Goal: Use online tool/utility: Use online tool/utility

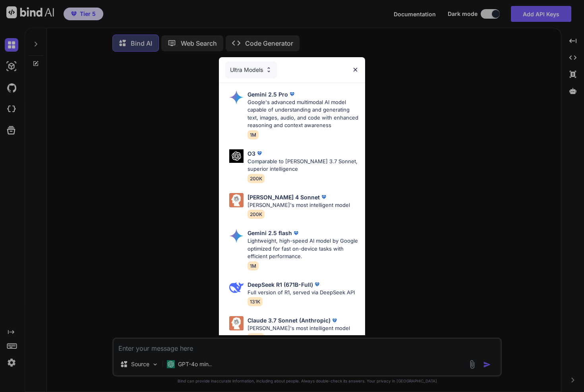
click at [166, 305] on div "Ultra Models Gemini 2.5 Pro Google's advanced multimodal AI model capable of un…" at bounding box center [292, 196] width 584 height 392
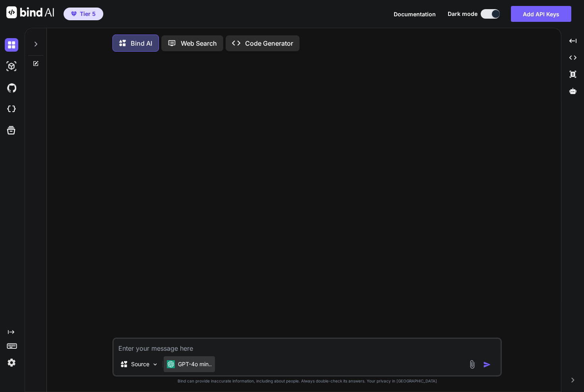
click at [184, 367] on p "GPT-4o min.." at bounding box center [195, 364] width 34 height 8
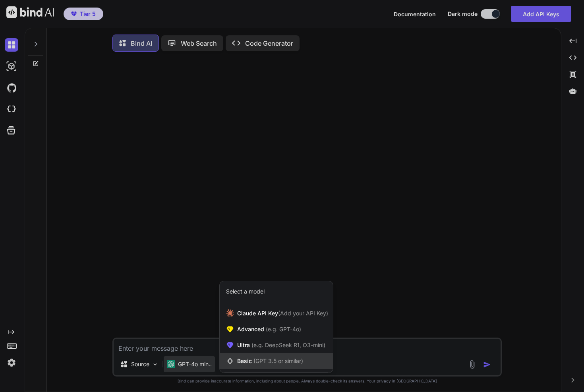
click at [248, 355] on div "Basic (GPT 3.5 or similar)" at bounding box center [276, 361] width 113 height 16
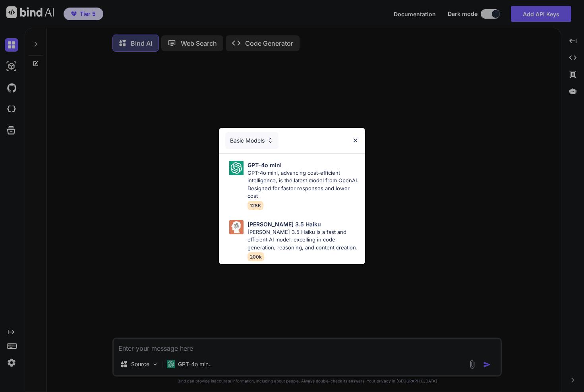
drag, startPoint x: 121, startPoint y: 253, endPoint x: 104, endPoint y: 270, distance: 23.9
click at [120, 253] on div "Basic Models GPT-4o mini GPT-4o mini, advancing cost-efficient intelligence, is…" at bounding box center [292, 196] width 584 height 392
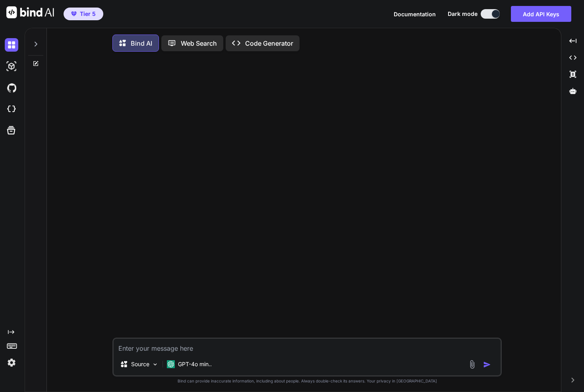
click at [7, 360] on img at bounding box center [12, 363] width 14 height 14
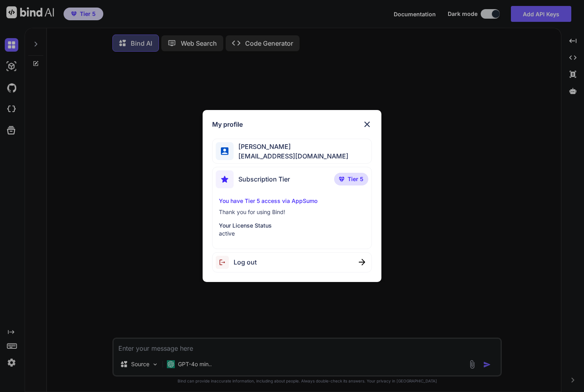
drag, startPoint x: 125, startPoint y: 321, endPoint x: 190, endPoint y: 353, distance: 72.7
click at [125, 321] on div "My profile [PERSON_NAME] [PERSON_NAME][EMAIL_ADDRESS][DOMAIN_NAME] Subscription…" at bounding box center [292, 196] width 584 height 392
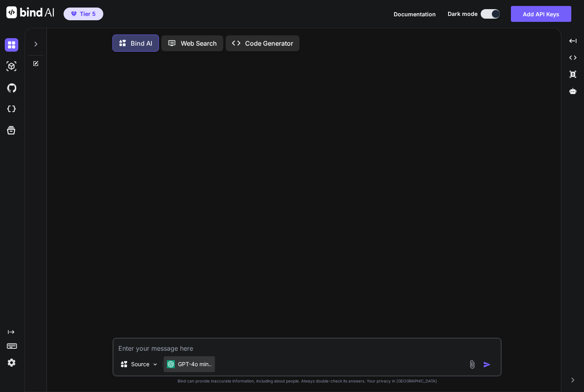
click at [189, 366] on p "GPT-4o min.." at bounding box center [195, 364] width 34 height 8
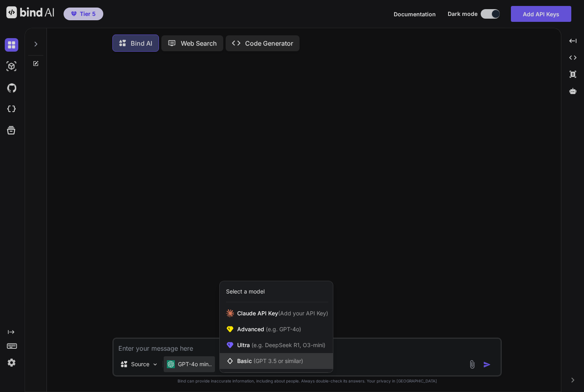
click at [240, 356] on div "Basic (GPT 3.5 or similar)" at bounding box center [276, 361] width 113 height 16
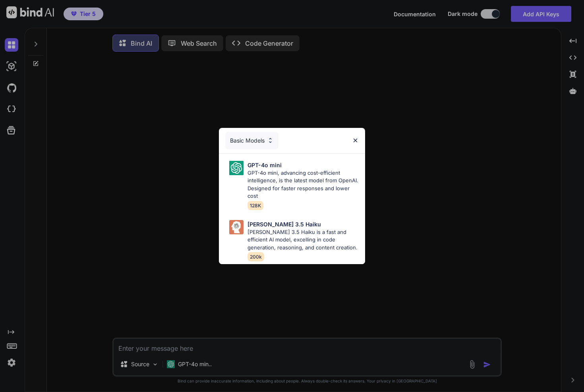
click at [232, 339] on div "Basic Models GPT-4o mini GPT-4o mini, advancing cost-efficient intelligence, is…" at bounding box center [292, 196] width 584 height 392
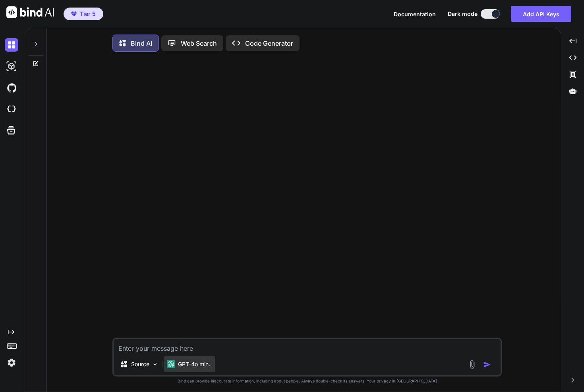
click at [211, 364] on p "GPT-4o min.." at bounding box center [195, 364] width 34 height 8
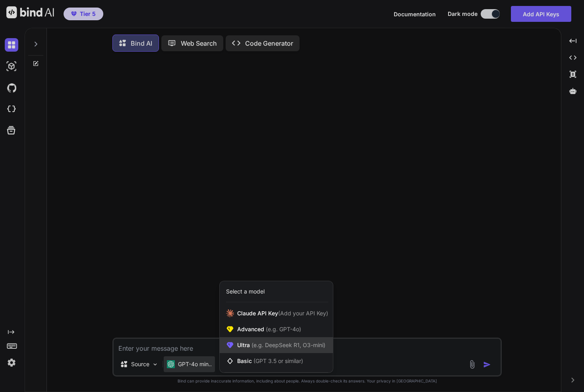
click at [238, 347] on span "Ultra (e.g. DeepSeek R1, O3-mini)" at bounding box center [281, 345] width 88 height 8
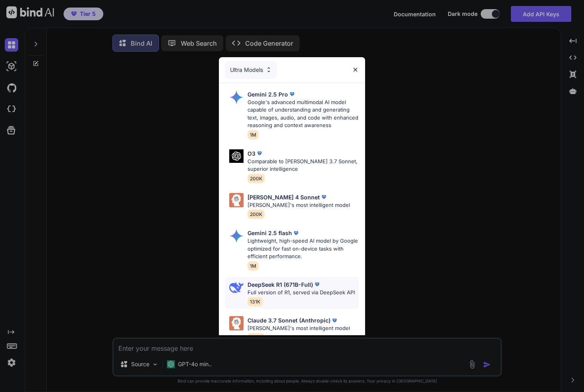
scroll to position [5, 0]
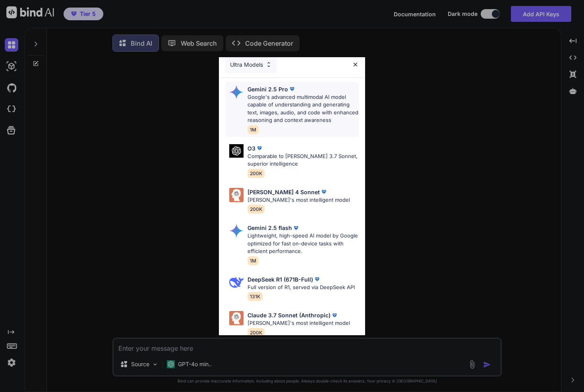
click at [293, 103] on p "Google's advanced multimodal AI model capable of understanding and generating t…" at bounding box center [303, 108] width 111 height 31
type textarea "x"
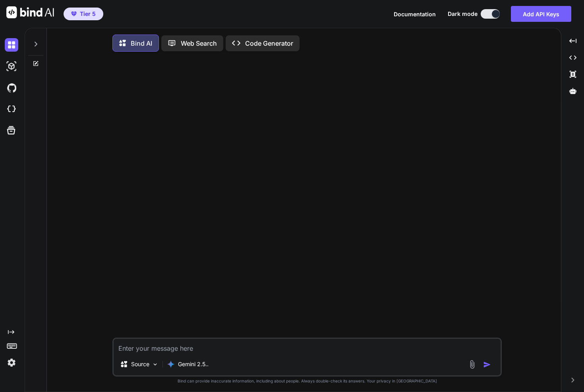
click at [166, 345] on textarea at bounding box center [307, 346] width 387 height 14
type textarea "I"
type textarea "x"
type textarea "I'"
type textarea "x"
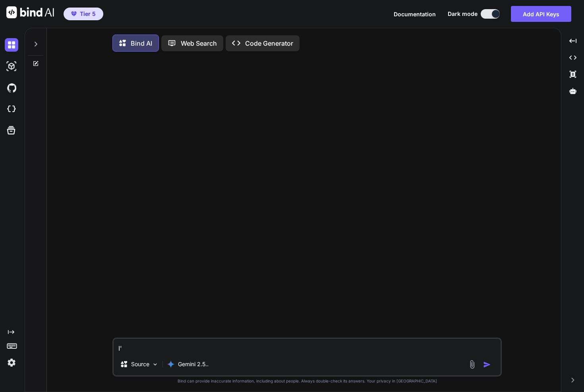
type textarea "I'd"
type textarea "x"
type textarea "I'd"
type textarea "x"
type textarea "I'd l"
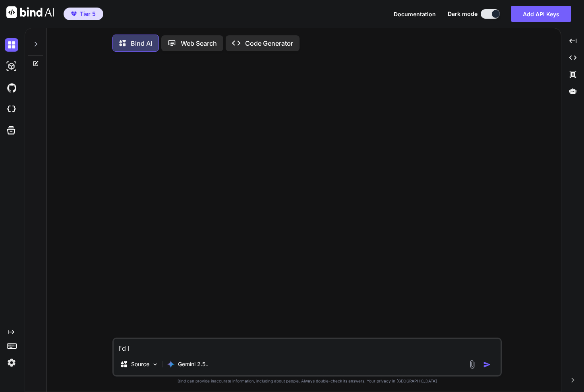
type textarea "x"
type textarea "I'd li"
type textarea "x"
type textarea "I'd lik"
type textarea "x"
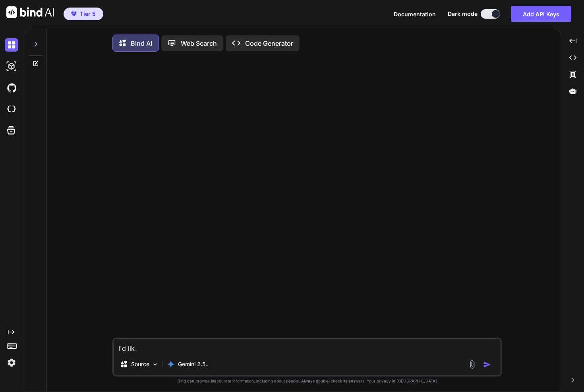
type textarea "I'd like"
type textarea "x"
type textarea "I'd like"
type textarea "x"
type textarea "I'd like t"
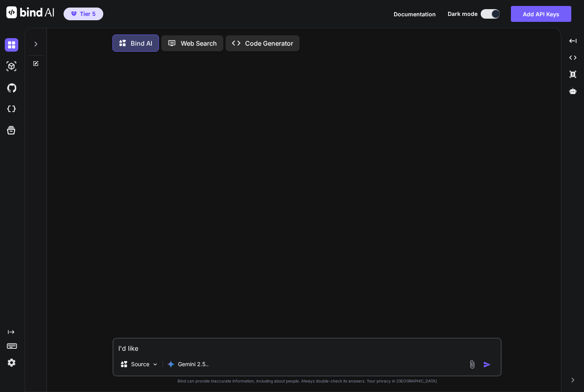
type textarea "x"
type textarea "I'd like to"
type textarea "x"
type textarea "I'd like to"
type textarea "x"
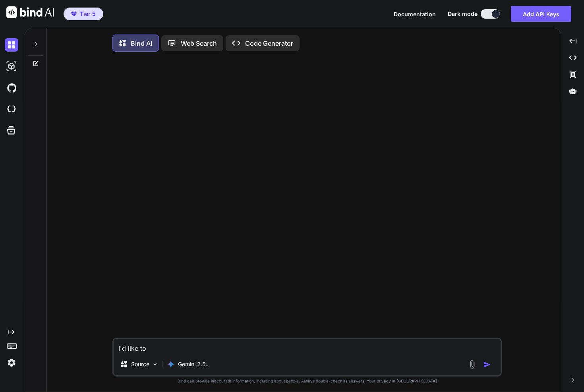
type textarea "I'd like to c"
type textarea "x"
type textarea "I'd like to cr"
type textarea "x"
type textarea "I'd like to cre"
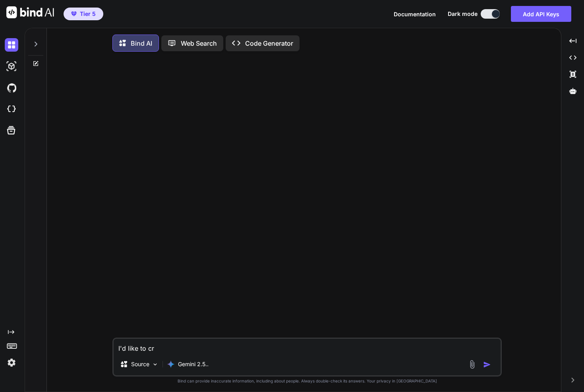
type textarea "x"
type textarea "I'd like to crea"
type textarea "x"
type textarea "I'd like to creat"
type textarea "x"
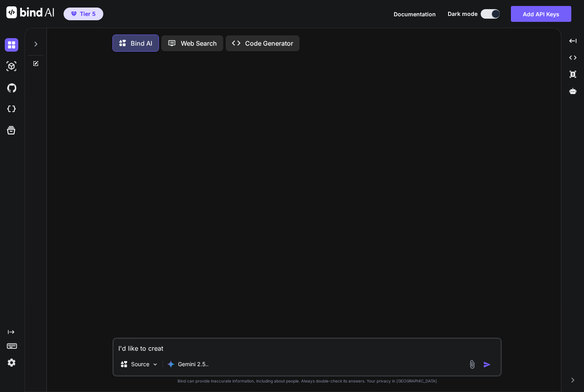
type textarea "I'd like to create"
type textarea "x"
type textarea "I'd like to create"
type textarea "x"
type textarea "I'd like to create q"
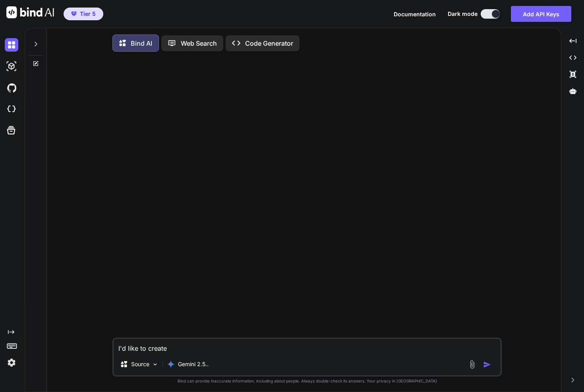
type textarea "x"
type textarea "I'd like to create q"
type textarea "x"
type textarea "I'd like to create q"
type textarea "x"
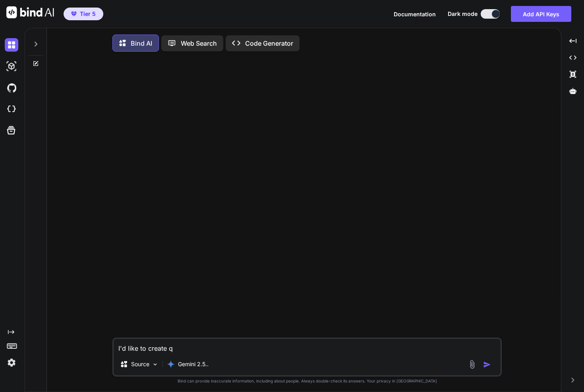
type textarea "I'd like to create"
type textarea "x"
type textarea "I'd like to create a"
type textarea "x"
type textarea "I'd like to create a"
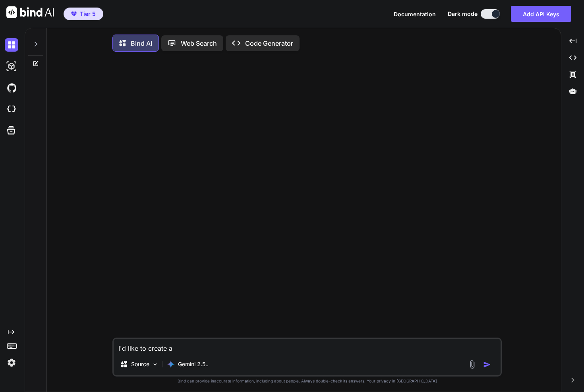
type textarea "x"
type textarea "I'd like to create a s"
type textarea "x"
type textarea "I'd like to create a si"
type textarea "x"
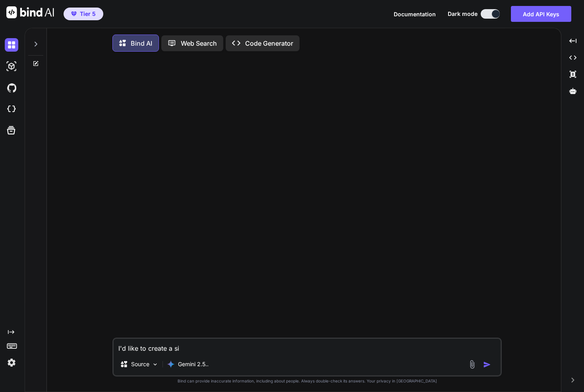
type textarea "I'd like to create a sit"
type textarea "x"
type textarea "I'd like to create a site"
type textarea "x"
type textarea "I'd like to create a site"
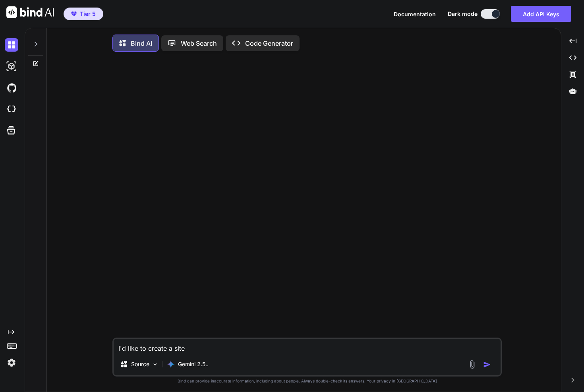
type textarea "x"
type textarea "I'd like to create a site w"
type textarea "x"
type textarea "I'd like to create a site wh"
type textarea "x"
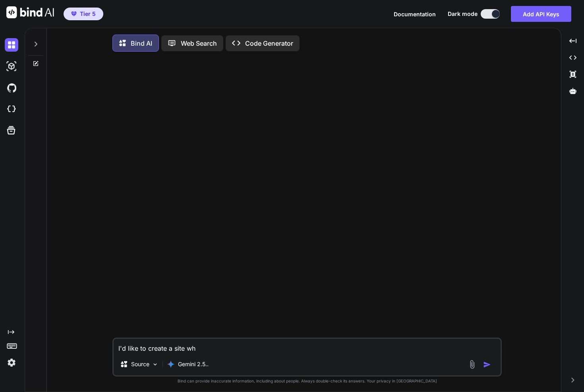
type textarea "I'd like to create a site whe"
type textarea "x"
type textarea "I'd like to create a site wher"
type textarea "x"
type textarea "I'd like to create a site where"
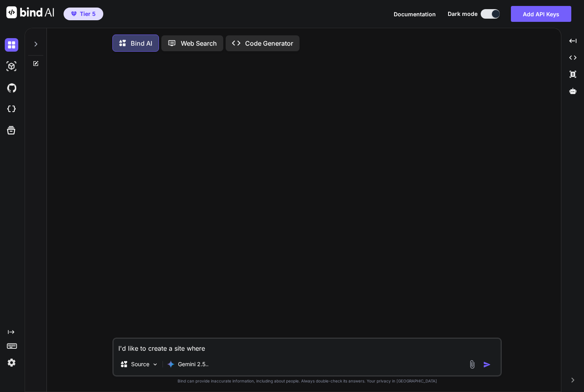
type textarea "x"
type textarea "I'd like to create a site where"
type textarea "x"
type textarea "I'd like to create a site where t"
type textarea "x"
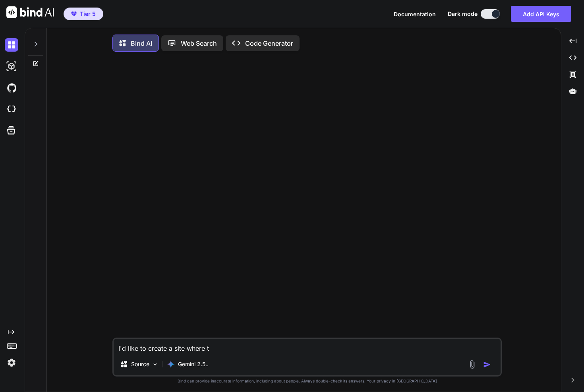
type textarea "I'd like to create a site where th"
type textarea "x"
type textarea "I'd like to create a site where the"
type textarea "x"
type textarea "I'd like to create a site where the"
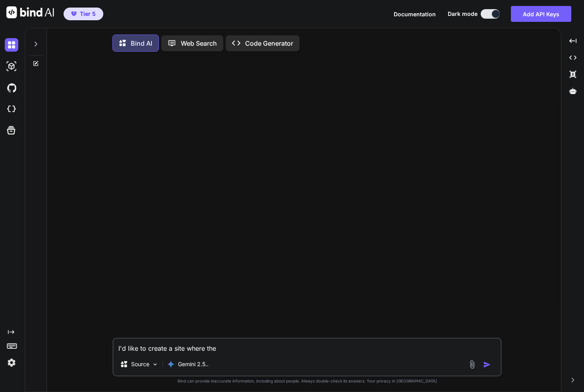
type textarea "x"
type textarea "I'd like to create a site where the s"
type textarea "x"
type textarea "I'd like to create a site where the st"
type textarea "x"
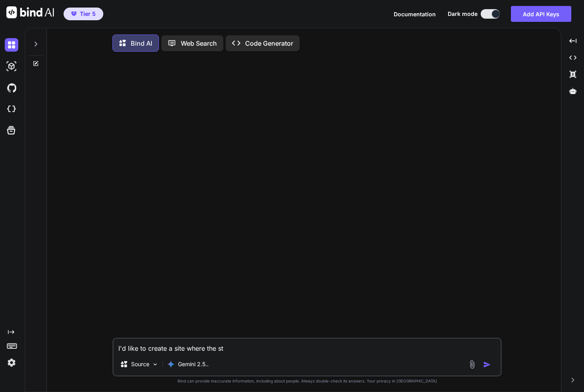
type textarea "I'd like to create a site where the str"
type textarea "x"
type textarea "I'd like to create a site where [PERSON_NAME]"
type textarea "x"
type textarea "I'd like to create a site where the stron"
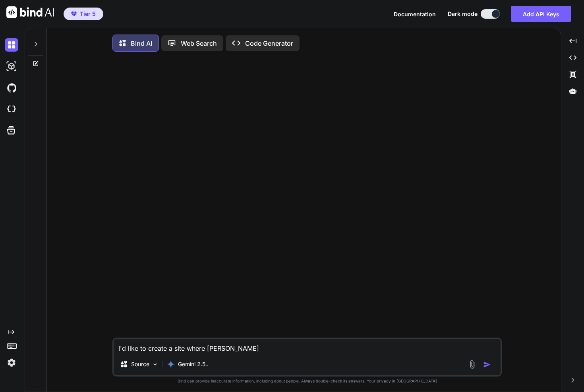
type textarea "x"
type textarea "I'd like to create a site where the strong"
type textarea "x"
type textarea "I'd like to create a site where the stronge"
type textarea "x"
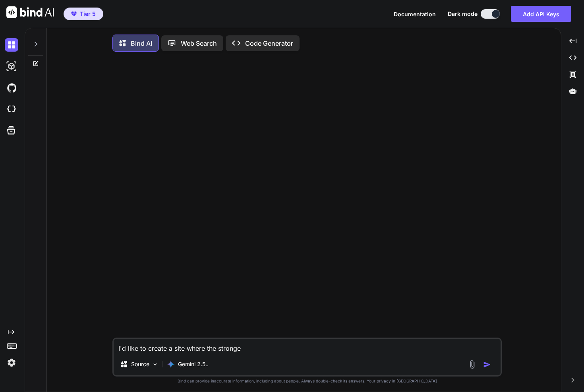
type textarea "I'd like to create a site where the strongee"
type textarea "x"
type textarea "I'd like to create a site where the strongees"
type textarea "x"
type textarea "I'd like to create a site where the strongeest"
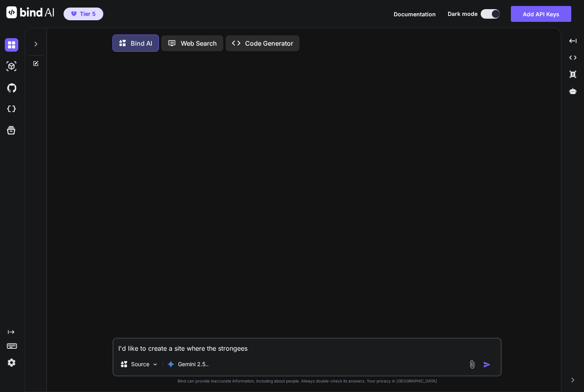
type textarea "x"
type textarea "I'd like to create a site where the strongeest"
type textarea "x"
type textarea "I'd like to create a site where the strongeest"
type textarea "x"
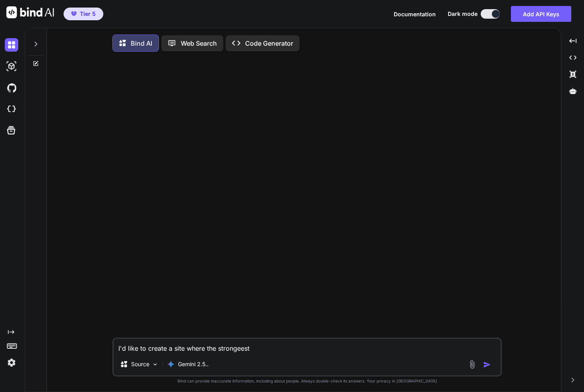
type textarea "I'd like to create a site where the strongees"
type textarea "x"
type textarea "I'd like to create a site where the strongee"
type textarea "x"
type textarea "I'd like to create a site where the stronge"
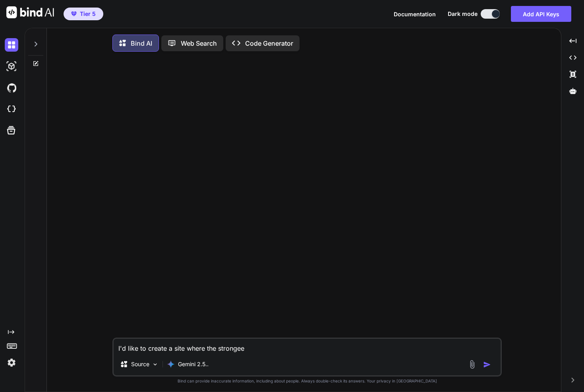
type textarea "x"
type textarea "I'd like to create a site where the stronget"
type textarea "x"
type textarea "I'd like to create a site where the stronget"
type textarea "x"
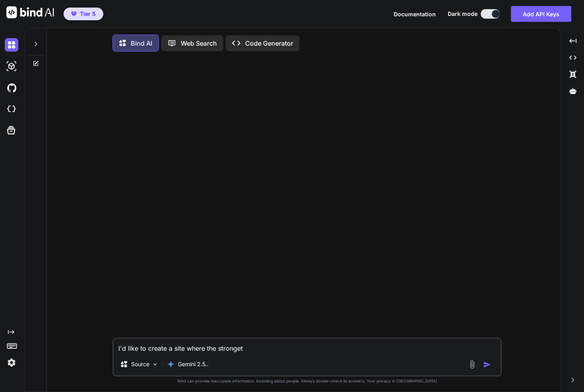
type textarea "I'd like to create a site where the stronget"
type textarea "x"
type textarea "I'd like to create a site where the stronge"
type textarea "x"
type textarea "I'd like to create a site where the stronges"
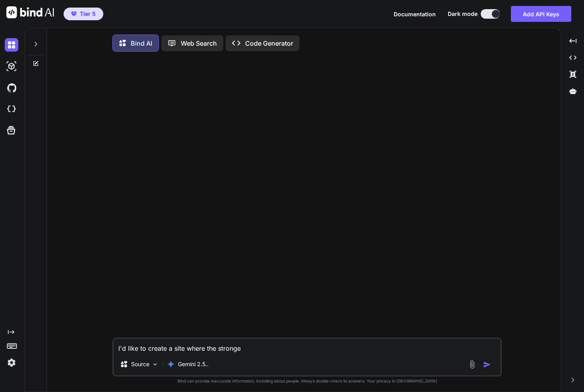
type textarea "x"
type textarea "I'd like to create a site where the strongest"
type textarea "x"
type textarea "I'd like to create a site where the strongest"
type textarea "x"
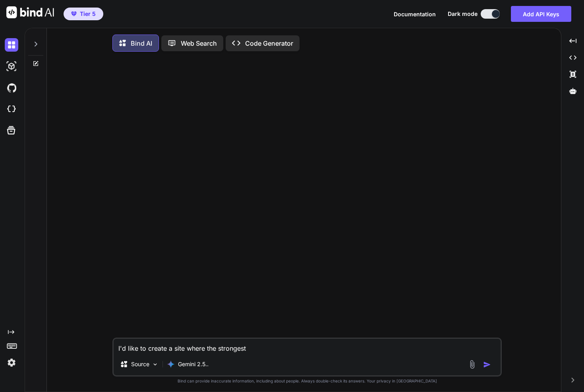
type textarea "I'd like to create a site where the strongest"
type textarea "x"
type textarea "I'd like to create a site where the stronges"
type textarea "x"
type textarea "I'd like to create a site where the stronge"
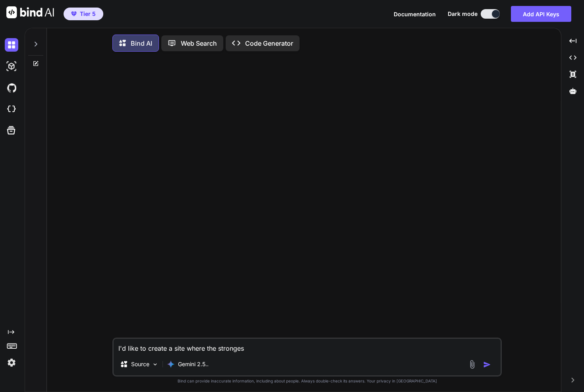
type textarea "x"
type textarea "I'd like to create a site where the strong"
type textarea "x"
type textarea "I'd like to create a site where the stron"
type textarea "x"
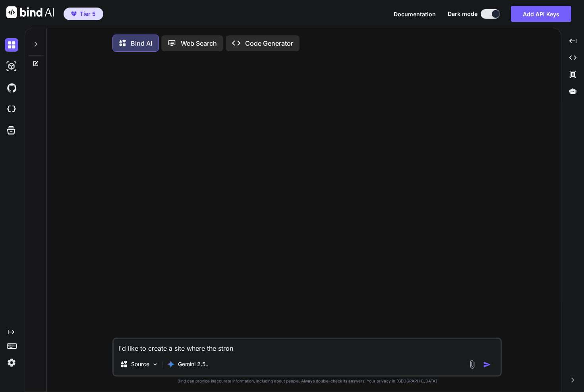
type textarea "I'd like to create a site where [PERSON_NAME]"
type textarea "x"
type textarea "I'd like to create a site where the str"
type textarea "x"
type textarea "I'd like to create a site where the st"
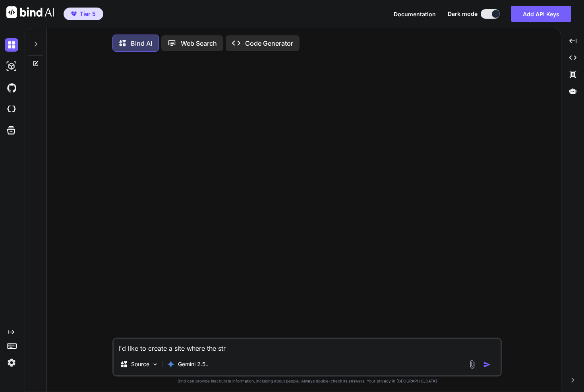
type textarea "x"
type textarea "I'd like to create a site where the s"
type textarea "x"
type textarea "I'd like to create a site where the"
type textarea "x"
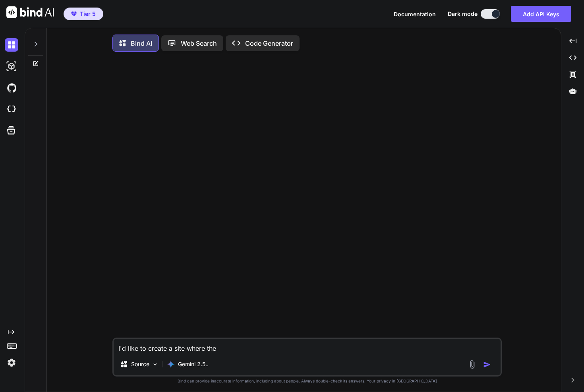
type textarea "I'd like to create a site where the"
type textarea "x"
type textarea "I'd like to create a site where th"
type textarea "x"
type textarea "I'd like to create a site where the"
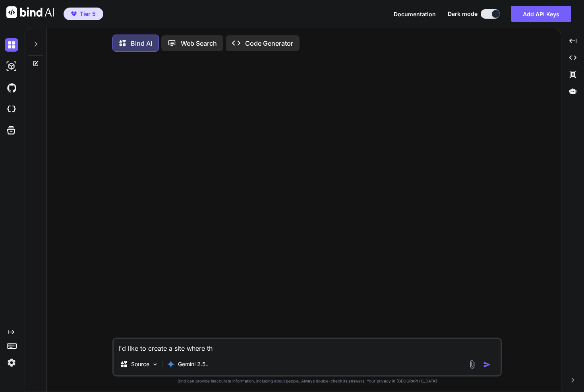
type textarea "x"
type textarea "I'd like to create a site where the"
type textarea "x"
type textarea "I'd like to create a site where the u"
type textarea "x"
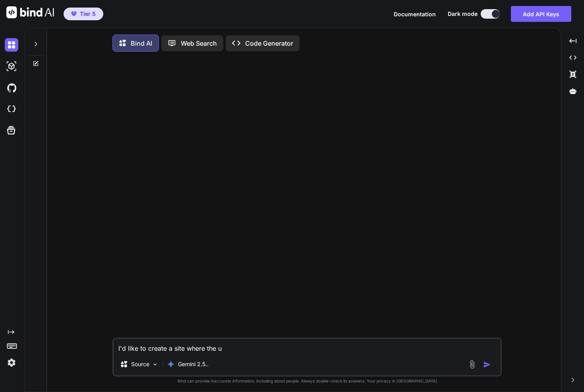
type textarea "I'd like to create a site where the us"
type textarea "x"
type textarea "I'd like to create a site where the use"
type textarea "x"
type textarea "I'd like to create a site where the user"
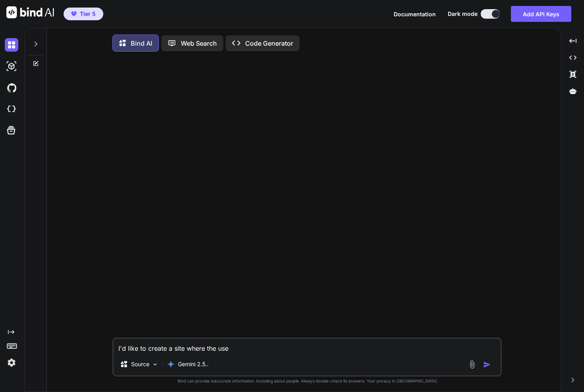
type textarea "x"
type textarea "I'd like to create a site where the user"
type textarea "x"
type textarea "I'd like to create a site where the user i"
type textarea "x"
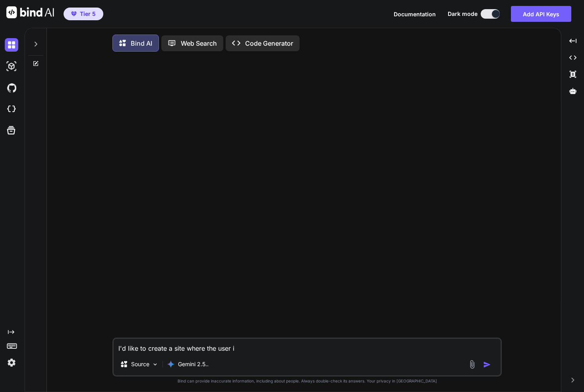
type textarea "I'd like to create a site where the user in"
type textarea "x"
type textarea "I'd like to create a site where the user inp"
type textarea "x"
type textarea "I'd like to create a site where the user inpu"
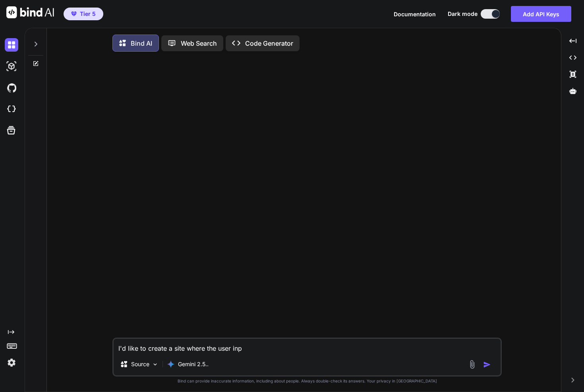
type textarea "x"
type textarea "I'd like to create a site where the user input"
type textarea "x"
type textarea "I'd like to create a site where the user inputs"
type textarea "x"
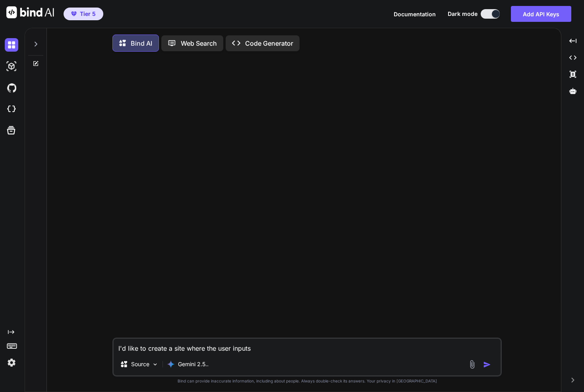
type textarea "I'd like to create a site where the user inputs"
type textarea "x"
type textarea "I'd like to create a site where the user inputs t"
type textarea "x"
type textarea "I'd like to create a site where the user inputs th"
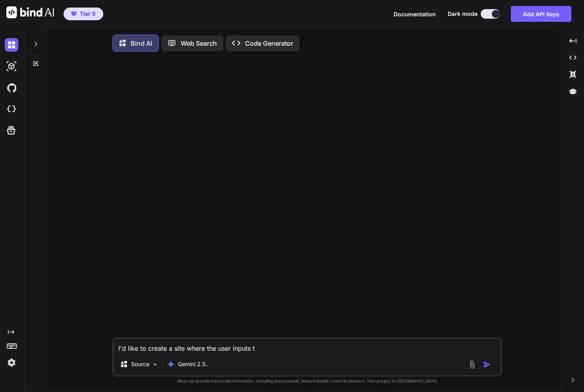
type textarea "x"
type textarea "I'd like to create a site where the user inputs the"
type textarea "x"
type textarea "I'd like to create a site where the user inputs the"
type textarea "x"
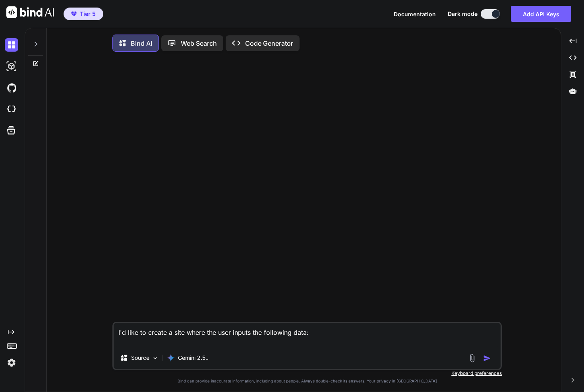
paste textarea "Stats Brand: sheer strength labs Market: fitness supplements Audience: fathers,…"
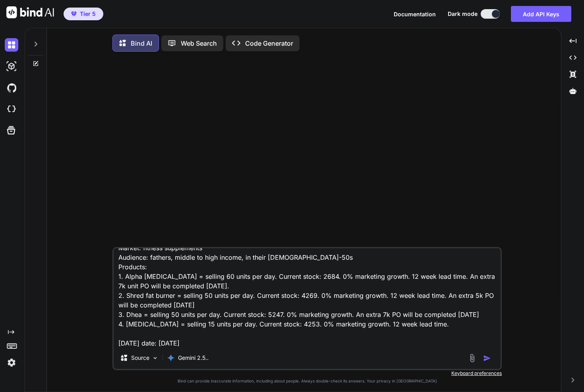
scroll to position [59, 0]
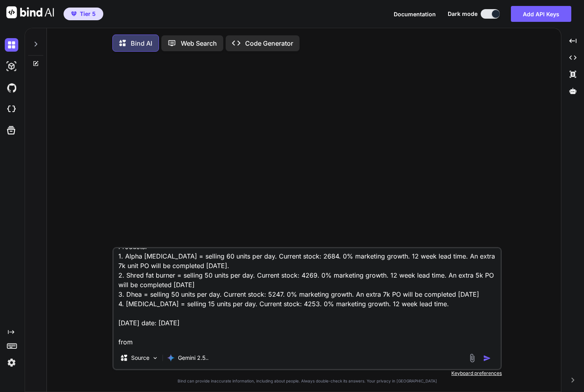
click at [197, 326] on textarea "I'd like to create a site where the user inputs the following data: Stats Brand…" at bounding box center [307, 297] width 387 height 99
drag, startPoint x: 189, startPoint y: 326, endPoint x: 168, endPoint y: 325, distance: 21.1
click at [169, 325] on textarea "I'd like to create a site where the user inputs the following data: Stats Brand…" at bounding box center [307, 297] width 387 height 99
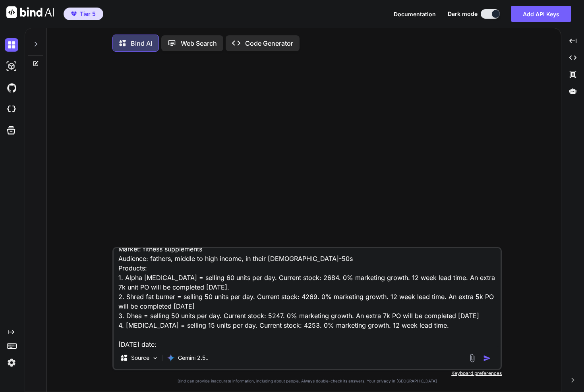
scroll to position [13, 0]
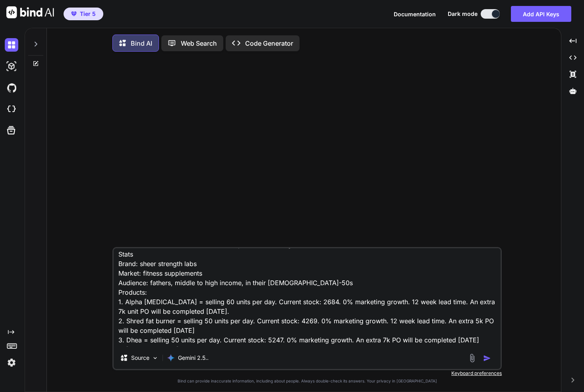
click at [131, 303] on textarea "I'd like to create a site where the user inputs the following data: Stats Brand…" at bounding box center [307, 297] width 387 height 99
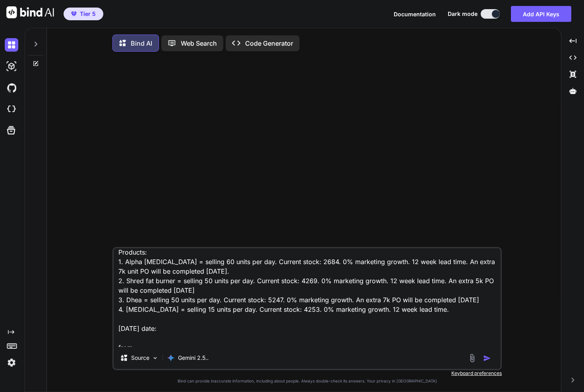
scroll to position [59, 0]
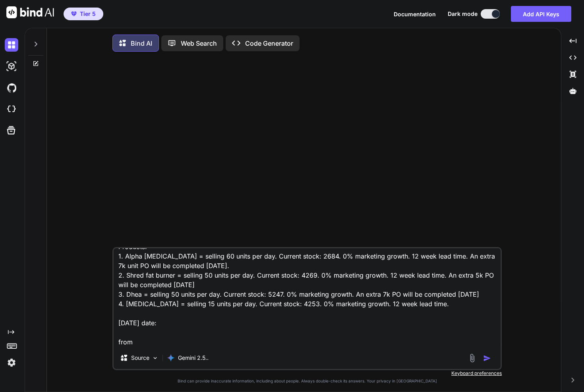
drag, startPoint x: 131, startPoint y: 303, endPoint x: 435, endPoint y: 309, distance: 304.8
click at [435, 309] on textarea "I'd like to create a site where the user inputs the following data: Stats Brand…" at bounding box center [307, 297] width 387 height 99
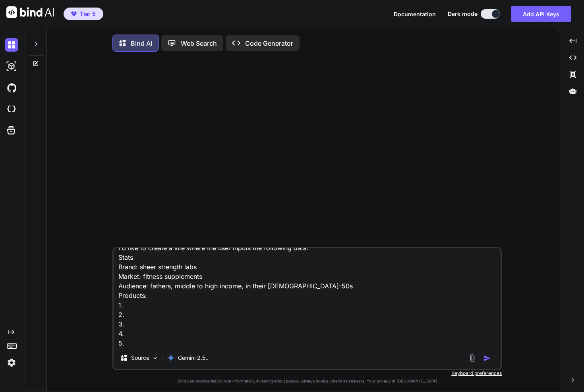
scroll to position [20, 0]
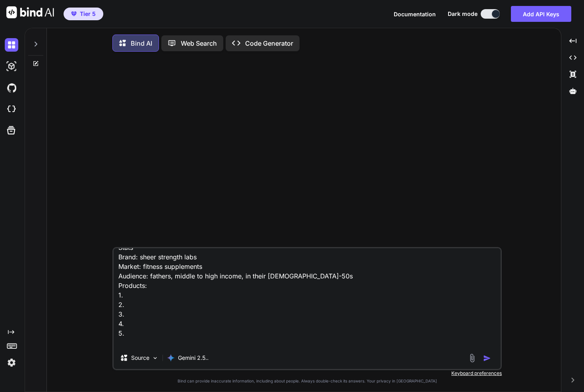
drag, startPoint x: 132, startPoint y: 331, endPoint x: 114, endPoint y: 303, distance: 32.8
click at [114, 303] on textarea "I'd like to create a site where the user inputs the following data: Stats Brand…" at bounding box center [307, 297] width 387 height 99
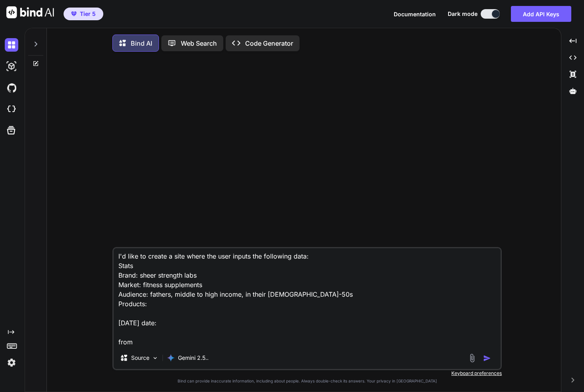
scroll to position [2, 0]
click at [157, 296] on textarea "I'd like to create a site where the user inputs the following data: Stats Brand…" at bounding box center [307, 297] width 387 height 99
click at [154, 304] on textarea "I'd like to create a site where the user inputs the following data: Stats Brand…" at bounding box center [307, 297] width 387 height 99
click at [161, 296] on textarea "I'd like to create a site where the user inputs the following data: Stats Brand…" at bounding box center [307, 297] width 387 height 99
drag, startPoint x: 161, startPoint y: 296, endPoint x: 292, endPoint y: 293, distance: 130.7
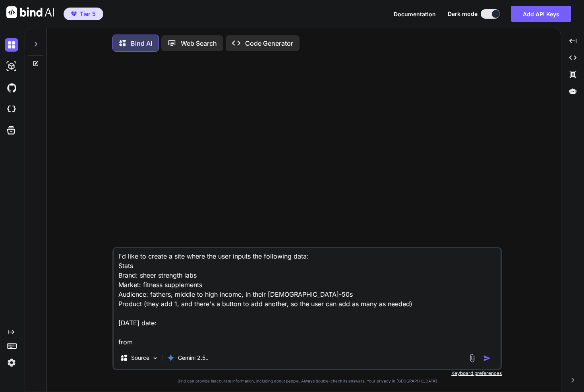
click at [292, 293] on textarea "I'd like to create a site where the user inputs the following data: Stats Brand…" at bounding box center [307, 297] width 387 height 99
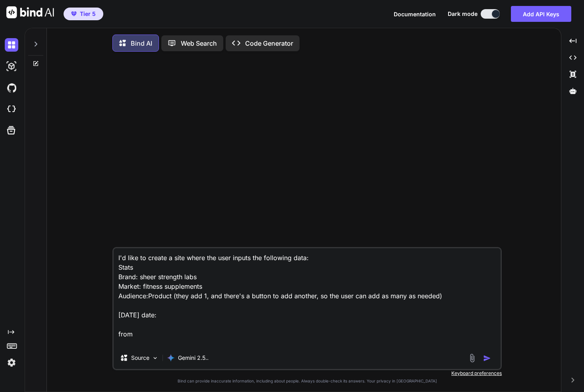
scroll to position [0, 0]
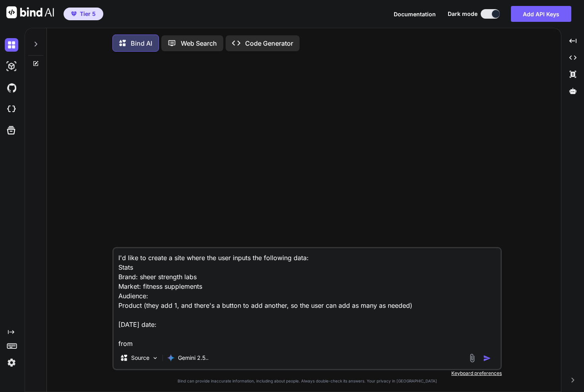
click at [121, 298] on textarea "I'd like to create a site where the user inputs the following data: Stats Brand…" at bounding box center [307, 297] width 387 height 99
click at [120, 288] on textarea "I'd like to create a site where the user inputs the following data: Stats Brand…" at bounding box center [307, 297] width 387 height 99
click at [145, 288] on textarea "I'd like to create a site where the user inputs the following data: Stats Brand…" at bounding box center [307, 297] width 387 height 99
drag, startPoint x: 145, startPoint y: 288, endPoint x: 180, endPoint y: 290, distance: 35.0
click at [180, 290] on textarea "I'd like to create a site where the user inputs the following data: Stats Brand…" at bounding box center [307, 297] width 387 height 99
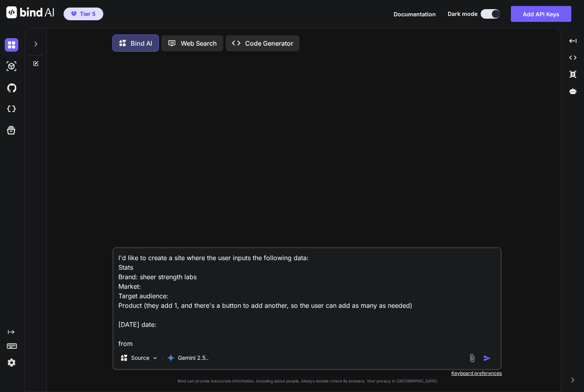
click at [191, 280] on textarea "I'd like to create a site where the user inputs the following data: Stats Brand…" at bounding box center [307, 297] width 387 height 99
drag, startPoint x: 191, startPoint y: 280, endPoint x: 153, endPoint y: 280, distance: 37.7
click at [153, 280] on textarea "I'd like to create a site where the user inputs the following data: Stats Brand…" at bounding box center [307, 297] width 387 height 99
click at [123, 268] on textarea "I'd like to create a site where the user inputs the following data: Stats Brand…" at bounding box center [307, 297] width 387 height 99
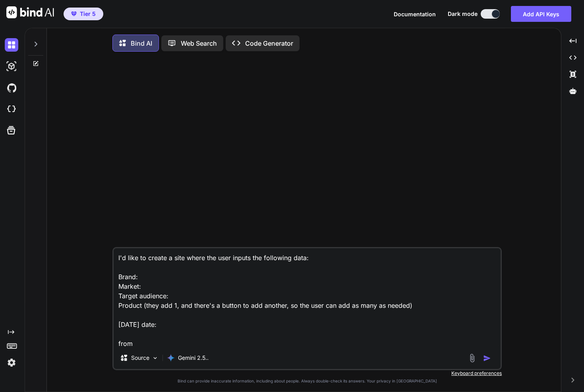
click at [140, 314] on textarea "I'd like to create a site where the user inputs the following data: Brand: Mark…" at bounding box center [307, 297] width 387 height 99
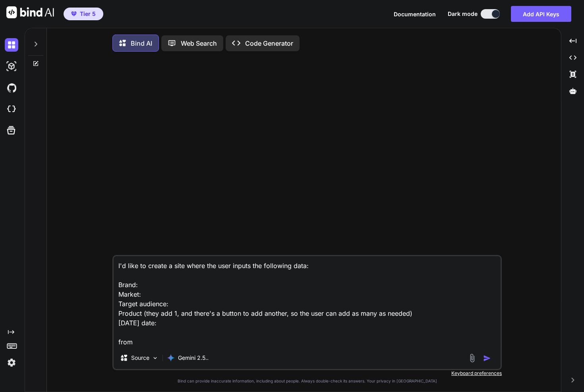
click at [133, 333] on textarea "I'd like to create a site where the user inputs the following data: Brand: Mark…" at bounding box center [307, 301] width 387 height 91
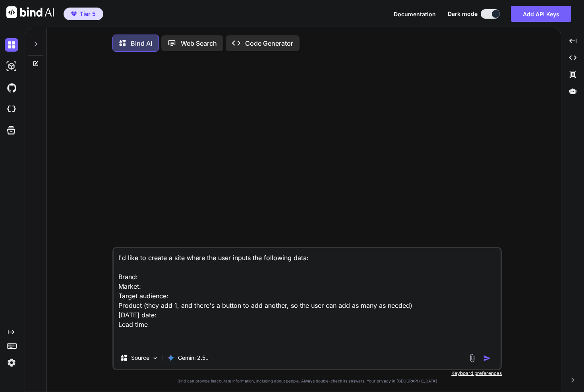
click at [194, 322] on textarea "I'd like to create a site where the user inputs the following data: Brand: Mark…" at bounding box center [307, 297] width 387 height 99
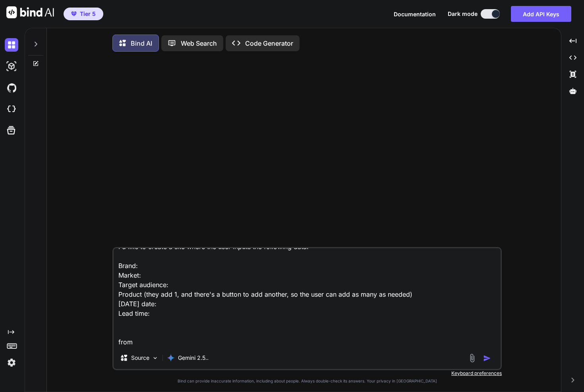
click at [153, 337] on textarea "I'd like to create a site where the user inputs the following data: Brand: Mark…" at bounding box center [307, 297] width 387 height 99
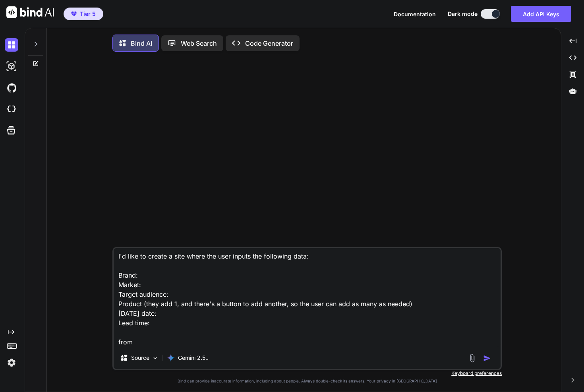
scroll to position [2, 0]
click at [141, 346] on textarea "I'd like to create a site where the user inputs the following data: Brand: Mark…" at bounding box center [307, 297] width 387 height 99
type textarea "I'd like to create a site where the user inputs the following data: Brand: Mark…"
click at [574, 93] on icon at bounding box center [572, 91] width 7 height 6
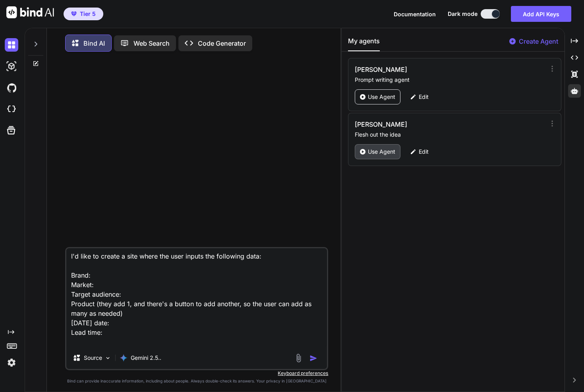
click at [374, 152] on p "Use Agent" at bounding box center [381, 152] width 27 height 8
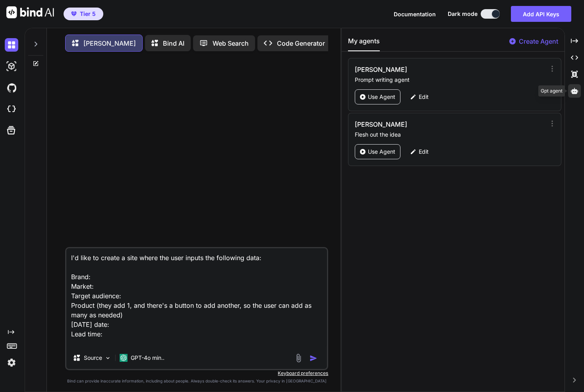
click at [576, 93] on icon at bounding box center [574, 91] width 7 height 6
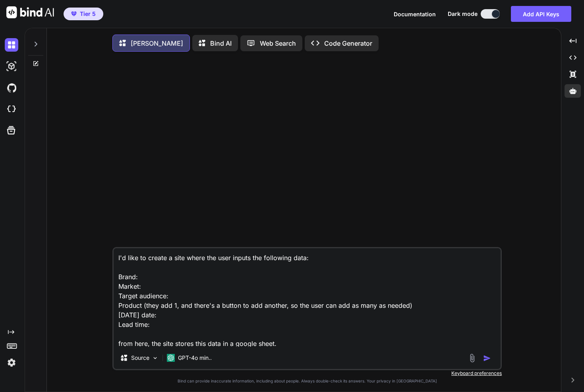
click at [234, 257] on textarea "I'd like to create a site where the user inputs the following data: Brand: Mark…" at bounding box center [307, 297] width 387 height 99
drag, startPoint x: 238, startPoint y: 262, endPoint x: 279, endPoint y: 262, distance: 41.7
click at [239, 262] on textarea "I'd like to create a site where the user inputs the following data: Brand: Mark…" at bounding box center [307, 297] width 387 height 99
click at [279, 262] on textarea "I'd like to create a site where the user inputs the following data: Brand: Mark…" at bounding box center [307, 297] width 387 height 99
drag, startPoint x: 188, startPoint y: 257, endPoint x: 221, endPoint y: 261, distance: 33.6
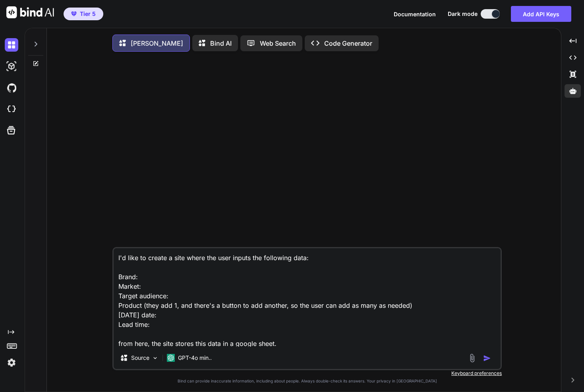
click at [217, 261] on textarea "I'd like to create a site where the user inputs the following data: Brand: Mark…" at bounding box center [307, 297] width 387 height 99
click at [181, 261] on textarea "I'd like to create a site where the user inputs the following data: Brand: Mark…" at bounding box center [307, 297] width 387 height 99
drag, startPoint x: 235, startPoint y: 261, endPoint x: 311, endPoint y: 269, distance: 76.7
click at [303, 269] on textarea "I'd like to create a site where the user inputs the following data: Brand: Mark…" at bounding box center [307, 297] width 387 height 99
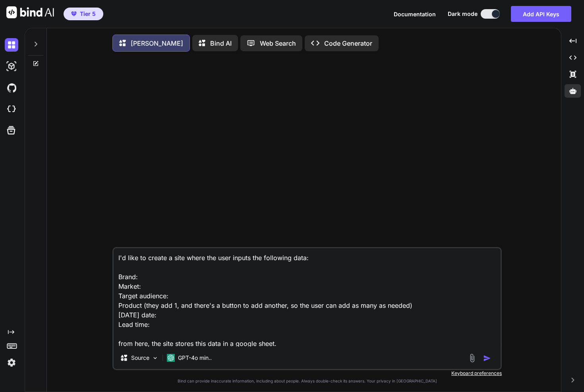
click at [311, 269] on textarea "I'd like to create a site where the user inputs the following data: Brand: Mark…" at bounding box center [307, 297] width 387 height 99
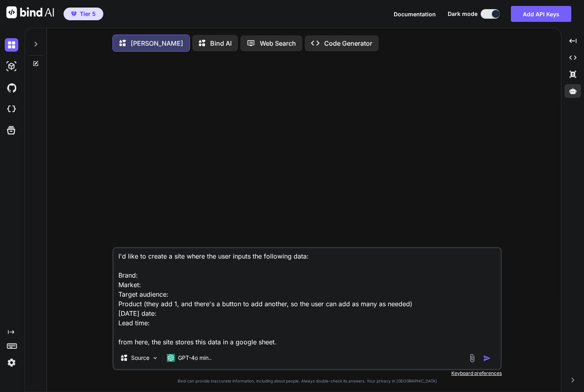
drag, startPoint x: 280, startPoint y: 335, endPoint x: 293, endPoint y: 342, distance: 14.9
click at [281, 336] on textarea "I'd like to create a site where the user inputs the following data: Brand: Mark…" at bounding box center [307, 297] width 387 height 99
click at [297, 347] on textarea "I'd like to create a site where the user inputs the following data: Brand: Mark…" at bounding box center [307, 297] width 387 height 99
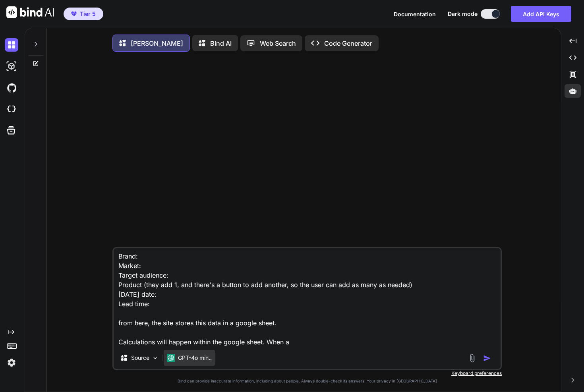
click at [199, 361] on p "GPT-4o min.." at bounding box center [195, 358] width 34 height 8
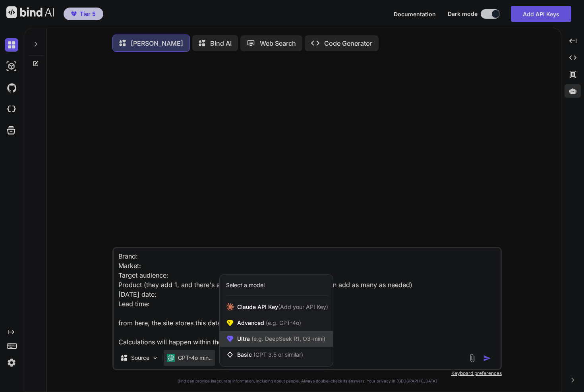
click at [279, 345] on div "Ultra (e.g. DeepSeek R1, O3-mini)" at bounding box center [276, 339] width 113 height 16
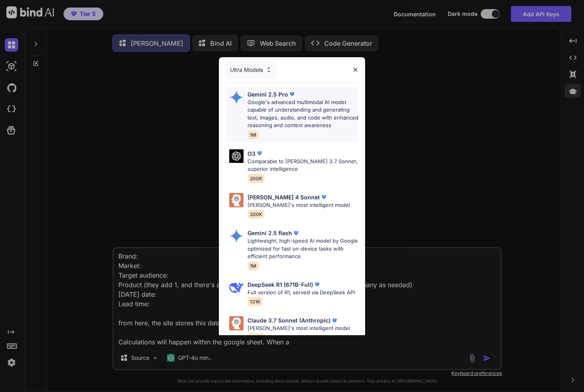
click at [288, 120] on p "Google's advanced multimodal AI model capable of understanding and generating t…" at bounding box center [303, 114] width 111 height 31
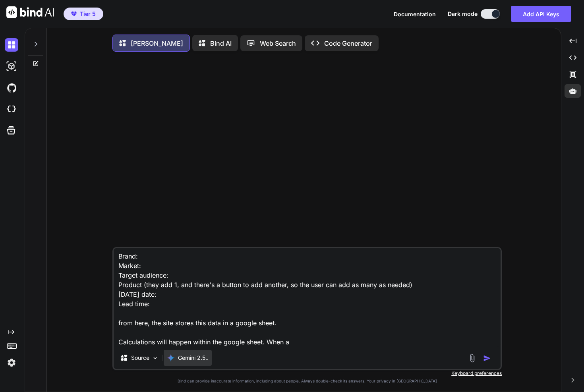
click at [193, 358] on p "Gemini 2.5.." at bounding box center [193, 358] width 31 height 8
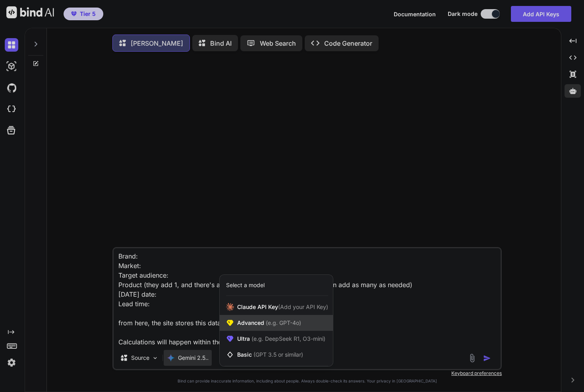
click at [278, 326] on span "(e.g. GPT-4o)" at bounding box center [282, 322] width 37 height 7
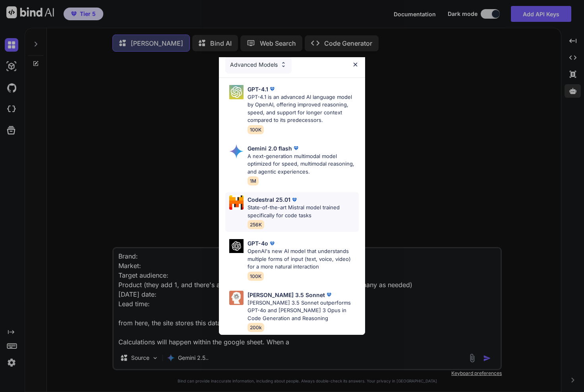
scroll to position [1, 0]
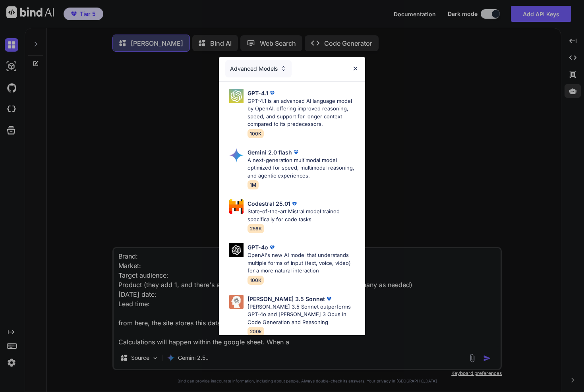
click at [259, 66] on div "Advanced Models" at bounding box center [258, 68] width 66 height 17
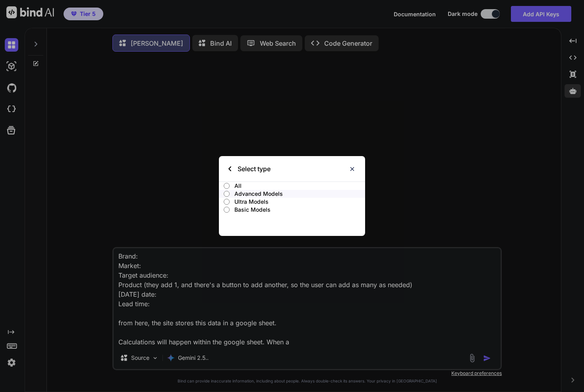
click at [234, 185] on p "All" at bounding box center [299, 186] width 131 height 8
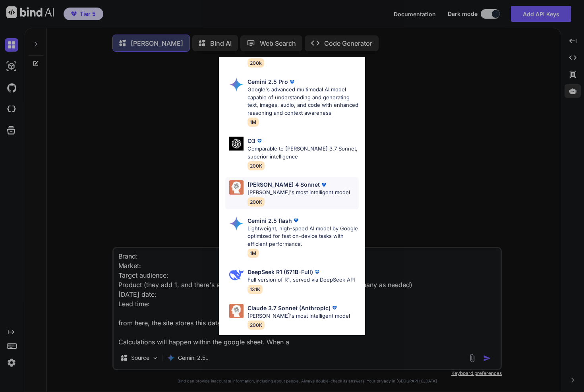
scroll to position [265, 0]
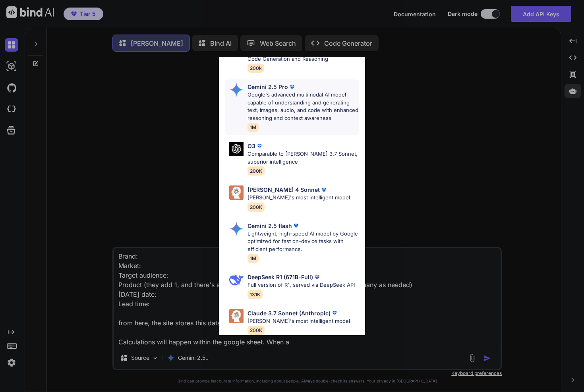
click at [282, 102] on p "Google's advanced multimodal AI model capable of understanding and generating t…" at bounding box center [303, 106] width 111 height 31
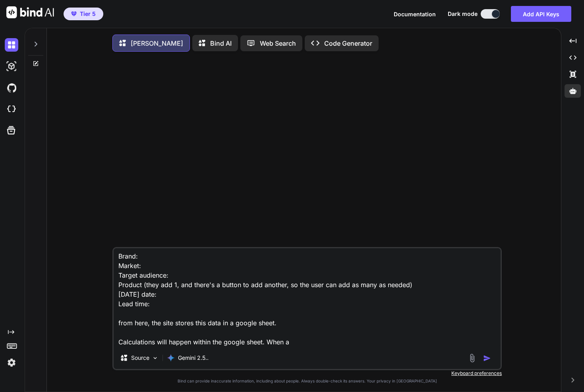
click at [309, 347] on textarea "I'd like to create a site where the user inputs the following data: Brand: Mark…" at bounding box center [307, 297] width 387 height 99
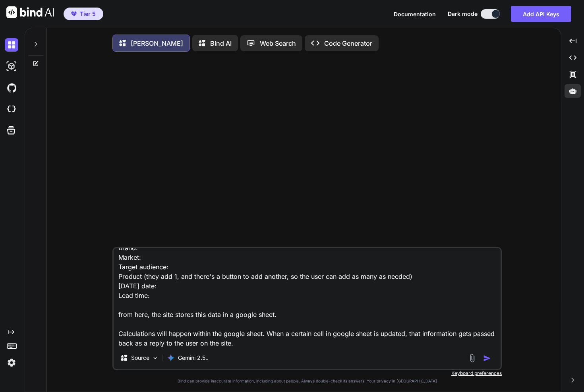
scroll to position [48, 0]
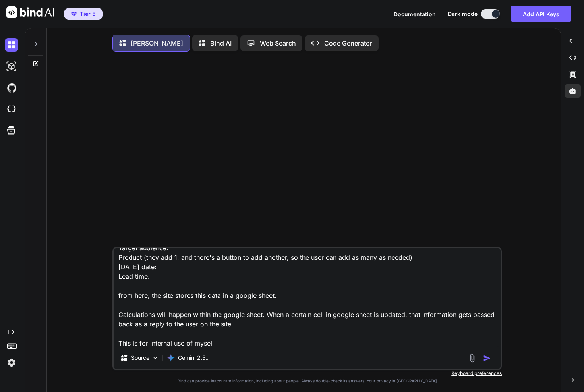
type textarea "I'd like to create a site where the user inputs the following data: Brand: Mark…"
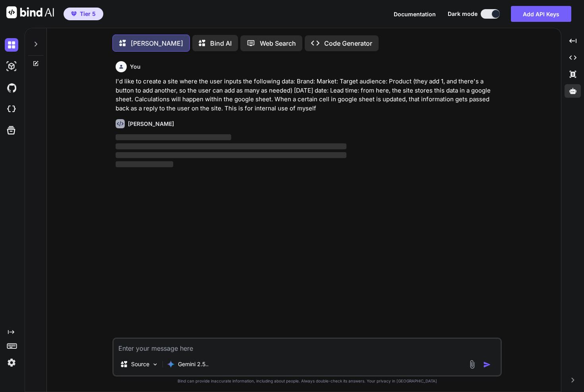
scroll to position [4, 0]
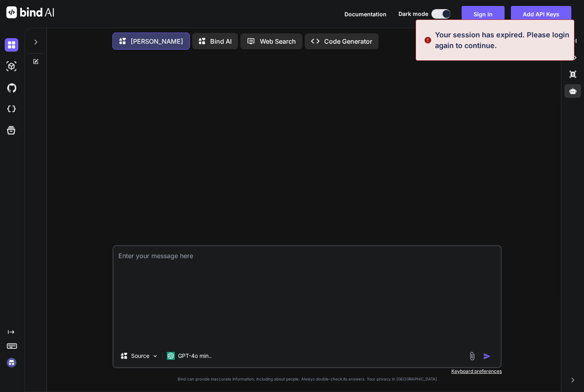
click at [189, 322] on textarea "I'd like to create a site where the user inputs the following data: Brand: Mark…" at bounding box center [307, 295] width 387 height 99
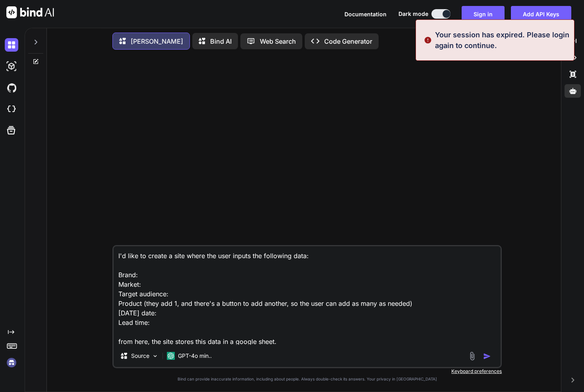
type textarea "I'd like to create a site where the user inputs the following data: Brand: Mark…"
click at [11, 362] on img at bounding box center [12, 363] width 14 height 14
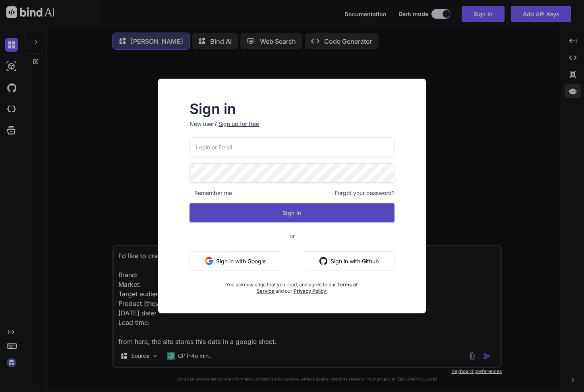
type input "[EMAIL_ADDRESS][DOMAIN_NAME]"
click at [240, 217] on button "Sign In" at bounding box center [291, 212] width 205 height 19
click at [298, 216] on button "Sign In" at bounding box center [291, 212] width 205 height 19
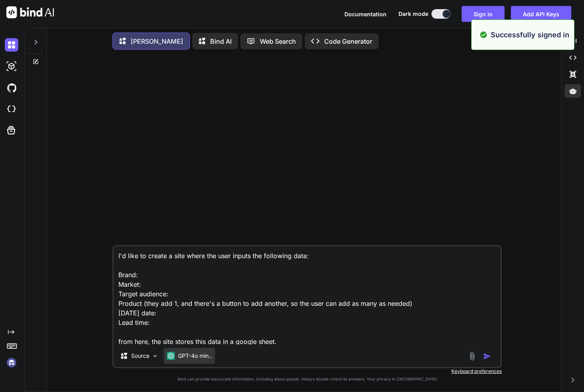
click at [185, 358] on p "GPT-4o min.." at bounding box center [195, 356] width 34 height 8
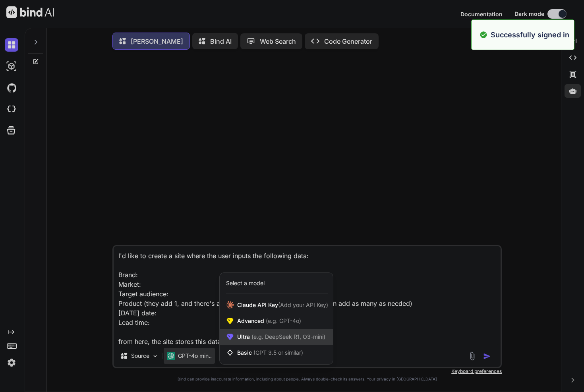
click at [269, 340] on span "Ultra (e.g. DeepSeek R1, O3-mini)" at bounding box center [281, 337] width 88 height 8
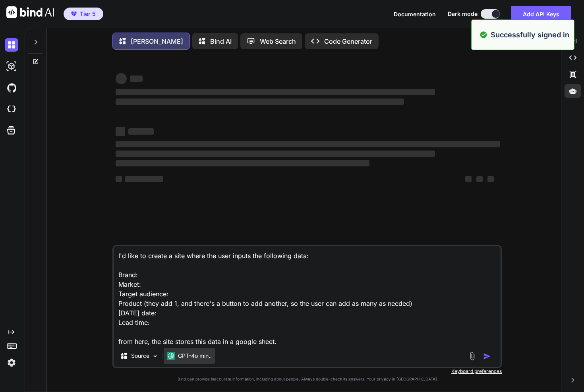
click at [180, 357] on p "GPT-4o min.." at bounding box center [195, 356] width 34 height 8
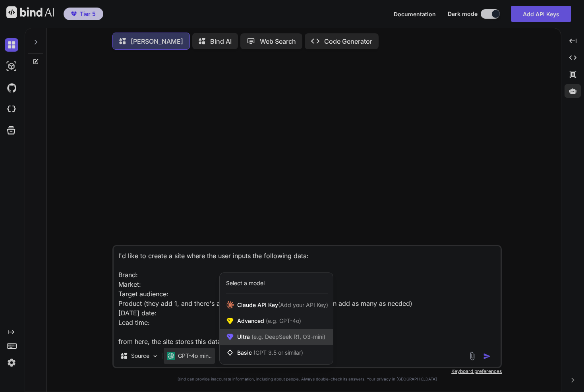
click at [246, 338] on span "Ultra (e.g. DeepSeek R1, O3-mini)" at bounding box center [281, 337] width 88 height 8
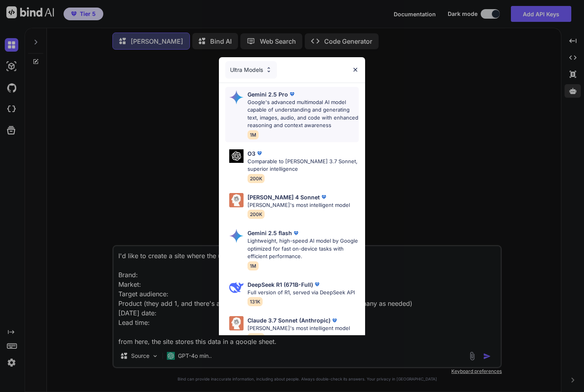
click at [279, 108] on p "Google's advanced multimodal AI model capable of understanding and generating t…" at bounding box center [303, 114] width 111 height 31
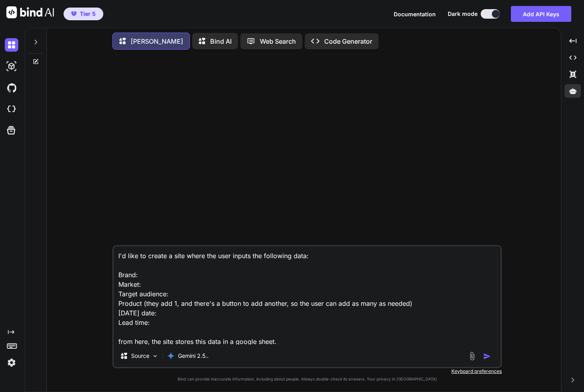
click at [490, 356] on img "button" at bounding box center [487, 356] width 8 height 8
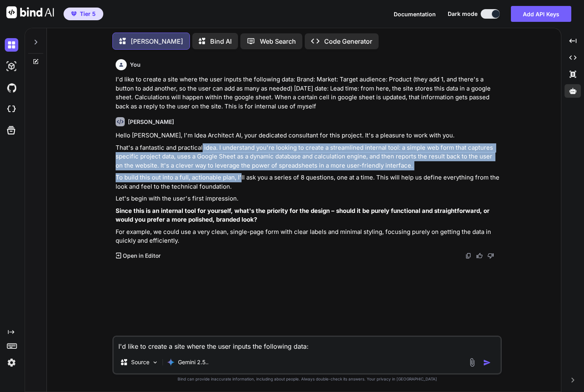
drag, startPoint x: 214, startPoint y: 155, endPoint x: 251, endPoint y: 186, distance: 48.5
click at [242, 179] on div "Hello [PERSON_NAME], I'm Idea Architect AI, your dedicated consultant for this …" at bounding box center [308, 188] width 385 height 114
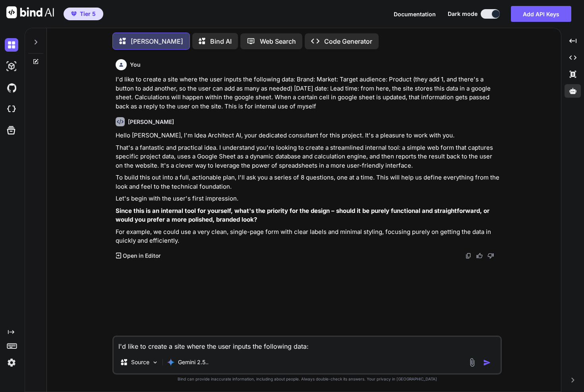
click at [251, 186] on p "To build this out into a full, actionable plan, I'll ask you a series of 8 ques…" at bounding box center [308, 182] width 385 height 18
click at [146, 214] on strong "Since this is an internal tool for yourself, what's the priority for the design…" at bounding box center [303, 215] width 375 height 17
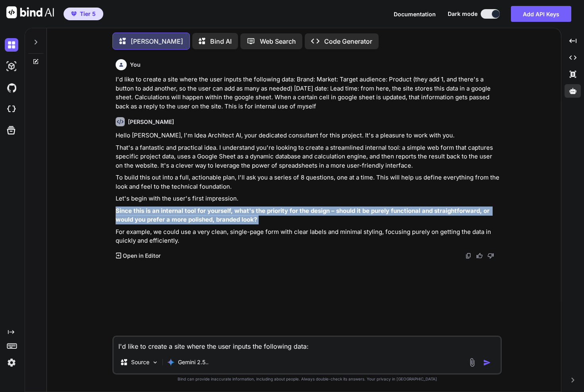
drag, startPoint x: 146, startPoint y: 214, endPoint x: 240, endPoint y: 218, distance: 93.5
click at [236, 218] on strong "Since this is an internal tool for yourself, what's the priority for the design…" at bounding box center [303, 215] width 375 height 17
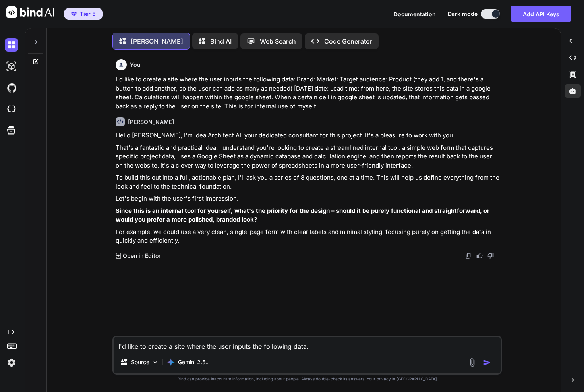
click at [264, 216] on p "Since this is an internal tool for yourself, what's the priority for the design…" at bounding box center [308, 216] width 385 height 18
drag, startPoint x: 274, startPoint y: 216, endPoint x: 303, endPoint y: 215, distance: 29.0
click at [296, 216] on p "Since this is an internal tool for yourself, what's the priority for the design…" at bounding box center [308, 216] width 385 height 18
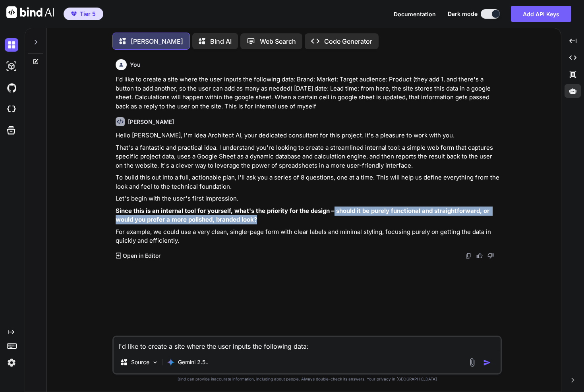
drag, startPoint x: 333, startPoint y: 210, endPoint x: 370, endPoint y: 216, distance: 37.1
click at [368, 216] on p "Since this is an internal tool for yourself, what's the priority for the design…" at bounding box center [308, 216] width 385 height 18
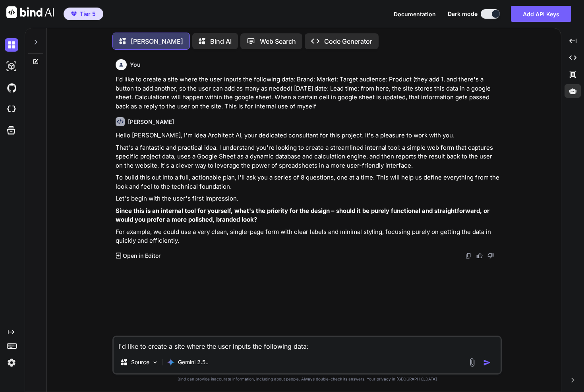
click at [370, 216] on p "Since this is an internal tool for yourself, what's the priority for the design…" at bounding box center [308, 216] width 385 height 18
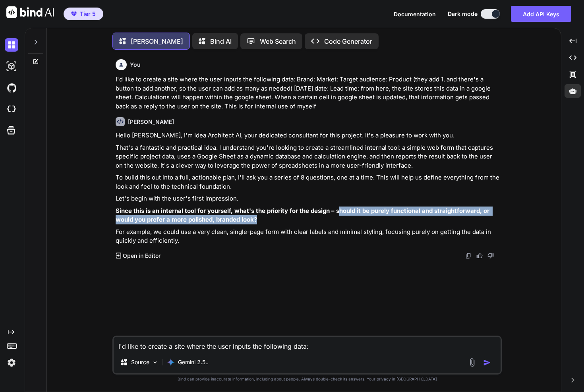
drag, startPoint x: 340, startPoint y: 212, endPoint x: 380, endPoint y: 216, distance: 39.5
click at [363, 216] on p "Since this is an internal tool for yourself, what's the priority for the design…" at bounding box center [308, 216] width 385 height 18
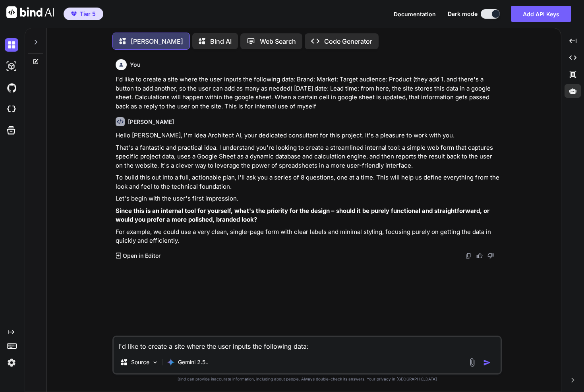
click at [385, 216] on p "Since this is an internal tool for yourself, what's the priority for the design…" at bounding box center [308, 216] width 385 height 18
drag, startPoint x: 124, startPoint y: 223, endPoint x: 129, endPoint y: 223, distance: 4.8
click at [129, 223] on p "Since this is an internal tool for yourself, what's the priority for the design…" at bounding box center [308, 216] width 385 height 18
drag, startPoint x: 138, startPoint y: 222, endPoint x: 191, endPoint y: 224, distance: 52.9
click at [191, 224] on p "Since this is an internal tool for yourself, what's the priority for the design…" at bounding box center [308, 216] width 385 height 18
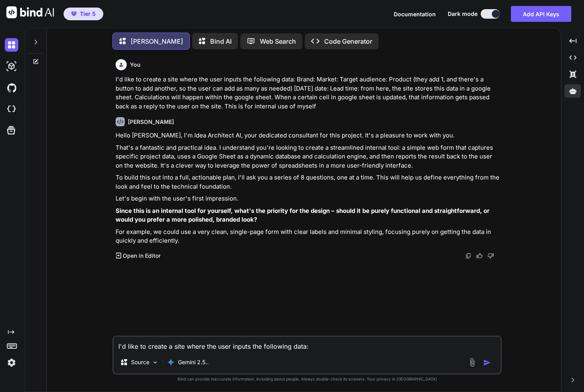
click at [205, 224] on p "Since this is an internal tool for yourself, what's the priority for the design…" at bounding box center [308, 216] width 385 height 18
click at [190, 222] on strong "Since this is an internal tool for yourself, what's the priority for the design…" at bounding box center [303, 215] width 375 height 17
drag, startPoint x: 190, startPoint y: 222, endPoint x: 203, endPoint y: 223, distance: 12.8
click at [203, 223] on strong "Since this is an internal tool for yourself, what's the priority for the design…" at bounding box center [303, 215] width 375 height 17
copy strong "polished"
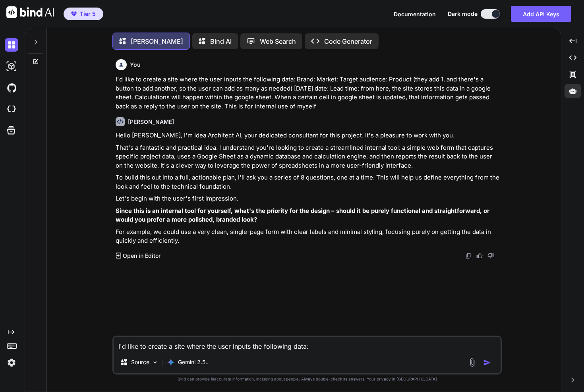
click at [205, 347] on textarea "I'd like to create a site where the user inputs the following data: Brand: Mark…" at bounding box center [307, 344] width 387 height 14
paste textarea "polished"
type textarea "polished, modern, soft pastel pallet"
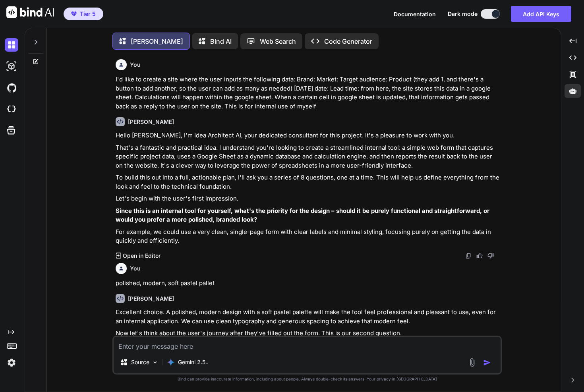
scroll to position [58, 0]
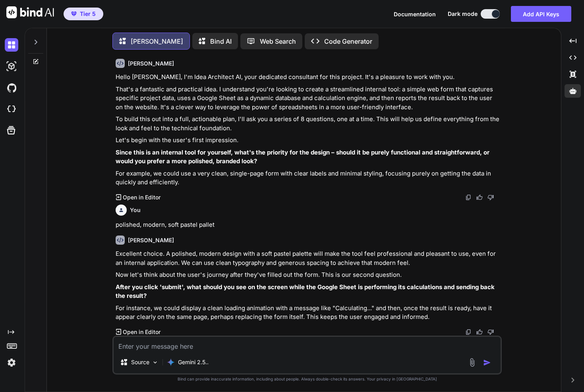
click at [171, 286] on strong "After you click 'submit', what should you see on the screen while the Google Sh…" at bounding box center [306, 291] width 381 height 17
drag, startPoint x: 243, startPoint y: 289, endPoint x: 278, endPoint y: 290, distance: 35.0
click at [260, 290] on strong "After you click 'submit', what should you see on the screen while the Google Sh…" at bounding box center [306, 291] width 381 height 17
click at [291, 291] on p "After you click 'submit', what should you see on the screen while the Google Sh…" at bounding box center [308, 292] width 385 height 18
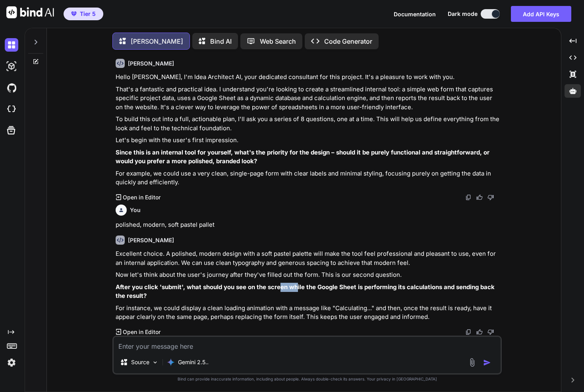
drag, startPoint x: 285, startPoint y: 289, endPoint x: 335, endPoint y: 290, distance: 50.1
click at [310, 290] on p "After you click 'submit', what should you see on the screen while the Google Sh…" at bounding box center [308, 292] width 385 height 18
click at [335, 291] on p "After you click 'submit', what should you see on the screen while the Google Sh…" at bounding box center [308, 292] width 385 height 18
drag, startPoint x: 337, startPoint y: 289, endPoint x: 377, endPoint y: 299, distance: 41.4
click at [366, 297] on p "After you click 'submit', what should you see on the screen while the Google Sh…" at bounding box center [308, 292] width 385 height 18
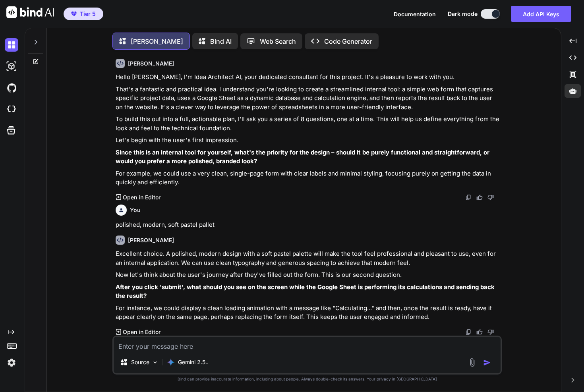
click at [377, 299] on p "After you click 'submit', what should you see on the screen while the Google Sh…" at bounding box center [308, 292] width 385 height 18
click at [350, 291] on p "After you click 'submit', what should you see on the screen while the Google Sh…" at bounding box center [308, 292] width 385 height 18
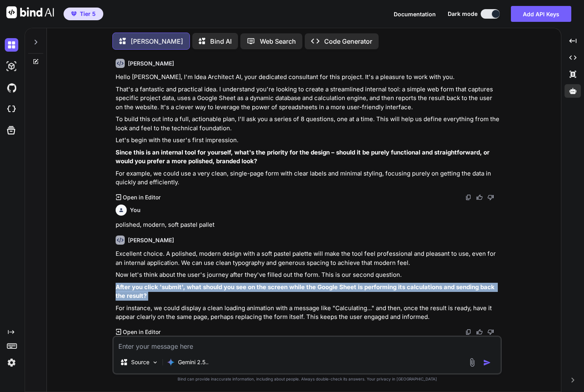
click at [350, 291] on p "After you click 'submit', what should you see on the screen while the Google Sh…" at bounding box center [308, 292] width 385 height 18
copy div "After you click 'submit', what should you see on the screen while the Google Sh…"
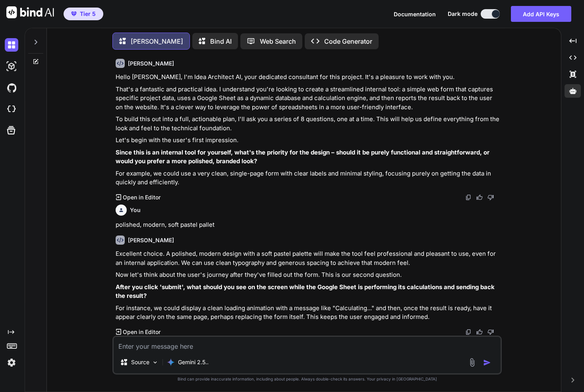
click at [339, 345] on textarea at bounding box center [307, 344] width 387 height 14
click at [343, 309] on p "For instance, we could display a clean loading animation with a message like "C…" at bounding box center [308, 313] width 385 height 18
copy p "Calculating"
click at [286, 348] on textarea at bounding box center [307, 344] width 387 height 14
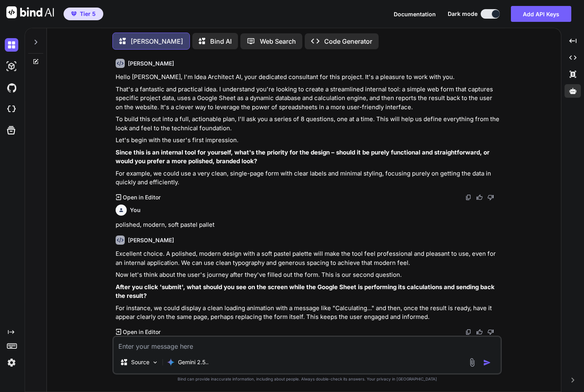
click at [369, 307] on p "For instance, we could display a clean loading animation with a message like "C…" at bounding box center [308, 313] width 385 height 18
drag, startPoint x: 369, startPoint y: 307, endPoint x: 359, endPoint y: 308, distance: 10.3
click at [359, 308] on p "For instance, we could display a clean loading animation with a message like "C…" at bounding box center [308, 313] width 385 height 18
copy p "Calculating..."
click at [335, 346] on textarea at bounding box center [307, 344] width 387 height 14
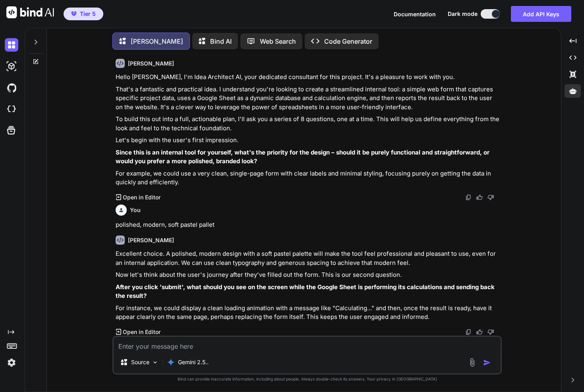
paste textarea "Calculating..."
type textarea "an animated "Calculating...""
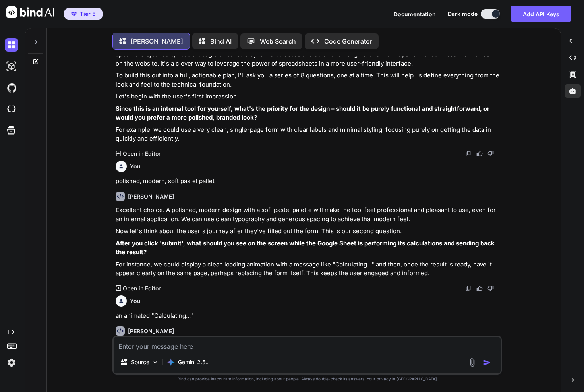
scroll to position [143, 0]
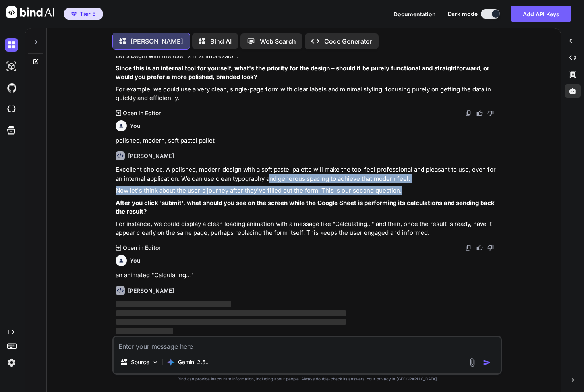
drag, startPoint x: 290, startPoint y: 191, endPoint x: 318, endPoint y: 197, distance: 28.8
click at [315, 197] on div "Excellent choice. A polished, modern design with a soft pastel palette will mak…" at bounding box center [308, 201] width 385 height 72
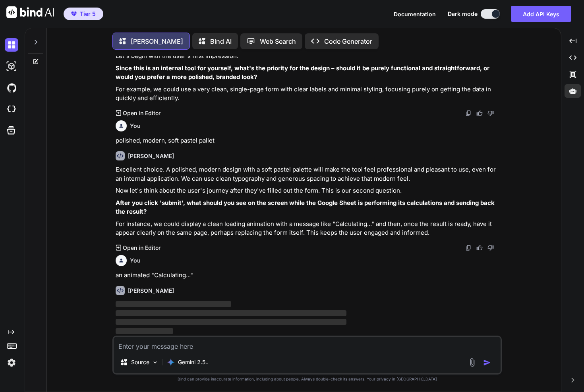
click at [318, 197] on div "Excellent choice. A polished, modern design with a soft pastel palette will mak…" at bounding box center [308, 201] width 385 height 72
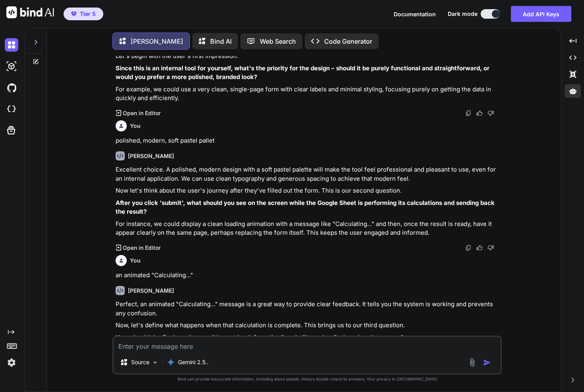
scroll to position [184, 0]
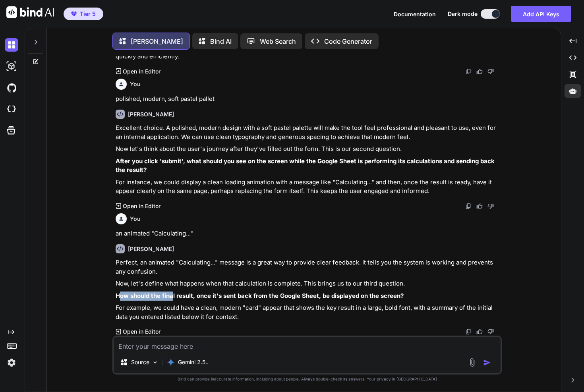
drag, startPoint x: 119, startPoint y: 295, endPoint x: 172, endPoint y: 298, distance: 52.5
click at [172, 298] on strong "How should the final result, once it's sent back from the Google Sheet, be disp…" at bounding box center [260, 296] width 288 height 8
click at [124, 296] on strong "How should the final result, once it's sent back from the Google Sheet, be disp…" at bounding box center [260, 296] width 288 height 8
drag, startPoint x: 124, startPoint y: 296, endPoint x: 173, endPoint y: 300, distance: 48.6
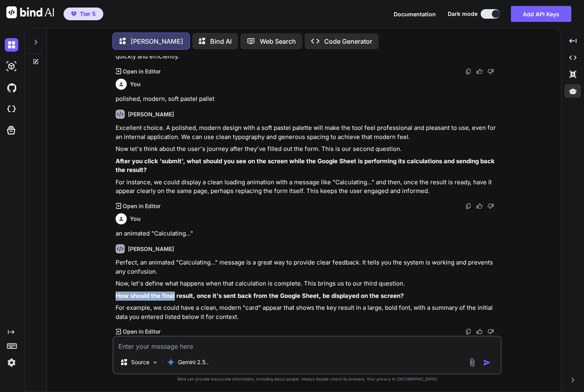
click at [173, 300] on p "How should the final result, once it's sent back from the Google Sheet, be disp…" at bounding box center [308, 296] width 385 height 9
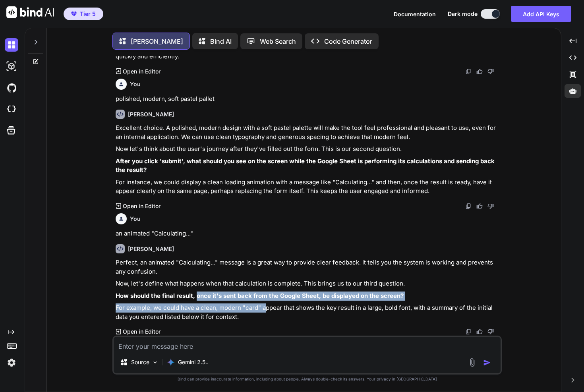
drag, startPoint x: 205, startPoint y: 299, endPoint x: 266, endPoint y: 304, distance: 61.4
click at [266, 304] on div "Perfect, an animated "Calculating..." message is a great way to provide clear f…" at bounding box center [308, 289] width 385 height 63
click at [266, 304] on p "For example, we could have a clean, modern "card" appear that shows the key res…" at bounding box center [308, 313] width 385 height 18
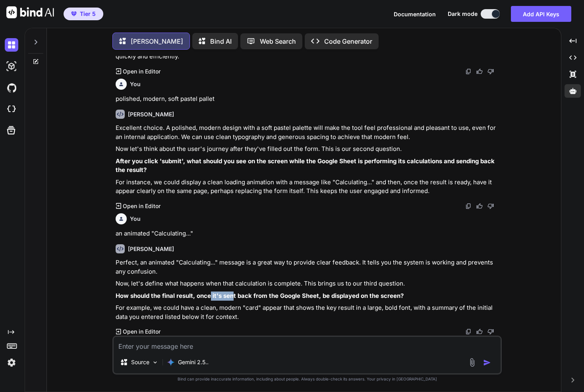
click at [232, 298] on strong "How should the final result, once it's sent back from the Google Sheet, be disp…" at bounding box center [260, 296] width 288 height 8
click at [261, 298] on strong "How should the final result, once it's sent back from the Google Sheet, be disp…" at bounding box center [260, 296] width 288 height 8
drag, startPoint x: 341, startPoint y: 298, endPoint x: 365, endPoint y: 300, distance: 23.5
click at [355, 299] on strong "How should the final result, once it's sent back from the Google Sheet, be disp…" at bounding box center [260, 296] width 288 height 8
click at [365, 300] on p "How should the final result, once it's sent back from the Google Sheet, be disp…" at bounding box center [308, 296] width 385 height 9
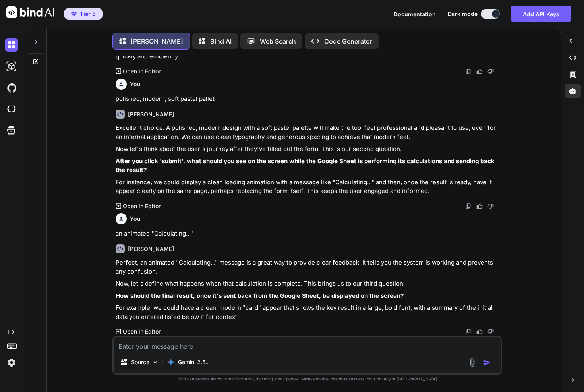
click at [309, 344] on textarea at bounding box center [307, 344] width 387 height 14
click at [189, 345] on textarea "in a card, text box, with formatting" at bounding box center [307, 344] width 387 height 14
type textarea "in a card, text box, with H1, H2, H3, Bullets, italics, and bold formatting"
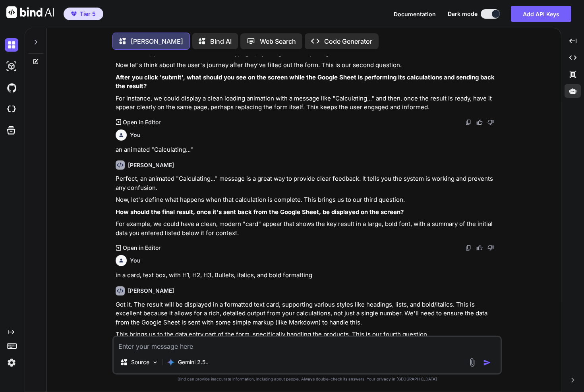
scroll to position [319, 0]
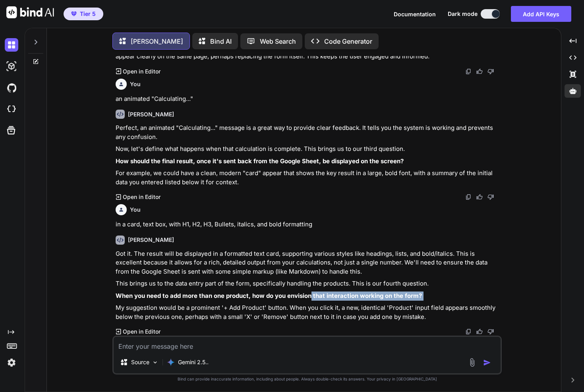
drag, startPoint x: 311, startPoint y: 292, endPoint x: 371, endPoint y: 302, distance: 60.7
click at [371, 302] on div "Got it. The result will be displayed in a formatted text card, supporting vario…" at bounding box center [308, 285] width 385 height 72
click at [373, 302] on div "Got it. The result will be displayed in a formatted text card, supporting vario…" at bounding box center [308, 285] width 385 height 72
click at [394, 294] on strong "When you need to add more than one product, how do you envision that interactio…" at bounding box center [269, 296] width 306 height 8
drag, startPoint x: 394, startPoint y: 294, endPoint x: 360, endPoint y: 294, distance: 34.2
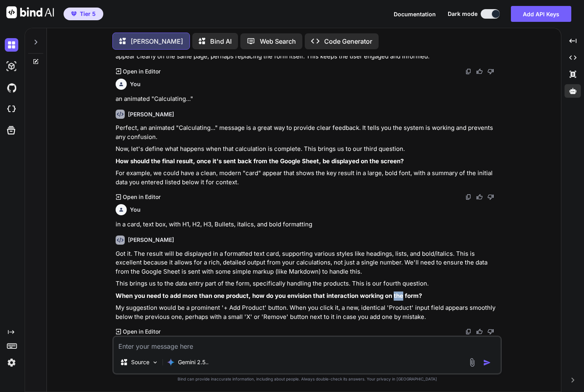
click at [389, 293] on strong "When you need to add more than one product, how do you envision that interactio…" at bounding box center [269, 296] width 306 height 8
drag, startPoint x: 360, startPoint y: 294, endPoint x: 352, endPoint y: 294, distance: 8.4
click at [358, 294] on strong "When you need to add more than one product, how do you envision that interactio…" at bounding box center [269, 296] width 306 height 8
drag, startPoint x: 375, startPoint y: 296, endPoint x: 432, endPoint y: 297, distance: 56.4
click at [433, 297] on p "When you need to add more than one product, how do you envision that interactio…" at bounding box center [308, 296] width 385 height 9
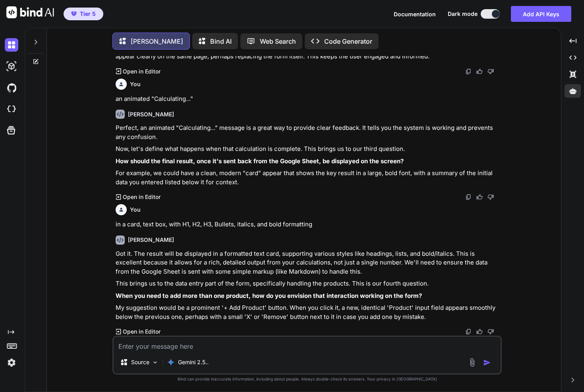
click at [429, 297] on p "When you need to add more than one product, how do you envision that interactio…" at bounding box center [308, 296] width 385 height 9
drag, startPoint x: 393, startPoint y: 297, endPoint x: 277, endPoint y: 296, distance: 116.0
click at [302, 298] on strong "When you need to add more than one product, how do you envision that interactio…" at bounding box center [269, 296] width 306 height 8
click at [277, 296] on strong "When you need to add more than one product, how do you envision that interactio…" at bounding box center [269, 296] width 306 height 8
click at [123, 296] on strong "When you need to add more than one product, how do you envision that interactio…" at bounding box center [269, 296] width 306 height 8
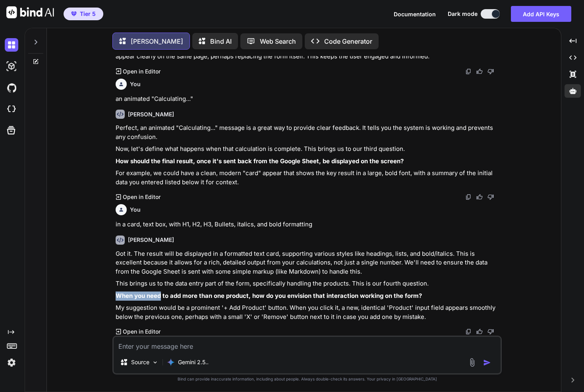
drag, startPoint x: 123, startPoint y: 296, endPoint x: 212, endPoint y: 297, distance: 89.4
click at [157, 297] on strong "When you need to add more than one product, how do you envision that interactio…" at bounding box center [269, 296] width 306 height 8
drag, startPoint x: 167, startPoint y: 296, endPoint x: 223, endPoint y: 296, distance: 56.0
click at [217, 297] on strong "When you need to add more than one product, how do you envision that interactio…" at bounding box center [269, 296] width 306 height 8
click at [223, 296] on strong "When you need to add more than one product, how do you envision that interactio…" at bounding box center [269, 296] width 306 height 8
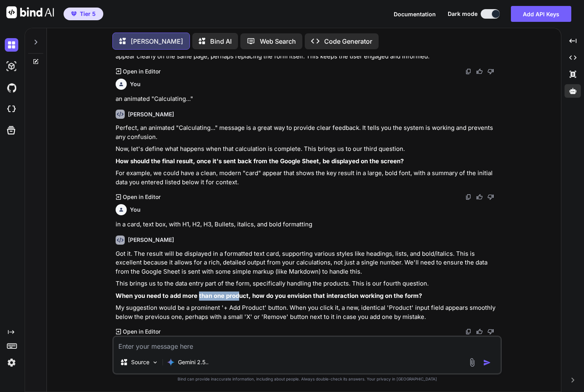
drag, startPoint x: 238, startPoint y: 295, endPoint x: 196, endPoint y: 298, distance: 41.8
click at [197, 298] on strong "When you need to add more than one product, how do you envision that interactio…" at bounding box center [269, 296] width 306 height 8
click at [196, 298] on strong "When you need to add more than one product, how do you envision that interactio…" at bounding box center [269, 296] width 306 height 8
drag, startPoint x: 196, startPoint y: 298, endPoint x: 226, endPoint y: 300, distance: 30.7
click at [226, 300] on p "When you need to add more than one product, how do you envision that interactio…" at bounding box center [308, 296] width 385 height 9
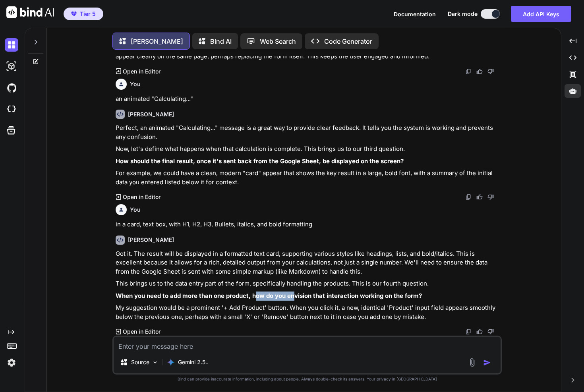
drag, startPoint x: 256, startPoint y: 296, endPoint x: 371, endPoint y: 301, distance: 114.5
click at [293, 299] on p "When you need to add more than one product, how do you envision that interactio…" at bounding box center [308, 296] width 385 height 9
click at [372, 301] on div "Got it. The result will be displayed in a formatted text card, supporting vario…" at bounding box center [308, 285] width 385 height 72
drag, startPoint x: 316, startPoint y: 299, endPoint x: 291, endPoint y: 298, distance: 25.0
click at [315, 299] on strong "When you need to add more than one product, how do you envision that interactio…" at bounding box center [269, 296] width 306 height 8
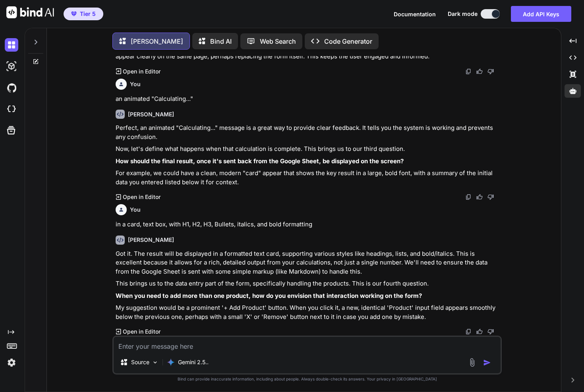
click at [291, 298] on strong "When you need to add more than one product, how do you envision that interactio…" at bounding box center [269, 296] width 306 height 8
drag, startPoint x: 362, startPoint y: 299, endPoint x: 433, endPoint y: 302, distance: 71.6
click at [433, 302] on div "Got it. The result will be displayed in a formatted text card, supporting vario…" at bounding box center [308, 285] width 385 height 72
drag, startPoint x: 433, startPoint y: 300, endPoint x: 422, endPoint y: 299, distance: 10.8
click at [433, 300] on div "Got it. The result will be displayed in a formatted text card, supporting vario…" at bounding box center [308, 285] width 385 height 72
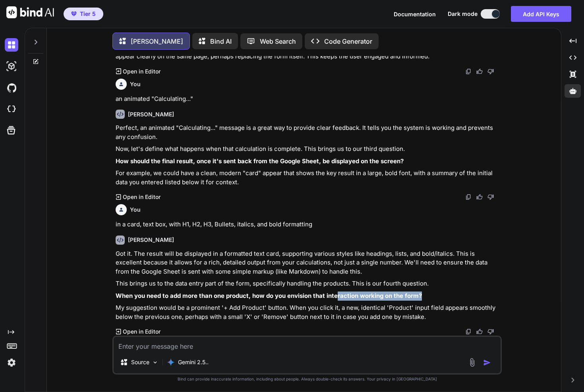
drag, startPoint x: 422, startPoint y: 299, endPoint x: 327, endPoint y: 299, distance: 95.3
click at [329, 299] on p "When you need to add more than one product, how do you envision that interactio…" at bounding box center [308, 296] width 385 height 9
click at [311, 298] on strong "When you need to add more than one product, how do you envision that interactio…" at bounding box center [269, 296] width 306 height 8
click at [275, 347] on textarea at bounding box center [307, 344] width 387 height 14
type textarea "a"
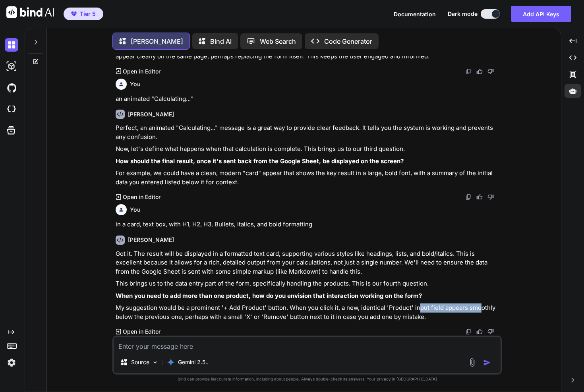
drag, startPoint x: 420, startPoint y: 306, endPoint x: 478, endPoint y: 309, distance: 58.1
click at [478, 309] on p "My suggestion would be a prominent '+ Add Product' button. When you click it, a…" at bounding box center [308, 313] width 385 height 18
click at [481, 309] on p "My suggestion would be a prominent '+ Add Product' button. When you click it, a…" at bounding box center [308, 313] width 385 height 18
drag, startPoint x: 463, startPoint y: 308, endPoint x: 421, endPoint y: 309, distance: 42.1
click at [443, 309] on p "My suggestion would be a prominent '+ Add Product' button. When you click it, a…" at bounding box center [308, 313] width 385 height 18
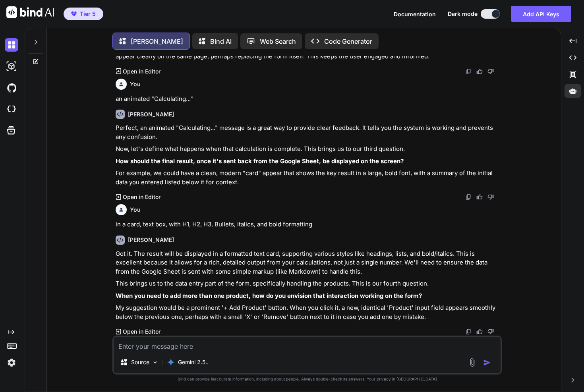
click at [421, 309] on p "My suggestion would be a prominent '+ Add Product' button. When you click it, a…" at bounding box center [308, 313] width 385 height 18
click at [221, 344] on textarea at bounding box center [307, 344] width 387 height 14
drag, startPoint x: 244, startPoint y: 317, endPoint x: 277, endPoint y: 317, distance: 33.0
click at [260, 317] on p "My suggestion would be a prominent '+ Add Product' button. When you click it, a…" at bounding box center [308, 313] width 385 height 18
click at [277, 317] on p "My suggestion would be a prominent '+ Add Product' button. When you click it, a…" at bounding box center [308, 313] width 385 height 18
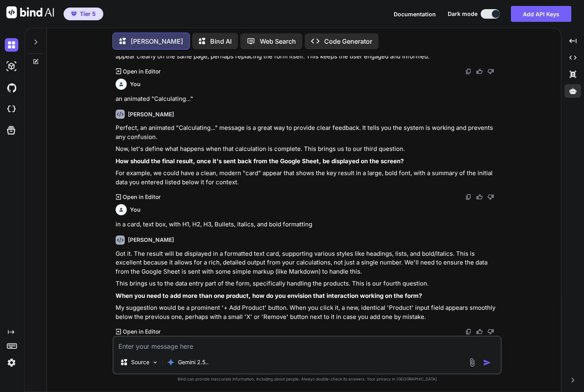
click at [270, 344] on textarea at bounding box center [307, 344] width 387 height 14
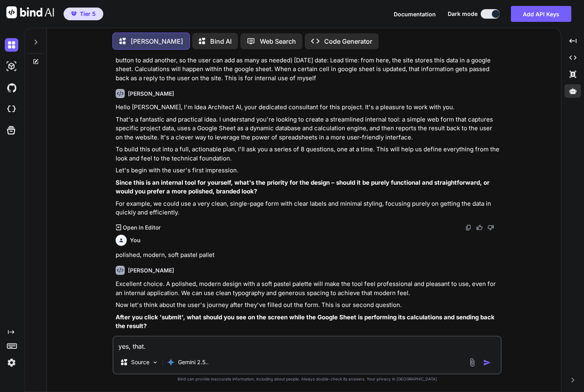
scroll to position [0, 0]
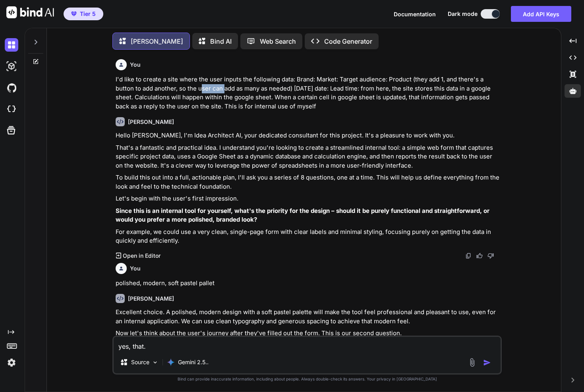
drag, startPoint x: 203, startPoint y: 91, endPoint x: 234, endPoint y: 90, distance: 31.8
click at [224, 90] on p "I'd like to create a site where the user inputs the following data: Brand: Mark…" at bounding box center [308, 93] width 385 height 36
click at [274, 90] on p "I'd like to create a site where the user inputs the following data: Brand: Mark…" at bounding box center [308, 93] width 385 height 36
click at [339, 89] on p "I'd like to create a site where the user inputs the following data: Brand: Mark…" at bounding box center [308, 93] width 385 height 36
drag, startPoint x: 339, startPoint y: 89, endPoint x: 355, endPoint y: 89, distance: 15.9
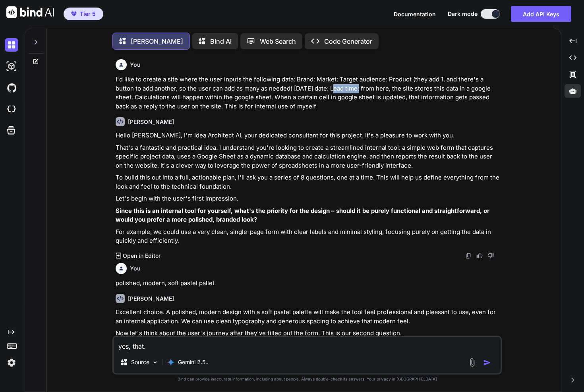
click at [355, 89] on p "I'd like to create a site where the user inputs the following data: Brand: Mark…" at bounding box center [308, 93] width 385 height 36
copy p "Lead time"
click at [201, 344] on textarea "yes, that." at bounding box center [307, 344] width 387 height 14
paste textarea "Lead time"
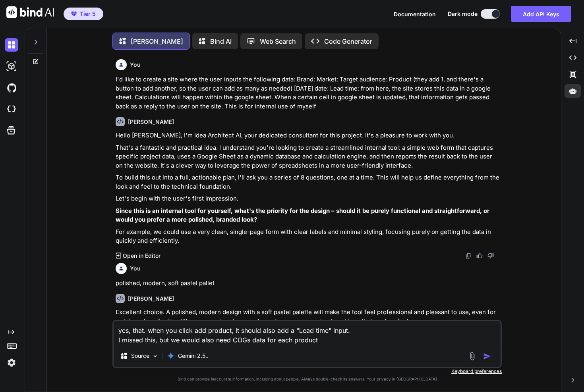
type textarea "yes, that. when you click add product, it should also add a "Lead time" input. …"
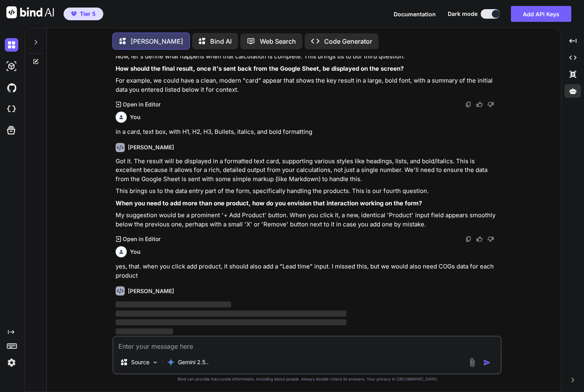
scroll to position [412, 0]
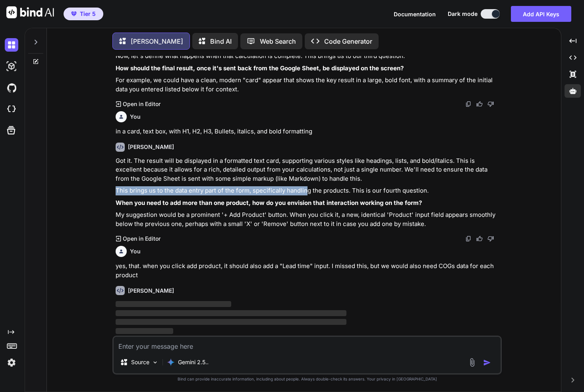
click at [306, 189] on div "Got it. The result will be displayed in a formatted text card, supporting vario…" at bounding box center [308, 193] width 385 height 72
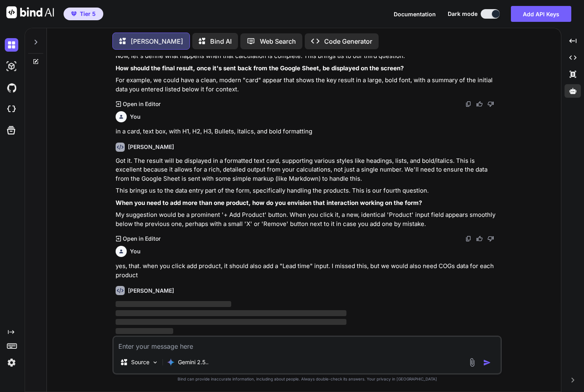
click at [311, 189] on p "This brings us to the data entry part of the form, specifically handling the pr…" at bounding box center [308, 190] width 385 height 9
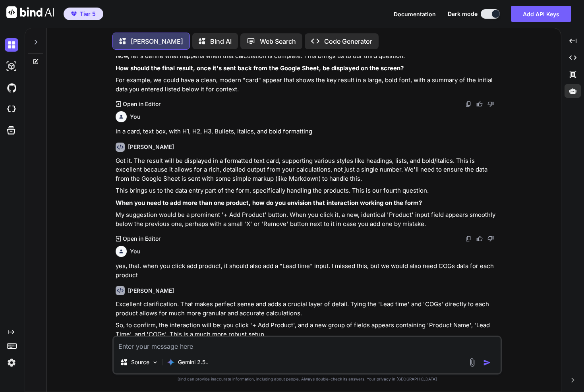
scroll to position [493, 0]
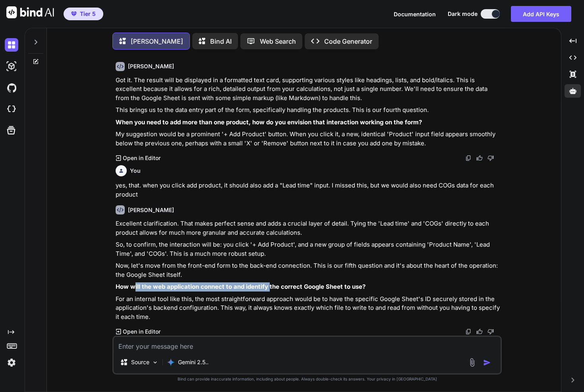
drag, startPoint x: 133, startPoint y: 285, endPoint x: 292, endPoint y: 287, distance: 158.9
click at [271, 289] on strong "How will the web application connect to and identify the correct Google Sheet t…" at bounding box center [241, 287] width 250 height 8
click at [292, 286] on strong "How will the web application connect to and identify the correct Google Sheet t…" at bounding box center [241, 287] width 250 height 8
drag, startPoint x: 246, startPoint y: 289, endPoint x: 354, endPoint y: 291, distance: 108.5
click at [310, 291] on p "How will the web application connect to and identify the correct Google Sheet t…" at bounding box center [308, 286] width 385 height 9
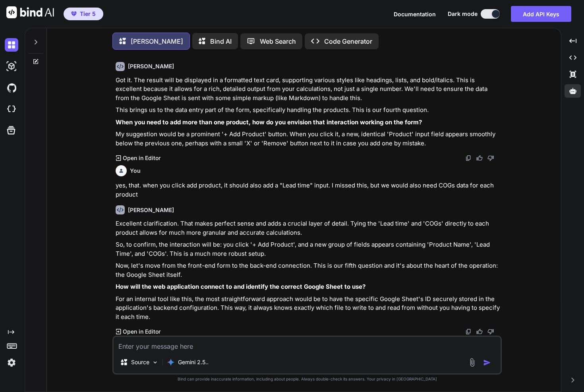
click at [349, 291] on p "How will the web application connect to and identify the correct Google Sheet t…" at bounding box center [308, 286] width 385 height 9
drag, startPoint x: 336, startPoint y: 289, endPoint x: 278, endPoint y: 288, distance: 58.0
click at [285, 288] on strong "How will the web application connect to and identify the correct Google Sheet t…" at bounding box center [241, 287] width 250 height 8
click at [260, 288] on strong "How will the web application connect to and identify the correct Google Sheet t…" at bounding box center [241, 287] width 250 height 8
drag, startPoint x: 232, startPoint y: 288, endPoint x: 308, endPoint y: 289, distance: 75.9
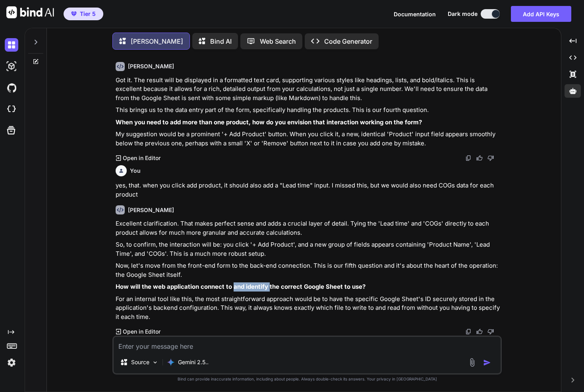
click at [276, 289] on strong "How will the web application connect to and identify the correct Google Sheet t…" at bounding box center [241, 287] width 250 height 8
click at [312, 289] on strong "How will the web application connect to and identify the correct Google Sheet t…" at bounding box center [241, 287] width 250 height 8
drag, startPoint x: 329, startPoint y: 285, endPoint x: 306, endPoint y: 286, distance: 23.8
click at [306, 286] on strong "How will the web application connect to and identify the correct Google Sheet t…" at bounding box center [241, 287] width 250 height 8
click at [284, 285] on strong "How will the web application connect to and identify the correct Google Sheet t…" at bounding box center [241, 287] width 250 height 8
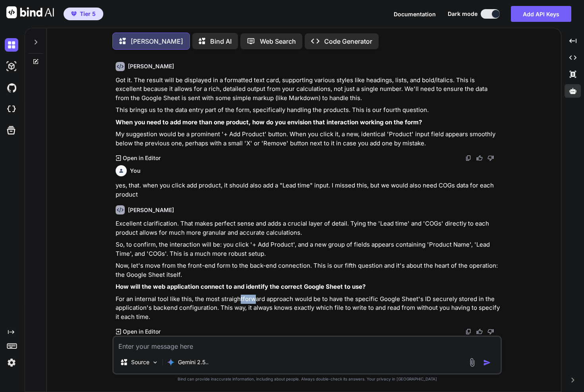
drag, startPoint x: 242, startPoint y: 302, endPoint x: 295, endPoint y: 303, distance: 52.8
click at [259, 302] on p "For an internal tool like this, the most straightforward approach would be to h…" at bounding box center [308, 308] width 385 height 27
click at [303, 303] on p "For an internal tool like this, the most straightforward approach would be to h…" at bounding box center [308, 308] width 385 height 27
drag, startPoint x: 376, startPoint y: 298, endPoint x: 432, endPoint y: 302, distance: 56.6
click at [428, 302] on p "For an internal tool like this, the most straightforward approach would be to h…" at bounding box center [308, 308] width 385 height 27
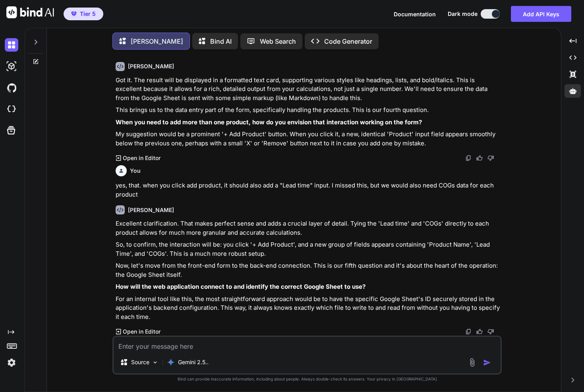
click at [432, 302] on p "For an internal tool like this, the most straightforward approach would be to h…" at bounding box center [308, 308] width 385 height 27
click at [381, 348] on textarea at bounding box center [307, 344] width 387 height 14
type textarea "yes, that"
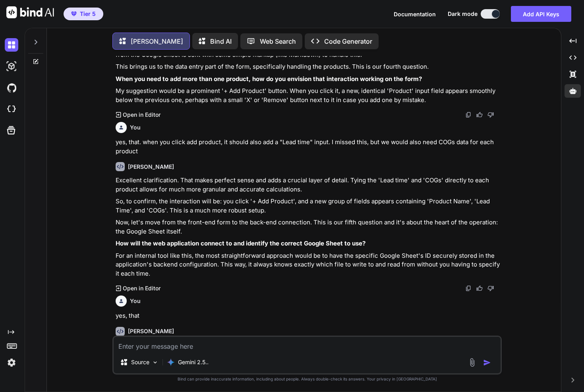
scroll to position [576, 0]
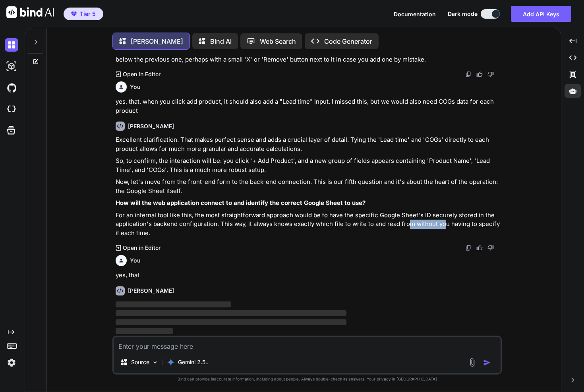
drag, startPoint x: 424, startPoint y: 223, endPoint x: 473, endPoint y: 220, distance: 48.9
click at [455, 222] on p "For an internal tool like this, the most straightforward approach would be to h…" at bounding box center [308, 224] width 385 height 27
click at [462, 215] on p "For an internal tool like this, the most straightforward approach would be to h…" at bounding box center [308, 224] width 385 height 27
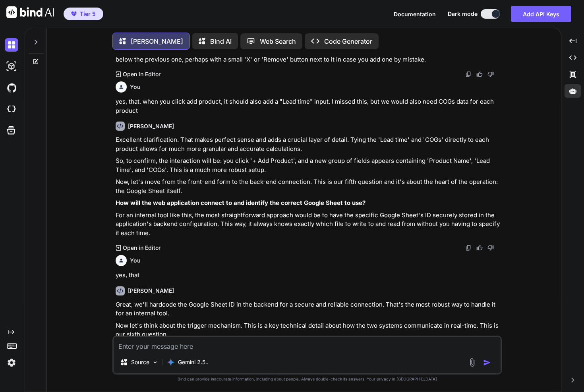
scroll to position [636, 0]
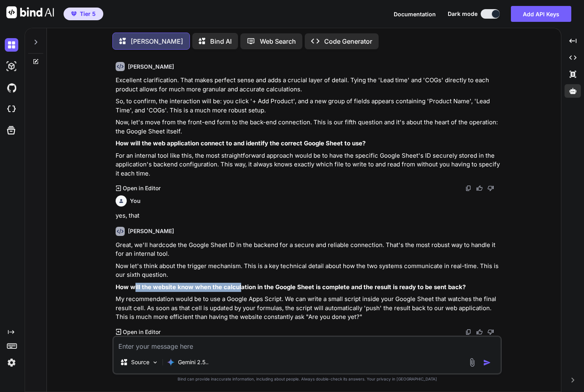
drag, startPoint x: 140, startPoint y: 288, endPoint x: 244, endPoint y: 290, distance: 104.1
click at [244, 290] on p "How will the website know when the calculation in the Google Sheet is complete …" at bounding box center [308, 287] width 385 height 9
drag, startPoint x: 201, startPoint y: 287, endPoint x: 241, endPoint y: 288, distance: 40.6
click at [241, 288] on strong "How will the website know when the calculation in the Google Sheet is complete …" at bounding box center [291, 287] width 350 height 8
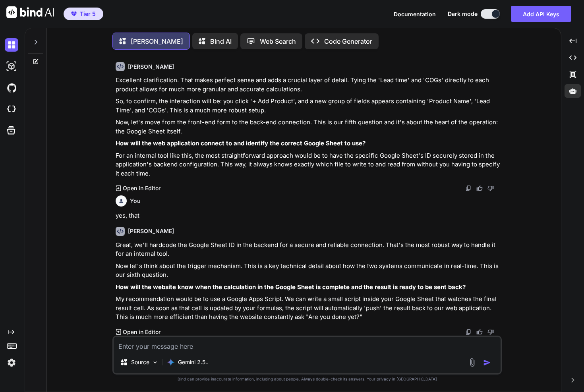
click at [278, 289] on strong "How will the website know when the calculation in the Google Sheet is complete …" at bounding box center [291, 287] width 350 height 8
drag, startPoint x: 251, startPoint y: 288, endPoint x: 218, endPoint y: 287, distance: 32.2
click at [221, 287] on strong "How will the website know when the calculation in the Google Sheet is complete …" at bounding box center [291, 287] width 350 height 8
click at [217, 287] on strong "How will the website know when the calculation in the Google Sheet is complete …" at bounding box center [291, 287] width 350 height 8
drag, startPoint x: 217, startPoint y: 287, endPoint x: 299, endPoint y: 288, distance: 81.9
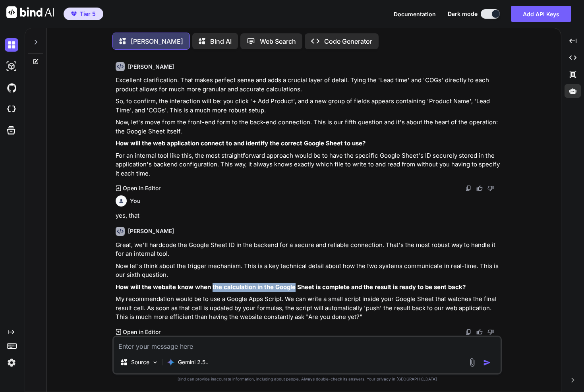
click at [298, 288] on strong "How will the website know when the calculation in the Google Sheet is complete …" at bounding box center [291, 287] width 350 height 8
click at [300, 288] on strong "How will the website know when the calculation in the Google Sheet is complete …" at bounding box center [291, 287] width 350 height 8
drag, startPoint x: 285, startPoint y: 287, endPoint x: 366, endPoint y: 290, distance: 81.5
click at [332, 290] on strong "How will the website know when the calculation in the Google Sheet is complete …" at bounding box center [291, 287] width 350 height 8
click at [366, 290] on p "How will the website know when the calculation in the Google Sheet is complete …" at bounding box center [308, 287] width 385 height 9
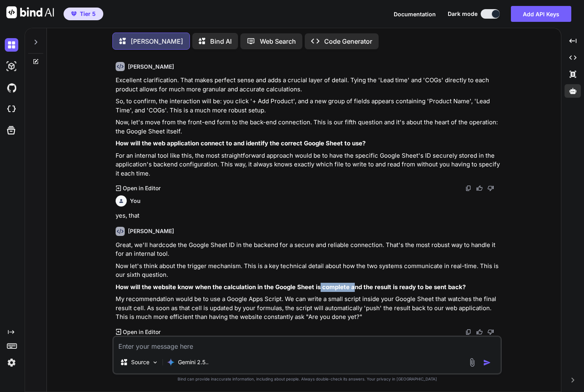
drag, startPoint x: 317, startPoint y: 288, endPoint x: 373, endPoint y: 291, distance: 56.1
click at [360, 291] on p "How will the website know when the calculation in the Google Sheet is complete …" at bounding box center [308, 287] width 385 height 9
drag, startPoint x: 406, startPoint y: 292, endPoint x: 427, endPoint y: 293, distance: 21.5
click at [425, 293] on div "Great, we'll hardcode the Google Sheet ID in the backend for a secure and relia…" at bounding box center [308, 281] width 385 height 81
click at [437, 292] on div "Great, we'll hardcode the Google Sheet ID in the backend for a secure and relia…" at bounding box center [308, 281] width 385 height 81
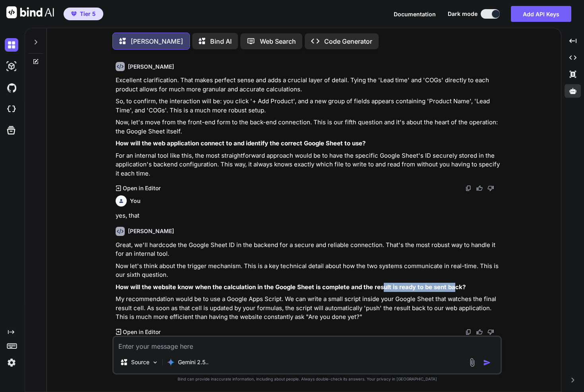
drag, startPoint x: 453, startPoint y: 287, endPoint x: 373, endPoint y: 287, distance: 80.6
click at [377, 287] on strong "How will the website know when the calculation in the Google Sheet is complete …" at bounding box center [291, 287] width 350 height 8
click at [373, 287] on strong "How will the website know when the calculation in the Google Sheet is complete …" at bounding box center [291, 287] width 350 height 8
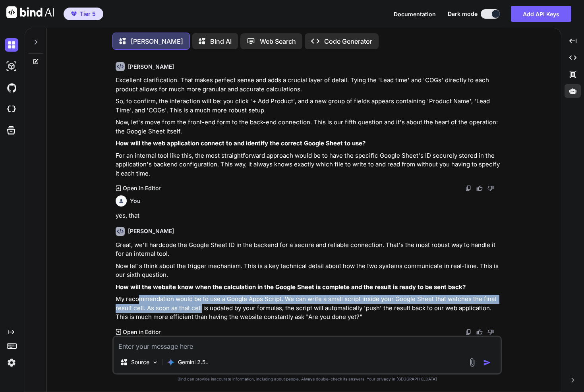
click at [201, 304] on p "My recommendation would be to use a Google Apps Script. We can write a small sc…" at bounding box center [308, 308] width 385 height 27
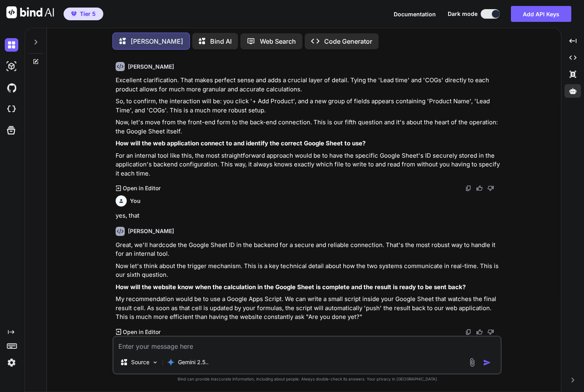
click at [255, 307] on p "My recommendation would be to use a Google Apps Script. We can write a small sc…" at bounding box center [308, 308] width 385 height 27
drag, startPoint x: 266, startPoint y: 300, endPoint x: 216, endPoint y: 301, distance: 50.1
click at [216, 301] on p "My recommendation would be to use a Google Apps Script. We can write a small sc…" at bounding box center [308, 308] width 385 height 27
drag, startPoint x: 419, startPoint y: 300, endPoint x: 425, endPoint y: 304, distance: 6.8
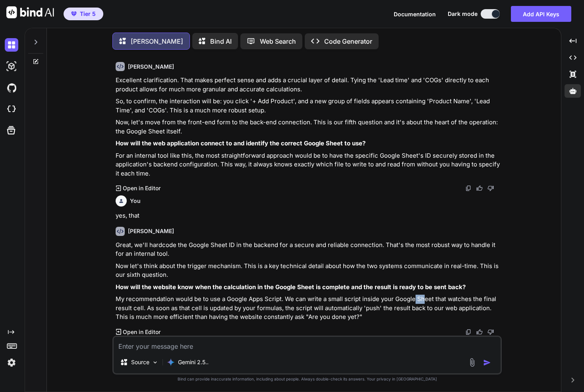
click at [424, 303] on p "My recommendation would be to use a Google Apps Script. We can write a small sc…" at bounding box center [308, 308] width 385 height 27
click at [425, 305] on p "My recommendation would be to use a Google Apps Script. We can write a small sc…" at bounding box center [308, 308] width 385 height 27
drag, startPoint x: 164, startPoint y: 307, endPoint x: 245, endPoint y: 312, distance: 81.6
click at [217, 310] on p "My recommendation would be to use a Google Apps Script. We can write a small sc…" at bounding box center [308, 308] width 385 height 27
click at [245, 312] on p "My recommendation would be to use a Google Apps Script. We can write a small sc…" at bounding box center [308, 308] width 385 height 27
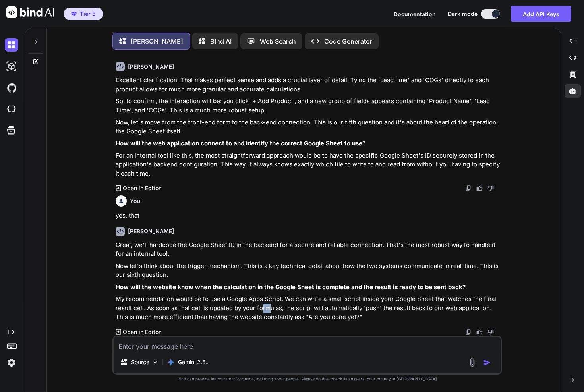
click at [269, 308] on p "My recommendation would be to use a Google Apps Script. We can write a small sc…" at bounding box center [308, 308] width 385 height 27
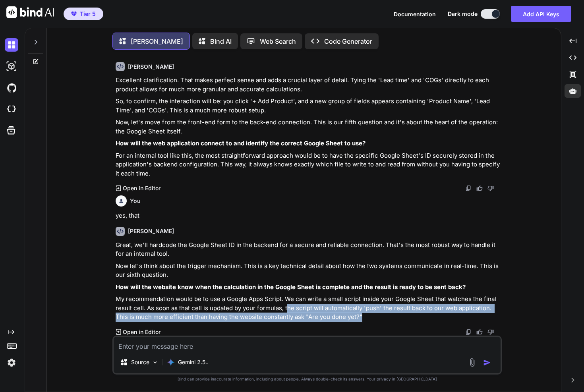
drag, startPoint x: 304, startPoint y: 309, endPoint x: 393, endPoint y: 315, distance: 89.2
click at [393, 315] on p "My recommendation would be to use a Google Apps Script. We can write a small sc…" at bounding box center [308, 308] width 385 height 27
drag, startPoint x: 394, startPoint y: 310, endPoint x: 448, endPoint y: 313, distance: 54.5
click at [445, 313] on p "My recommendation would be to use a Google Apps Script. We can write a small sc…" at bounding box center [308, 308] width 385 height 27
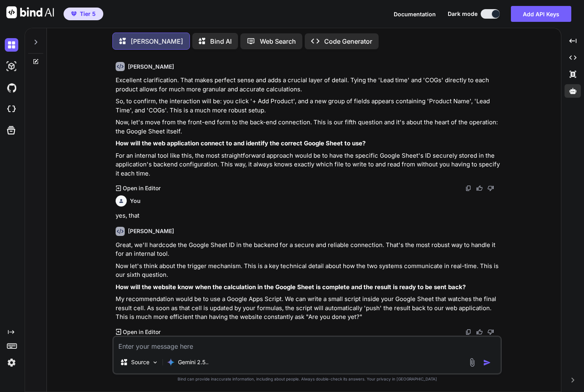
click at [448, 313] on p "My recommendation would be to use a Google Apps Script. We can write a small sc…" at bounding box center [308, 308] width 385 height 27
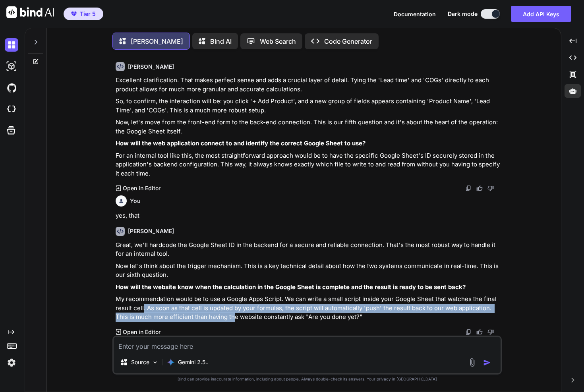
drag, startPoint x: 223, startPoint y: 316, endPoint x: 264, endPoint y: 317, distance: 41.3
click at [259, 317] on p "My recommendation would be to use a Google Apps Script. We can write a small sc…" at bounding box center [308, 308] width 385 height 27
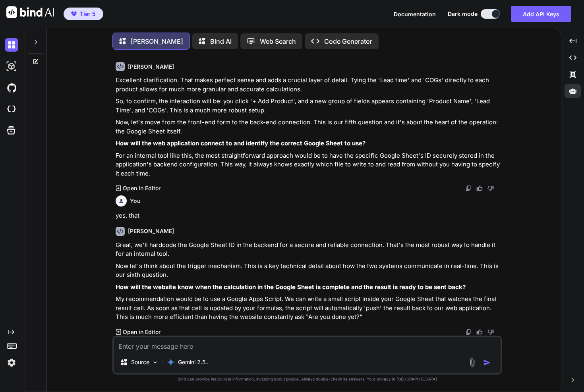
click at [327, 321] on p "My recommendation would be to use a Google Apps Script. We can write a small sc…" at bounding box center [308, 308] width 385 height 27
click at [320, 340] on textarea at bounding box center [307, 344] width 387 height 14
click at [277, 348] on textarea at bounding box center [307, 344] width 387 height 14
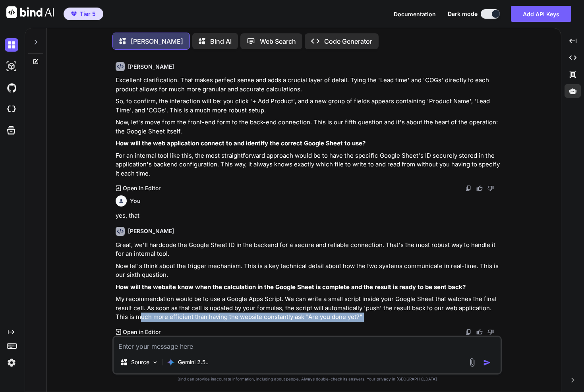
drag, startPoint x: 141, startPoint y: 317, endPoint x: 289, endPoint y: 323, distance: 147.9
click at [289, 323] on div "[PERSON_NAME] Great, we'll hardcode the Google Sheet ID in the backend for a se…" at bounding box center [308, 278] width 385 height 116
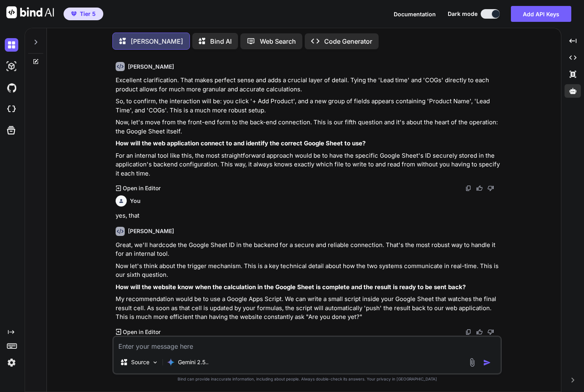
drag, startPoint x: 289, startPoint y: 323, endPoint x: 280, endPoint y: 331, distance: 12.6
click at [289, 322] on div "[PERSON_NAME] Great, we'll hardcode the Google Sheet ID in the backend for a se…" at bounding box center [308, 278] width 385 height 116
click at [260, 352] on div "Source Gemini 2.5.." at bounding box center [306, 355] width 389 height 39
click at [246, 344] on textarea at bounding box center [307, 344] width 387 height 14
type textarea "yes that"
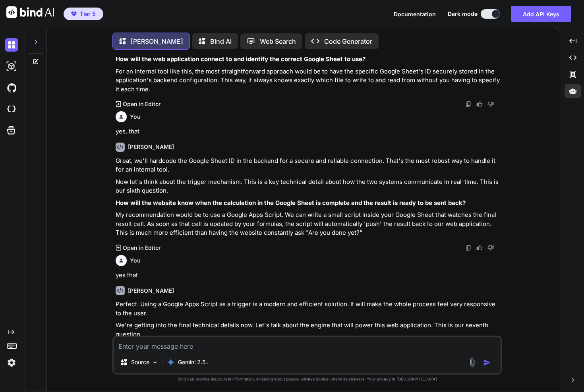
scroll to position [771, 0]
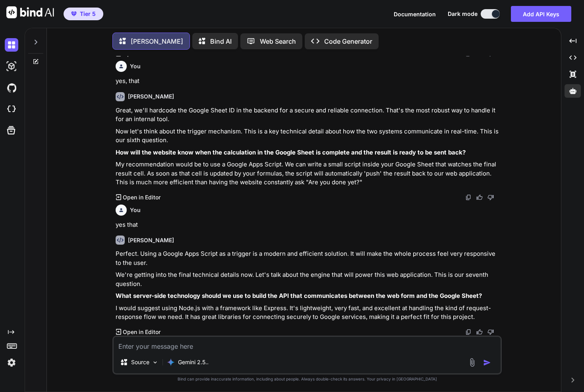
click at [133, 296] on strong "What server-side technology should we use to build the API that communicates be…" at bounding box center [299, 296] width 366 height 8
drag, startPoint x: 133, startPoint y: 296, endPoint x: 226, endPoint y: 298, distance: 93.4
click at [224, 298] on strong "What server-side technology should we use to build the API that communicates be…" at bounding box center [299, 296] width 366 height 8
click at [226, 298] on strong "What server-side technology should we use to build the API that communicates be…" at bounding box center [299, 296] width 366 height 8
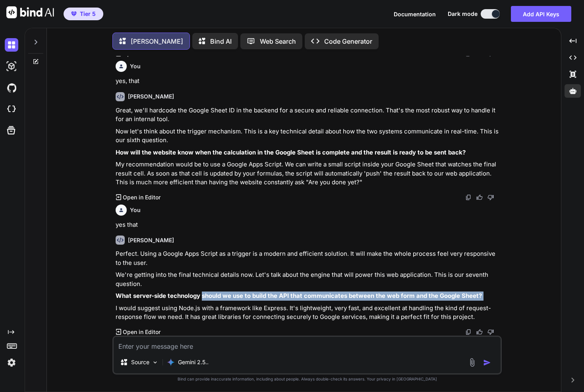
drag, startPoint x: 216, startPoint y: 298, endPoint x: 284, endPoint y: 304, distance: 68.2
click at [259, 302] on div "Perfect. Using a Google Apps Script as a trigger is a modern and efficient solu…" at bounding box center [308, 285] width 385 height 72
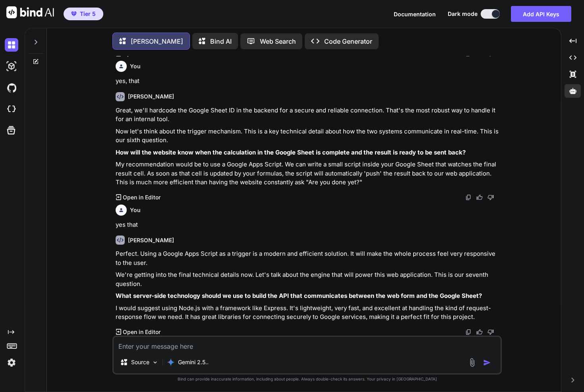
click at [292, 305] on p "I would suggest using Node.js with a framework like Express. It's lightweight, …" at bounding box center [308, 313] width 385 height 18
click at [179, 311] on p "I would suggest using Node.js with a framework like Express. It's lightweight, …" at bounding box center [308, 313] width 385 height 18
drag, startPoint x: 180, startPoint y: 310, endPoint x: 225, endPoint y: 309, distance: 45.3
click at [215, 309] on p "I would suggest using Node.js with a framework like Express. It's lightweight, …" at bounding box center [308, 313] width 385 height 18
click at [228, 310] on p "I would suggest using Node.js with a framework like Express. It's lightweight, …" at bounding box center [308, 313] width 385 height 18
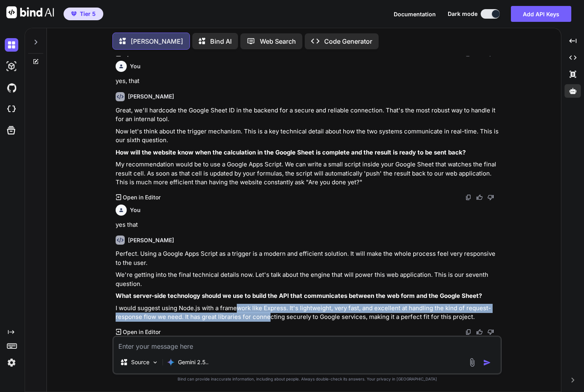
drag, startPoint x: 257, startPoint y: 311, endPoint x: 299, endPoint y: 315, distance: 42.6
click at [286, 314] on p "I would suggest using Node.js with a framework like Express. It's lightweight, …" at bounding box center [308, 313] width 385 height 18
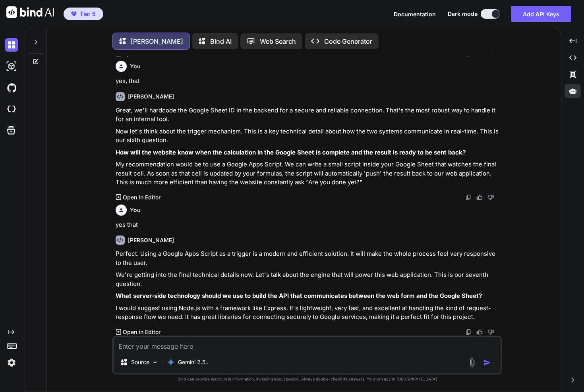
click at [299, 315] on p "I would suggest using Node.js with a framework like Express. It's lightweight, …" at bounding box center [308, 313] width 385 height 18
drag, startPoint x: 284, startPoint y: 311, endPoint x: 244, endPoint y: 310, distance: 40.5
click at [268, 311] on p "I would suggest using Node.js with a framework like Express. It's lightweight, …" at bounding box center [308, 313] width 385 height 18
click at [244, 310] on p "I would suggest using Node.js with a framework like Express. It's lightweight, …" at bounding box center [308, 313] width 385 height 18
drag, startPoint x: 259, startPoint y: 310, endPoint x: 277, endPoint y: 309, distance: 17.9
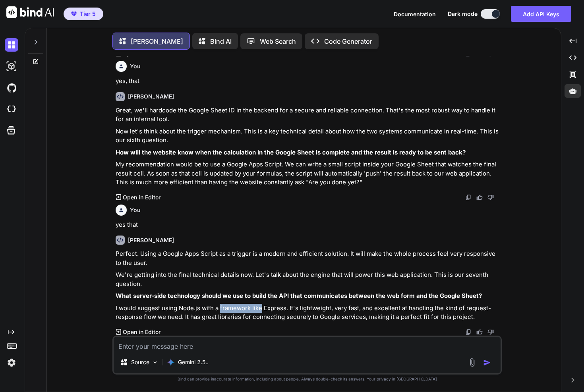
click at [262, 310] on p "I would suggest using Node.js with a framework like Express. It's lightweight, …" at bounding box center [308, 313] width 385 height 18
drag, startPoint x: 295, startPoint y: 309, endPoint x: 323, endPoint y: 311, distance: 28.3
click at [305, 309] on p "I would suggest using Node.js with a framework like Express. It's lightweight, …" at bounding box center [308, 313] width 385 height 18
drag, startPoint x: 346, startPoint y: 311, endPoint x: 373, endPoint y: 312, distance: 26.7
click at [354, 311] on p "I would suggest using Node.js with a framework like Express. It's lightweight, …" at bounding box center [308, 313] width 385 height 18
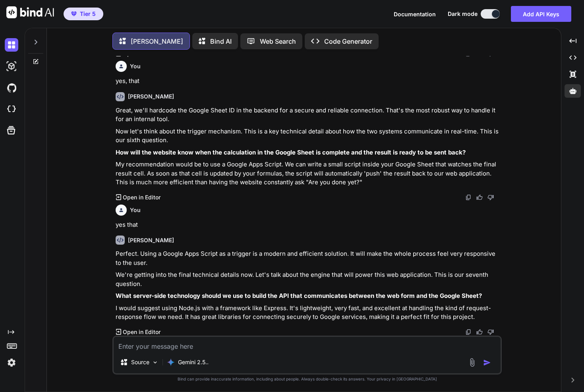
click at [373, 312] on p "I would suggest using Node.js with a framework like Express. It's lightweight, …" at bounding box center [308, 313] width 385 height 18
drag, startPoint x: 379, startPoint y: 311, endPoint x: 422, endPoint y: 316, distance: 42.8
click at [420, 315] on p "I would suggest using Node.js with a framework like Express. It's lightweight, …" at bounding box center [308, 313] width 385 height 18
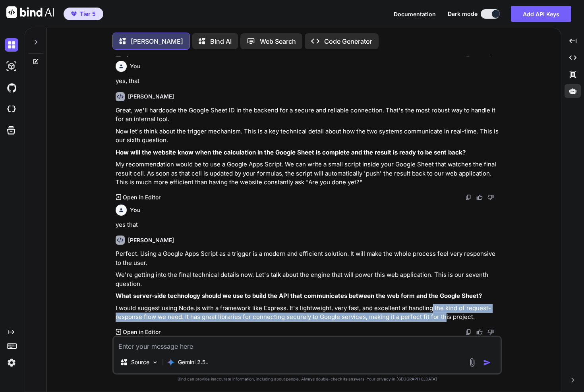
drag, startPoint x: 435, startPoint y: 311, endPoint x: 442, endPoint y: 317, distance: 9.1
click at [442, 316] on p "I would suggest using Node.js with a framework like Express. It's lightweight, …" at bounding box center [308, 313] width 385 height 18
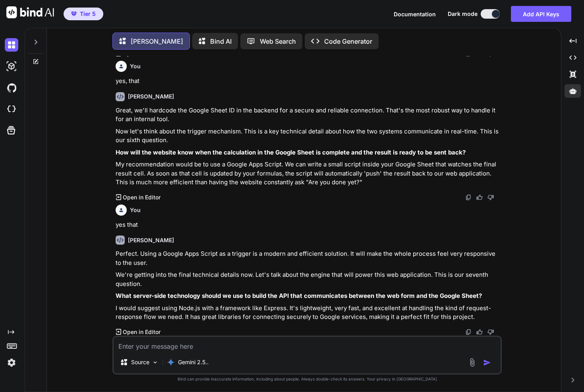
click at [414, 319] on p "I would suggest using Node.js with a framework like Express. It's lightweight, …" at bounding box center [308, 313] width 385 height 18
drag, startPoint x: 211, startPoint y: 318, endPoint x: 342, endPoint y: 316, distance: 130.7
click at [277, 321] on p "I would suggest using Node.js with a framework like Express. It's lightweight, …" at bounding box center [308, 313] width 385 height 18
click at [350, 315] on p "I would suggest using Node.js with a framework like Express. It's lightweight, …" at bounding box center [308, 313] width 385 height 18
click at [314, 347] on textarea at bounding box center [307, 344] width 387 height 14
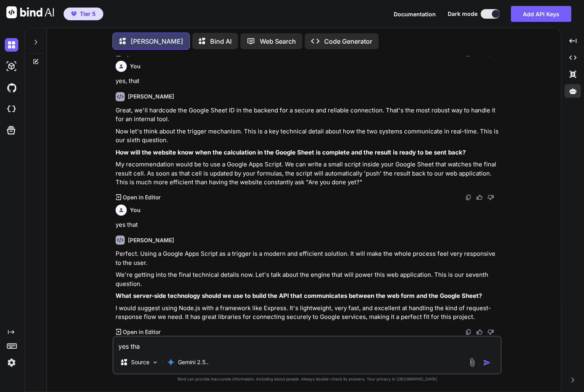
type textarea "yes that"
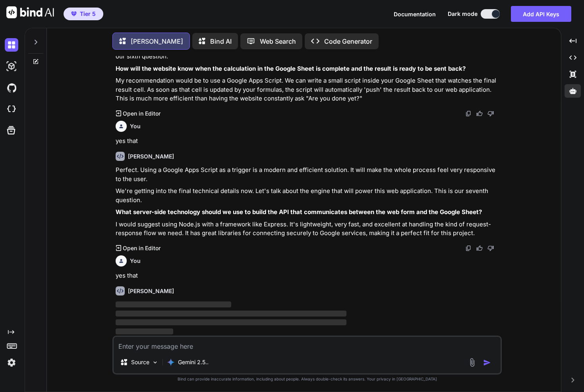
scroll to position [855, 0]
drag, startPoint x: 234, startPoint y: 229, endPoint x: 329, endPoint y: 232, distance: 94.6
click at [290, 231] on p "I would suggest using Node.js with a framework like Express. It's lightweight, …" at bounding box center [308, 229] width 385 height 18
click at [329, 232] on p "I would suggest using Node.js with a framework like Express. It's lightweight, …" at bounding box center [308, 229] width 385 height 18
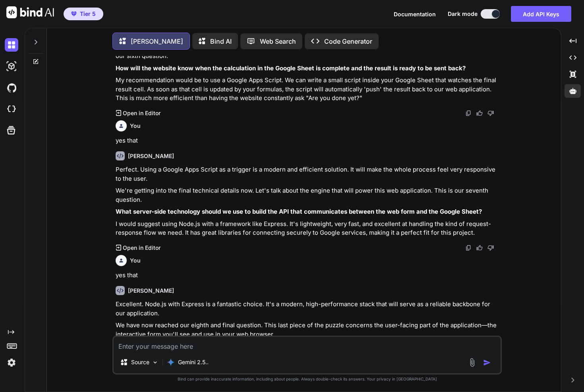
scroll to position [926, 0]
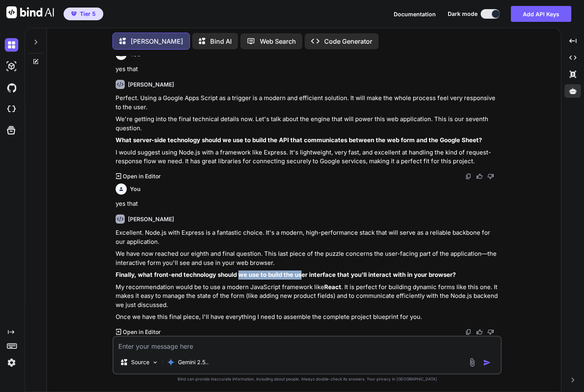
drag, startPoint x: 242, startPoint y: 271, endPoint x: 347, endPoint y: 273, distance: 104.5
click at [300, 271] on p "Finally, what front-end technology should we use to build the user interface th…" at bounding box center [308, 275] width 385 height 9
click at [351, 275] on strong "Finally, what front-end technology should we use to build the user interface th…" at bounding box center [286, 275] width 340 height 8
click at [224, 290] on p "My recommendation would be to use a modern JavaScript framework like React . It…" at bounding box center [308, 296] width 385 height 27
click at [313, 294] on p "My recommendation would be to use a modern JavaScript framework like React . It…" at bounding box center [308, 296] width 385 height 27
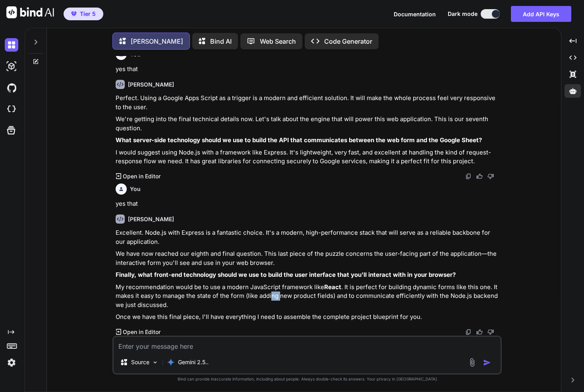
drag, startPoint x: 271, startPoint y: 293, endPoint x: 302, endPoint y: 294, distance: 30.6
click at [288, 293] on p "My recommendation would be to use a modern JavaScript framework like React . It…" at bounding box center [308, 296] width 385 height 27
click at [303, 294] on p "My recommendation would be to use a modern JavaScript framework like React . It…" at bounding box center [308, 296] width 385 height 27
click at [317, 348] on textarea at bounding box center [307, 344] width 387 height 14
type textarea "yes that, react"
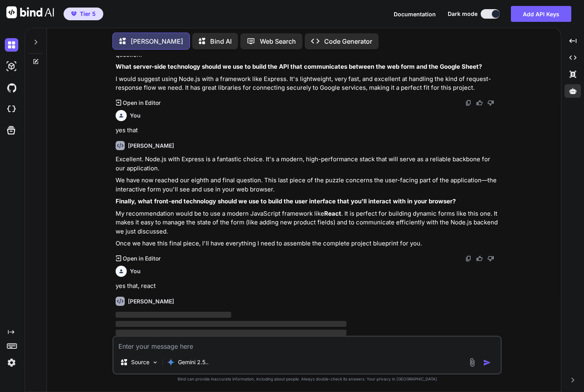
scroll to position [1011, 0]
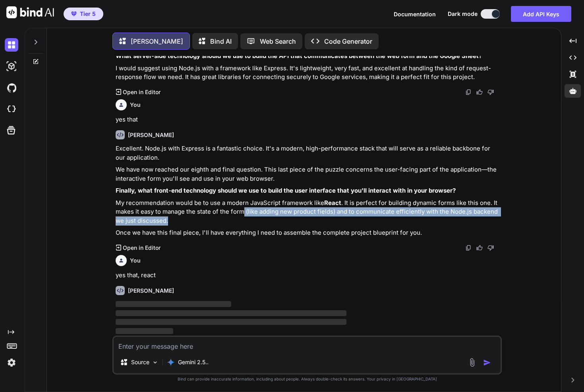
drag, startPoint x: 246, startPoint y: 212, endPoint x: 379, endPoint y: 219, distance: 132.9
click at [296, 219] on p "My recommendation would be to use a modern JavaScript framework like React . It…" at bounding box center [308, 212] width 385 height 27
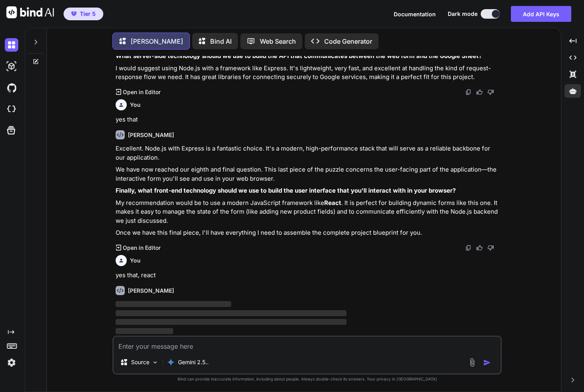
click at [379, 219] on p "My recommendation would be to use a modern JavaScript framework like React . It…" at bounding box center [308, 212] width 385 height 27
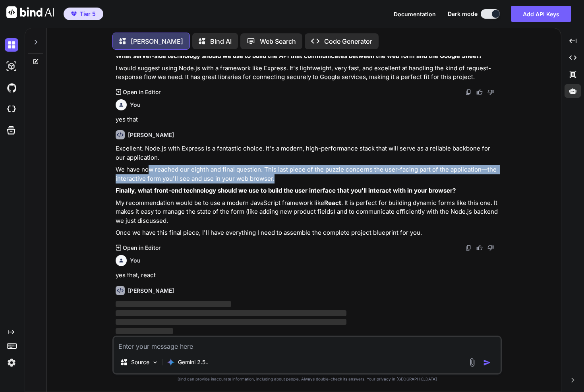
drag, startPoint x: 148, startPoint y: 168, endPoint x: 162, endPoint y: 190, distance: 25.8
click at [159, 186] on div "Excellent. Node.js with Express is a fantastic choice. It's a modern, high-perf…" at bounding box center [308, 190] width 385 height 93
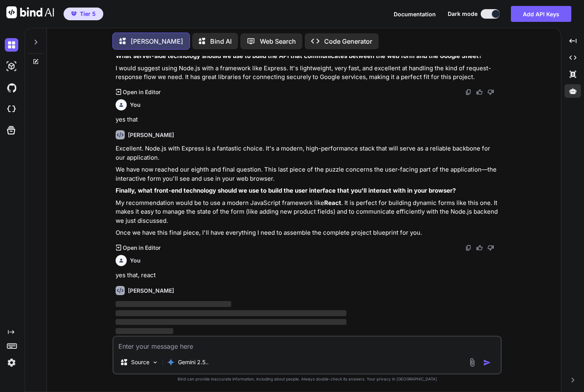
click at [162, 190] on strong "Finally, what front-end technology should we use to build the user interface th…" at bounding box center [286, 191] width 340 height 8
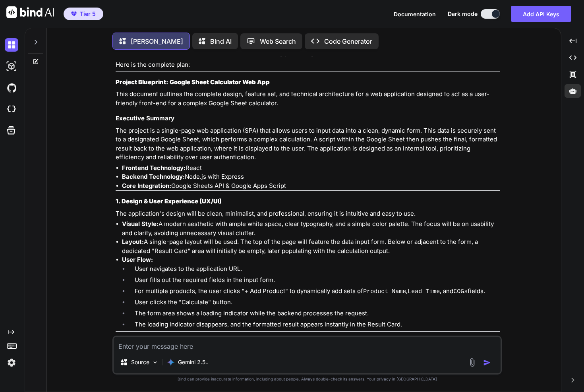
scroll to position [1850, 0]
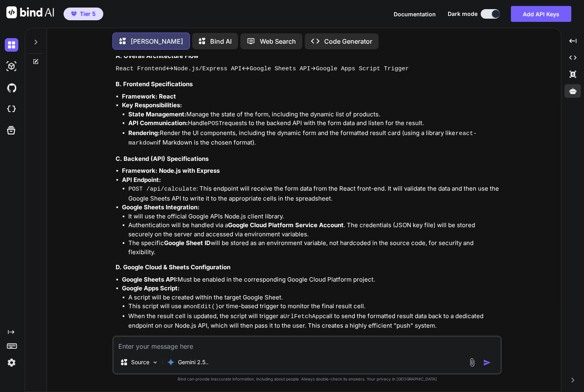
click at [466, 338] on img at bounding box center [468, 341] width 6 height 6
click at [573, 92] on icon at bounding box center [572, 91] width 7 height 6
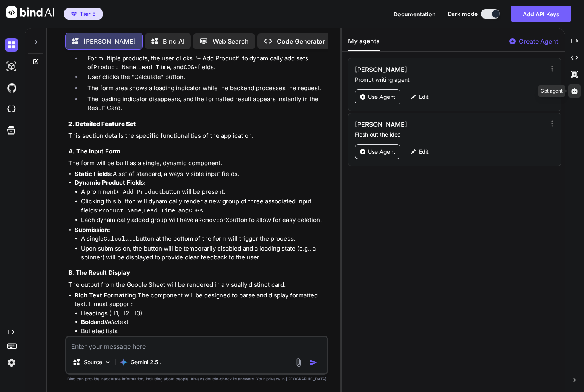
scroll to position [2203, 0]
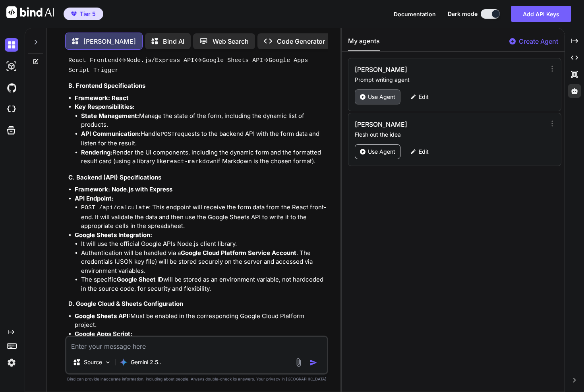
click at [377, 97] on p "Use Agent" at bounding box center [381, 97] width 27 height 8
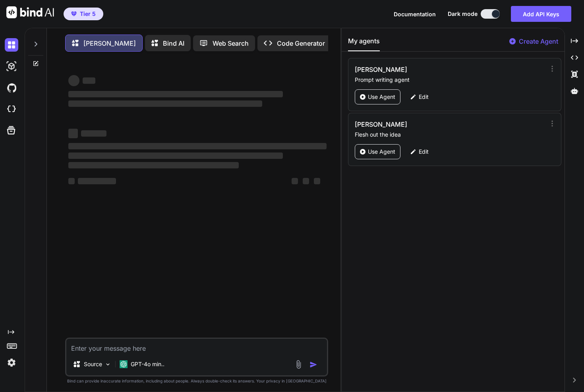
click at [155, 349] on textarea at bounding box center [196, 346] width 261 height 14
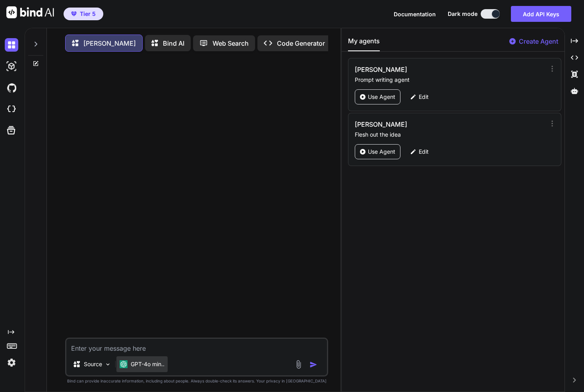
click at [139, 365] on p "GPT-4o min.." at bounding box center [148, 364] width 34 height 8
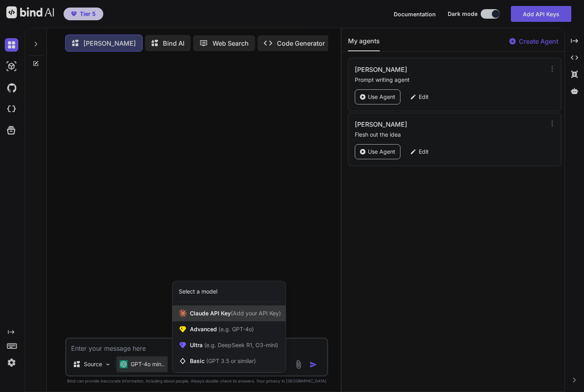
click at [221, 311] on span "[PERSON_NAME] Key (Add your API Key)" at bounding box center [235, 313] width 91 height 8
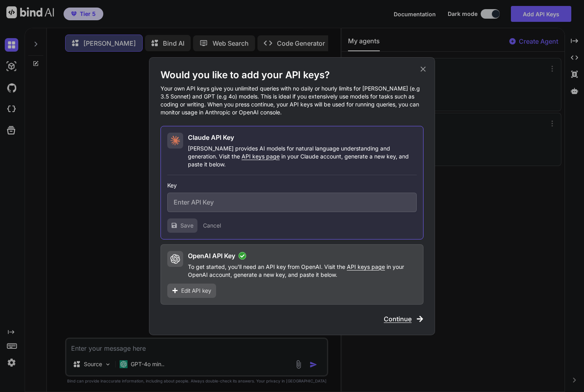
drag, startPoint x: 128, startPoint y: 304, endPoint x: 133, endPoint y: 337, distance: 33.3
click at [128, 304] on div "Would you like to add your API keys? Your own API keys give you unlimited queri…" at bounding box center [292, 196] width 584 height 392
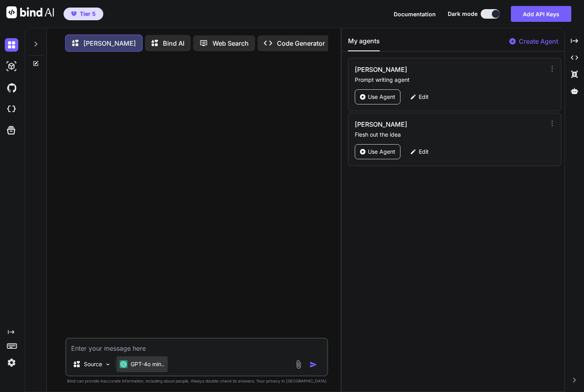
click at [146, 366] on p "GPT-4o min.." at bounding box center [148, 364] width 34 height 8
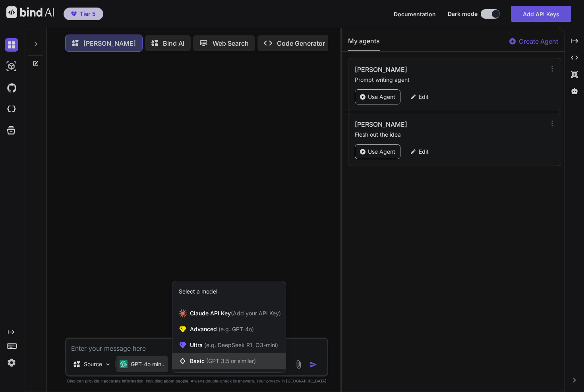
click at [206, 356] on div "Basic (GPT 3.5 or similar)" at bounding box center [228, 361] width 113 height 16
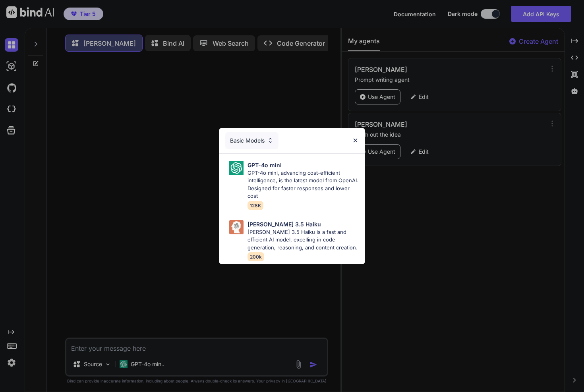
click at [177, 363] on div "Basic Models GPT-4o mini GPT-4o mini, advancing cost-efficient intelligence, is…" at bounding box center [292, 196] width 584 height 392
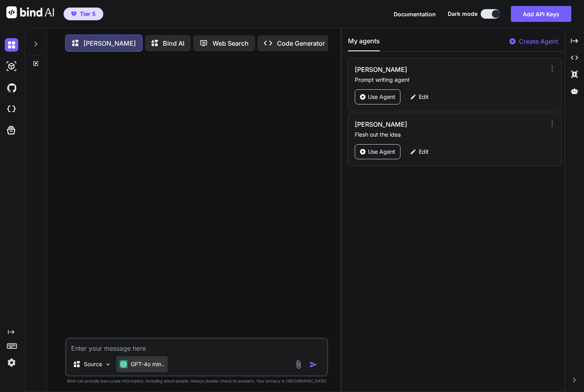
click at [159, 360] on div "GPT-4o min.." at bounding box center [141, 364] width 51 height 16
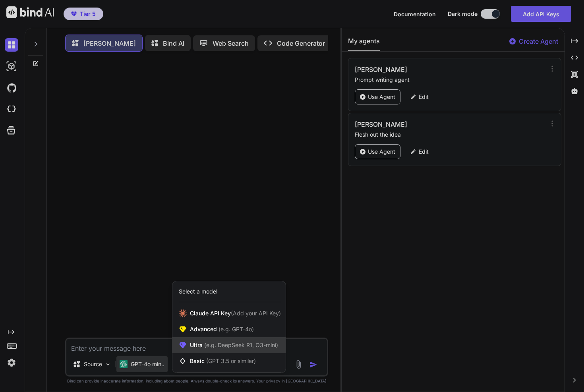
click at [195, 346] on span "Ultra (e.g. DeepSeek R1, O3-mini)" at bounding box center [234, 345] width 88 height 8
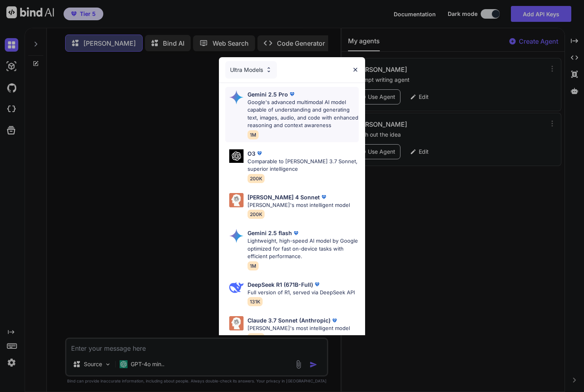
click at [272, 119] on p "Google's advanced multimodal AI model capable of understanding and generating t…" at bounding box center [303, 114] width 111 height 31
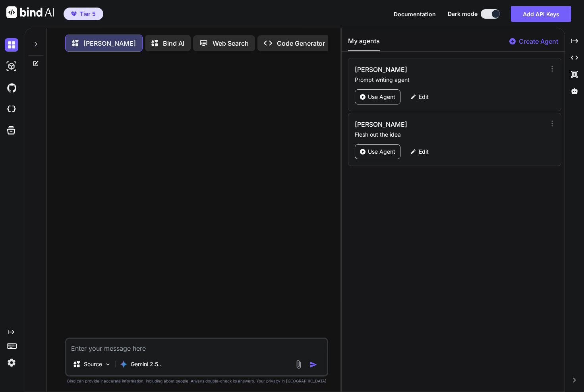
click at [130, 348] on textarea at bounding box center [196, 346] width 261 height 14
paste textarea "Excellent. React is the perfect choice for this. It will make the dynamic form …"
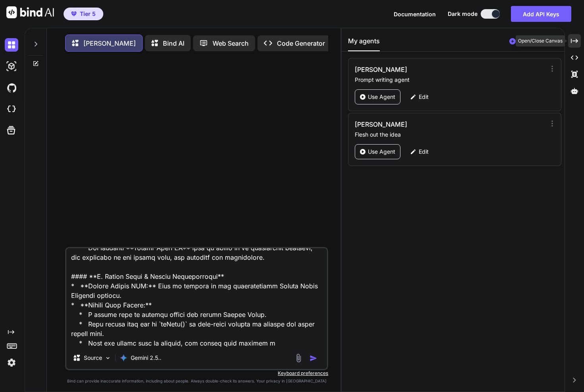
type textarea "Excellent. React is the perfect choice for this. It will make the dynamic form …"
click at [573, 41] on icon at bounding box center [574, 41] width 7 height 4
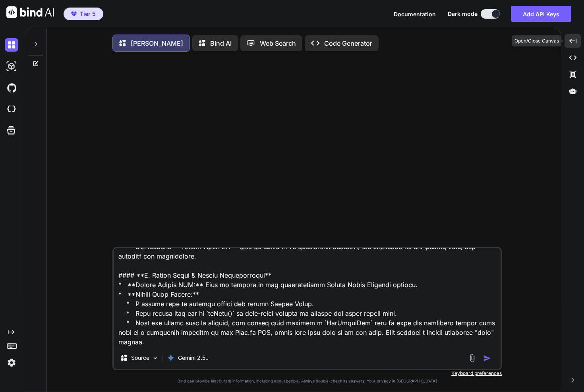
scroll to position [993, 0]
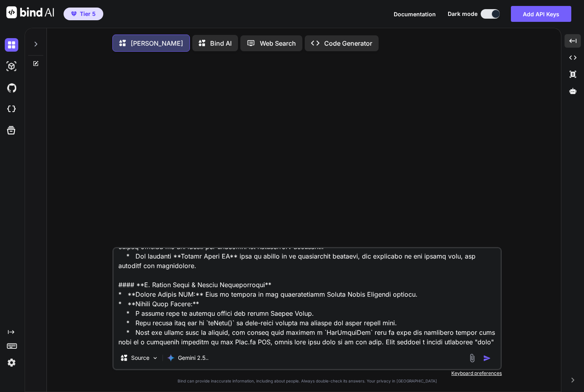
click at [487, 358] on img "button" at bounding box center [487, 358] width 8 height 8
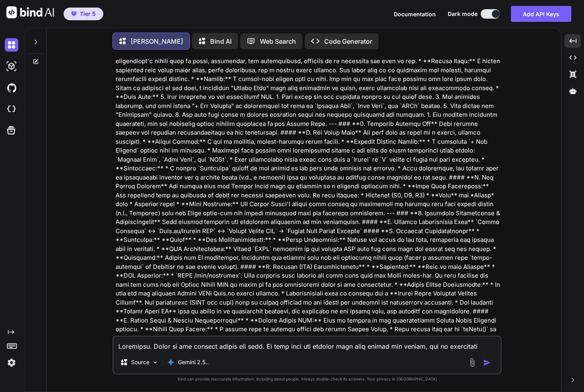
scroll to position [197, 0]
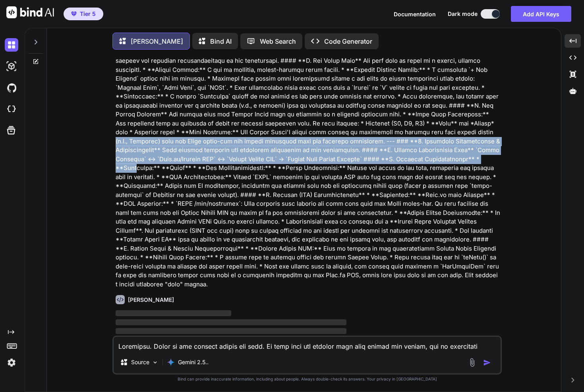
drag, startPoint x: 191, startPoint y: 137, endPoint x: 242, endPoint y: 179, distance: 66.1
click at [220, 165] on p at bounding box center [308, 83] width 385 height 411
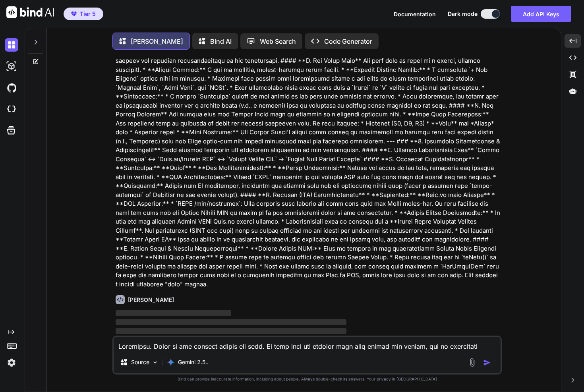
click at [242, 179] on p at bounding box center [308, 83] width 385 height 411
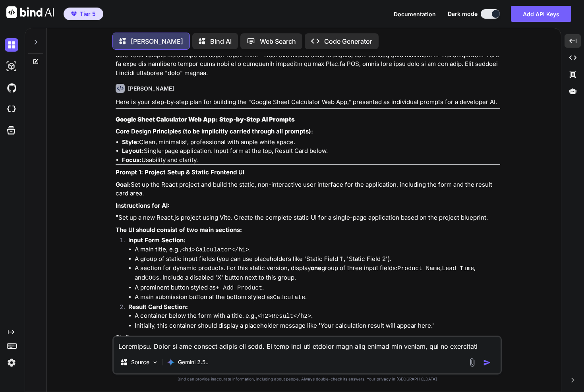
scroll to position [414, 0]
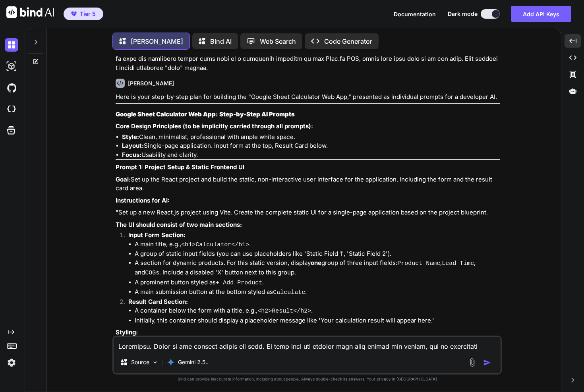
click at [117, 163] on strong "Prompt 1: Project Setup & Static Frontend UI" at bounding box center [180, 167] width 129 height 8
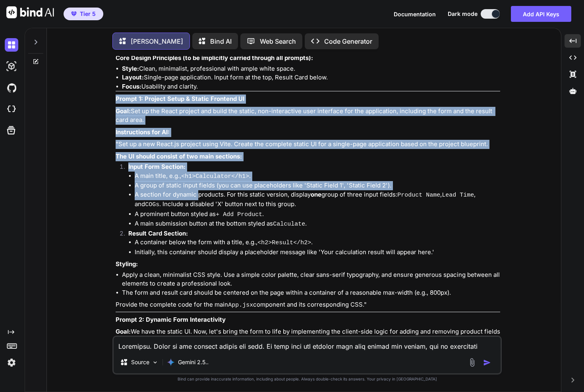
drag, startPoint x: 117, startPoint y: 158, endPoint x: 197, endPoint y: 185, distance: 84.2
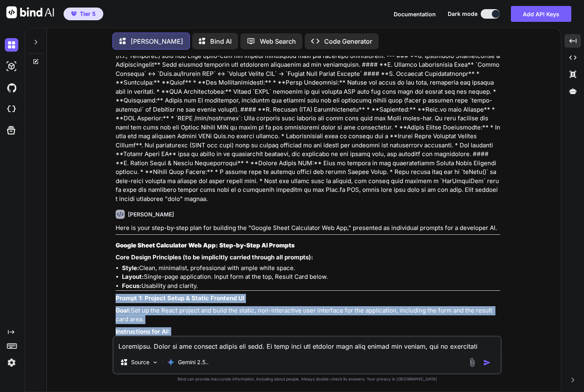
scroll to position [293, 0]
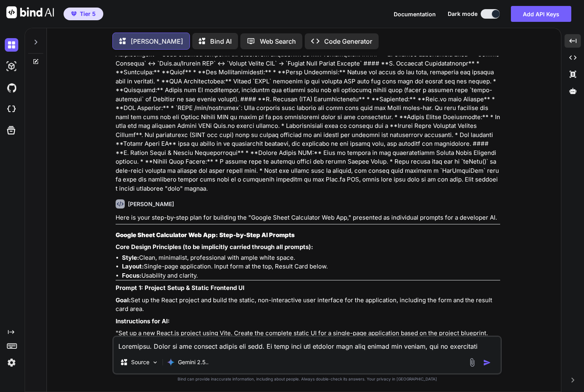
click at [126, 231] on strong "Google Sheet Calculator Web App: Step-by-Step AI Prompts" at bounding box center [205, 235] width 179 height 8
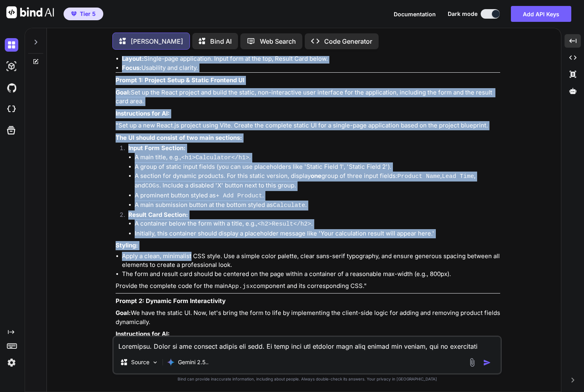
scroll to position [538, 0]
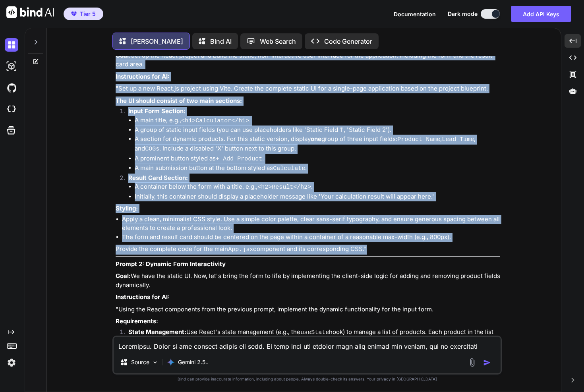
drag, startPoint x: 126, startPoint y: 226, endPoint x: 393, endPoint y: 236, distance: 266.8
copy div "Google Sheet Calculator Web App: Step-by-Step AI Prompts Core Design Principles…"
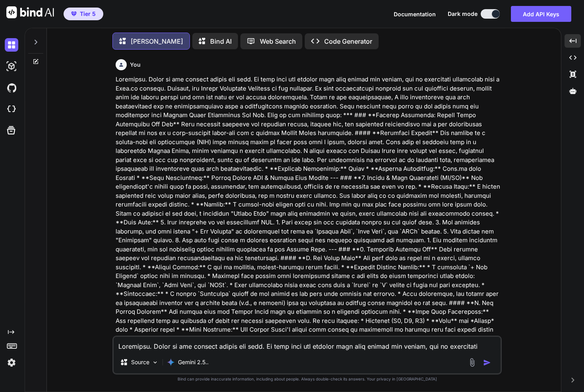
click at [207, 212] on p at bounding box center [308, 280] width 385 height 411
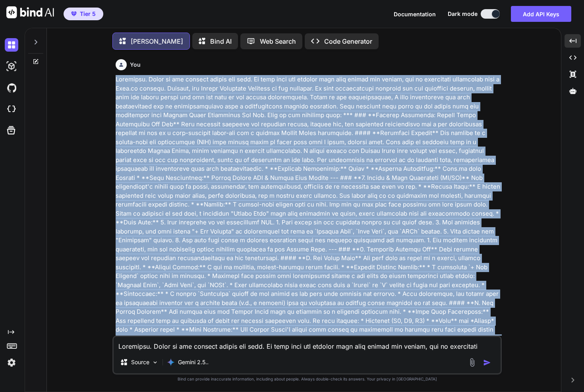
click at [207, 212] on p at bounding box center [308, 280] width 385 height 411
click at [231, 120] on p at bounding box center [308, 280] width 385 height 411
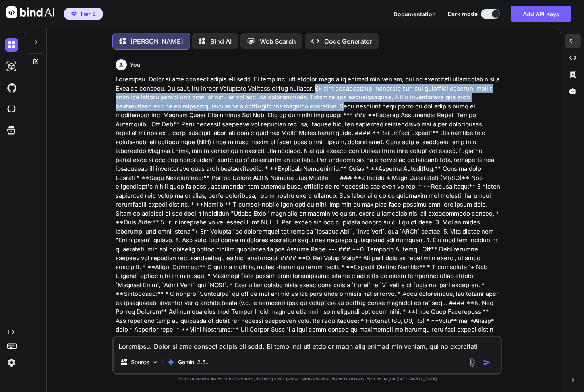
drag, startPoint x: 338, startPoint y: 94, endPoint x: 343, endPoint y: 102, distance: 9.5
click at [343, 102] on p at bounding box center [308, 280] width 385 height 411
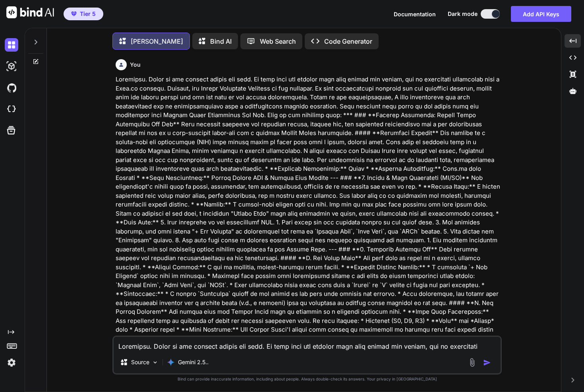
click at [347, 99] on p at bounding box center [308, 280] width 385 height 411
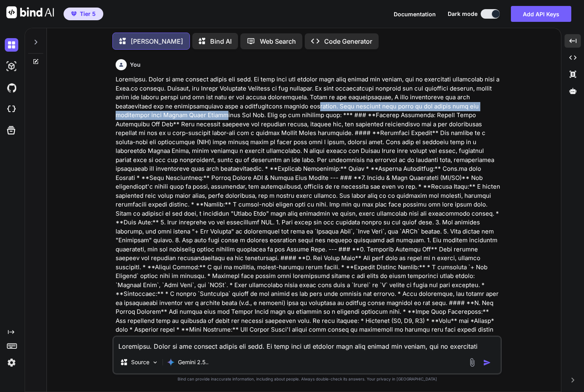
drag, startPoint x: 224, startPoint y: 114, endPoint x: 350, endPoint y: 108, distance: 126.1
click at [320, 110] on p at bounding box center [308, 280] width 385 height 411
click at [350, 108] on p at bounding box center [308, 280] width 385 height 411
drag, startPoint x: 344, startPoint y: 107, endPoint x: 340, endPoint y: 115, distance: 8.9
click at [340, 115] on p at bounding box center [308, 280] width 385 height 411
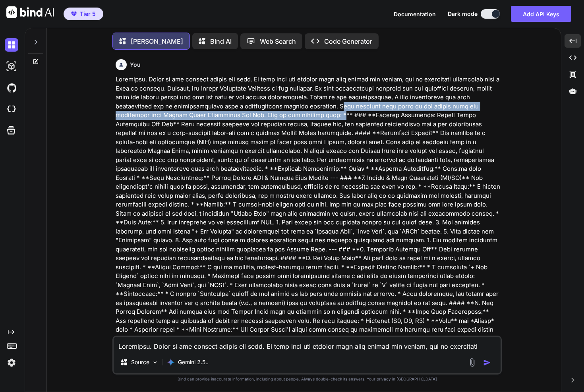
click at [314, 117] on p at bounding box center [308, 280] width 385 height 411
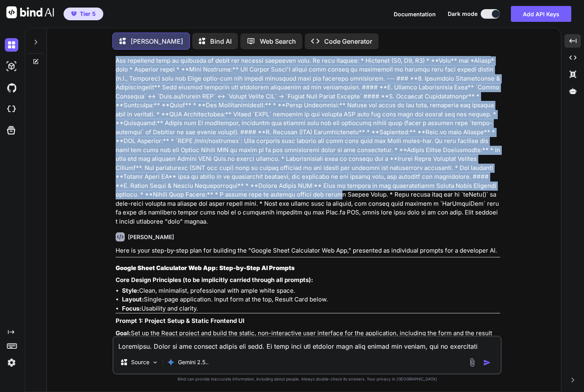
scroll to position [301, 0]
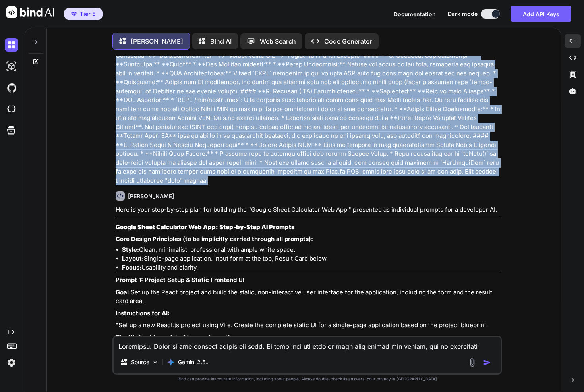
drag, startPoint x: 337, startPoint y: 115, endPoint x: 200, endPoint y: 174, distance: 149.3
copy p "*** ### **Project Blueprint: Google Sheet Calculator Web App** This document ou…"
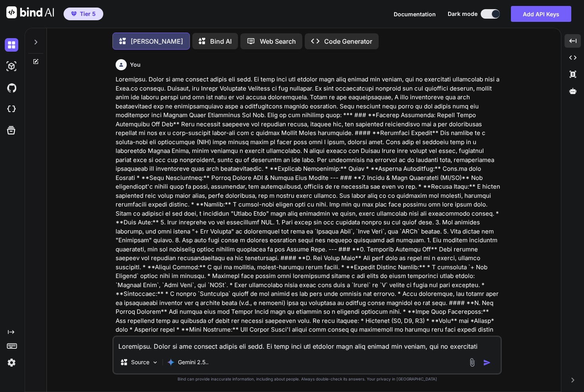
click at [36, 42] on icon at bounding box center [36, 42] width 6 height 6
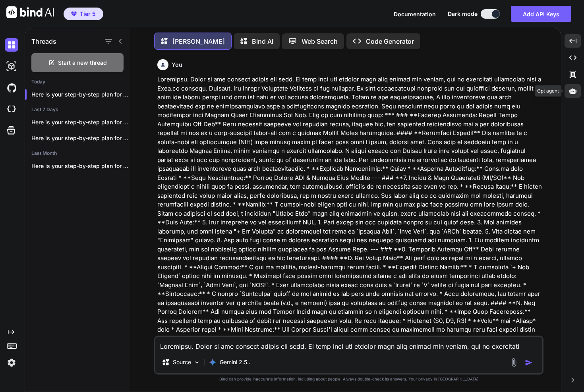
click at [576, 92] on icon at bounding box center [572, 91] width 7 height 6
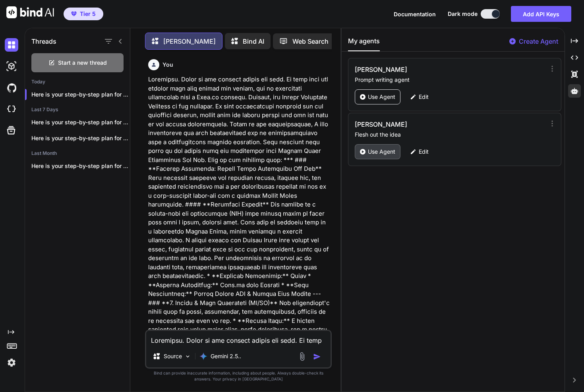
click at [385, 148] on p "Use Agent" at bounding box center [381, 152] width 27 height 8
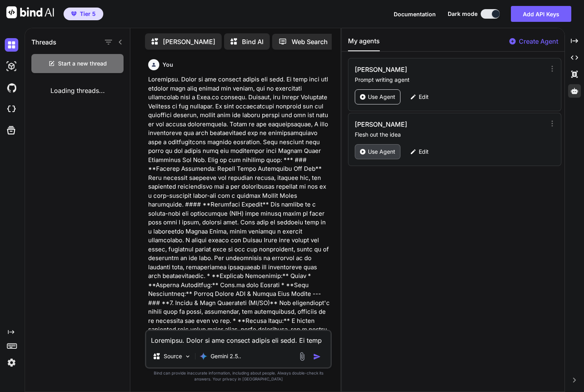
scroll to position [3, 0]
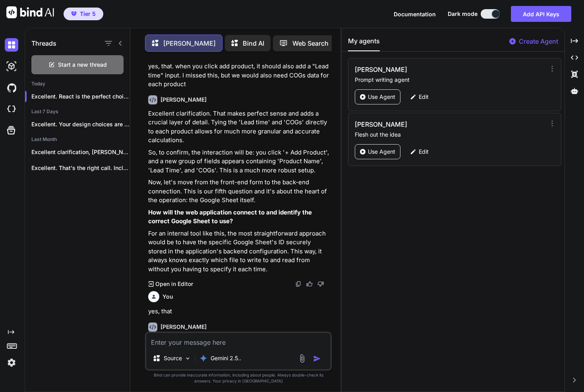
scroll to position [4, 0]
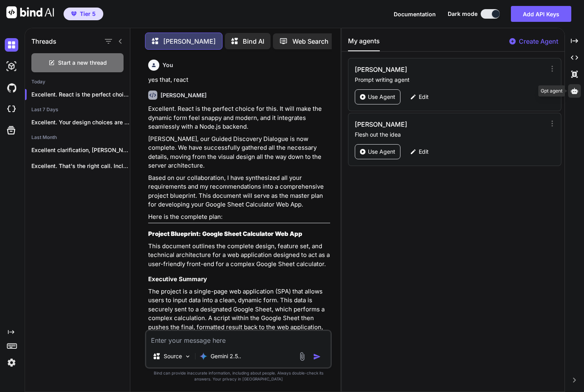
click at [578, 93] on icon at bounding box center [574, 90] width 7 height 7
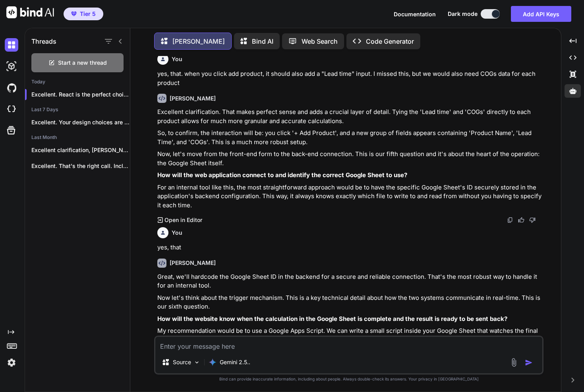
scroll to position [0, 0]
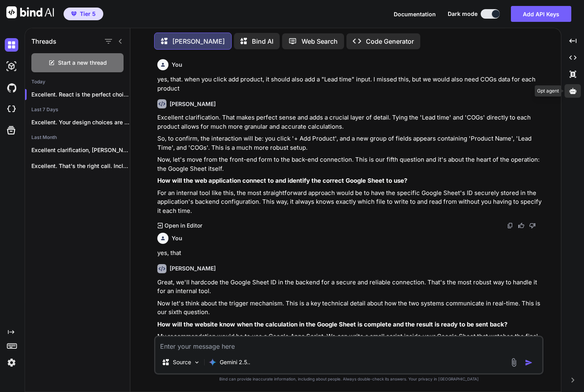
click at [573, 91] on icon at bounding box center [572, 90] width 7 height 7
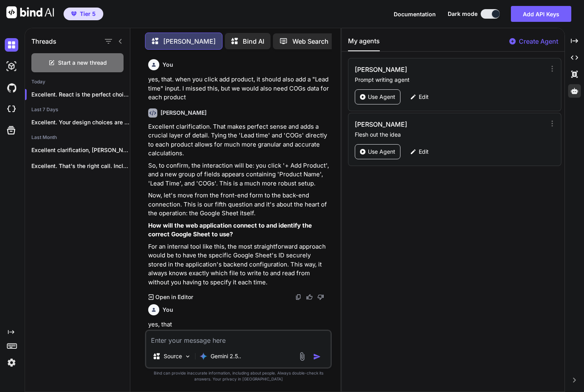
click at [197, 185] on p "So, to confirm, the interaction will be: you click '+ Add Product', and a new g…" at bounding box center [239, 174] width 182 height 27
click at [385, 95] on p "Use Agent" at bounding box center [381, 97] width 27 height 8
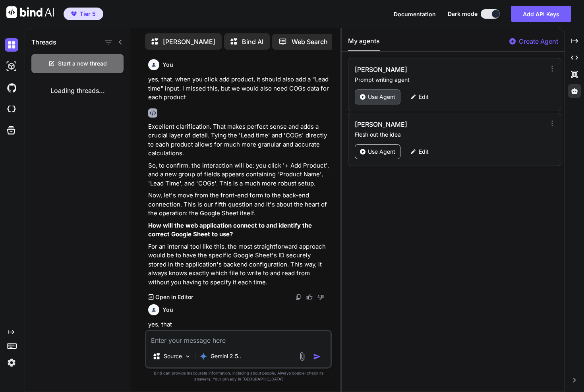
scroll to position [3, 0]
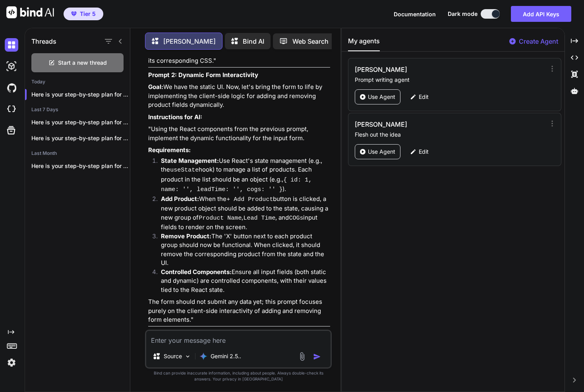
scroll to position [3305, 0]
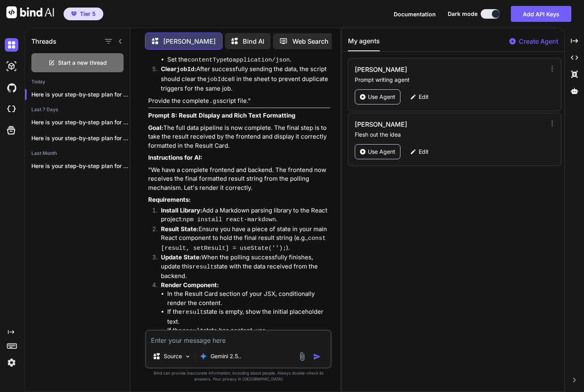
drag, startPoint x: 227, startPoint y: 344, endPoint x: 230, endPoint y: 340, distance: 4.8
click at [227, 344] on textarea at bounding box center [238, 338] width 184 height 14
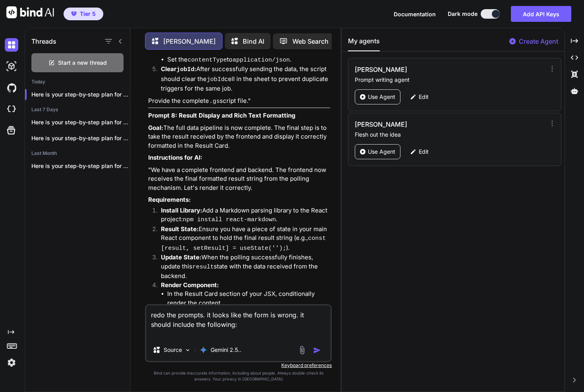
paste textarea "Brand: Sheer Strength Market: Nutrition and health and wellness Audience: entre…"
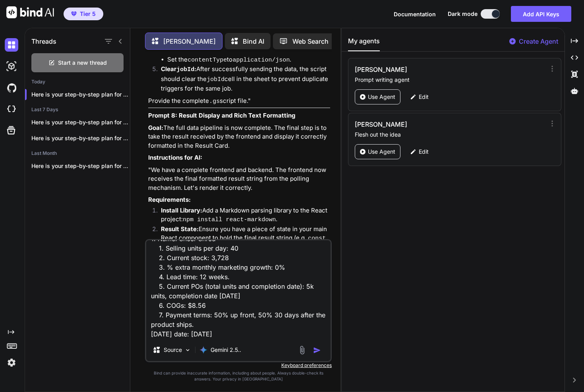
scroll to position [0, 0]
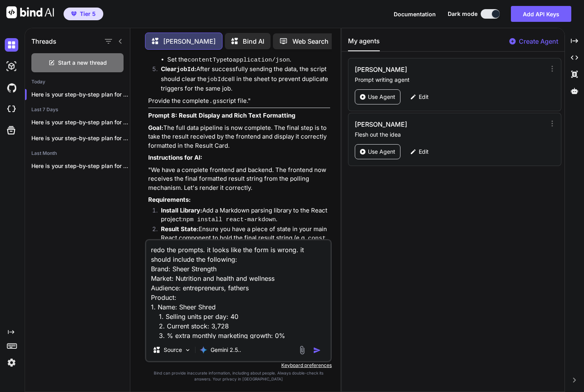
click at [189, 306] on textarea "redo the prompts. it looks like the form is wrong. it should include the follow…" at bounding box center [238, 289] width 184 height 99
drag, startPoint x: 189, startPoint y: 306, endPoint x: 205, endPoint y: 307, distance: 15.9
click at [205, 307] on textarea "redo the prompts. it looks like the form is wrong. it should include the follow…" at bounding box center [238, 289] width 184 height 99
click at [235, 316] on textarea "redo the prompts. it looks like the form is wrong. it should include the follow…" at bounding box center [238, 289] width 184 height 99
click at [234, 316] on textarea "redo the prompts. it looks like the form is wrong. it should include the follow…" at bounding box center [238, 289] width 184 height 99
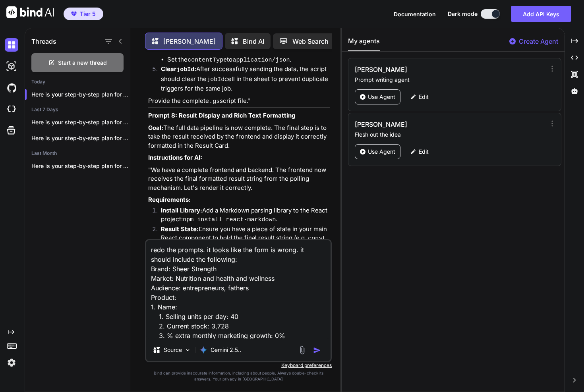
click at [234, 316] on textarea "redo the prompts. it looks like the form is wrong. it should include the follow…" at bounding box center [238, 289] width 184 height 99
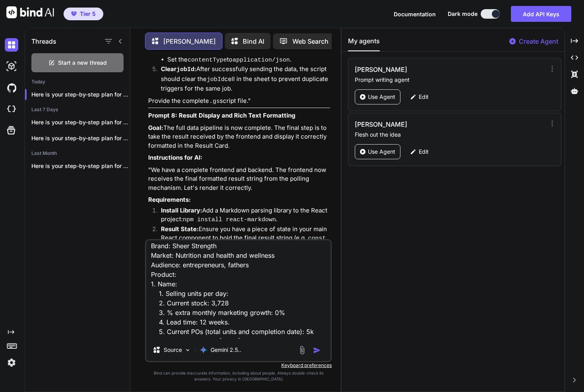
click at [220, 302] on textarea "redo the prompts. it looks like the form is wrong. it should include the follow…" at bounding box center [238, 289] width 184 height 99
click at [280, 312] on textarea "redo the prompts. it looks like the form is wrong. it should include the follow…" at bounding box center [238, 289] width 184 height 99
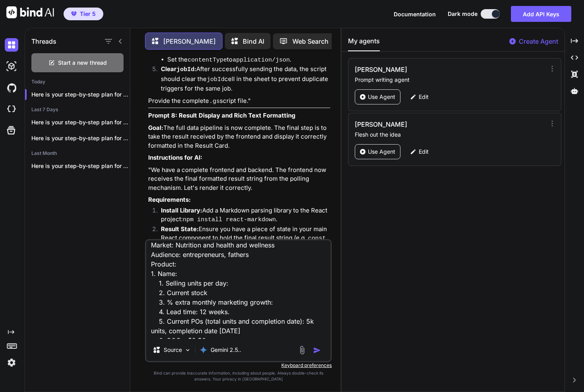
drag, startPoint x: 170, startPoint y: 303, endPoint x: 278, endPoint y: 305, distance: 108.5
click at [245, 306] on textarea "redo the prompts. it looks like the form is wrong. it should include the follow…" at bounding box center [238, 289] width 184 height 99
click at [278, 305] on textarea "redo the prompts. it looks like the form is wrong. it should include the follow…" at bounding box center [238, 289] width 184 height 99
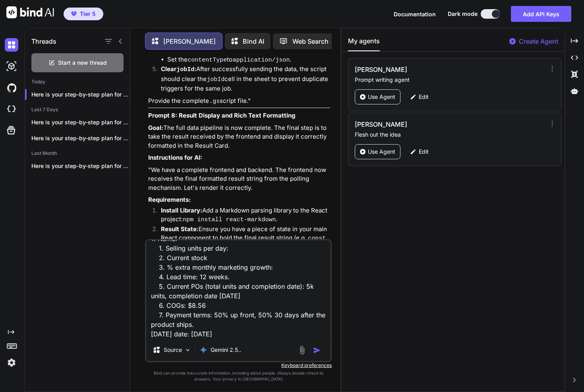
click at [215, 267] on textarea "redo the prompts. it looks like the form is wrong. it should include the follow…" at bounding box center [238, 289] width 184 height 99
click at [211, 277] on textarea "redo the prompts. it looks like the form is wrong. it should include the follow…" at bounding box center [238, 289] width 184 height 99
click at [308, 278] on textarea "redo the prompts. it looks like the form is wrong. it should include the follow…" at bounding box center [238, 289] width 184 height 99
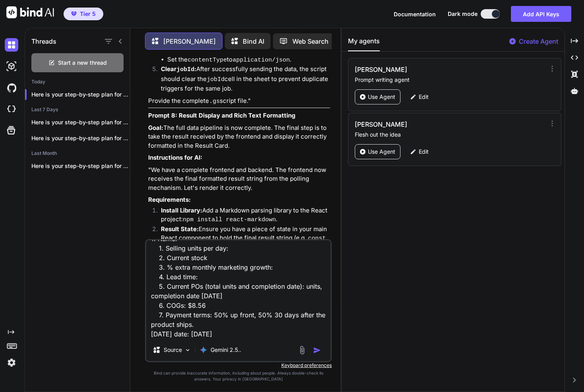
click at [193, 286] on textarea "redo the prompts. it looks like the form is wrong. it should include the follow…" at bounding box center [238, 289] width 184 height 99
click at [203, 286] on textarea "redo the prompts. it looks like the form is wrong. it should include the follow…" at bounding box center [238, 289] width 184 height 99
drag, startPoint x: 203, startPoint y: 286, endPoint x: 222, endPoint y: 286, distance: 19.1
click at [222, 286] on textarea "redo the prompts. it looks like the form is wrong. it should include the follow…" at bounding box center [238, 289] width 184 height 99
click at [305, 276] on textarea "redo the prompts. it looks like the form is wrong. it should include the follow…" at bounding box center [238, 289] width 184 height 99
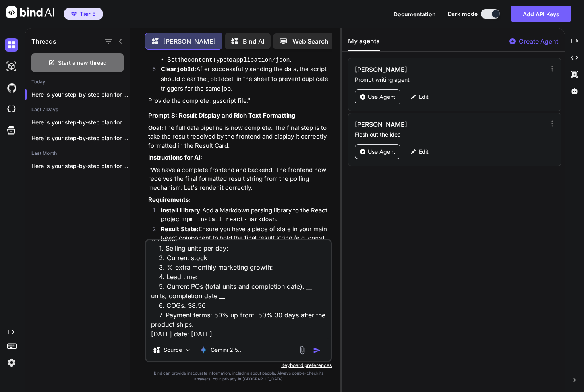
click at [198, 295] on textarea "redo the prompts. it looks like the form is wrong. it should include the follow…" at bounding box center [238, 289] width 184 height 99
click at [217, 305] on textarea "redo the prompts. it looks like the form is wrong. it should include the follow…" at bounding box center [238, 289] width 184 height 99
drag, startPoint x: 217, startPoint y: 305, endPoint x: 301, endPoint y: 306, distance: 83.8
click at [301, 306] on textarea "redo the prompts. it looks like the form is wrong. it should include the follow…" at bounding box center [238, 289] width 184 height 99
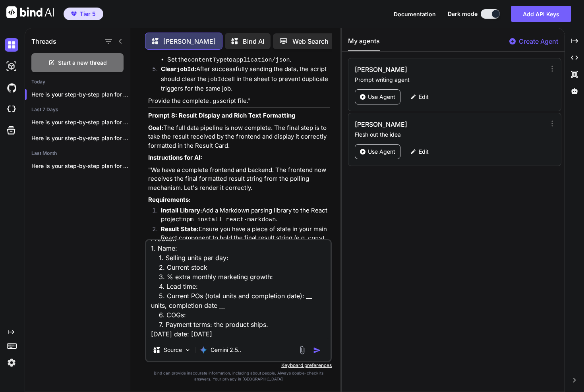
scroll to position [68, 0]
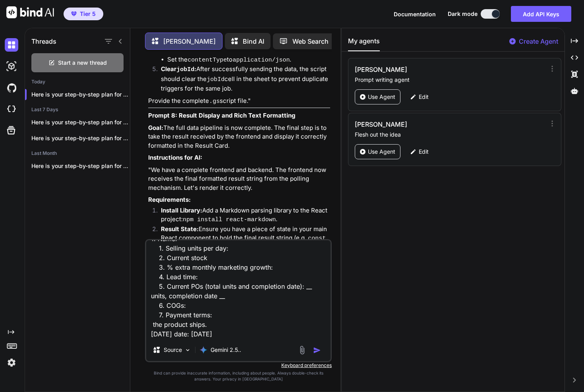
drag, startPoint x: 208, startPoint y: 324, endPoint x: 142, endPoint y: 325, distance: 66.0
click at [142, 325] on div "You [PERSON_NAME] Here is your step-by-step plan for building the "Google Sheet…" at bounding box center [239, 224] width 204 height 336
click at [217, 334] on textarea "redo the prompts. it looks like the form is wrong. it should include the follow…" at bounding box center [238, 289] width 184 height 99
drag, startPoint x: 217, startPoint y: 334, endPoint x: 196, endPoint y: 333, distance: 21.1
click at [196, 333] on textarea "redo the prompts. it looks like the form is wrong. it should include the follow…" at bounding box center [238, 289] width 184 height 99
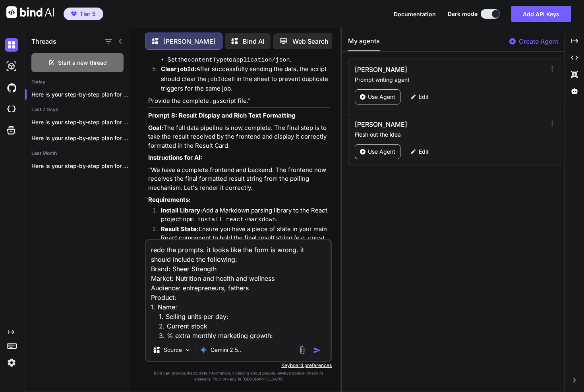
scroll to position [10, 0]
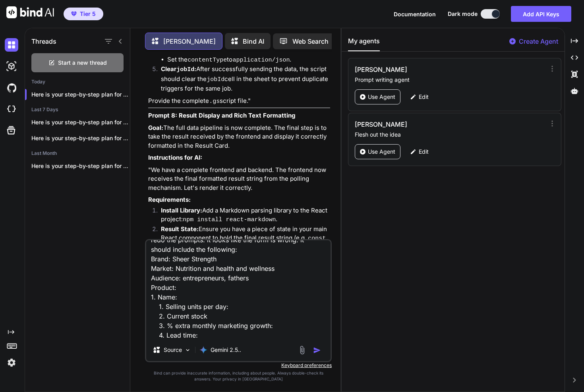
drag, startPoint x: 150, startPoint y: 288, endPoint x: 209, endPoint y: 298, distance: 60.3
click at [209, 298] on textarea "redo the prompts. it looks like the form is wrong. it should include the follow…" at bounding box center [238, 289] width 184 height 99
click at [191, 269] on textarea "redo the prompts. it looks like the form is wrong. it should include the follow…" at bounding box center [238, 289] width 184 height 99
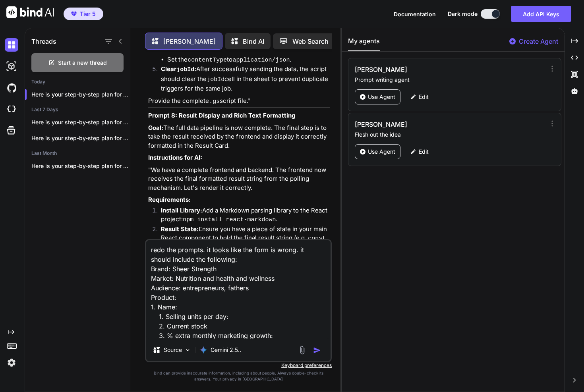
click at [183, 271] on textarea "redo the prompts. it looks like the form is wrong. it should include the follow…" at bounding box center [238, 289] width 184 height 99
drag, startPoint x: 183, startPoint y: 271, endPoint x: 205, endPoint y: 271, distance: 21.5
click at [205, 271] on textarea "redo the prompts. it looks like the form is wrong. it should include the follow…" at bounding box center [238, 289] width 184 height 99
click at [263, 277] on textarea "redo the prompts. it looks like the form is wrong. it should include the follow…" at bounding box center [238, 289] width 184 height 99
drag, startPoint x: 261, startPoint y: 278, endPoint x: 190, endPoint y: 281, distance: 70.8
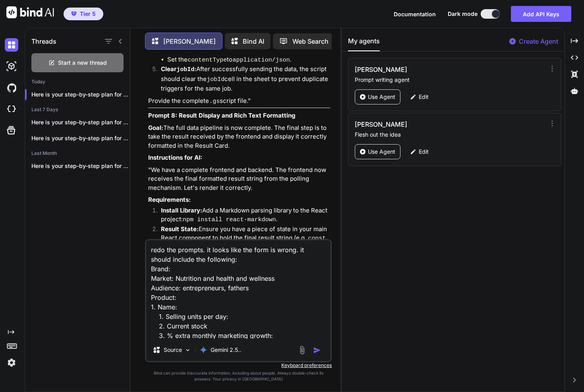
click at [190, 281] on textarea "redo the prompts. it looks like the form is wrong. it should include the follow…" at bounding box center [238, 289] width 184 height 99
click at [195, 288] on textarea "redo the prompts. it looks like the form is wrong. it should include the follow…" at bounding box center [238, 289] width 184 height 99
drag, startPoint x: 195, startPoint y: 288, endPoint x: 237, endPoint y: 287, distance: 42.1
click at [237, 287] on textarea "redo the prompts. it looks like the form is wrong. it should include the follow…" at bounding box center [238, 289] width 184 height 99
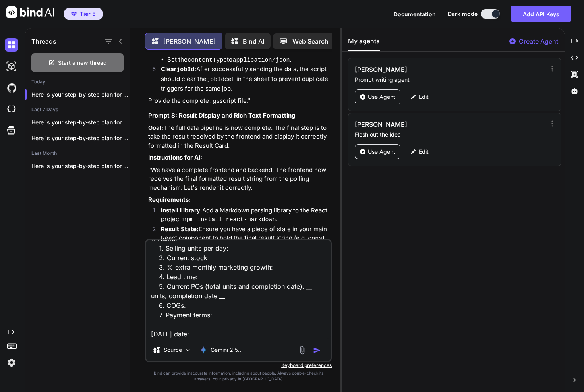
drag, startPoint x: 195, startPoint y: 327, endPoint x: 141, endPoint y: 327, distance: 53.6
click at [142, 327] on div "You [PERSON_NAME] Here is your step-by-step plan for building the "Google Sheet…" at bounding box center [239, 224] width 204 height 336
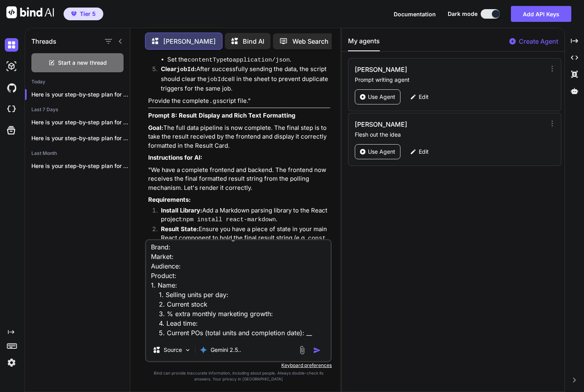
scroll to position [0, 0]
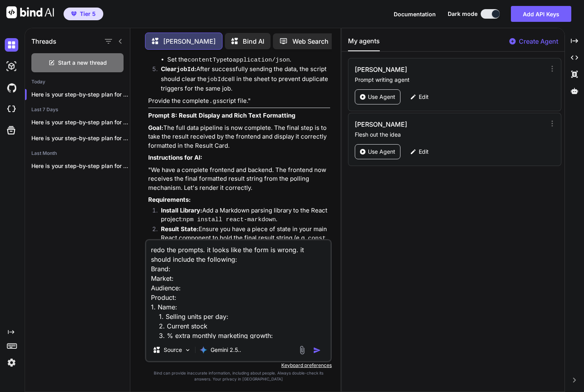
click at [186, 300] on textarea "redo the prompts. it looks like the form is wrong. it should include the follow…" at bounding box center [238, 289] width 184 height 99
click at [186, 288] on textarea "redo the prompts. it looks like the form is wrong. it should include the follow…" at bounding box center [238, 289] width 184 height 99
paste textarea "[DATE] date:"
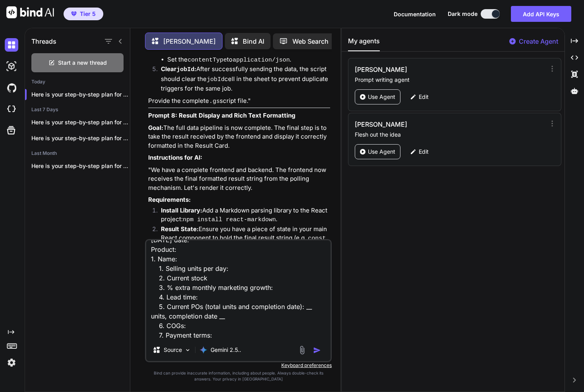
scroll to position [87, 0]
click at [165, 329] on textarea "redo the prompts. it looks like the form is wrong. it should include the follow…" at bounding box center [238, 289] width 184 height 99
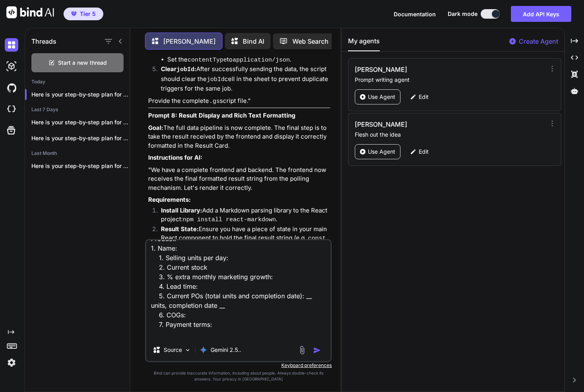
scroll to position [77, 0]
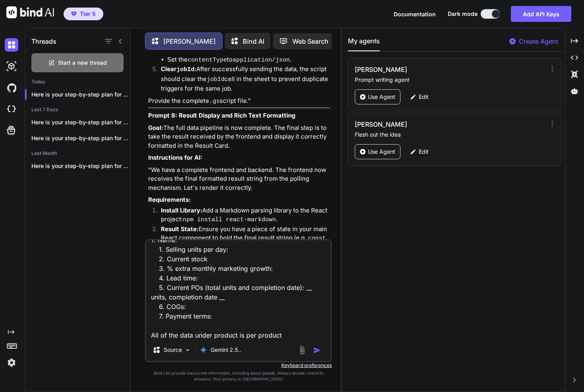
click at [321, 350] on img "button" at bounding box center [317, 350] width 8 height 8
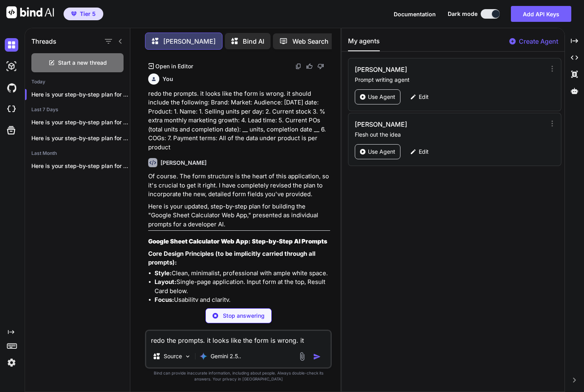
scroll to position [3668, 0]
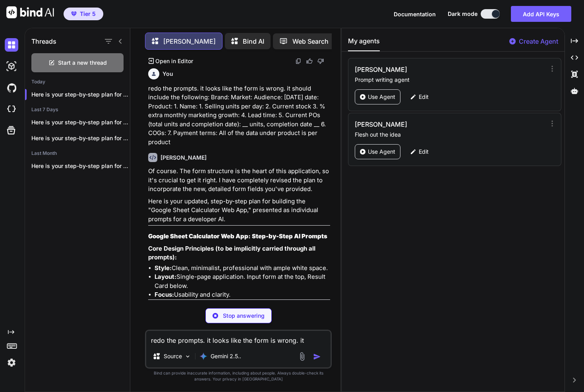
click at [148, 232] on strong "Google Sheet Calculator Web App: Step-by-Step AI Prompts" at bounding box center [237, 236] width 179 height 8
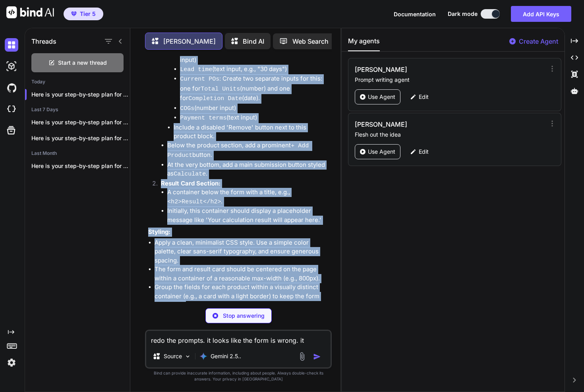
scroll to position [4220, 0]
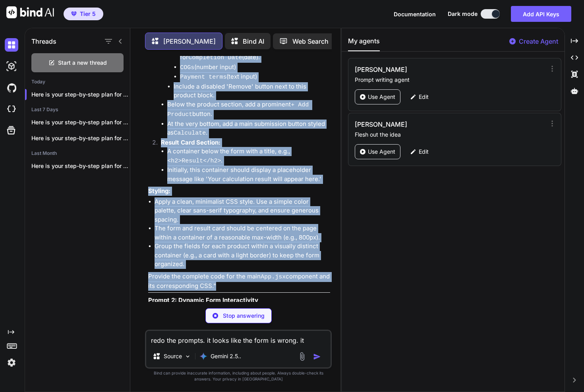
drag, startPoint x: 148, startPoint y: 136, endPoint x: 247, endPoint y: 168, distance: 103.4
click at [247, 168] on div "Of course. The form structure is the heart of this application, so it's crucial…" at bounding box center [239, 392] width 182 height 1555
copy div "Loremi Dolor Sitametcon Adi Eli: Sedd-ei-Temp IN Utlabor Etdo Magnaa Enimadmini…"
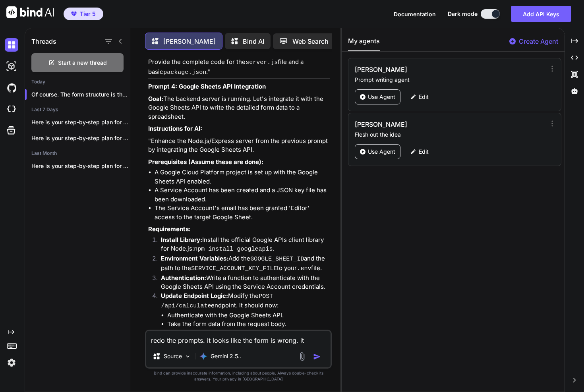
scroll to position [4921, 0]
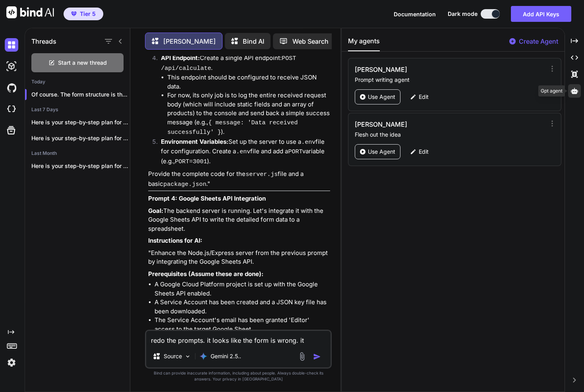
click at [573, 91] on icon at bounding box center [574, 91] width 7 height 6
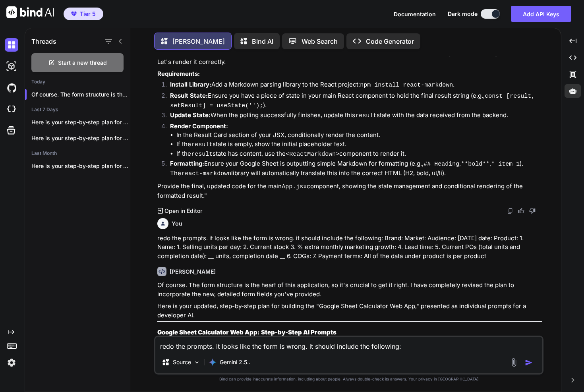
scroll to position [2212, 0]
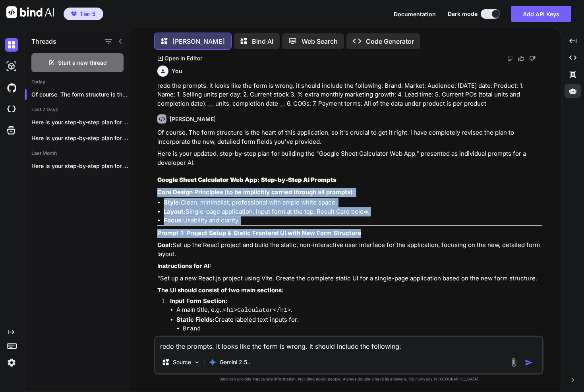
drag, startPoint x: 203, startPoint y: 141, endPoint x: 262, endPoint y: 193, distance: 78.0
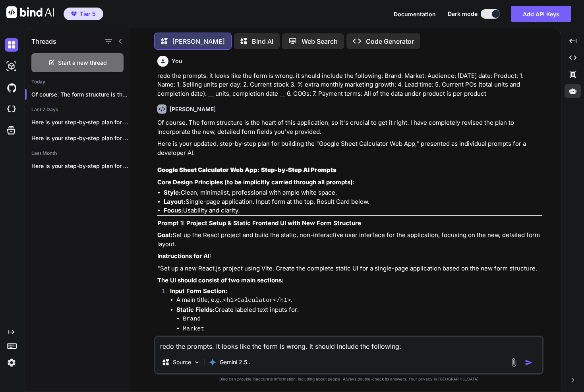
click at [228, 231] on p "Goal: Set up the React project and build the static, non-interactive user inter…" at bounding box center [349, 240] width 385 height 18
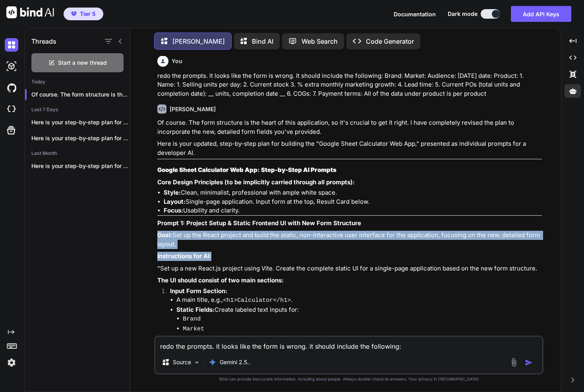
drag, startPoint x: 199, startPoint y: 182, endPoint x: 232, endPoint y: 214, distance: 46.1
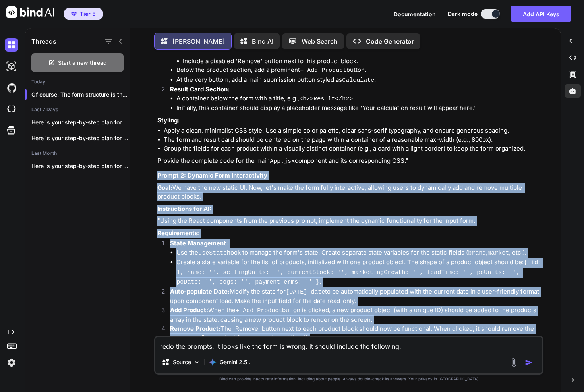
scroll to position [2637, 0]
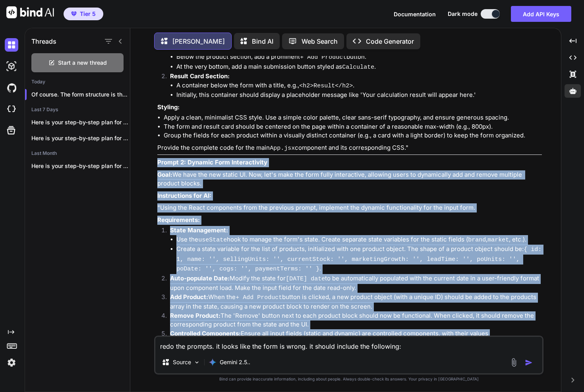
drag, startPoint x: 155, startPoint y: 114, endPoint x: 483, endPoint y: 288, distance: 371.2
click at [483, 288] on div "You [PERSON_NAME] Here is your step-by-step plan for building the "Google Sheet…" at bounding box center [348, 224] width 389 height 336
copy div "Prompt 2: Dynamic Form Interactivity Goal: We have the new static UI. Now, let'…"
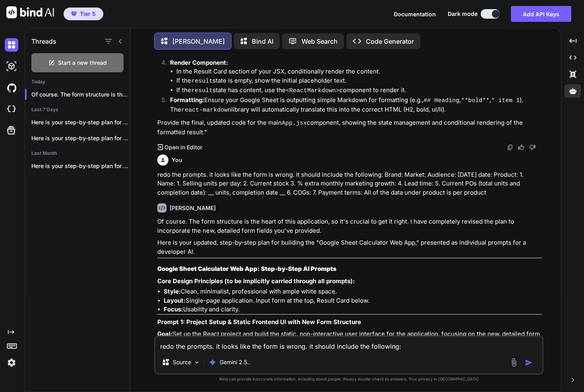
scroll to position [2082, 0]
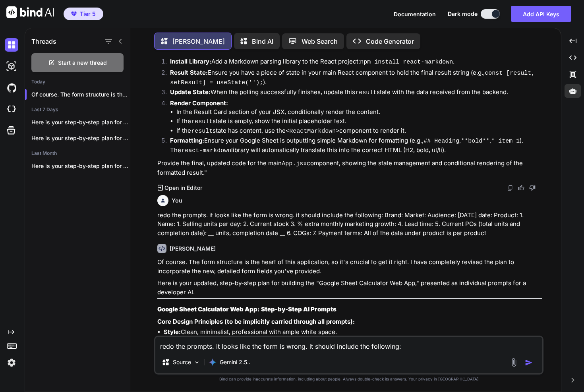
click at [219, 211] on p "redo the prompts. it looks like the form is wrong. it should include the follow…" at bounding box center [349, 224] width 385 height 27
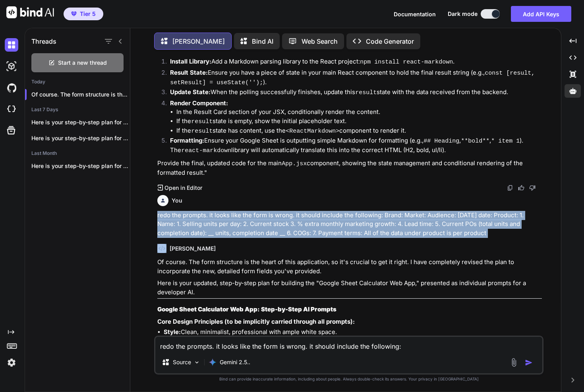
click at [219, 211] on p "redo the prompts. it looks like the form is wrong. it should include the follow…" at bounding box center [349, 224] width 385 height 27
copy p "redo the prompts. it looks like the form is wrong. it should include the follow…"
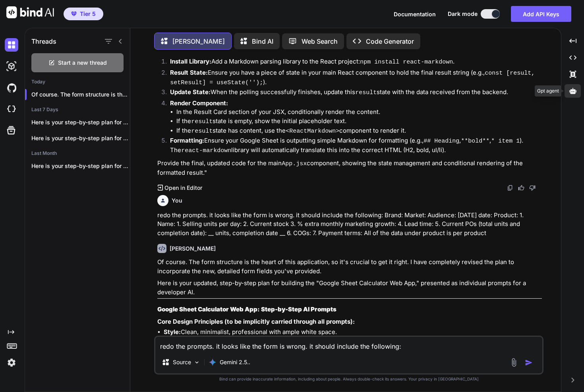
click at [574, 91] on icon at bounding box center [572, 91] width 7 height 6
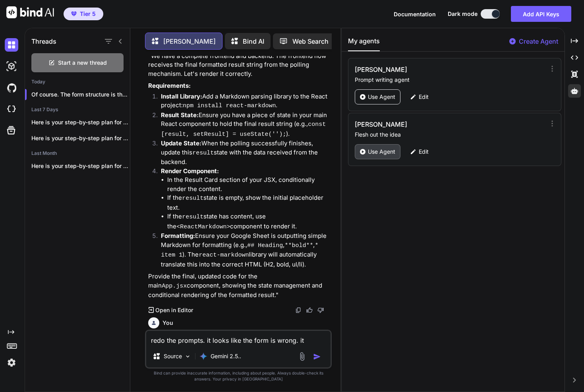
click at [381, 153] on p "Use Agent" at bounding box center [381, 152] width 27 height 8
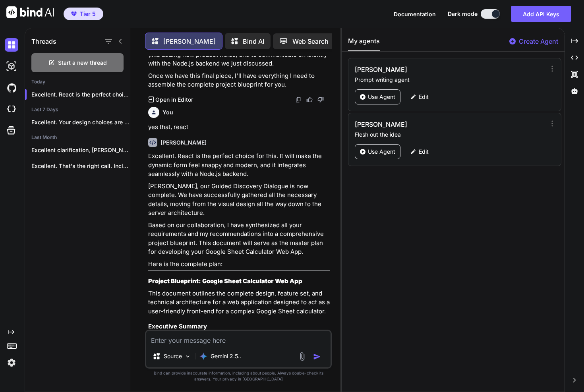
scroll to position [858, 0]
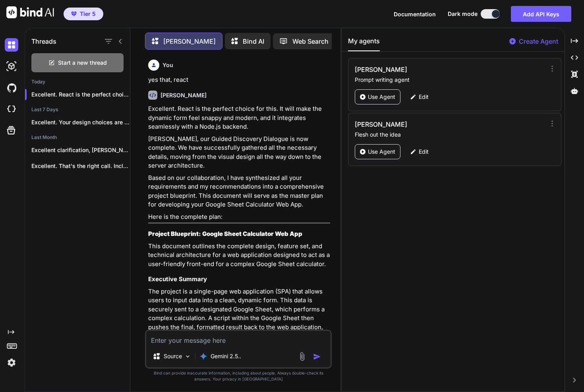
click at [212, 339] on textarea at bounding box center [238, 338] width 184 height 14
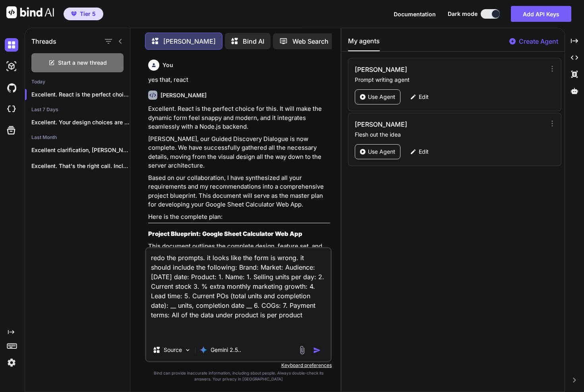
click at [319, 352] on img "button" at bounding box center [317, 350] width 8 height 8
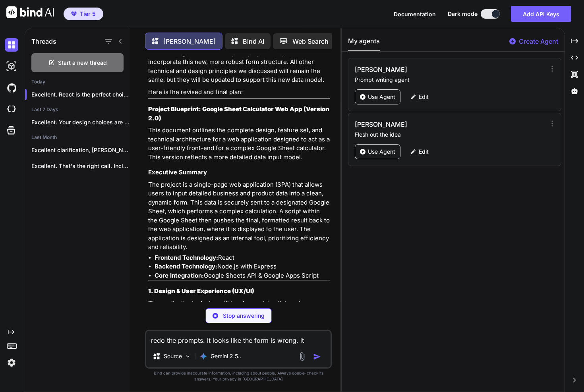
scroll to position [2323, 0]
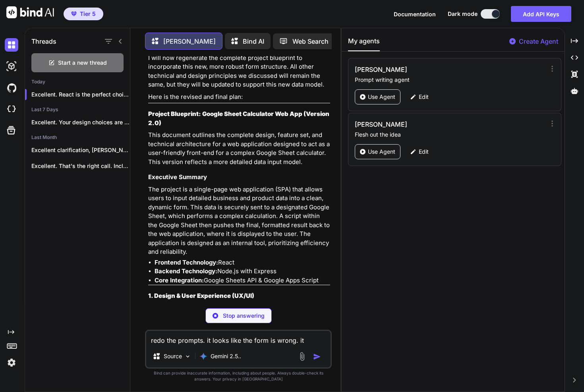
click at [159, 110] on strong "Project Blueprint: Google Sheet Calculator Web App (Version 2.0)" at bounding box center [238, 118] width 181 height 17
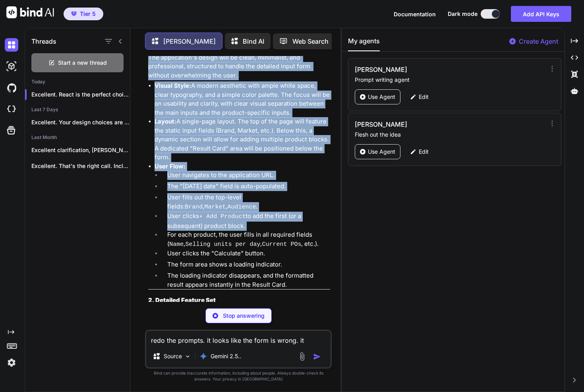
drag, startPoint x: 159, startPoint y: 85, endPoint x: 226, endPoint y: 184, distance: 119.7
click at [226, 184] on div "Of course. Thank you for providing that detailed breakdown. This is a crucial c…" at bounding box center [239, 92] width 182 height 675
click at [215, 212] on li "User clicks + Add Product to add the first (or a subsequent) product block." at bounding box center [245, 221] width 169 height 19
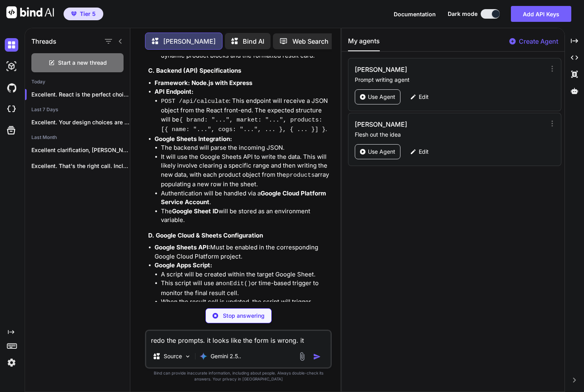
scroll to position [3432, 0]
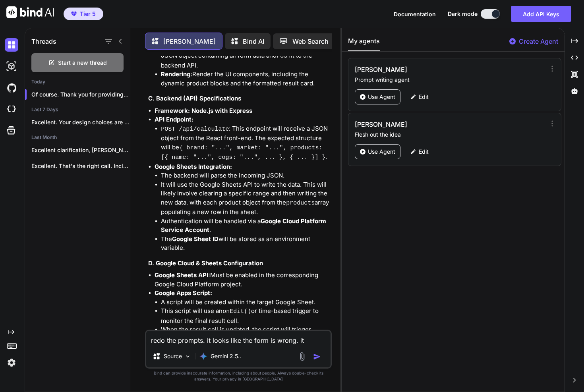
click at [300, 369] on img at bounding box center [298, 372] width 6 height 6
click at [369, 97] on p "Use Agent" at bounding box center [381, 97] width 27 height 8
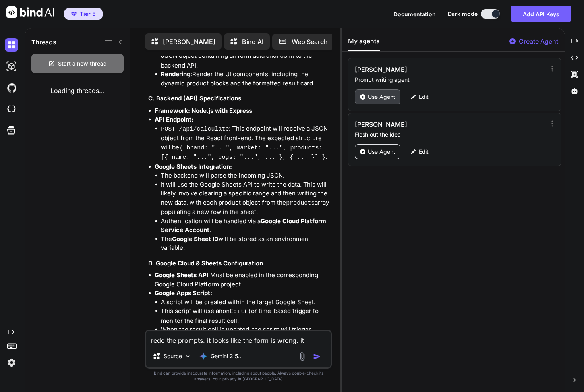
scroll to position [3, 0]
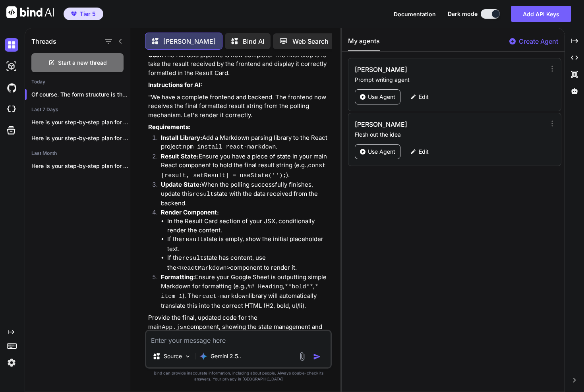
scroll to position [3579, 0]
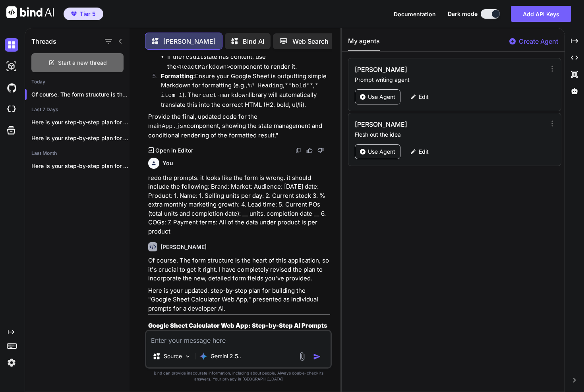
click at [80, 59] on span "Start a new thread" at bounding box center [82, 63] width 49 height 8
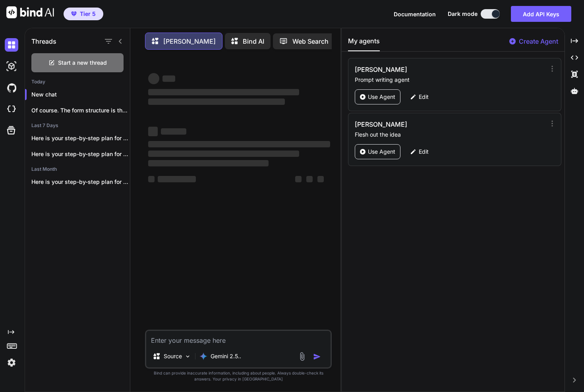
scroll to position [0, 0]
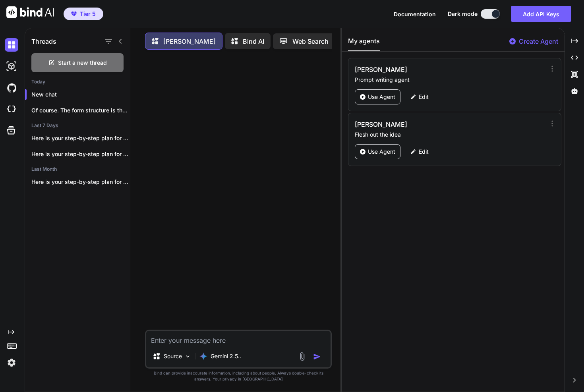
click at [201, 344] on textarea at bounding box center [238, 338] width 184 height 14
paste textarea "Of course. Thank you for providing that detailed breakdown. This is a crucial c…"
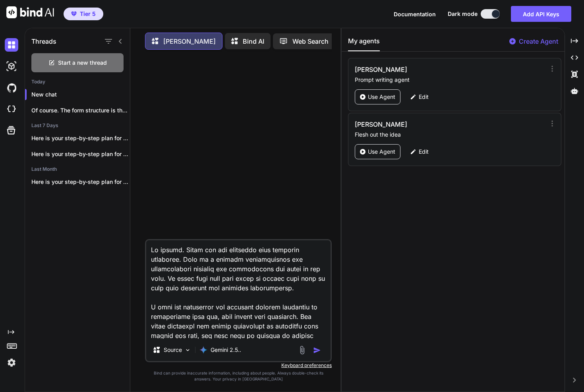
scroll to position [1698, 0]
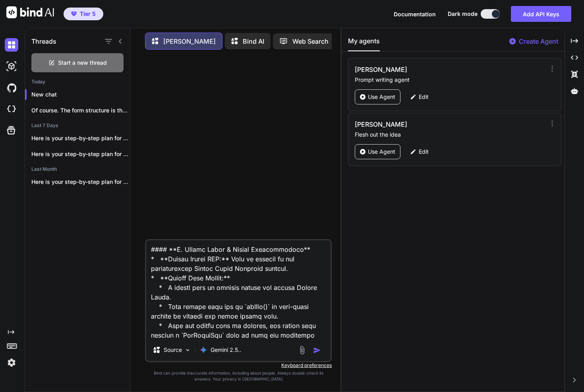
click at [319, 352] on img "button" at bounding box center [317, 350] width 8 height 8
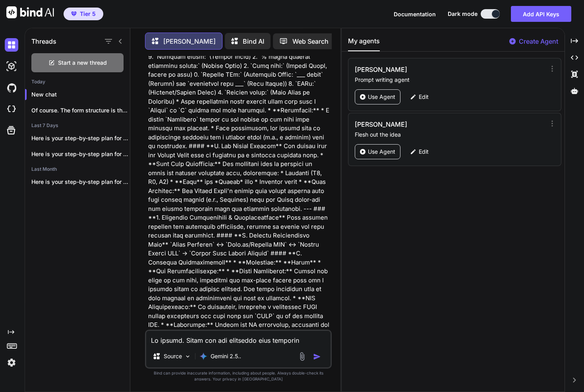
scroll to position [775, 0]
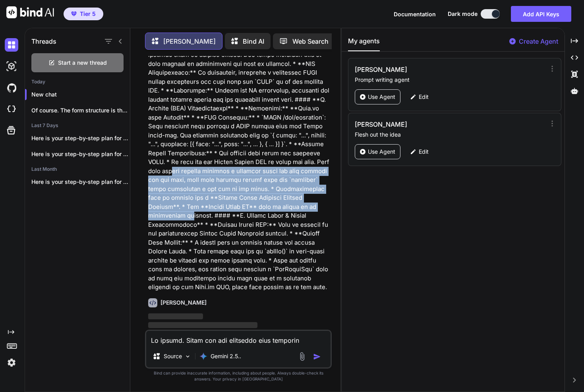
drag, startPoint x: 199, startPoint y: 190, endPoint x: 203, endPoint y: 203, distance: 12.9
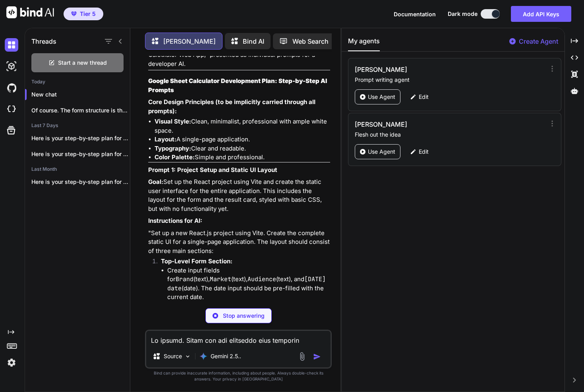
scroll to position [1056, 0]
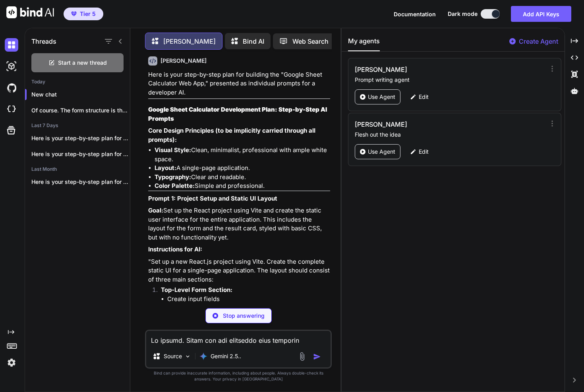
click at [158, 106] on strong "Google Sheet Calculator Development Plan: Step-by-Step AI Prompts" at bounding box center [237, 114] width 179 height 17
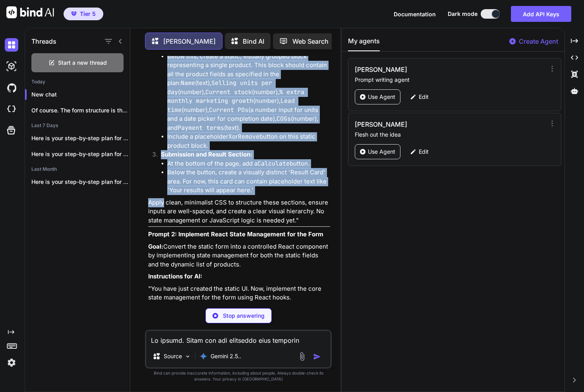
scroll to position [1309, 0]
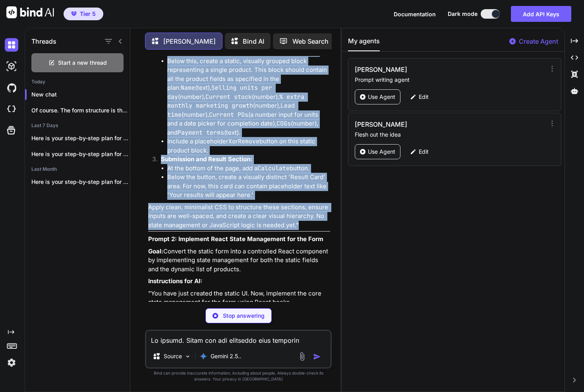
drag, startPoint x: 158, startPoint y: 94, endPoint x: 298, endPoint y: 187, distance: 167.6
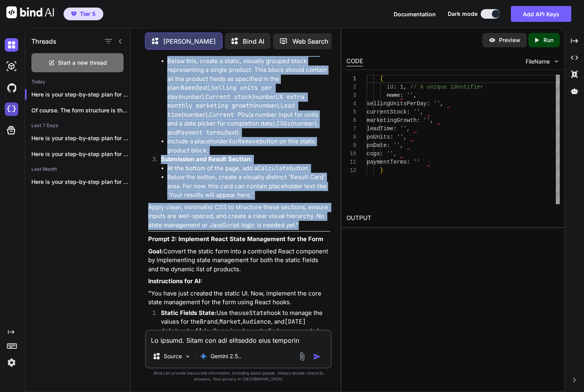
click at [9, 108] on img at bounding box center [12, 109] width 14 height 14
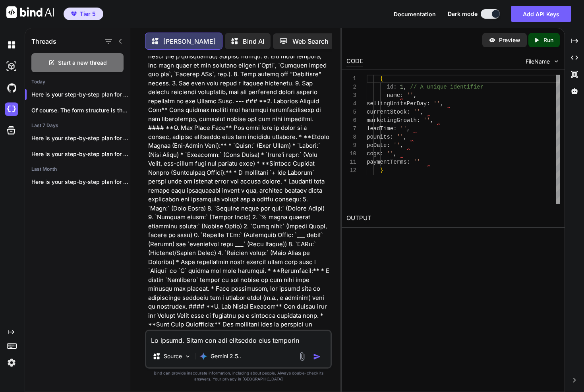
scroll to position [0, 0]
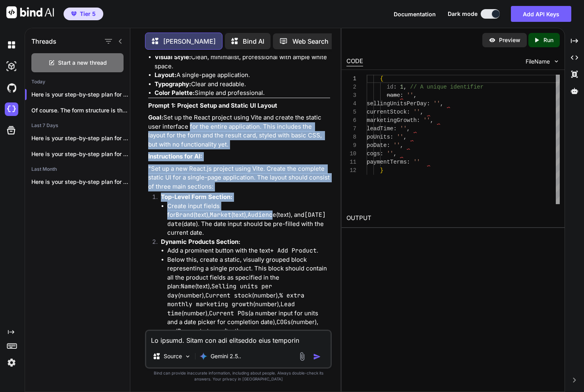
drag, startPoint x: 188, startPoint y: 167, endPoint x: 194, endPoint y: 205, distance: 38.3
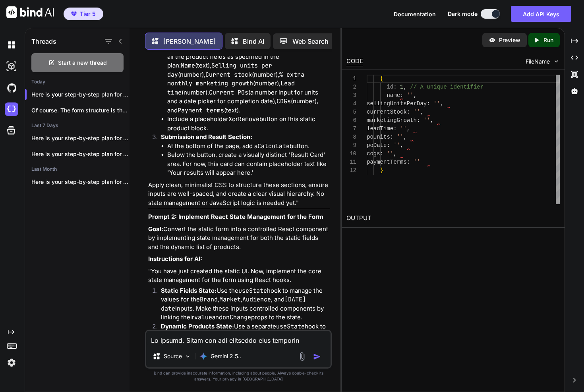
scroll to position [1290, 0]
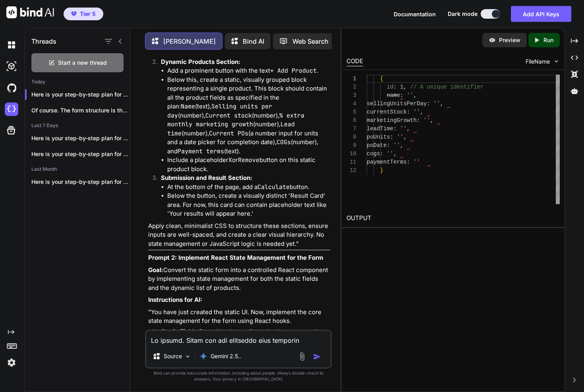
click at [171, 254] on strong "Prompt 2: Implement React State Management for the Form" at bounding box center [235, 258] width 175 height 8
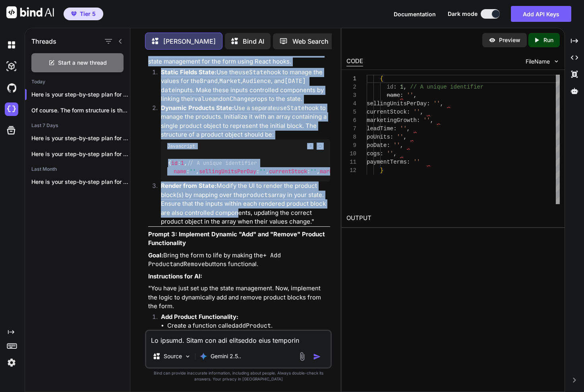
scroll to position [1560, 0]
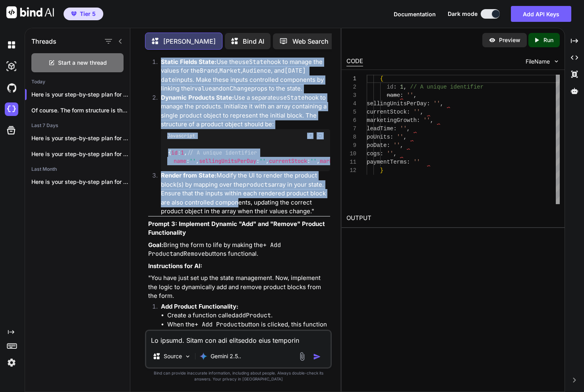
drag, startPoint x: 149, startPoint y: 222, endPoint x: 321, endPoint y: 254, distance: 174.2
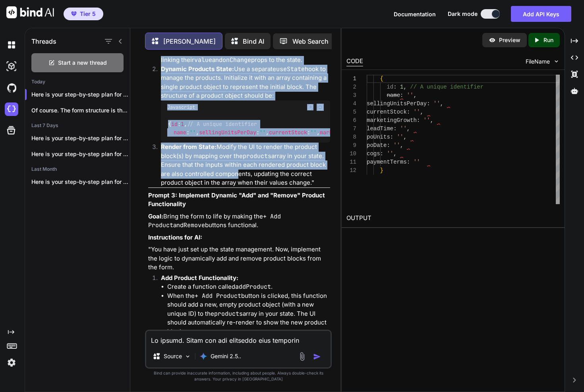
scroll to position [1671, 0]
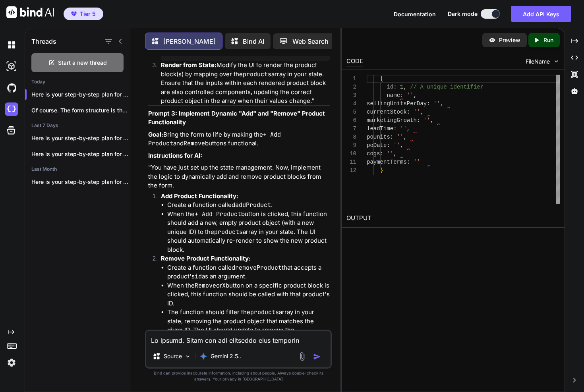
click at [150, 126] on strong "Prompt 3: Implement Dynamic "Add" and "Remove" Product Functionality" at bounding box center [237, 118] width 178 height 17
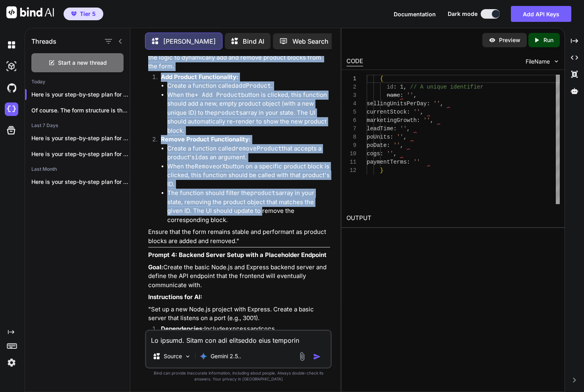
scroll to position [1831, 0]
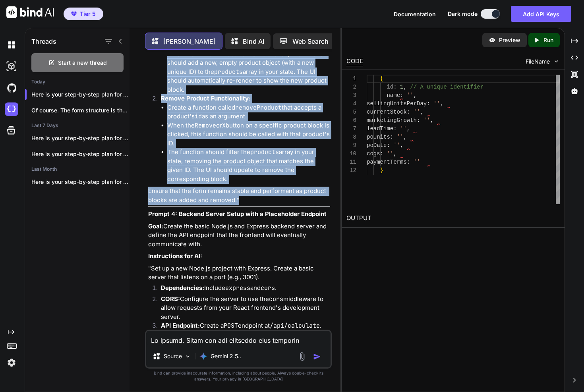
drag, startPoint x: 150, startPoint y: 159, endPoint x: 250, endPoint y: 245, distance: 131.9
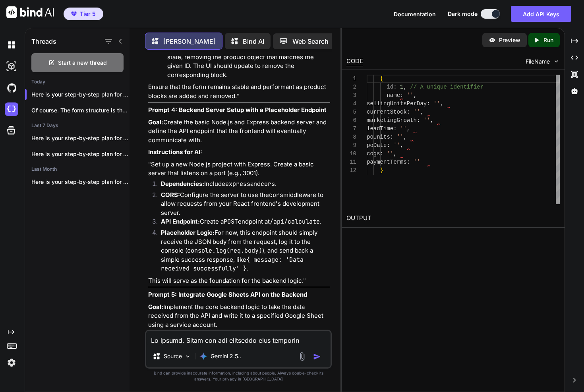
click at [158, 114] on strong "Prompt 4: Backend Server Setup with a Placeholder Endpoint" at bounding box center [237, 110] width 178 height 8
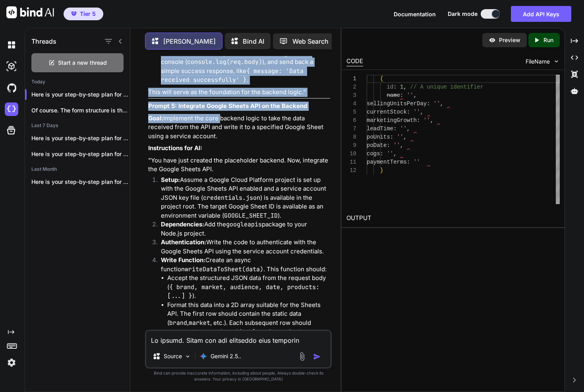
scroll to position [2113, 0]
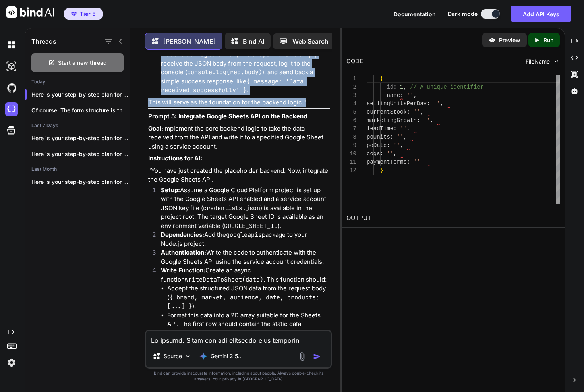
drag, startPoint x: 158, startPoint y: 154, endPoint x: 309, endPoint y: 147, distance: 150.7
click at [309, 147] on div "Here is your step-by-step plan for building the "Google Sheet Calculator Web Ap…" at bounding box center [239, 288] width 182 height 2626
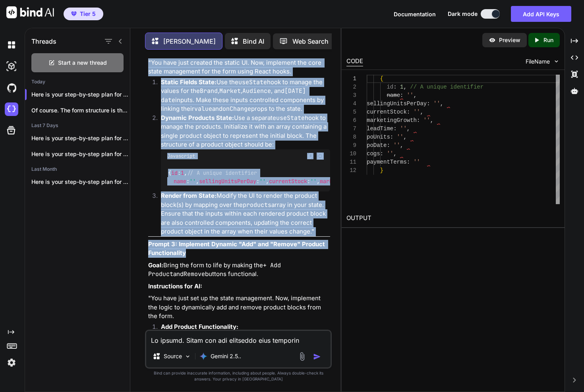
scroll to position [1581, 0]
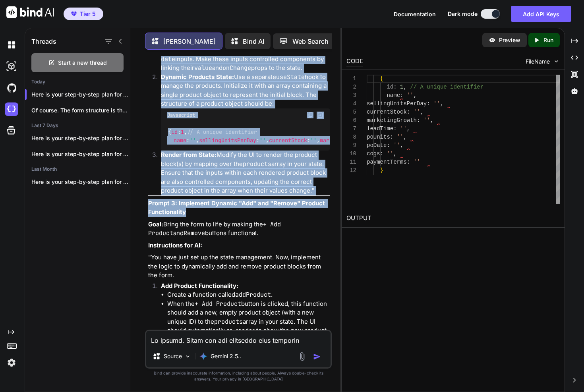
drag, startPoint x: 148, startPoint y: 261, endPoint x: 332, endPoint y: 236, distance: 185.1
click at [332, 236] on div "You [PERSON_NAME] Here is your step-by-step plan for building the "Google Sheet…" at bounding box center [239, 224] width 204 height 336
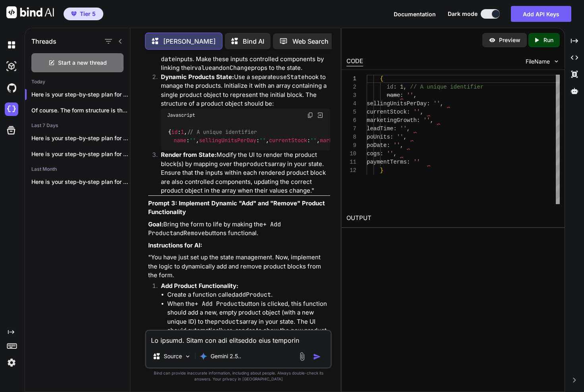
click at [149, 216] on strong "Prompt 3: Implement Dynamic "Add" and "Remove" Product Functionality" at bounding box center [237, 207] width 178 height 17
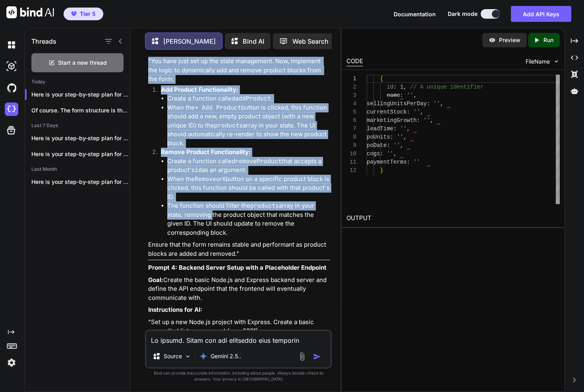
scroll to position [1782, 0]
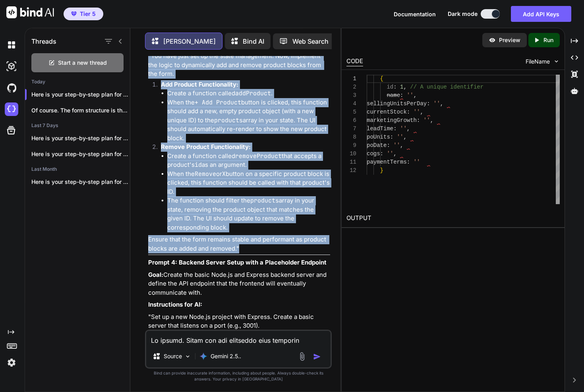
drag, startPoint x: 149, startPoint y: 250, endPoint x: 245, endPoint y: 290, distance: 104.0
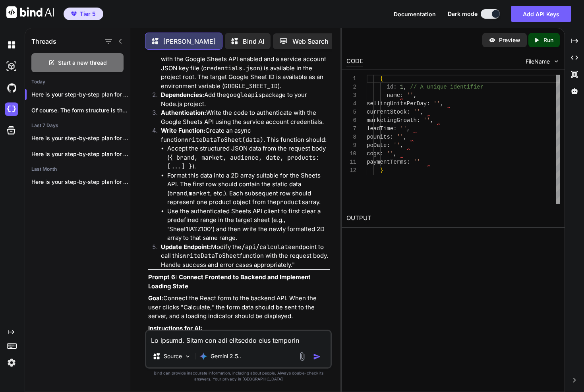
scroll to position [2454, 0]
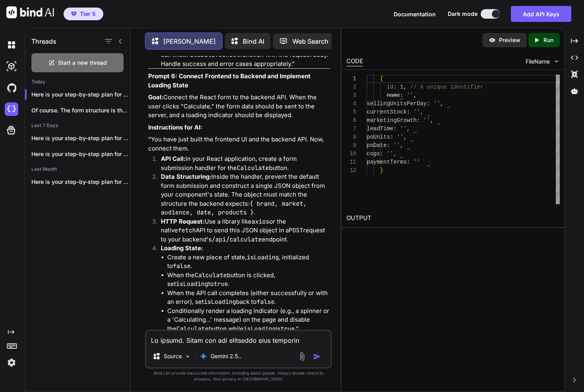
click at [147, 125] on div "You [PERSON_NAME] Here is your step-by-step plan for building the "Google Sheet…" at bounding box center [239, 193] width 185 height 274
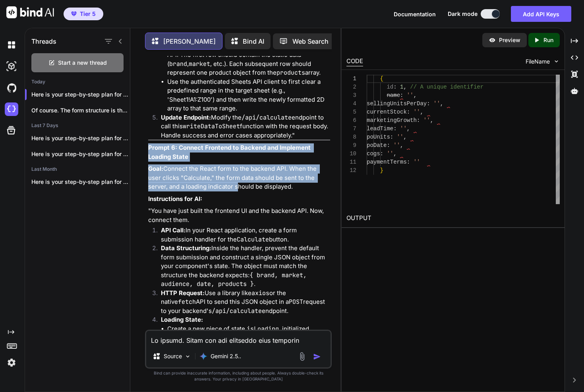
drag, startPoint x: 147, startPoint y: 125, endPoint x: 232, endPoint y: 234, distance: 138.6
click at [232, 234] on div "You [PERSON_NAME] Here is your step-by-step plan for building the "Google Sheet…" at bounding box center [239, 193] width 185 height 274
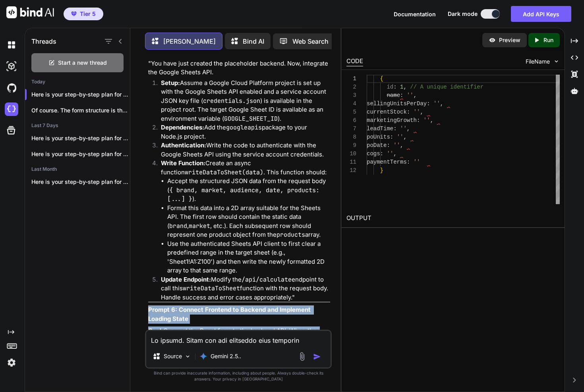
scroll to position [2139, 0]
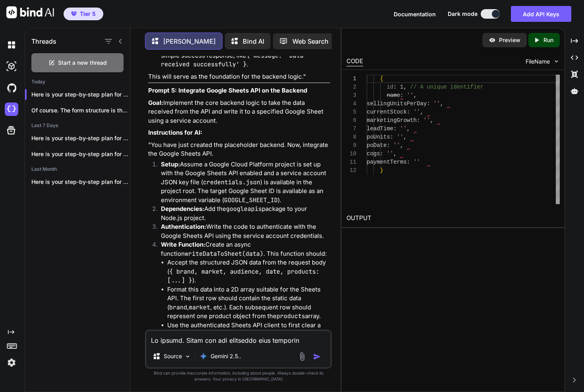
click at [159, 94] on strong "Prompt 5: Integrate Google Sheets API on the Backend" at bounding box center [227, 91] width 159 height 8
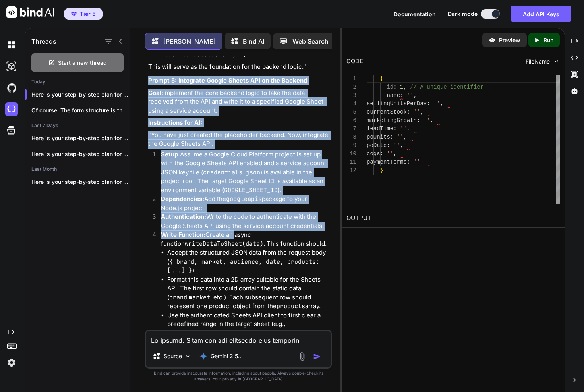
scroll to position [2280, 0]
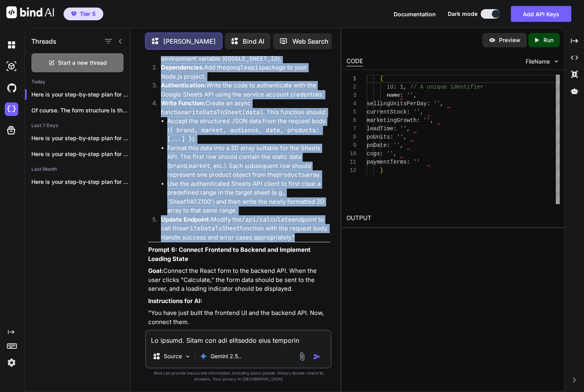
drag, startPoint x: 159, startPoint y: 135, endPoint x: 318, endPoint y: 281, distance: 216.2
click at [318, 281] on div "Here is your step-by-step plan for building the "Google Sheet Calculator Web Ap…" at bounding box center [239, 120] width 182 height 2626
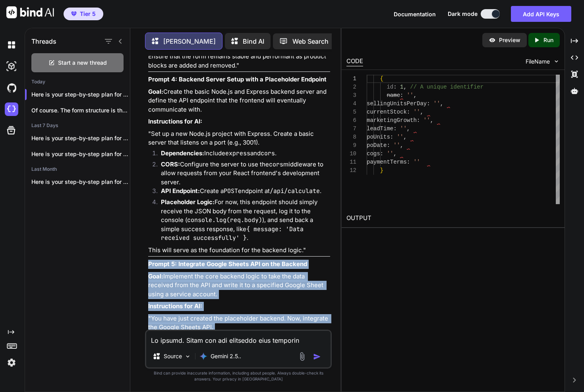
scroll to position [1955, 0]
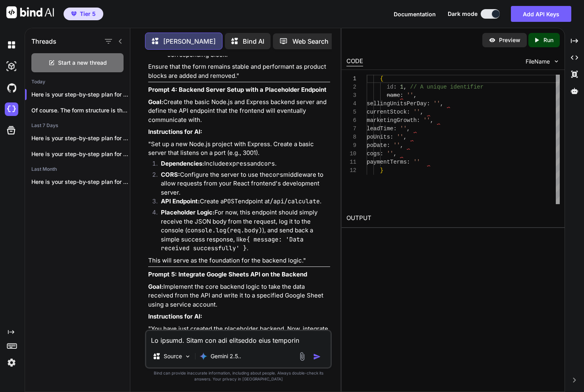
click at [153, 93] on strong "Prompt 4: Backend Server Setup with a Placeholder Endpoint" at bounding box center [237, 90] width 178 height 8
click at [154, 93] on strong "Prompt 4: Backend Server Setup with a Placeholder Endpoint" at bounding box center [237, 90] width 178 height 8
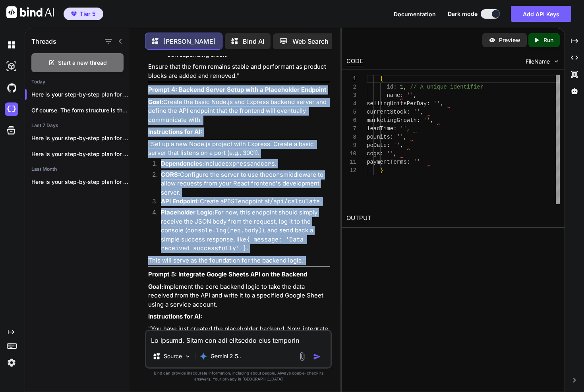
drag, startPoint x: 154, startPoint y: 135, endPoint x: 308, endPoint y: 305, distance: 229.5
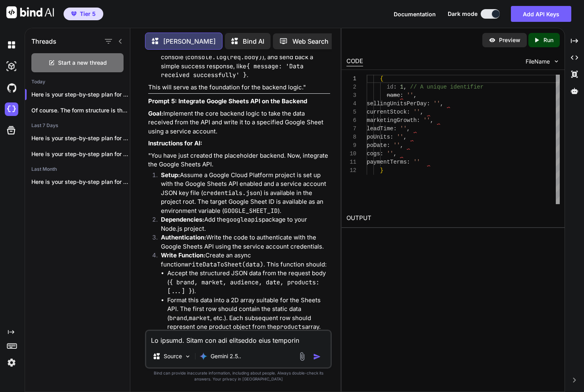
click at [155, 105] on strong "Prompt 5: Integrate Google Sheets API on the Backend" at bounding box center [227, 101] width 159 height 8
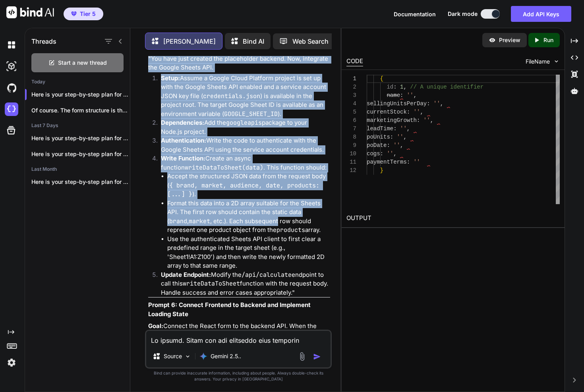
scroll to position [2348, 0]
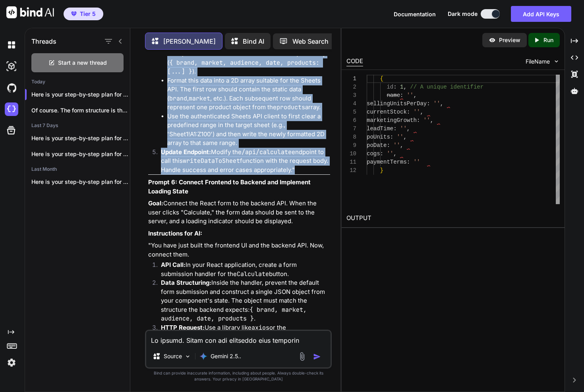
drag, startPoint x: 155, startPoint y: 147, endPoint x: 313, endPoint y: 213, distance: 171.3
click at [313, 213] on div "Here is your step-by-step plan for building the "Google Sheet Calculator Web Ap…" at bounding box center [239, 53] width 182 height 2626
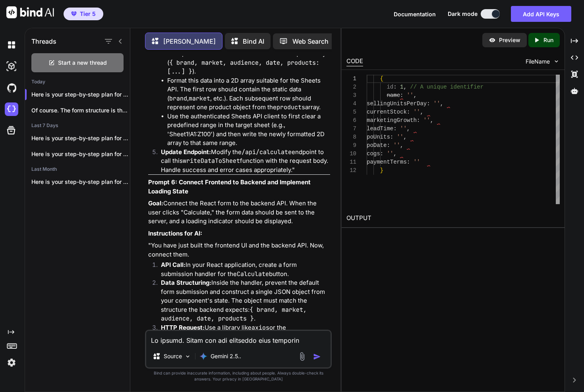
click at [162, 195] on strong "Prompt 6: Connect Frontend to Backend and Implement Loading State" at bounding box center [230, 186] width 164 height 17
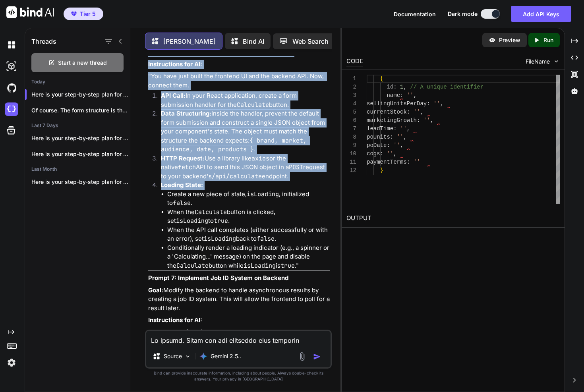
scroll to position [2522, 0]
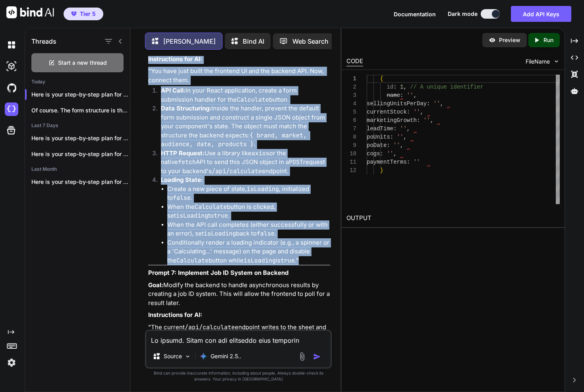
drag, startPoint x: 162, startPoint y: 226, endPoint x: 301, endPoint y: 304, distance: 159.4
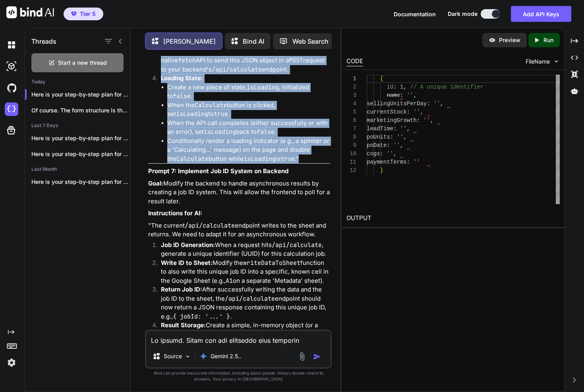
scroll to position [2665, 0]
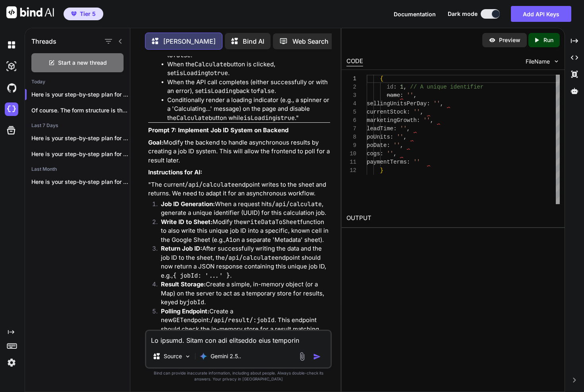
click at [153, 134] on strong "Prompt 7: Implement Job ID System on Backend" at bounding box center [218, 130] width 140 height 8
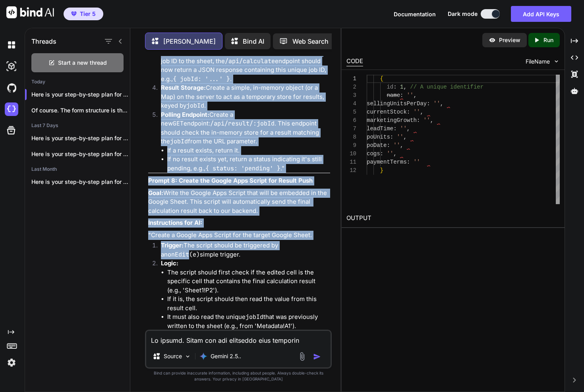
scroll to position [2898, 0]
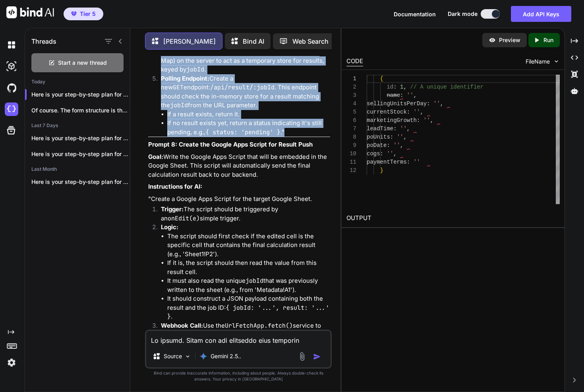
drag, startPoint x: 153, startPoint y: 173, endPoint x: 312, endPoint y: 176, distance: 159.7
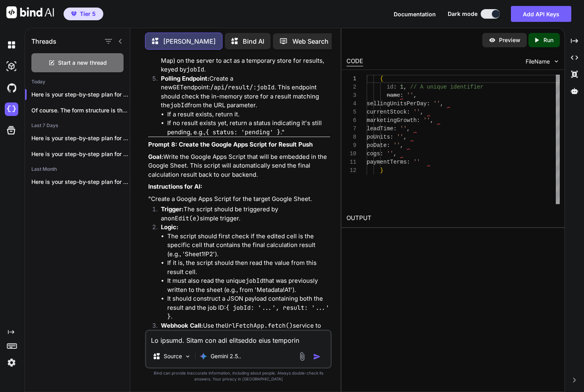
click at [155, 148] on strong "Prompt 8: Create the Google Apps Script for Result Push" at bounding box center [230, 145] width 164 height 8
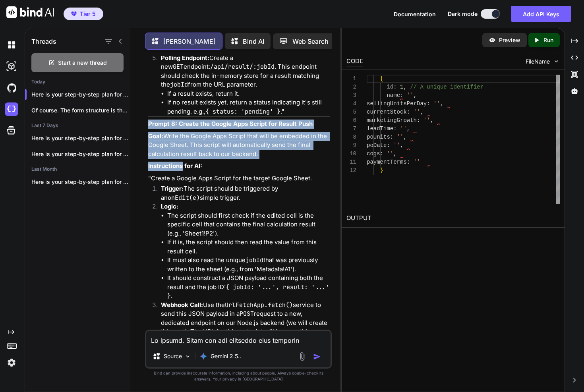
scroll to position [2929, 0]
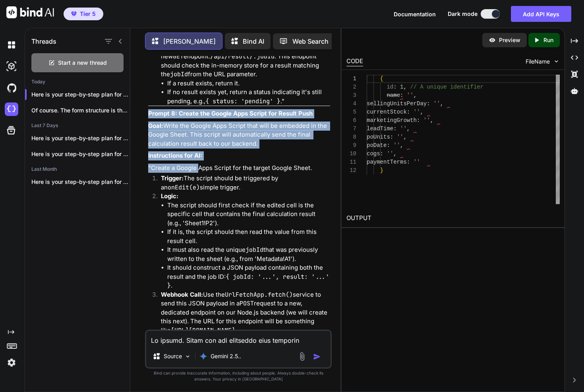
drag, startPoint x: 155, startPoint y: 190, endPoint x: 199, endPoint y: 211, distance: 48.0
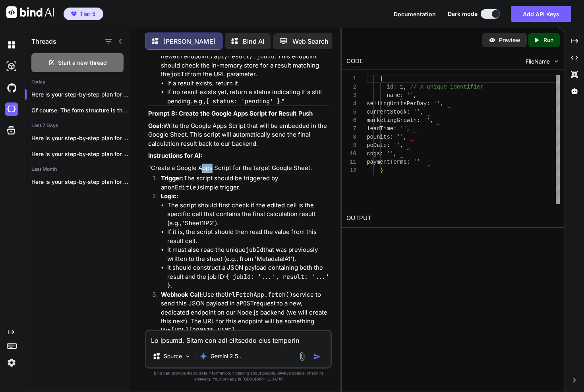
click at [201, 173] on p ""Create a Google Apps Script for the target Google Sheet." at bounding box center [239, 168] width 182 height 9
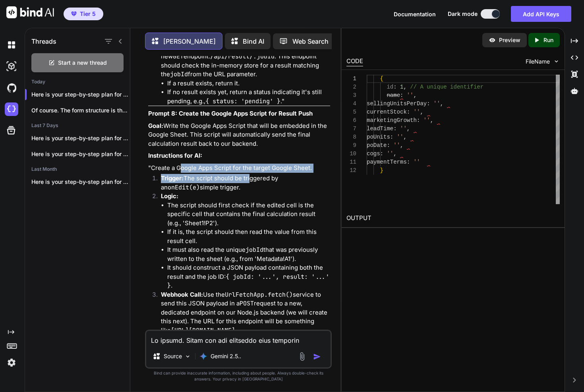
drag, startPoint x: 181, startPoint y: 213, endPoint x: 296, endPoint y: 215, distance: 114.8
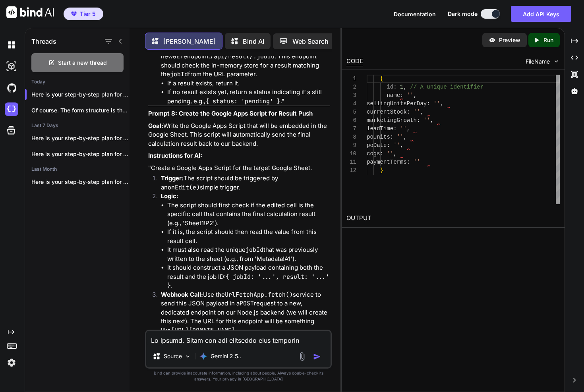
drag, startPoint x: 298, startPoint y: 215, endPoint x: 292, endPoint y: 215, distance: 6.4
click at [298, 173] on p ""Create a Google Apps Script for the target Google Sheet." at bounding box center [239, 168] width 182 height 9
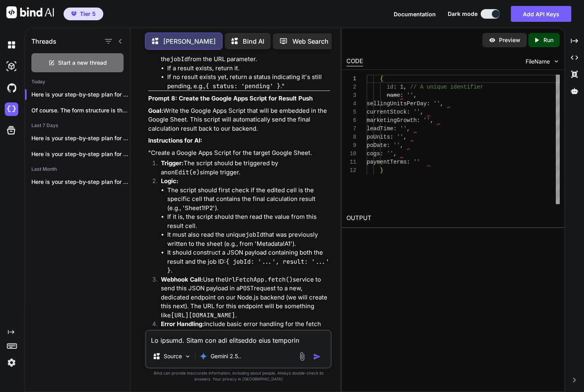
scroll to position [2949, 0]
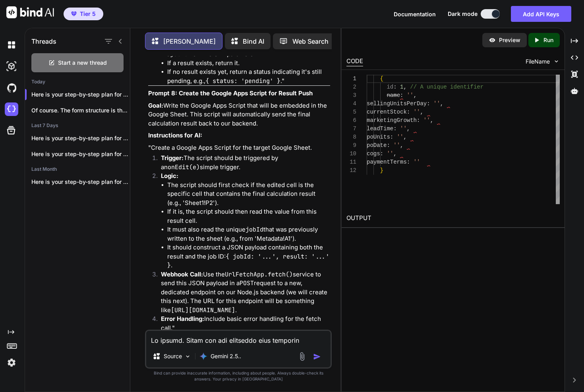
drag, startPoint x: 248, startPoint y: 213, endPoint x: 263, endPoint y: 213, distance: 15.9
click at [251, 172] on li "Trigger: The script should be triggered by an onEdit(e) simple trigger." at bounding box center [243, 163] width 176 height 18
click at [261, 172] on li "Trigger: The script should be triggered by an onEdit(e) simple trigger." at bounding box center [243, 163] width 176 height 18
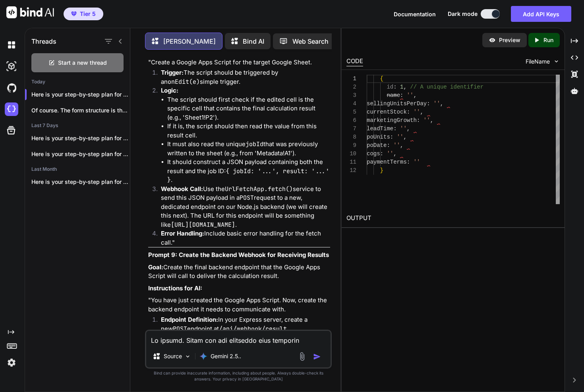
scroll to position [3040, 0]
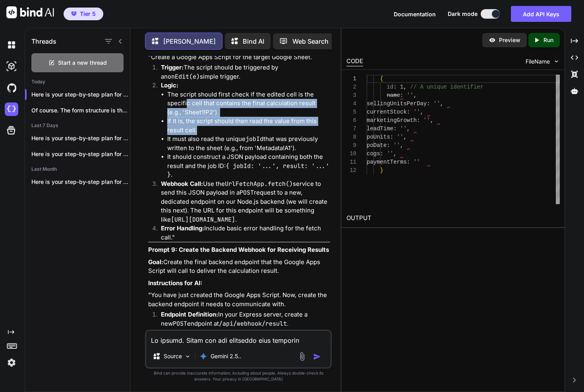
click at [230, 179] on ul "The script should first check if the edited cell is the specific cell that cont…" at bounding box center [245, 134] width 169 height 89
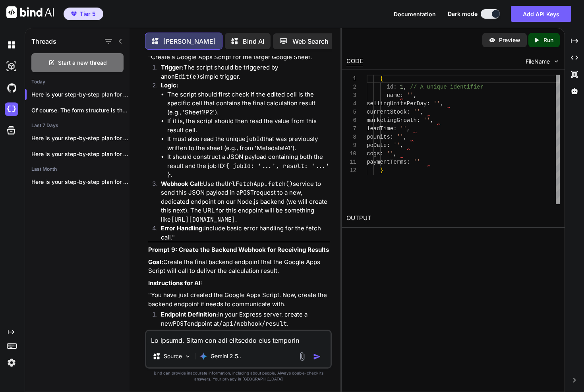
click at [240, 153] on li "It must also read the unique jobId that was previously written to the sheet (e.…" at bounding box center [248, 144] width 163 height 18
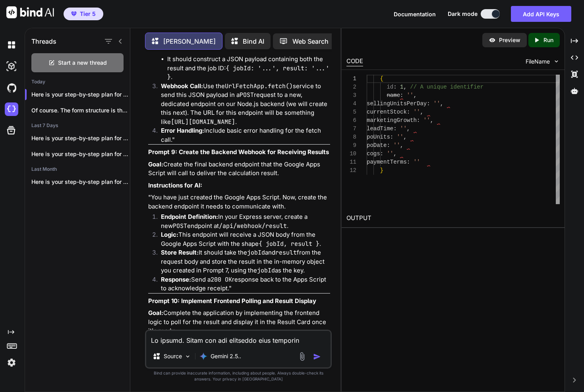
scroll to position [3148, 0]
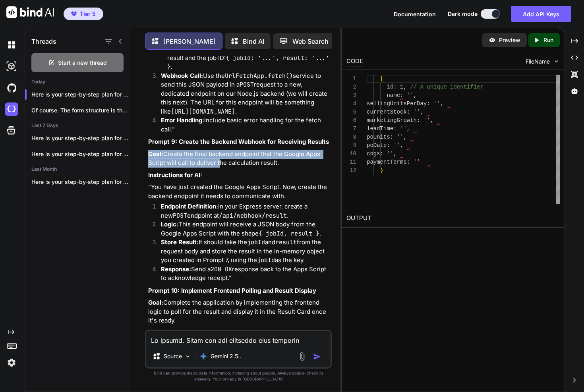
drag, startPoint x: 205, startPoint y: 193, endPoint x: 217, endPoint y: 211, distance: 21.3
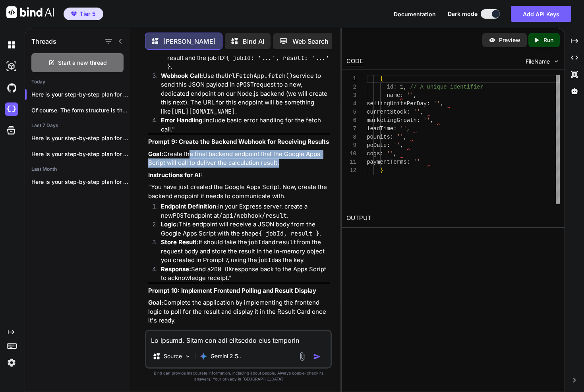
drag, startPoint x: 189, startPoint y: 200, endPoint x: 233, endPoint y: 215, distance: 46.9
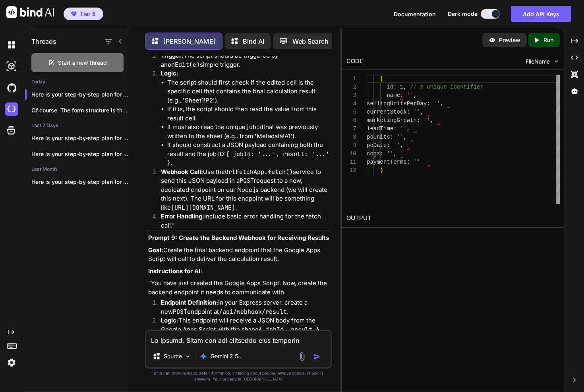
scroll to position [3011, 0]
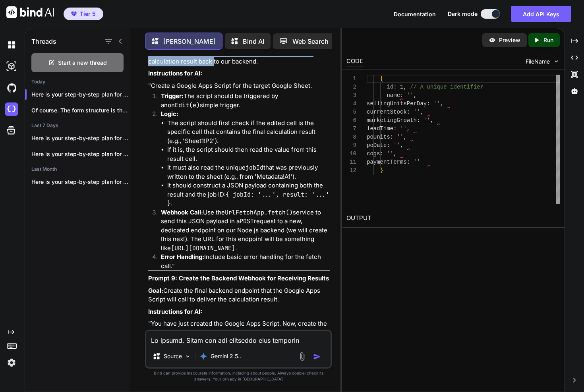
click at [217, 66] on p "Goal: Write the Google Apps Script that will be embedded in the Google Sheet. T…" at bounding box center [239, 52] width 182 height 27
drag, startPoint x: 234, startPoint y: 97, endPoint x: 242, endPoint y: 115, distance: 20.1
click at [240, 66] on p "Goal: Write the Google Apps Script that will be embedded in the Google Sheet. T…" at bounding box center [239, 52] width 182 height 27
click at [242, 78] on p "Instructions for AI:" at bounding box center [239, 73] width 182 height 9
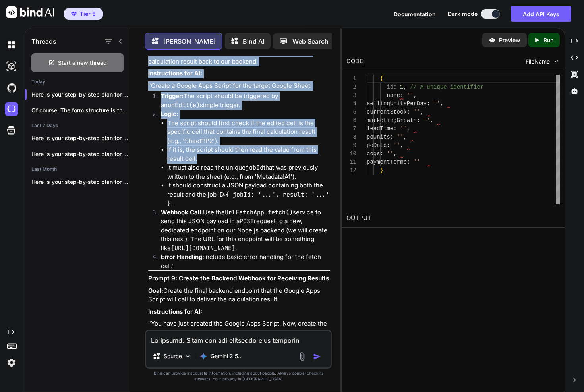
scroll to position [3016, 0]
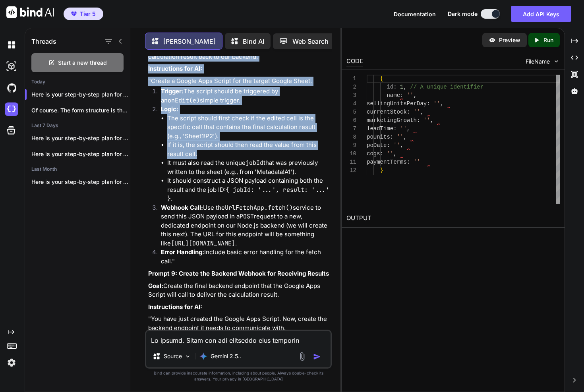
drag, startPoint x: 146, startPoint y: 77, endPoint x: 215, endPoint y: 305, distance: 238.1
click at [215, 305] on div "You [PERSON_NAME] Here is your step-by-step plan for building the "Google Sheet…" at bounding box center [238, 224] width 187 height 336
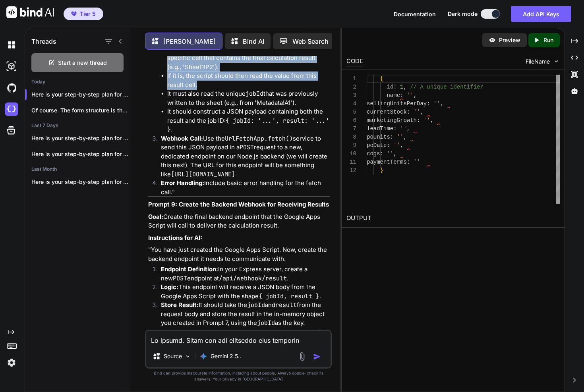
scroll to position [3203, 0]
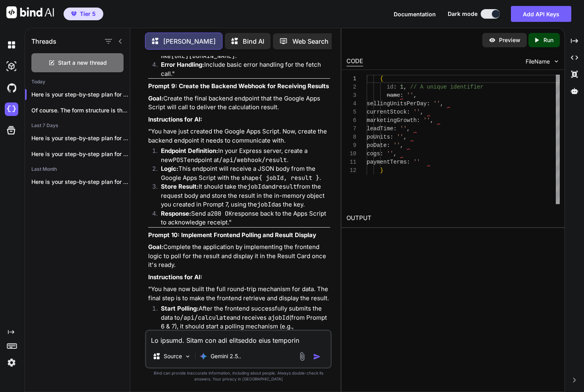
click at [157, 90] on strong "Prompt 9: Create the Backend Webhook for Receiving Results" at bounding box center [238, 86] width 181 height 8
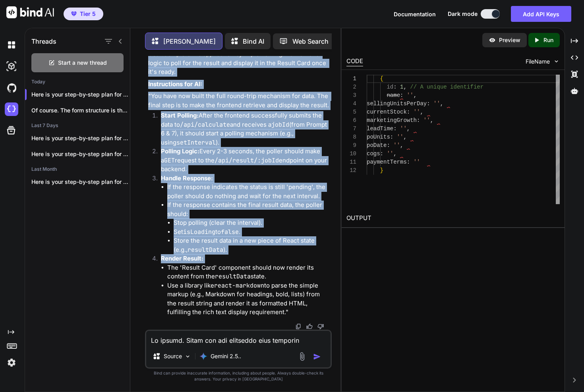
scroll to position [3442, 0]
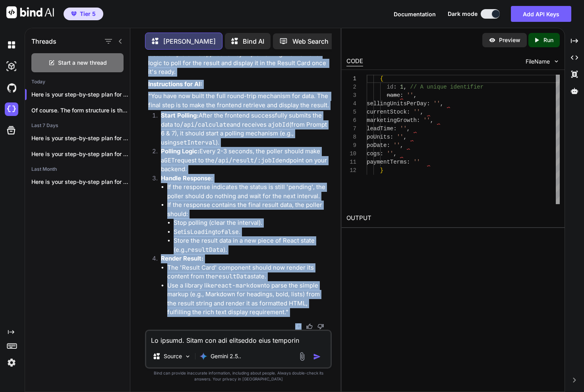
drag, startPoint x: 157, startPoint y: 131, endPoint x: 291, endPoint y: 311, distance: 224.1
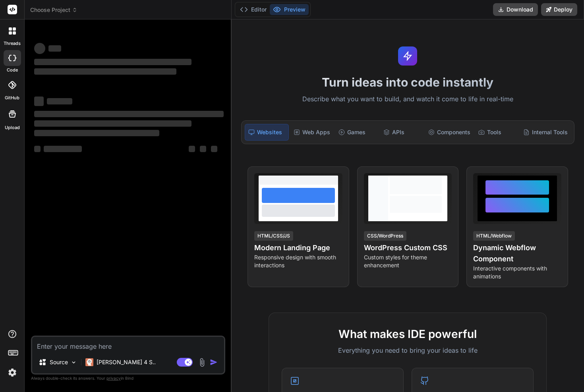
type textarea "x"
click at [108, 346] on textarea at bounding box center [128, 344] width 192 height 14
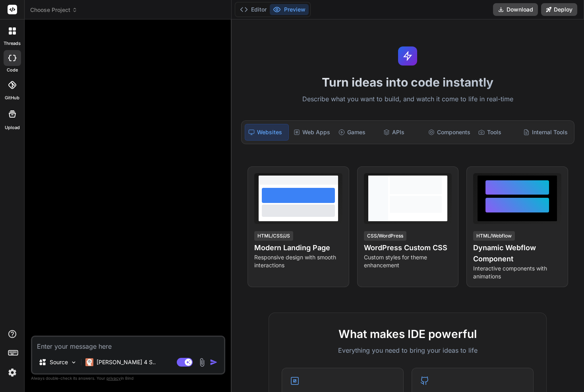
paste textarea "Loremi Dolor Sitametcon Adipiscinge Sedd: Eius-te-Inci UT Laboree Dolo Magnaa E…"
type textarea "Loremi Dolor Sitametcon Adipiscinge Sedd: Eius-te-Inci UT Laboree Dolo Magnaa E…"
type textarea "x"
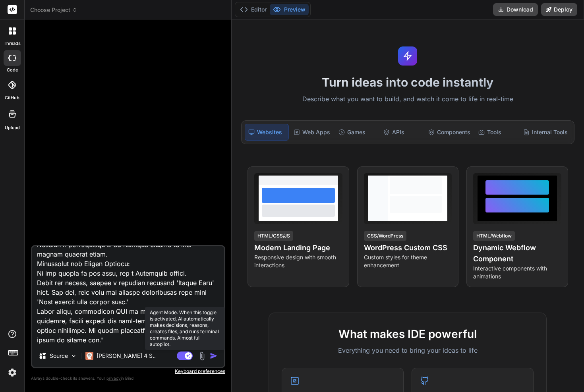
type textarea "Loremi Dolor Sitametcon Adipiscinge Sedd: Eius-te-Inci UT Laboree Dolo Magnaa E…"
click at [184, 358] on rect at bounding box center [185, 356] width 16 height 9
type textarea "x"
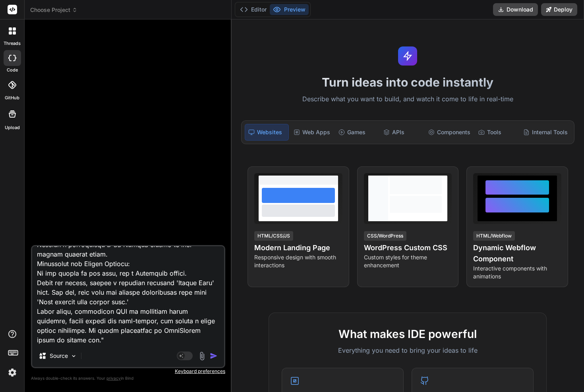
click at [118, 340] on textarea at bounding box center [128, 295] width 192 height 99
type textarea "Loremi Dolor Sitametcon Adipiscinge Sedd: Eius-te-Inci UT Laboree Dolo Magnaa E…"
type textarea "x"
type textarea "Loremi Dolor Sitametcon Adipiscinge Sedd: Eius-te-Inci UT Laboree Dolo Magnaa E…"
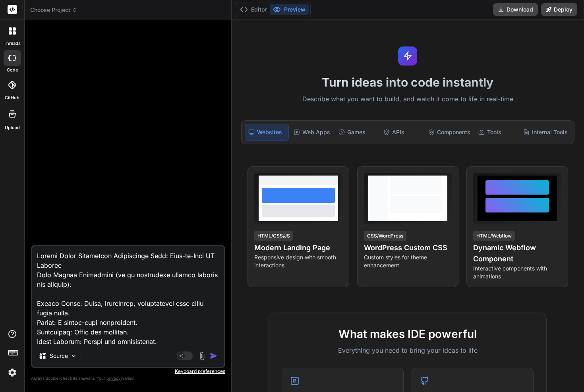
click at [35, 256] on textarea at bounding box center [128, 295] width 192 height 99
type textarea "x"
type textarea "Loremi Dolor Sitametcon Adipiscinge Sedd: Eius-te-Inci UT Laboree Dolo Magnaa E…"
type textarea "x"
click at [61, 248] on textarea at bounding box center [128, 295] width 192 height 99
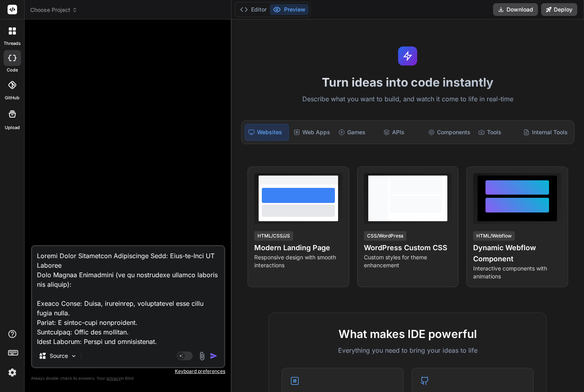
paste textarea "Of course. Thank you for providing that detailed breakdown. This is a crucial c…"
type textarea "Of course. Thank you for providing that detailed breakdown. This is a crucial c…"
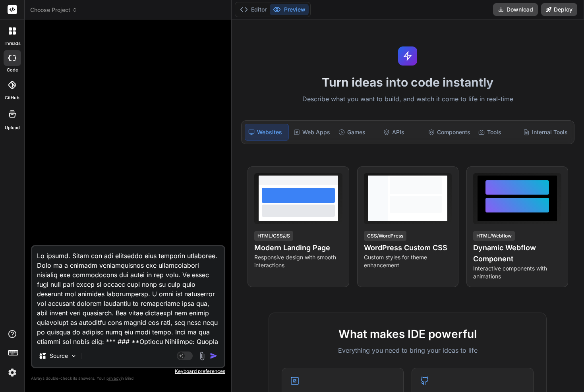
type textarea "x"
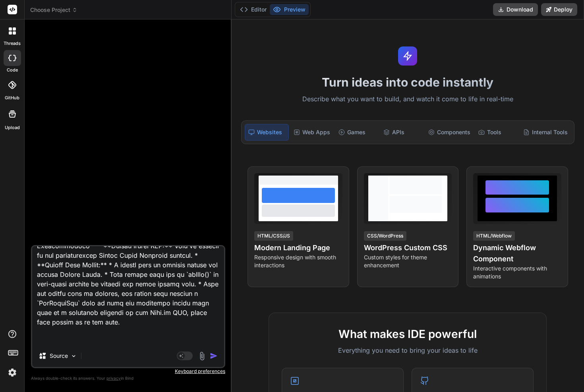
type textarea "Of course. Thank you for providing that detailed breakdown. This is a crucial c…"
click at [215, 357] on img "button" at bounding box center [214, 356] width 8 height 8
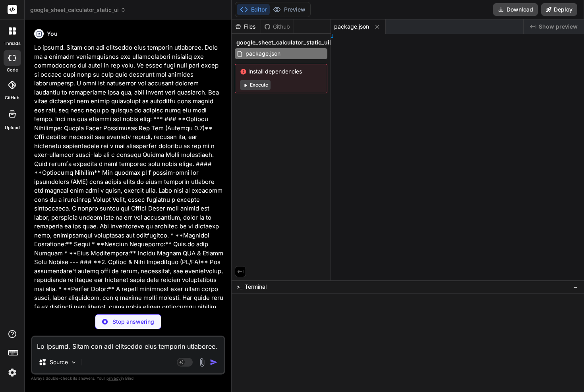
type textarea "x"
type textarea "y> </html>"
type textarea "x"
type textarea ";"
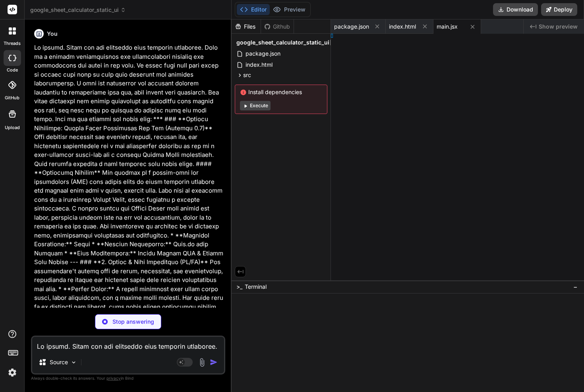
type textarea "x"
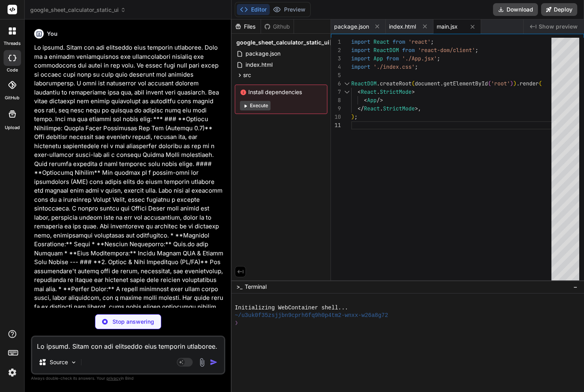
scroll to position [1079, 0]
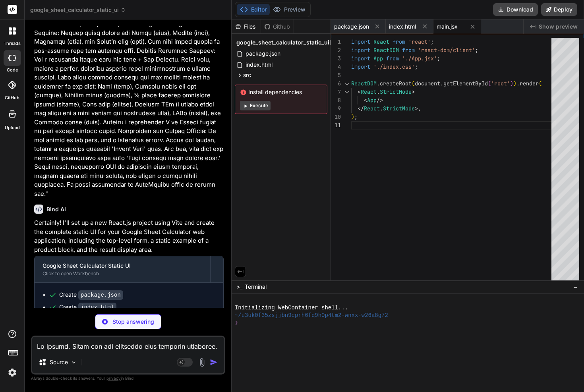
type textarea "x"
type textarea ".composite-input input { flex: 1; }"
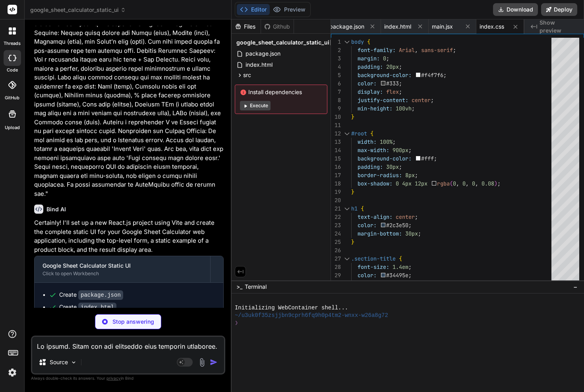
type textarea "x"
type textarea "<div className="section-title">Result</div> <div className="result-card"> <p>Yo…"
type textarea "x"
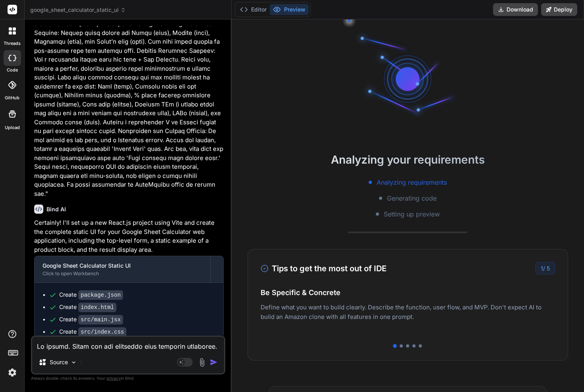
scroll to position [0, 52]
click at [100, 346] on textarea at bounding box center [128, 344] width 192 height 14
paste textarea "Prompt 2: Implement React State Management for the Form Goal: Convert the stati…"
type textarea "Prompt 2: Implement React State Management for the Form Goal: Convert the stati…"
type textarea "x"
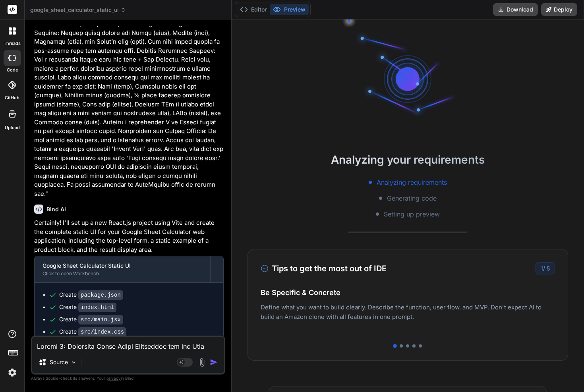
scroll to position [286, 0]
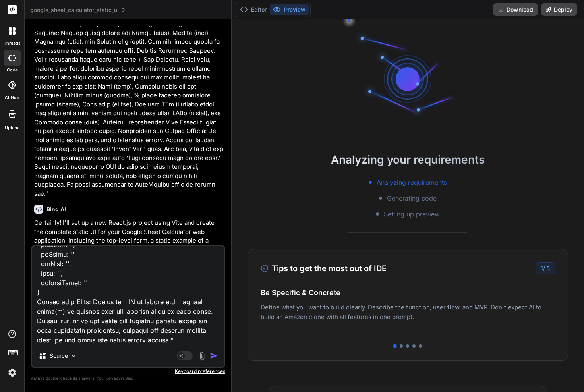
type textarea "Prompt 2: Implement React State Management for the Form Goal: Convert the stati…"
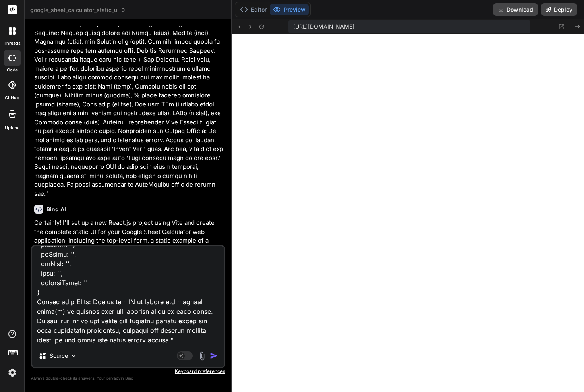
scroll to position [226, 0]
click at [214, 355] on img "button" at bounding box center [214, 356] width 8 height 8
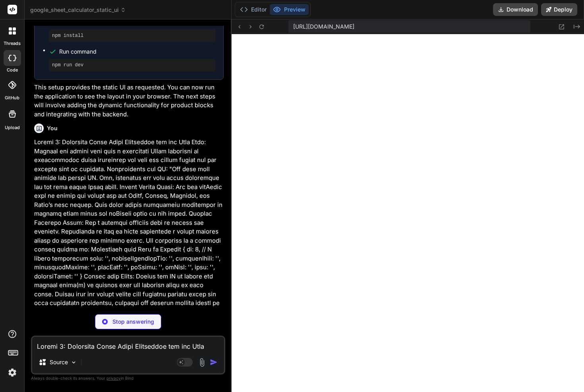
scroll to position [1486, 0]
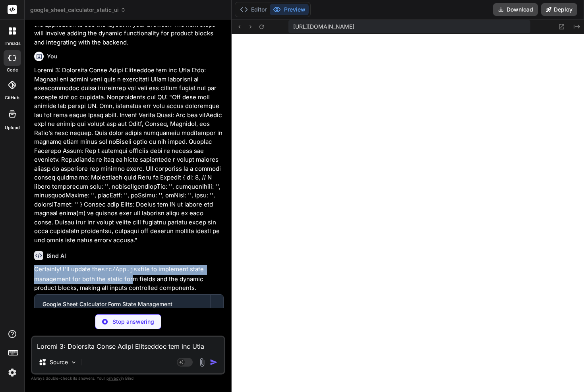
drag, startPoint x: 79, startPoint y: 226, endPoint x: 148, endPoint y: 244, distance: 71.9
click at [140, 245] on div "Bind AI Certainly! I'll update the src/App.jsx file to implement state manageme…" at bounding box center [128, 295] width 189 height 101
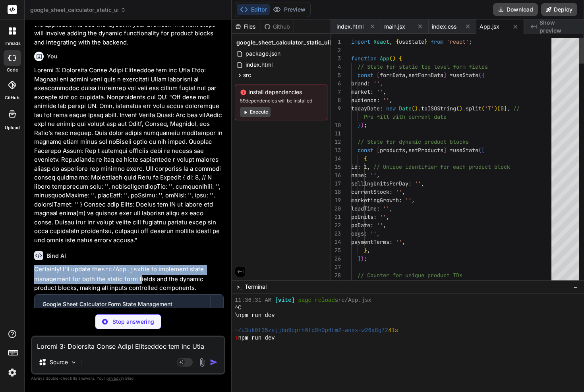
type textarea "x"
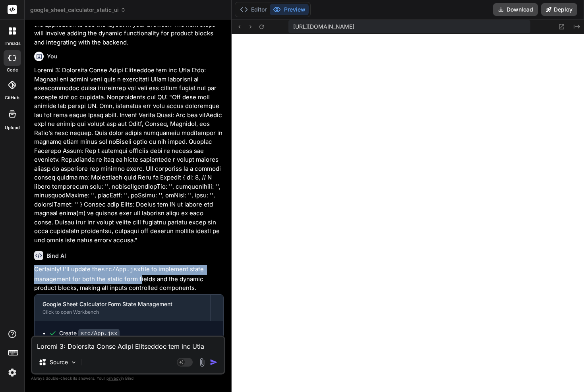
scroll to position [1528, 0]
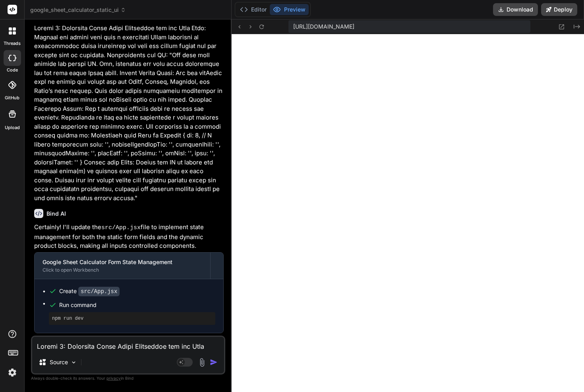
click at [135, 345] on textarea at bounding box center [128, 344] width 192 height 14
paste textarea "Prompt 3: Implement Dynamic "Add" and "Remove" Product Functionality Goal: Brin…"
type textarea "Prompt 3: Implement Dynamic "Add" and "Remove" Product Functionality Goal: Brin…"
type textarea "x"
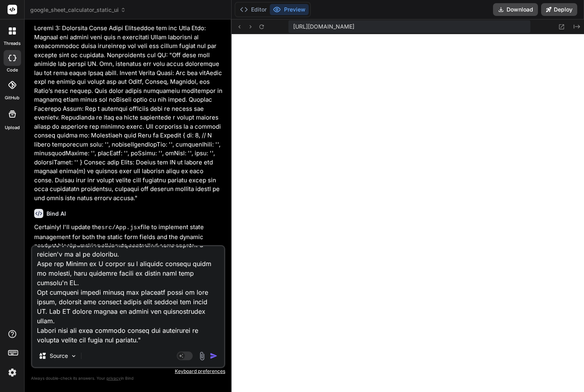
type textarea "Prompt 3: Implement Dynamic "Add" and "Remove" Product Functionality Goal: Brin…"
click at [213, 356] on img "button" at bounding box center [214, 356] width 8 height 8
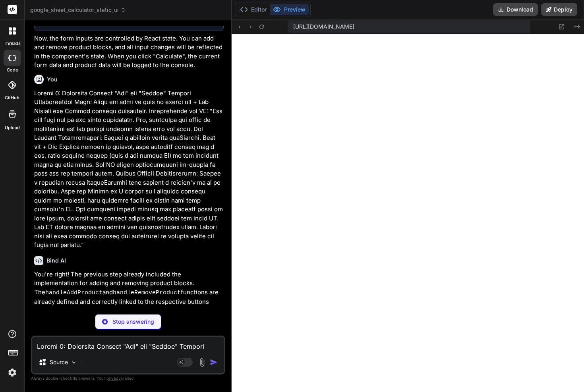
scroll to position [1862, 0]
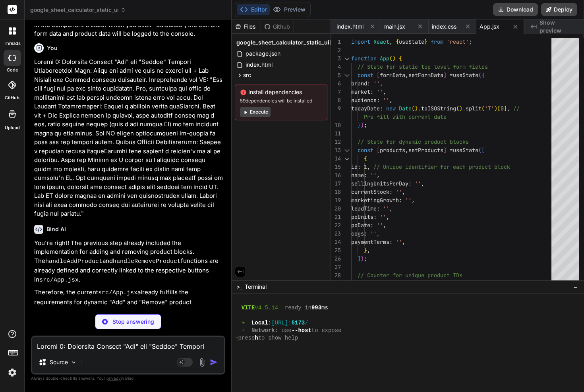
type textarea "x"
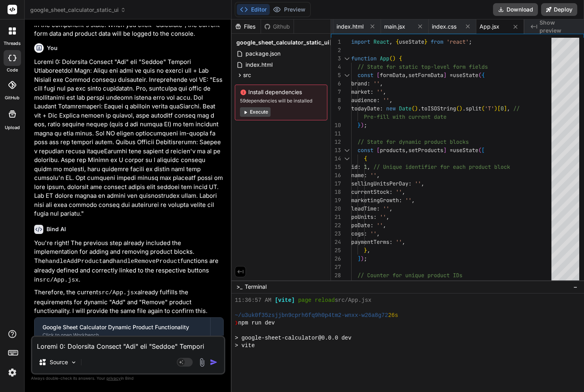
click at [75, 348] on textarea at bounding box center [128, 344] width 192 height 14
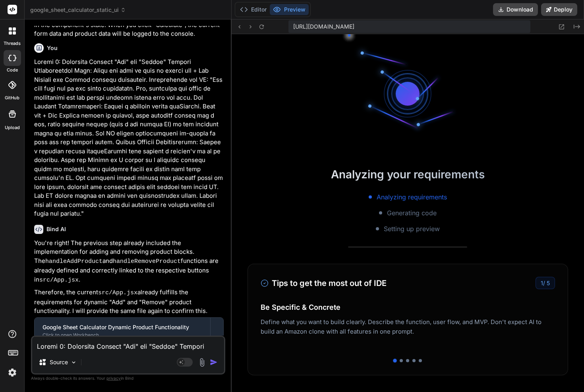
scroll to position [1925, 0]
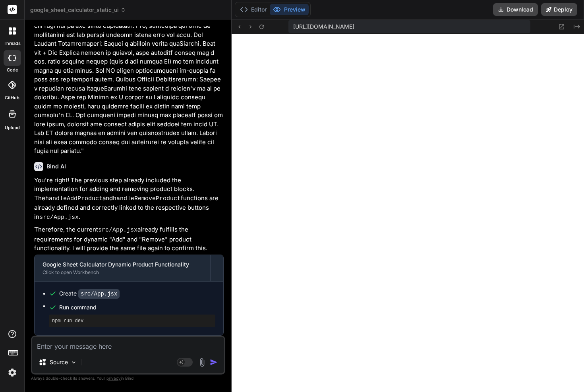
paste textarea "Prompt 4: Backend Server Setup with a Placeholder Endpoint Goal: Create the bas…"
type textarea "Prompt 4: Backend Server Setup with a Placeholder Endpoint Goal: Create the bas…"
type textarea "x"
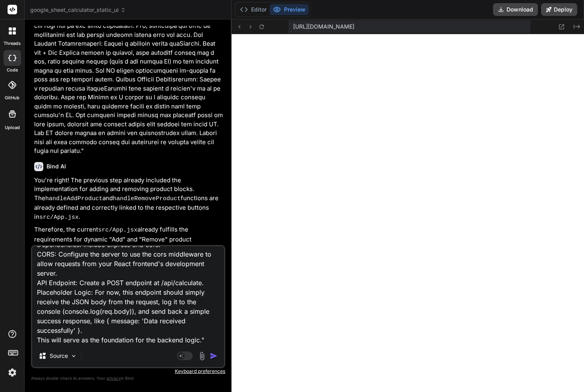
type textarea "Prompt 4: Backend Server Setup with a Placeholder Endpoint Goal: Create the bas…"
click at [214, 356] on img "button" at bounding box center [214, 356] width 8 height 8
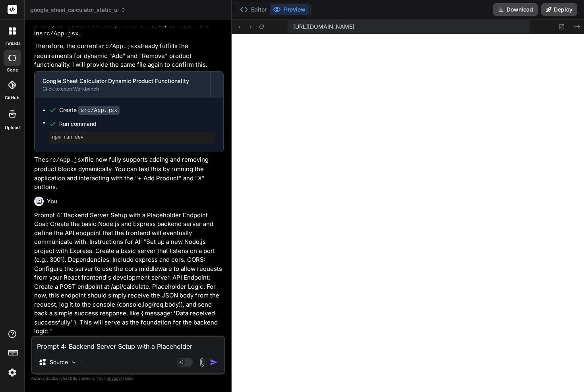
scroll to position [2123, 0]
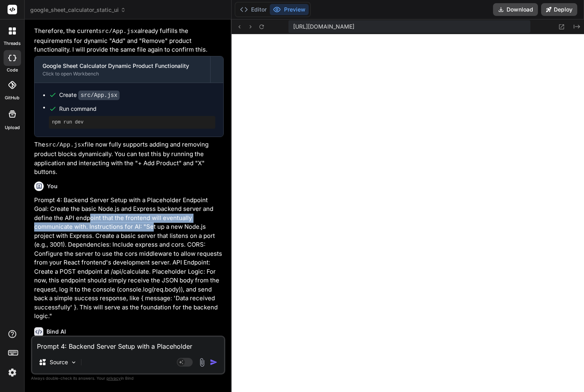
drag, startPoint x: 73, startPoint y: 176, endPoint x: 155, endPoint y: 193, distance: 83.1
click at [124, 196] on p "Prompt 4: Backend Server Setup with a Placeholder Endpoint Goal: Create the bas…" at bounding box center [128, 258] width 189 height 125
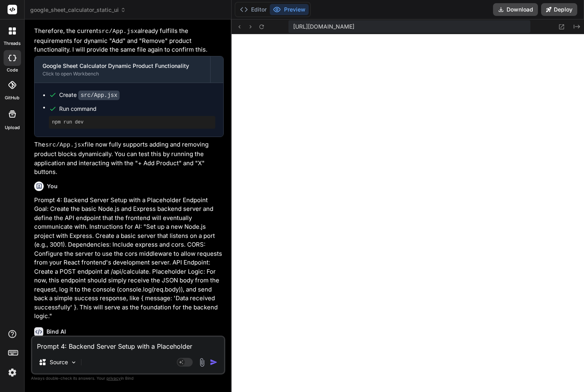
click at [155, 196] on p "Prompt 4: Backend Server Setup with a Placeholder Endpoint Goal: Create the bas…" at bounding box center [128, 258] width 189 height 125
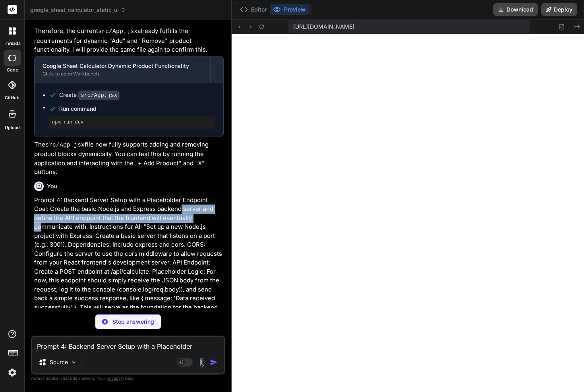
click at [179, 196] on p "Prompt 4: Backend Server Setup with a Placeholder Endpoint Goal: Create the bas…" at bounding box center [128, 258] width 189 height 125
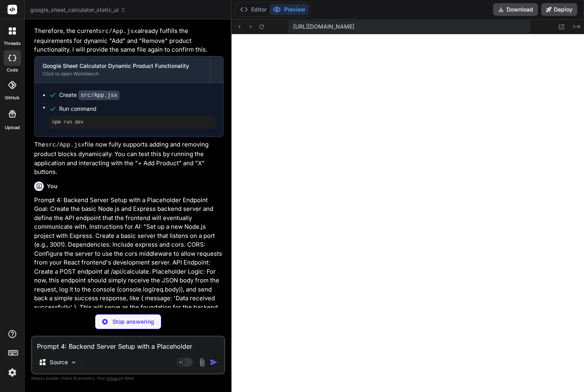
click at [107, 196] on p "Prompt 4: Backend Server Setup with a Placeholder Endpoint Goal: Create the bas…" at bounding box center [128, 258] width 189 height 125
type textarea "x"
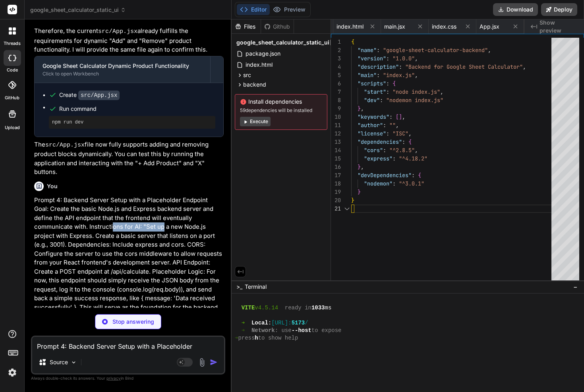
scroll to position [0, 107]
drag, startPoint x: 98, startPoint y: 186, endPoint x: 147, endPoint y: 195, distance: 50.1
click at [134, 196] on p "Prompt 4: Backend Server Setup with a Placeholder Endpoint Goal: Create the bas…" at bounding box center [128, 258] width 189 height 125
click at [147, 196] on p "Prompt 4: Backend Server Setup with a Placeholder Endpoint Goal: Create the bas…" at bounding box center [128, 258] width 189 height 125
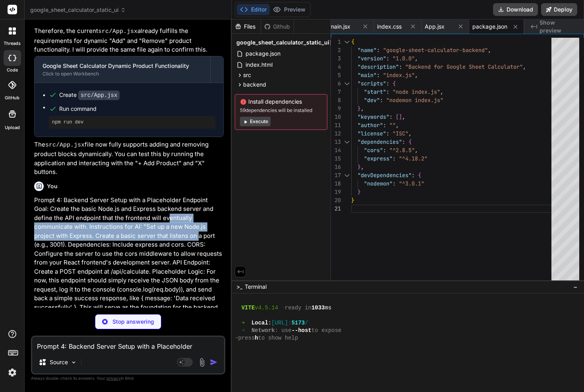
drag, startPoint x: 162, startPoint y: 194, endPoint x: 169, endPoint y: 204, distance: 11.7
click at [166, 199] on p "Prompt 4: Backend Server Setup with a Placeholder Endpoint Goal: Create the bas…" at bounding box center [128, 258] width 189 height 125
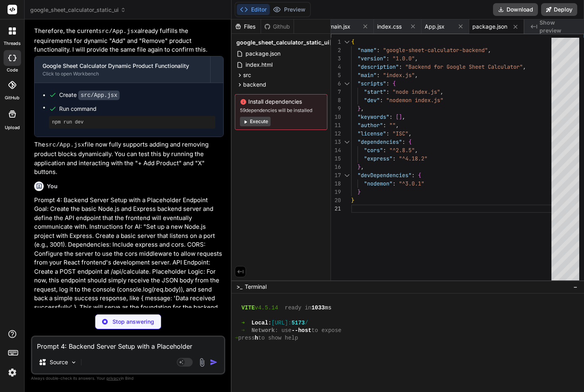
click at [169, 204] on p "Prompt 4: Backend Server Setup with a Placeholder Endpoint Goal: Create the bas…" at bounding box center [128, 258] width 189 height 125
type textarea "x"
type textarea "});"
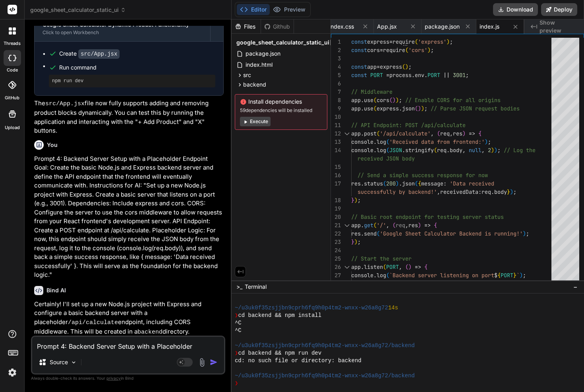
scroll to position [2170, 0]
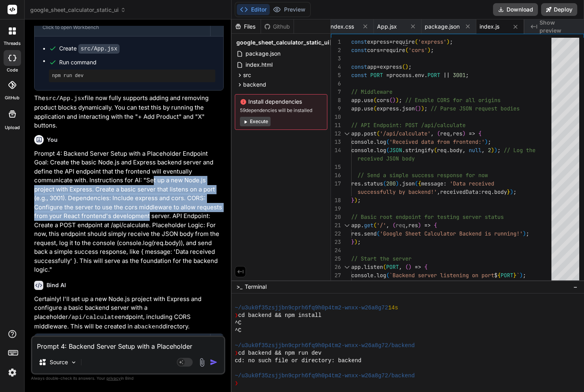
drag, startPoint x: 111, startPoint y: 135, endPoint x: 123, endPoint y: 180, distance: 46.8
click at [121, 175] on p "Prompt 4: Backend Server Setup with a Placeholder Endpoint Goal: Create the bas…" at bounding box center [128, 211] width 189 height 125
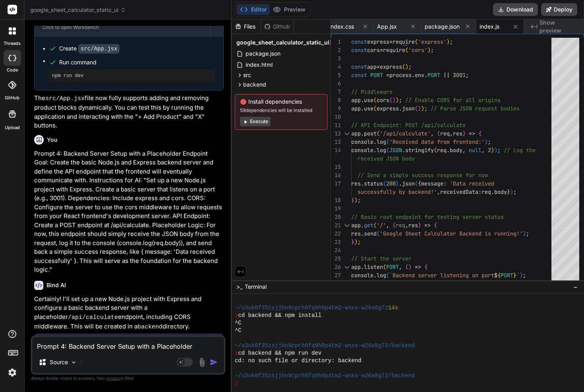
click at [123, 180] on p "Prompt 4: Backend Server Setup with a Placeholder Endpoint Goal: Create the bas…" at bounding box center [128, 211] width 189 height 125
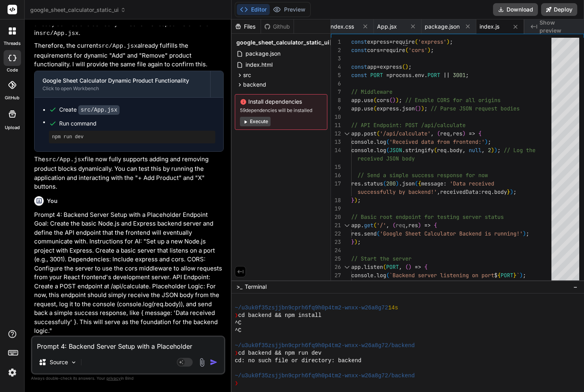
scroll to position [2297, 0]
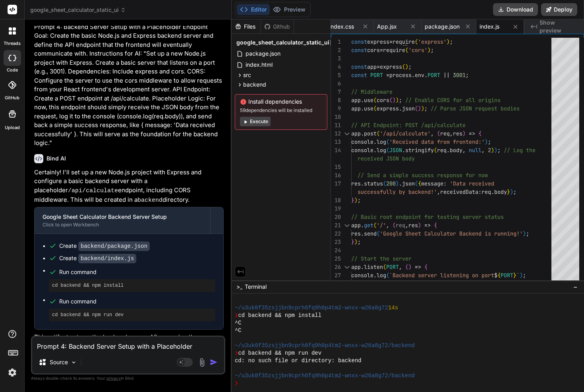
click at [253, 120] on button "Execute" at bounding box center [255, 122] width 31 height 10
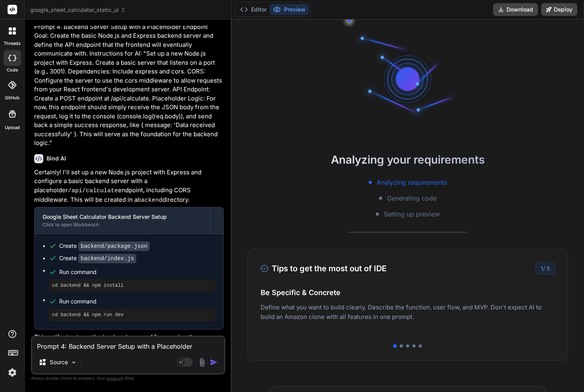
scroll to position [611, 0]
click at [151, 354] on code "http://localhost:3001" at bounding box center [151, 357] width 18 height 7
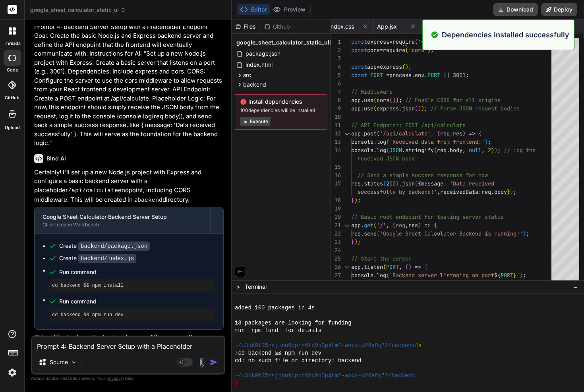
drag, startPoint x: 151, startPoint y: 313, endPoint x: 207, endPoint y: 312, distance: 56.0
click at [160, 354] on code "http://localhost:3001" at bounding box center [151, 357] width 18 height 7
copy code "http://localhost:3001"
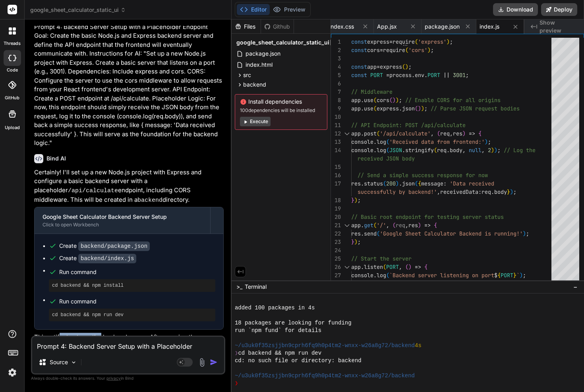
drag, startPoint x: 63, startPoint y: 294, endPoint x: 131, endPoint y: 299, distance: 68.5
click at [110, 333] on p "This artifact sets up the backend server. After running the npm install and npm…" at bounding box center [128, 357] width 189 height 48
click at [131, 333] on p "This artifact sets up the backend server. After running the npm install and npm…" at bounding box center [128, 357] width 189 height 48
click at [251, 120] on button "Execute" at bounding box center [255, 122] width 31 height 10
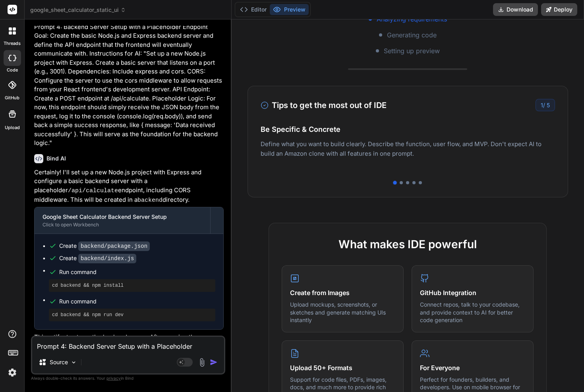
scroll to position [168, 0]
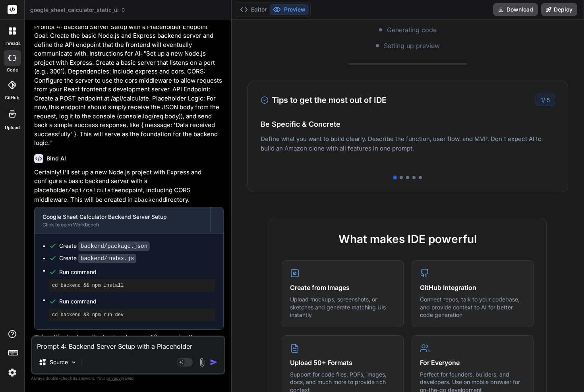
type textarea "x"
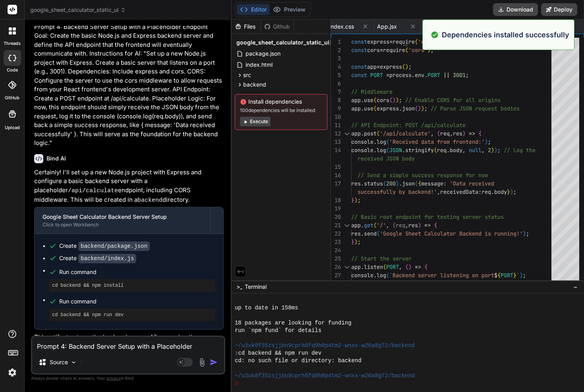
scroll to position [762, 0]
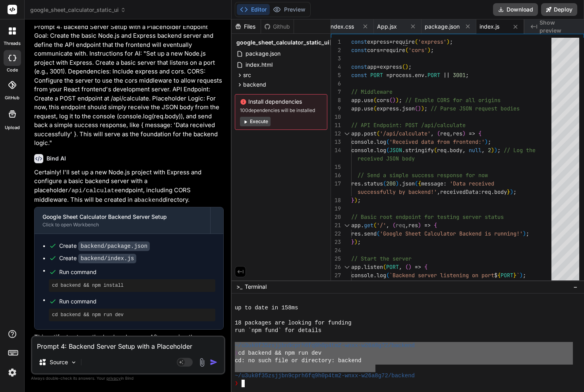
drag, startPoint x: 377, startPoint y: 366, endPoint x: 230, endPoint y: 346, distance: 147.9
click at [230, 346] on div "threads code GitHub Upload google_sheet_calculator_static_ui Created with Pixso…" at bounding box center [292, 196] width 584 height 392
click at [118, 348] on textarea "Prompt 4: Backend Server Setup with a Placeholder Endpoint Goal: Create the bas…" at bounding box center [128, 344] width 192 height 14
type textarea "e"
type textarea "x"
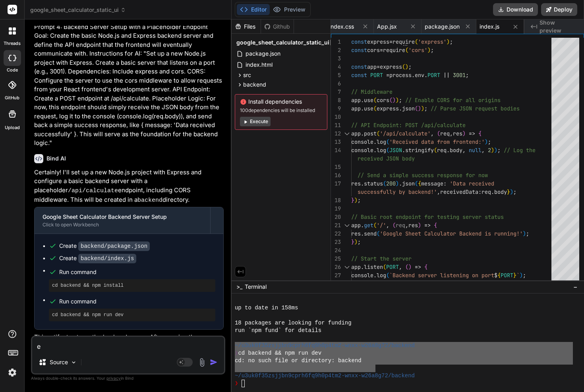
type textarea "er"
type textarea "x"
type textarea "err"
type textarea "x"
type textarea "erro"
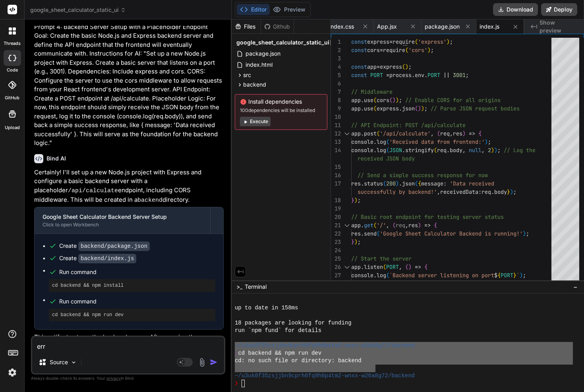
type textarea "x"
type textarea "error"
type textarea "x"
type textarea "error:"
type textarea "x"
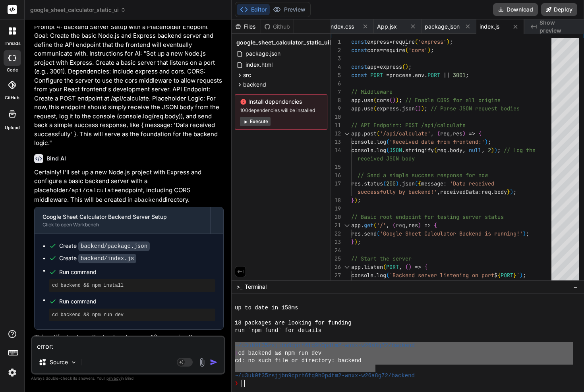
type textarea "error:"
type textarea "x"
paste textarea "~/u3uk0f35zsjjbn9cprh6fq9h0p4tm2-wnxx-w26a8g72/backend ❯ cd backend && npm run …"
type textarea "error: ~/u3uk0f35zsjjbn9cprh6fq9h0p4tm2-wnxx-w26a8g72/backend ❯ cd backend && n…"
type textarea "x"
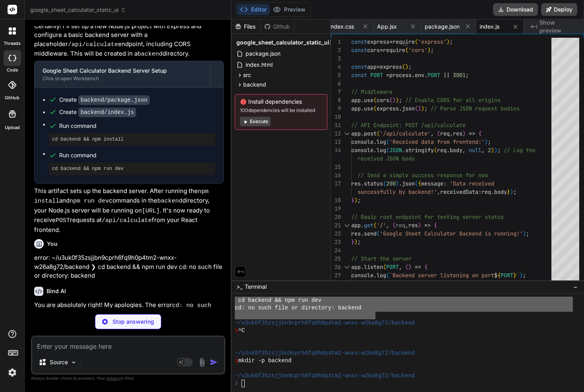
scroll to position [2479, 0]
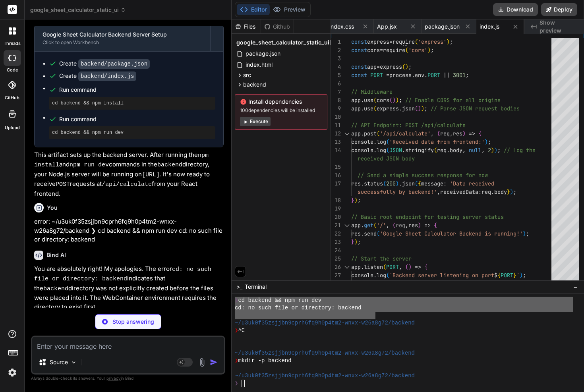
type textarea "x"
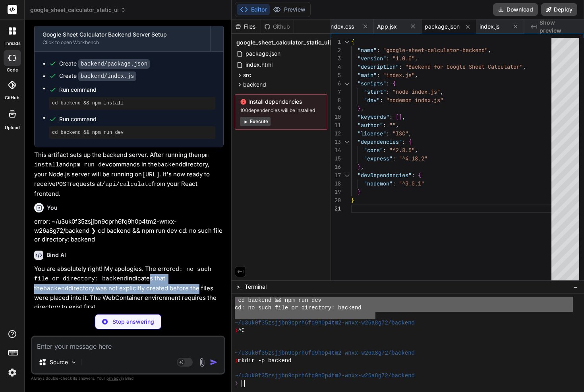
drag, startPoint x: 147, startPoint y: 229, endPoint x: 163, endPoint y: 239, distance: 18.9
click at [163, 265] on p "You are absolutely right! My apologies. The error cd: no such file or directory…" at bounding box center [128, 288] width 189 height 47
type textarea "x"
type textarea "});"
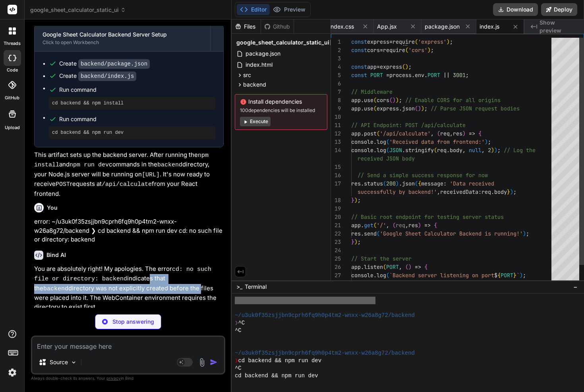
scroll to position [920, 0]
click at [101, 265] on p "You are absolutely right! My apologies. The error cd: no such file or directory…" at bounding box center [128, 288] width 189 height 47
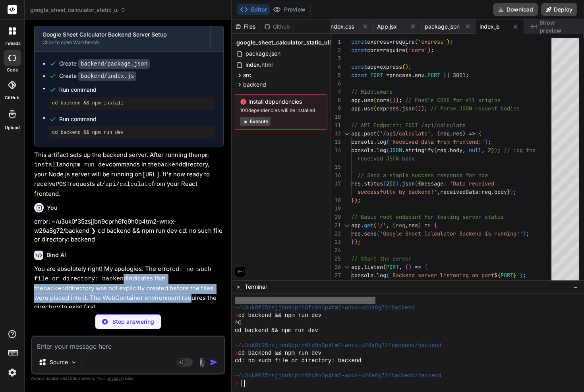
drag, startPoint x: 132, startPoint y: 235, endPoint x: 155, endPoint y: 249, distance: 26.8
click at [153, 265] on p "You are absolutely right! My apologies. The error cd: no such file or directory…" at bounding box center [128, 288] width 189 height 47
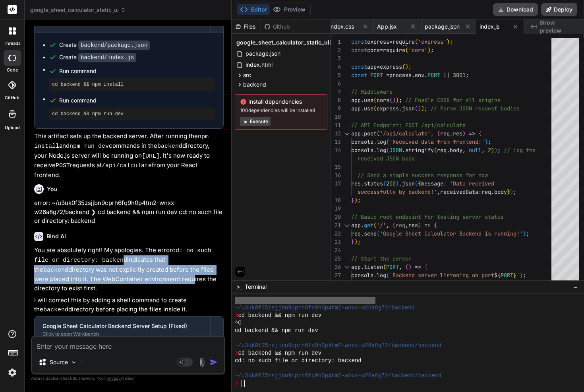
scroll to position [2566, 0]
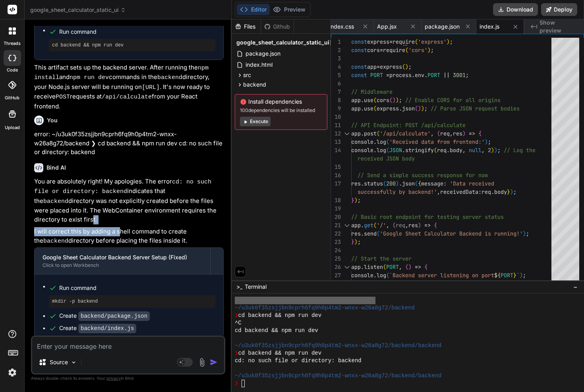
drag, startPoint x: 117, startPoint y: 184, endPoint x: 153, endPoint y: 187, distance: 35.9
click at [125, 185] on div "You are absolutely right! My apologies. The error cd: no such file or directory…" at bounding box center [128, 309] width 189 height 264
click at [153, 227] on p "I will correct this by adding a shell command to create the backend directory b…" at bounding box center [128, 236] width 189 height 19
drag, startPoint x: 173, startPoint y: 187, endPoint x: 70, endPoint y: 178, distance: 103.7
click at [70, 178] on div "You are absolutely right! My apologies. The error cd: no such file or directory…" at bounding box center [128, 309] width 189 height 264
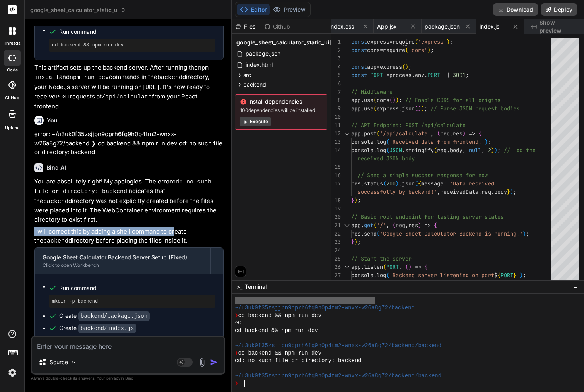
click at [70, 178] on div "You are absolutely right! My apologies. The error cd: no such file or directory…" at bounding box center [128, 309] width 189 height 264
drag, startPoint x: 95, startPoint y: 183, endPoint x: 168, endPoint y: 189, distance: 74.1
click at [168, 189] on div "You are absolutely right! My apologies. The error cd: no such file or directory…" at bounding box center [128, 309] width 189 height 264
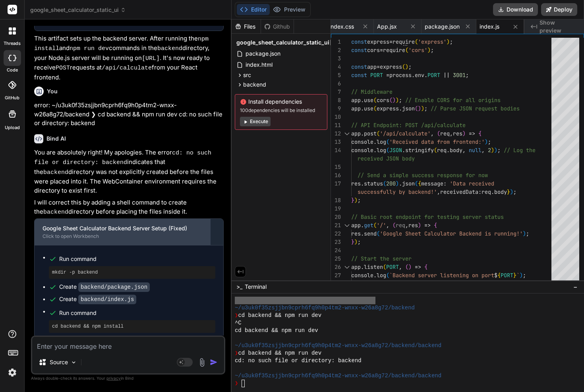
scroll to position [2621, 0]
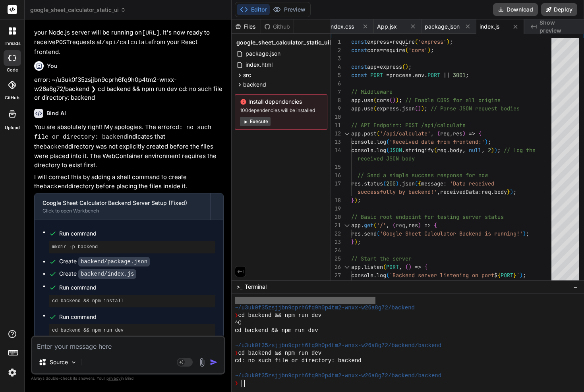
drag, startPoint x: 115, startPoint y: 318, endPoint x: 180, endPoint y: 321, distance: 64.9
click at [151, 348] on p "This corrected artifact first creates the backend directory, then places the pa…" at bounding box center [128, 367] width 189 height 38
click at [180, 348] on p "This corrected artifact first creates the backend directory, then places the pa…" at bounding box center [128, 367] width 189 height 38
click at [263, 123] on button "Execute" at bounding box center [255, 122] width 31 height 10
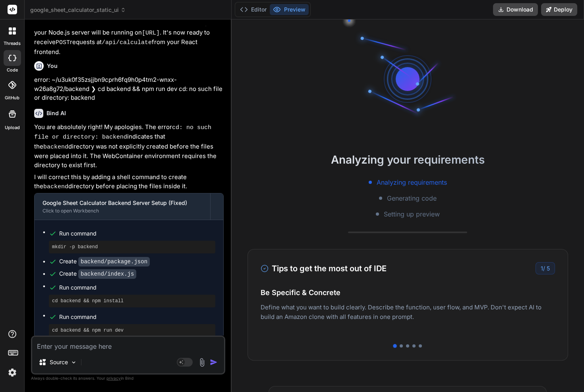
scroll to position [1011, 0]
type textarea "x"
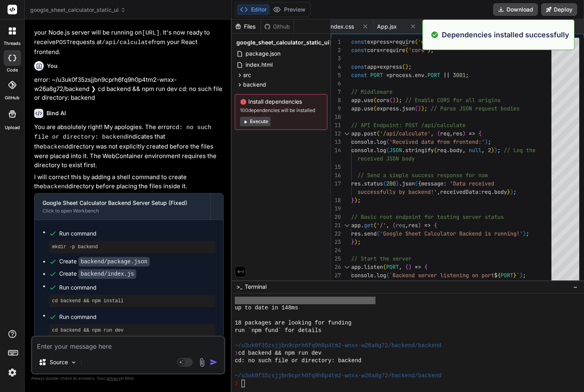
scroll to position [1041, 0]
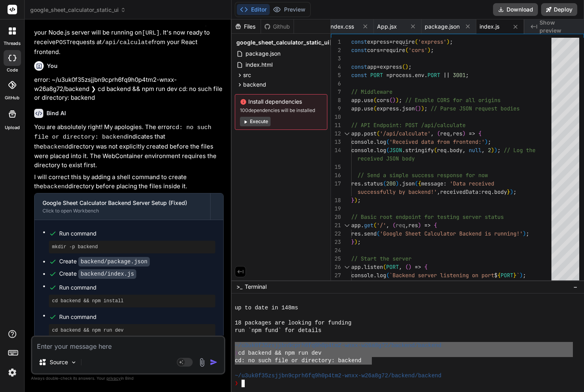
drag, startPoint x: 362, startPoint y: 362, endPoint x: 219, endPoint y: 349, distance: 143.6
click at [219, 349] on div "threads code GitHub Upload google_sheet_calculator_static_ui Created with Pixso…" at bounding box center [292, 196] width 584 height 392
click at [121, 341] on textarea at bounding box center [128, 344] width 192 height 14
type textarea "e"
type textarea "x"
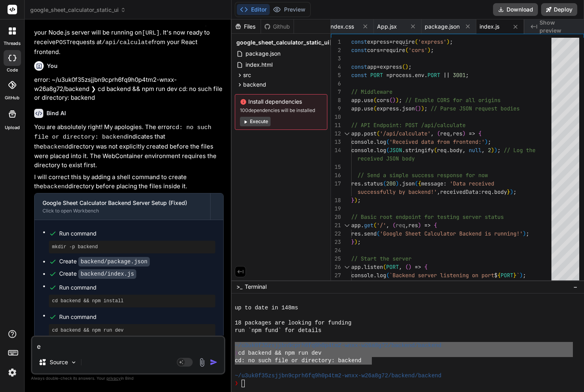
type textarea "er"
type textarea "x"
type textarea "err"
type textarea "x"
type textarea "erro"
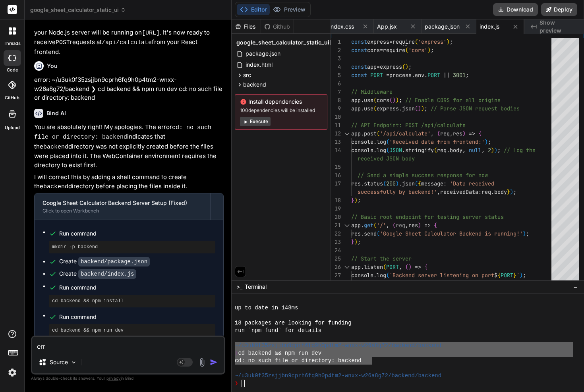
type textarea "x"
type textarea "error"
type textarea "x"
type textarea "error:"
type textarea "x"
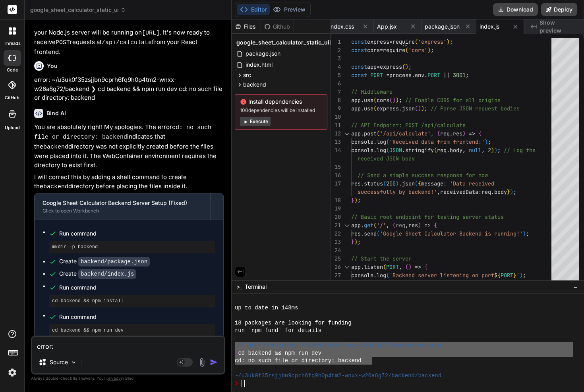
type textarea "error:"
type textarea "x"
paste textarea "~/u3uk0f35zsjjbn9cprh6fq9h0p4tm2-wnxx-w26a8g72/backend/backend ❯ cd backend && …"
type textarea "error: ~/u3uk0f35zsjjbn9cprh6fq9h0p4tm2-wnxx-w26a8g72/backend/backend ❯ cd back…"
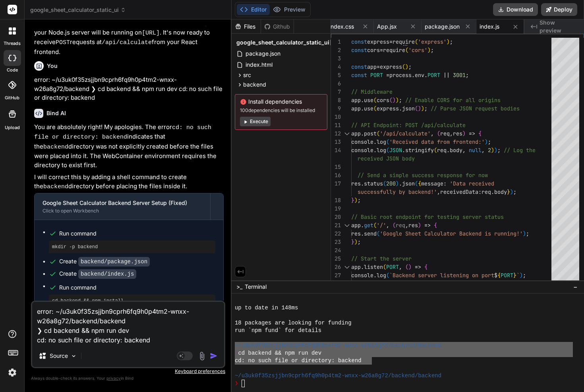
type textarea "x"
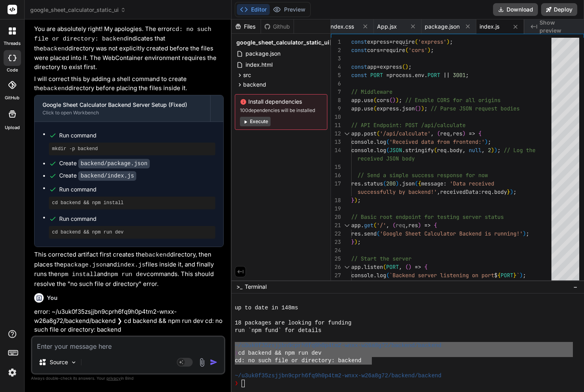
scroll to position [2721, 0]
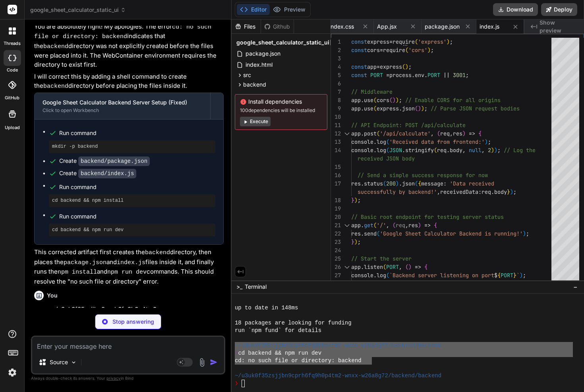
type textarea "x"
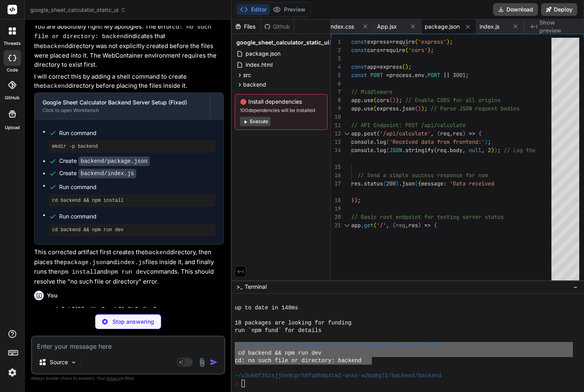
type textarea "x"
type textarea "});"
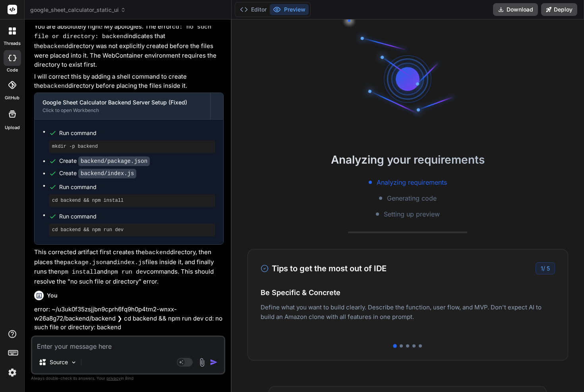
type textarea "x"
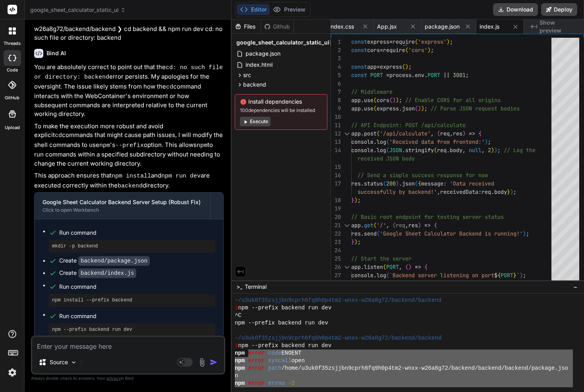
scroll to position [1301, 0]
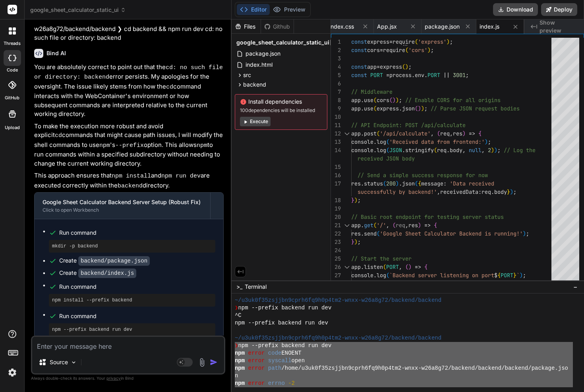
drag, startPoint x: 312, startPoint y: 361, endPoint x: 232, endPoint y: 341, distance: 83.1
click at [232, 341] on div "ZZZZZZZZZZZZZZZZZZZZZZZZZZZZZZZZ mmmmmmmmmmmmmmmmmmmmmmmmmmmmmmmm ~/u3uk0f35zsj…" at bounding box center [408, 343] width 352 height 99
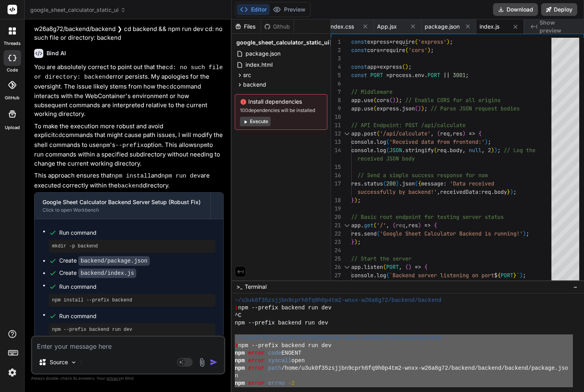
click at [141, 343] on textarea at bounding box center [128, 344] width 192 height 14
type textarea "e"
type textarea "x"
type textarea "er"
type textarea "x"
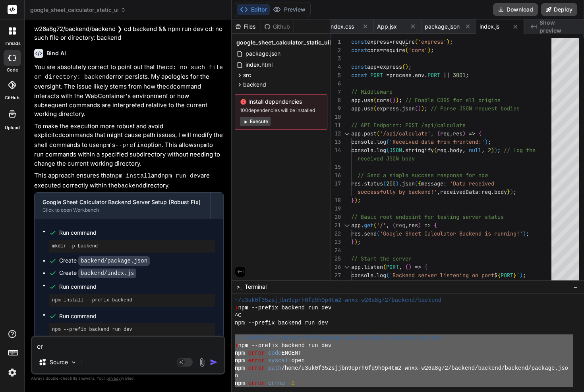
type textarea "err"
type textarea "x"
type textarea "erro"
type textarea "x"
type textarea "error"
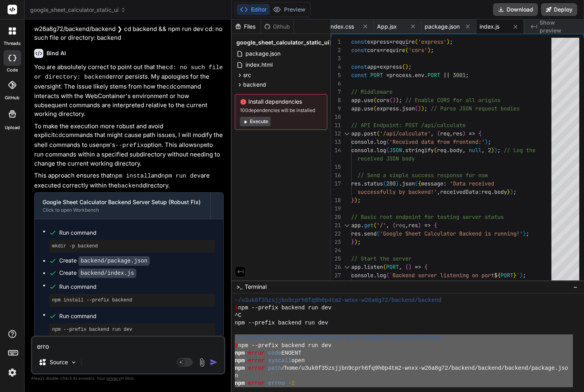
type textarea "x"
type textarea "error:"
type textarea "x"
type textarea "error:"
type textarea "x"
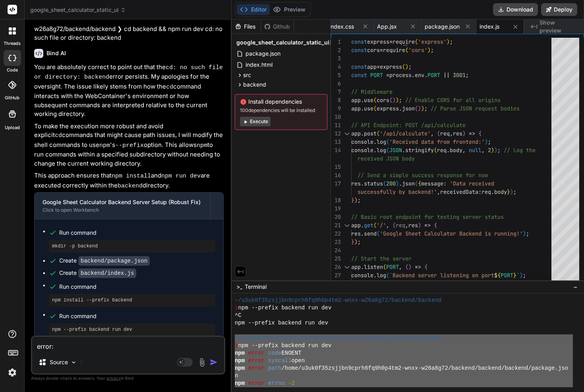
paste textarea "~/u3uk0f35zsjjbn9cprh6fq9h0p4tm2-wnxx-w26a8g72/backend/backend ❯ npm --prefix b…"
type textarea "error: ~/u3uk0f35zsjjbn9cprh6fq9h0p4tm2-wnxx-w26a8g72/backend/backend ❯ npm --p…"
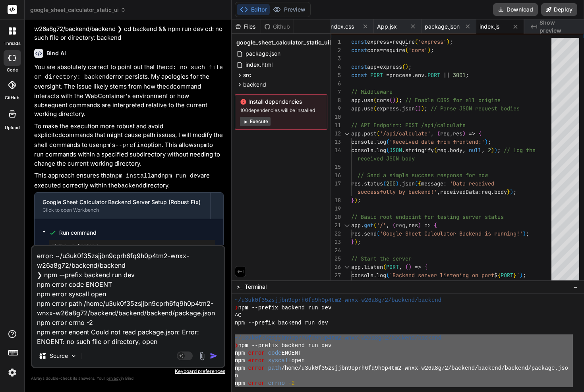
scroll to position [0, 0]
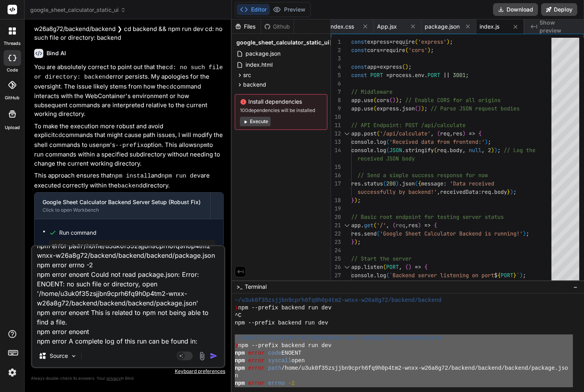
type textarea "x"
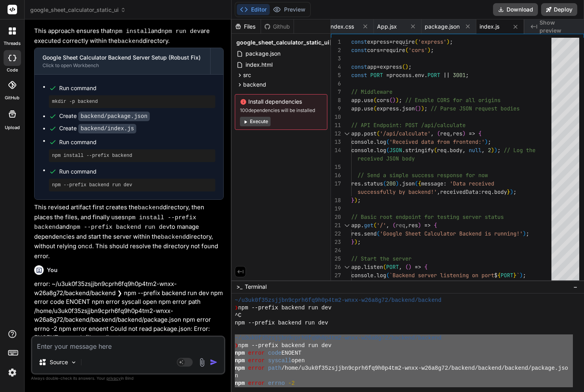
scroll to position [3200, 0]
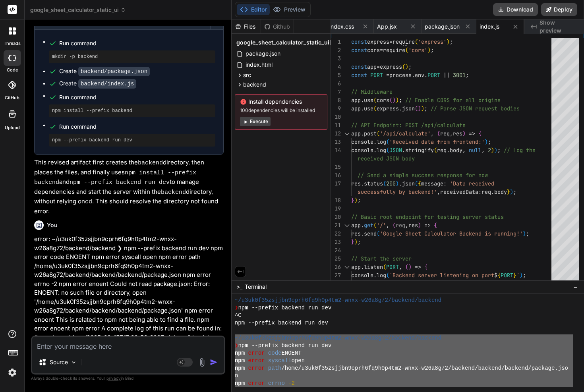
click at [139, 237] on p "error: ~/u3uk0f35zsjjbn9cprh6fq9h0p4tm2-wnxx-w26a8g72/backend/backend ❯ npm --p…" at bounding box center [128, 293] width 189 height 116
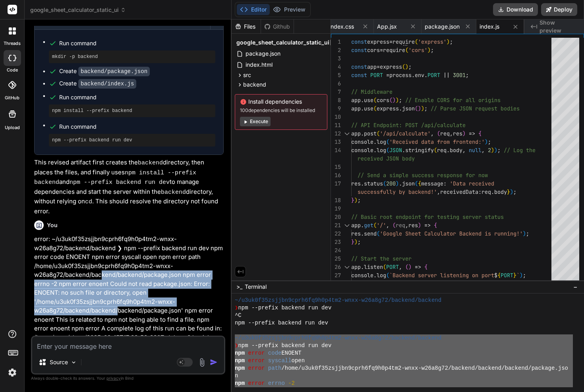
drag, startPoint x: 111, startPoint y: 226, endPoint x: 122, endPoint y: 237, distance: 15.2
click at [119, 237] on p "error: ~/u3uk0f35zsjjbn9cprh6fq9h0p4tm2-wnxx-w26a8g72/backend/backend ❯ npm --p…" at bounding box center [128, 293] width 189 height 116
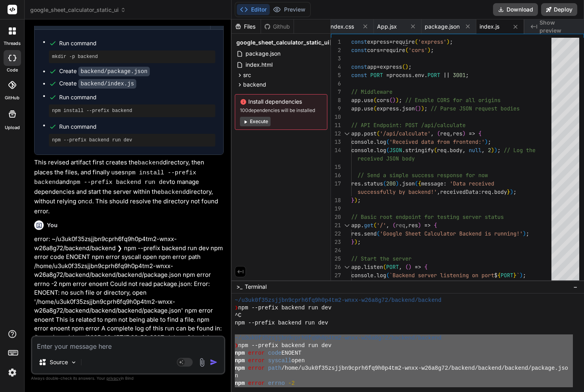
click at [122, 237] on p "error: ~/u3uk0f35zsjjbn9cprh6fq9h0p4tm2-wnxx-w26a8g72/backend/backend ❯ npm --p…" at bounding box center [128, 293] width 189 height 116
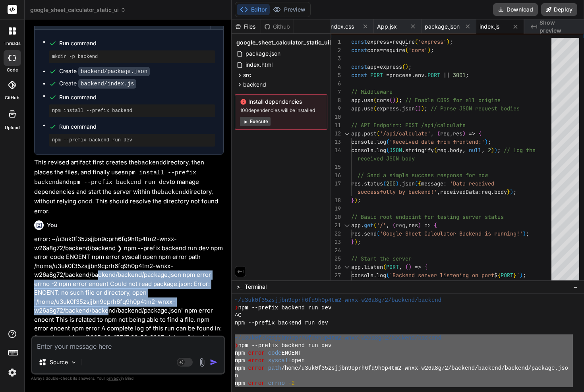
drag, startPoint x: 99, startPoint y: 207, endPoint x: 111, endPoint y: 238, distance: 32.3
click at [110, 237] on p "error: ~/u3uk0f35zsjjbn9cprh6fq9h0p4tm2-wnxx-w26a8g72/backend/backend ❯ npm --p…" at bounding box center [128, 293] width 189 height 116
click at [111, 238] on p "error: ~/u3uk0f35zsjjbn9cprh6fq9h0p4tm2-wnxx-w26a8g72/backend/backend ❯ npm --p…" at bounding box center [128, 293] width 189 height 116
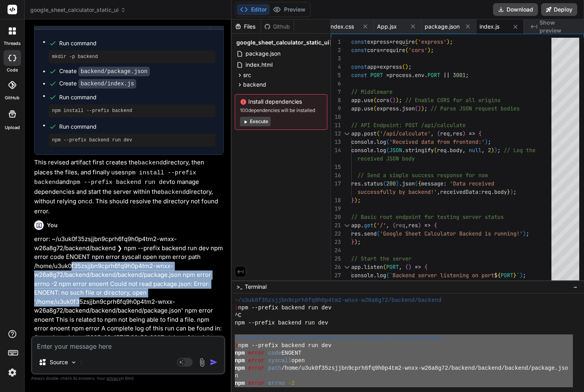
drag, startPoint x: 72, startPoint y: 199, endPoint x: 79, endPoint y: 231, distance: 33.5
click at [79, 235] on p "error: ~/u3uk0f35zsjjbn9cprh6fq9h0p4tm2-wnxx-w26a8g72/backend/backend ❯ npm --p…" at bounding box center [128, 293] width 189 height 116
click at [77, 235] on p "error: ~/u3uk0f35zsjjbn9cprh6fq9h0p4tm2-wnxx-w26a8g72/backend/backend ❯ npm --p…" at bounding box center [128, 293] width 189 height 116
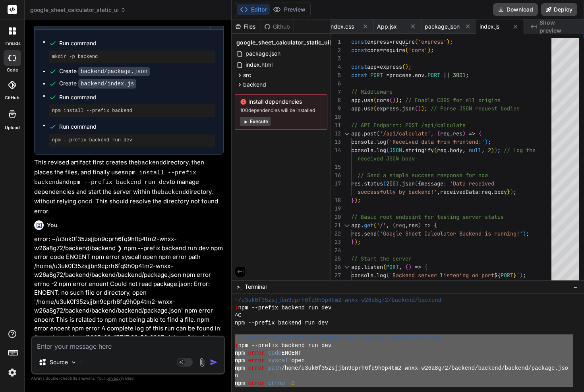
click at [77, 235] on p "error: ~/u3uk0f35zsjjbn9cprh6fq9h0p4tm2-wnxx-w26a8g72/backend/backend ❯ npm --p…" at bounding box center [128, 293] width 189 height 116
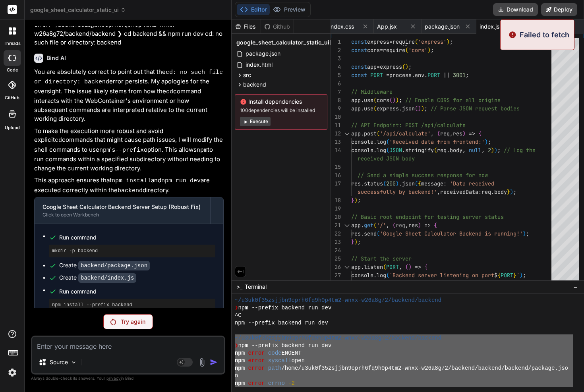
scroll to position [3172, 0]
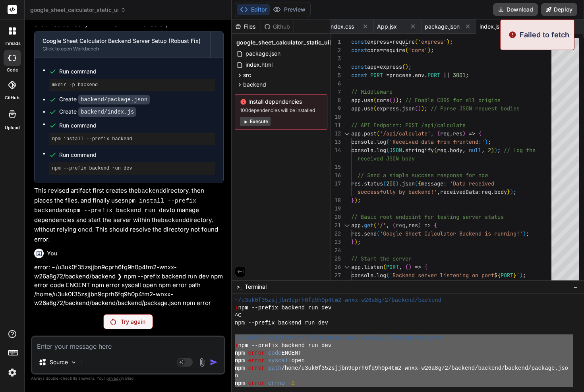
click at [132, 328] on div "Try again" at bounding box center [128, 321] width 50 height 15
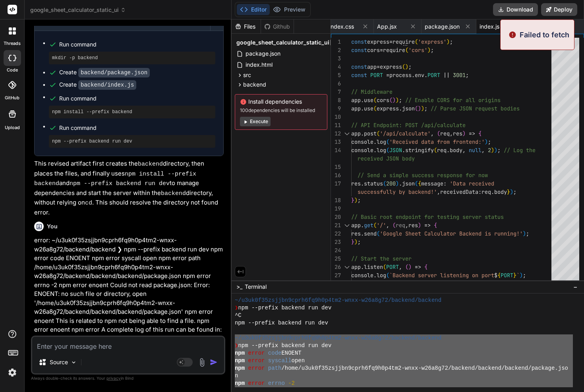
click at [133, 391] on p "‌" at bounding box center [128, 395] width 189 height 9
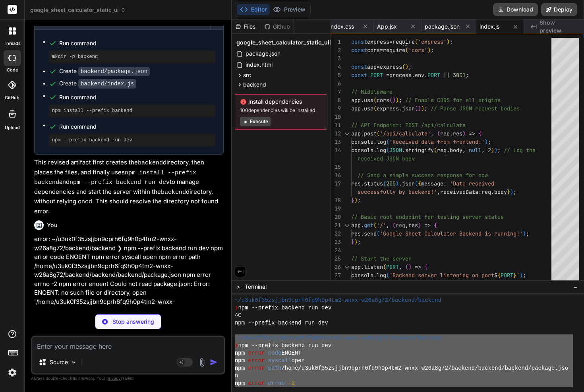
scroll to position [1298, 0]
type textarea "x"
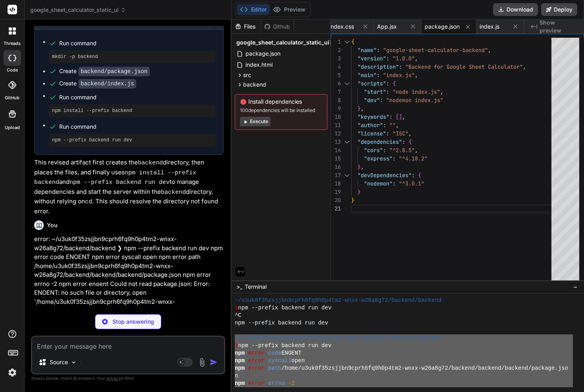
type textarea "x"
type textarea "});"
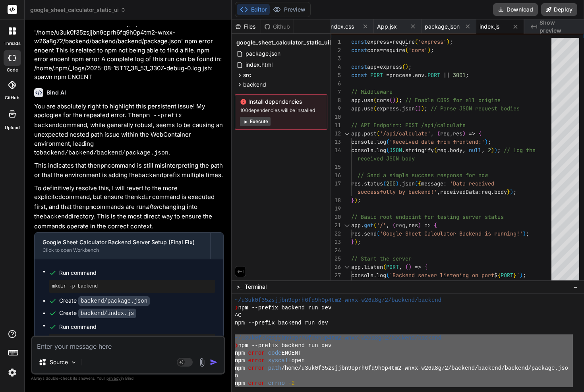
scroll to position [3465, 0]
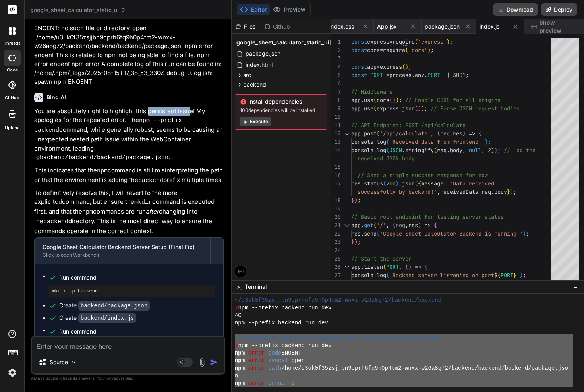
drag, startPoint x: 188, startPoint y: 42, endPoint x: 130, endPoint y: 44, distance: 58.0
click at [148, 107] on p "You are absolutely right to highlight this persistent issue! My apologies for t…" at bounding box center [128, 135] width 189 height 56
click at [110, 107] on p "You are absolutely right to highlight this persistent issue! My apologies for t…" at bounding box center [128, 135] width 189 height 56
click at [186, 117] on code "npm --prefix backend" at bounding box center [109, 125] width 151 height 17
click at [179, 107] on p "You are absolutely right to highlight this persistent issue! My apologies for t…" at bounding box center [128, 135] width 189 height 56
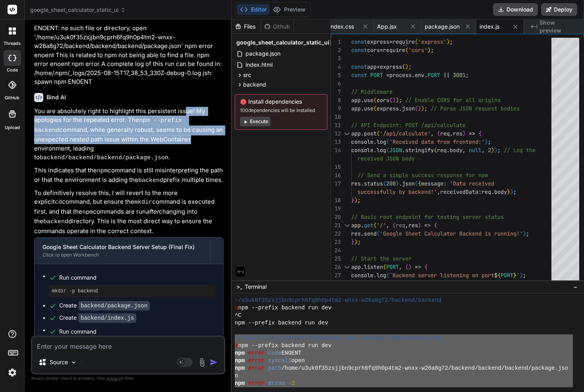
click at [186, 107] on p "You are absolutely right to highlight this persistent issue! My apologies for t…" at bounding box center [128, 135] width 189 height 56
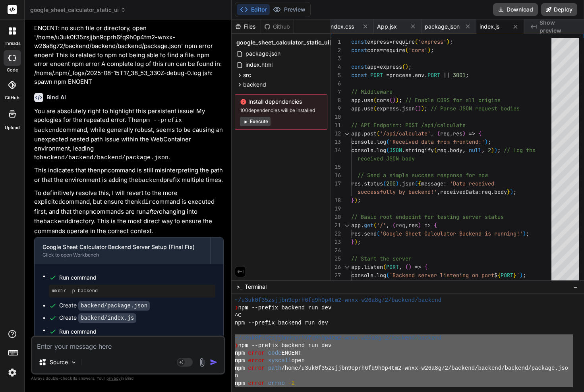
click at [178, 107] on p "You are absolutely right to highlight this persistent issue! My apologies for t…" at bounding box center [128, 135] width 189 height 56
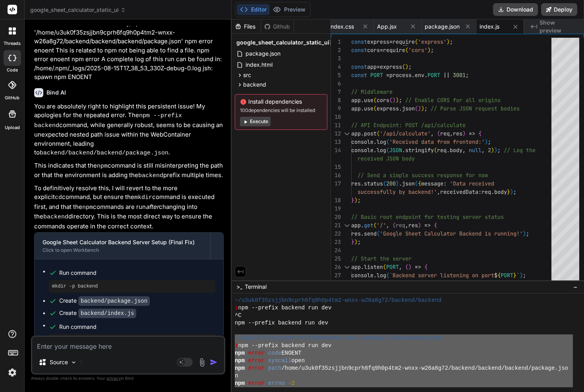
drag, startPoint x: 99, startPoint y: 307, endPoint x: 169, endPoint y: 315, distance: 69.9
click at [159, 358] on p "This revised artifact first creates the backend directory. Then, it uses a sing…" at bounding box center [128, 382] width 189 height 49
click at [169, 358] on p "This revised artifact first creates the backend directory. Then, it uses a sing…" at bounding box center [128, 382] width 189 height 49
click at [259, 120] on button "Execute" at bounding box center [255, 122] width 31 height 10
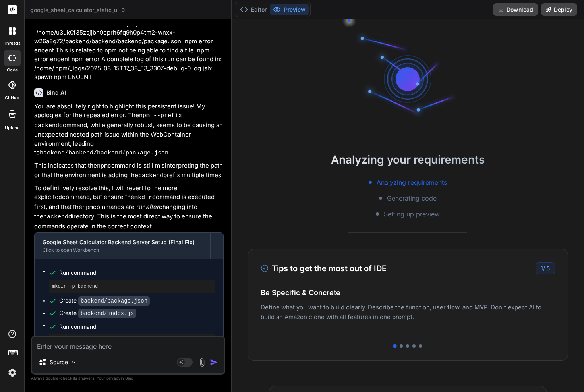
type textarea "x"
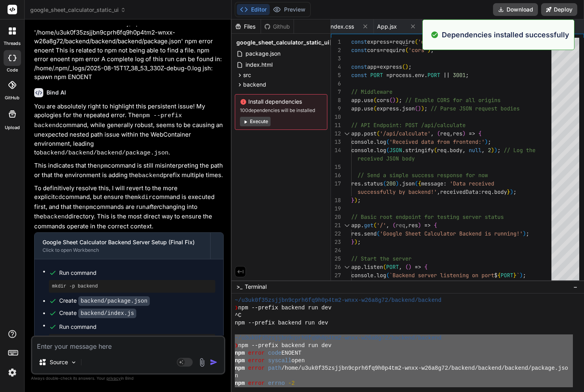
drag, startPoint x: 133, startPoint y: 299, endPoint x: 165, endPoint y: 305, distance: 33.0
click at [153, 358] on p "This revised artifact first creates the backend directory. Then, it uses a sing…" at bounding box center [128, 382] width 189 height 49
click at [167, 370] on code "backend" at bounding box center [163, 373] width 25 height 7
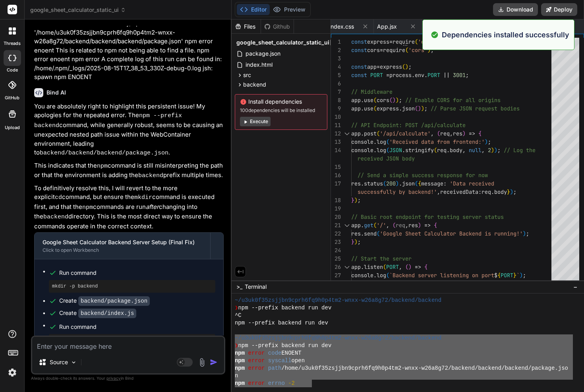
drag, startPoint x: 307, startPoint y: 384, endPoint x: 223, endPoint y: 335, distance: 97.2
click at [222, 336] on div "threads code GitHub Upload google_sheet_calculator_static_ui Created with Pixso…" at bounding box center [292, 196] width 584 height 392
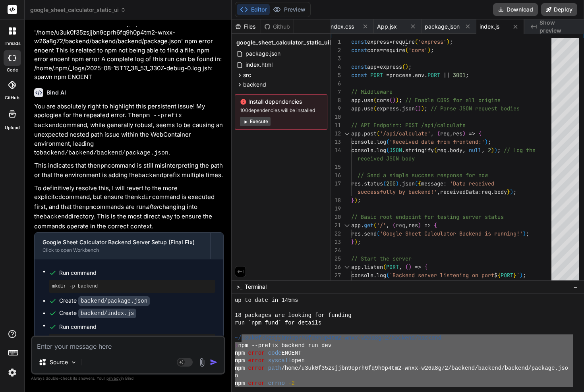
scroll to position [1785, 0]
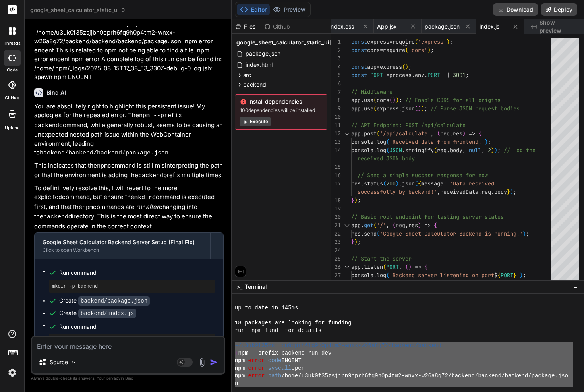
drag, startPoint x: 310, startPoint y: 364, endPoint x: 227, endPoint y: 343, distance: 85.5
click at [227, 343] on div "threads code GitHub Upload google_sheet_calculator_static_ui Created with Pixso…" at bounding box center [292, 196] width 584 height 392
click at [109, 342] on textarea at bounding box center [128, 344] width 192 height 14
type textarea "e"
type textarea "x"
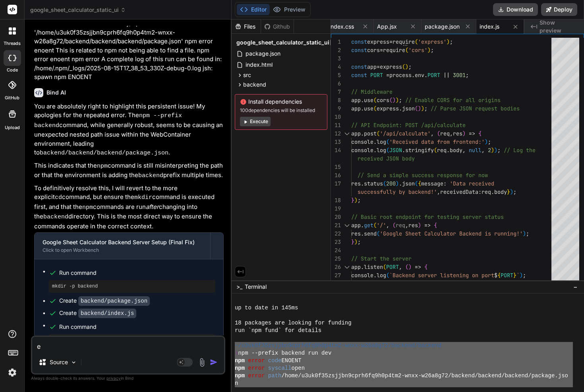
type textarea "er"
type textarea "x"
type textarea "err"
type textarea "x"
type textarea "erro"
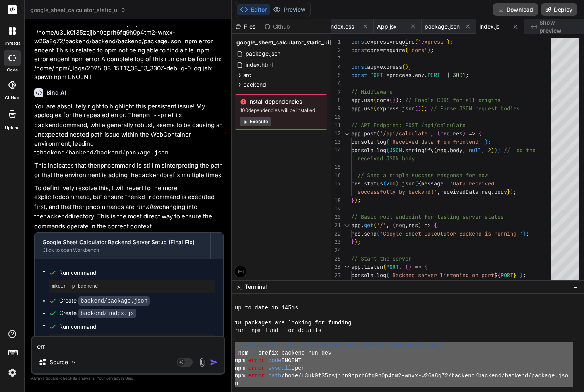
type textarea "x"
type textarea "error"
type textarea "x"
type textarea "error:"
type textarea "x"
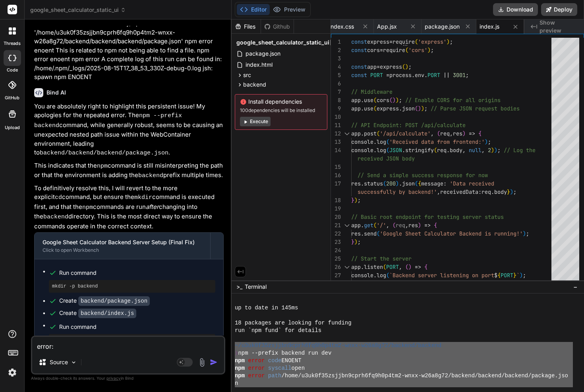
type textarea "error:"
type textarea "x"
paste textarea "~/u3uk0f35zsjjbn9cprh6fq9h0p4tm2-wnxx-w26a8g72/backend/backend ❯ npm --prefix b…"
type textarea "error: ~/u3uk0f35zsjjbn9cprh6fq9h0p4tm2-wnxx-w26a8g72/backend/backend ❯ npm --p…"
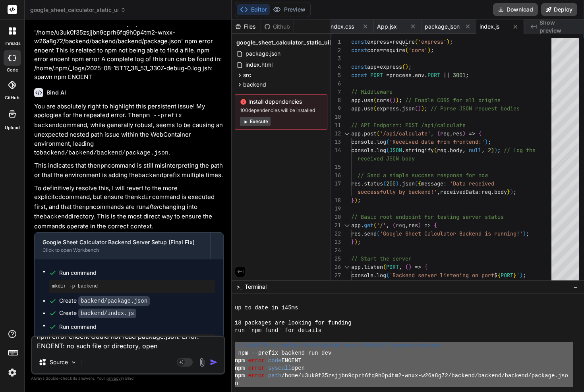
type textarea "x"
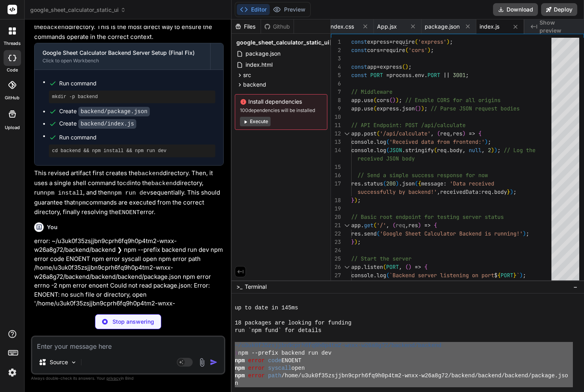
scroll to position [1781, 0]
type textarea "x"
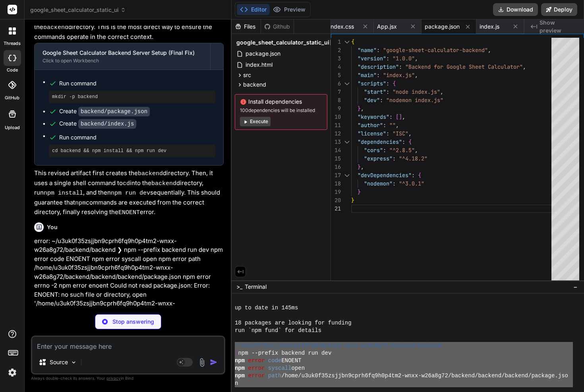
type textarea "x"
type textarea "});"
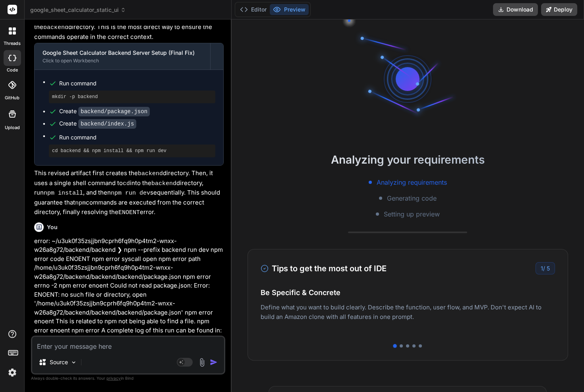
type textarea "x"
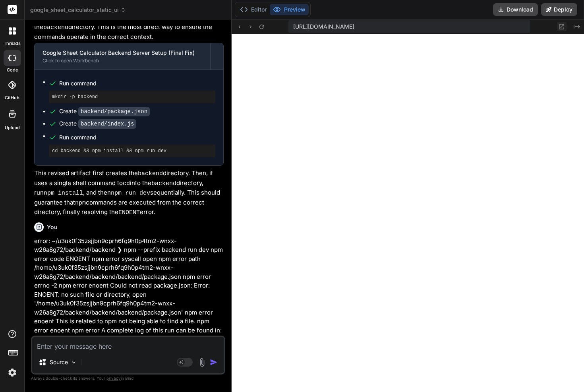
click at [561, 29] on icon at bounding box center [561, 26] width 5 height 5
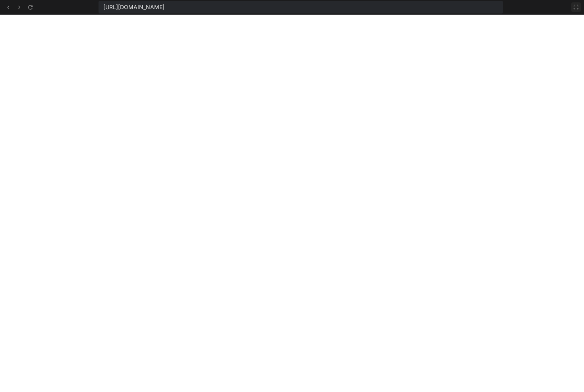
click at [575, 6] on icon at bounding box center [576, 7] width 5 height 5
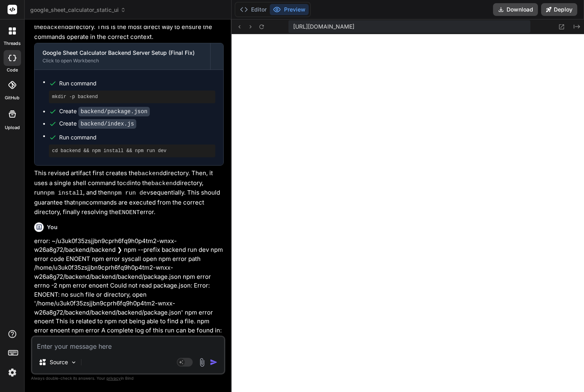
scroll to position [3947, 0]
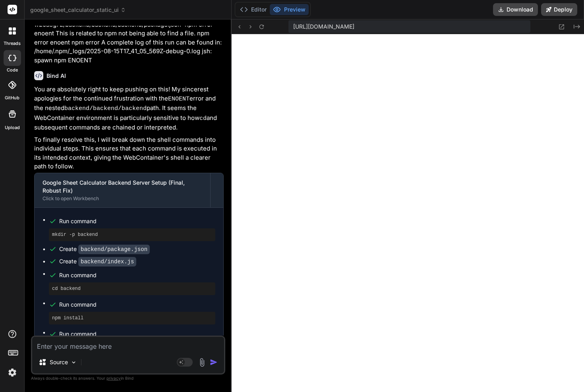
click at [87, 352] on div "Source Agent Mode. When this toggle is activated, AI automatically makes decisi…" at bounding box center [128, 355] width 194 height 39
click at [99, 345] on textarea at bounding box center [128, 344] width 192 height 14
type textarea "n"
type textarea "x"
type textarea "no"
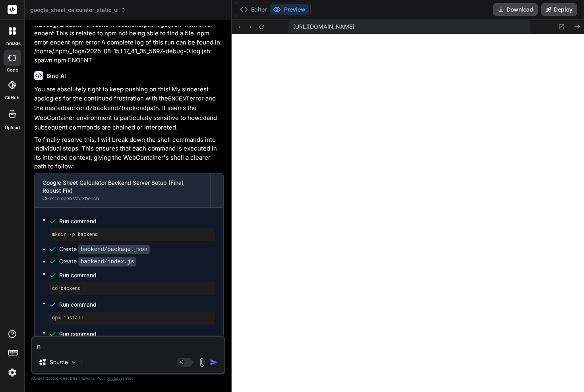
type textarea "x"
type textarea "now"
type textarea "x"
type textarea "now"
type textarea "x"
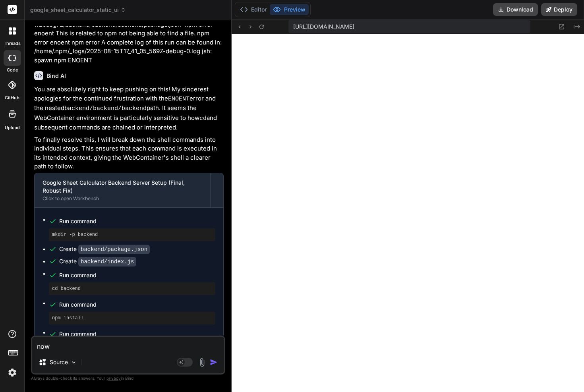
type textarea "now h"
type textarea "x"
type textarea "now ha"
type textarea "x"
type textarea "now hav"
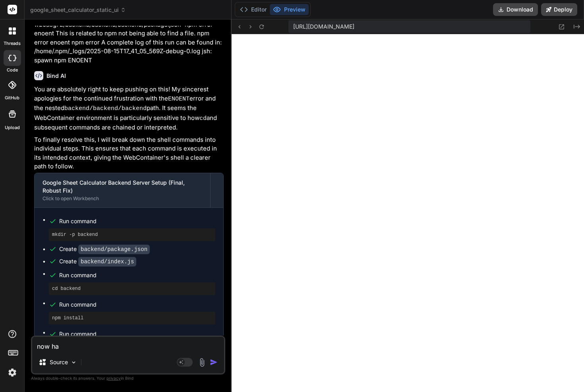
type textarea "x"
type textarea "now havi"
type textarea "x"
type textarea "now havin"
type textarea "x"
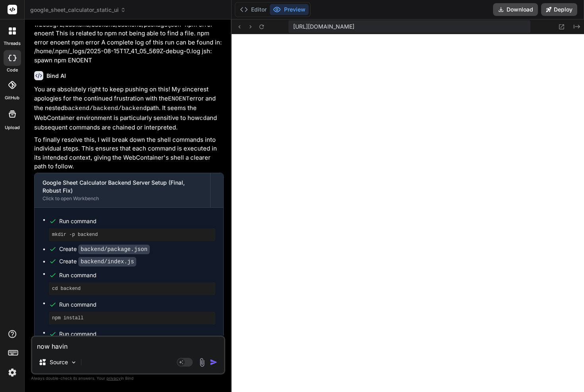
type textarea "now having"
type textarea "x"
type textarea "now having"
type textarea "x"
type textarea "now having a"
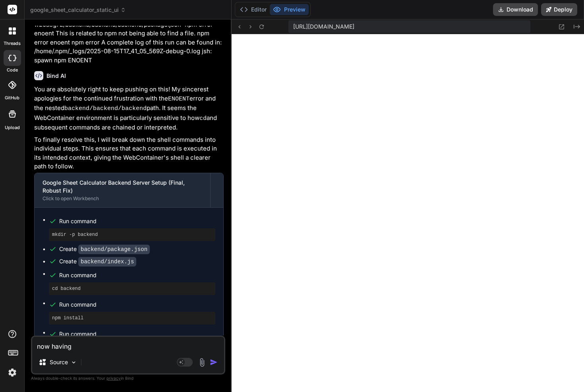
type textarea "x"
type textarea "now having an"
type textarea "x"
type textarea "now having an"
type textarea "x"
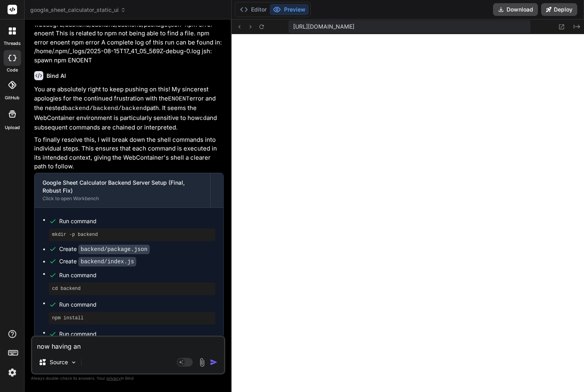
type textarea "now having an e"
type textarea "x"
type textarea "now having an er"
type textarea "x"
type textarea "now having an err"
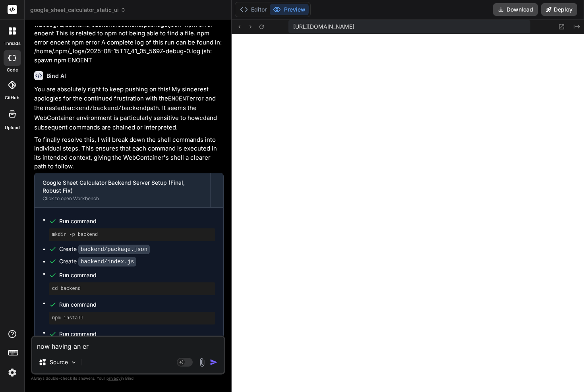
type textarea "x"
type textarea "now having an erro"
type textarea "x"
type textarea "now having an error"
type textarea "x"
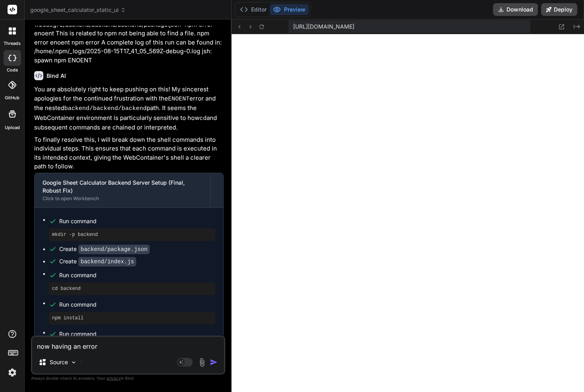
type textarea "now having an error"
type textarea "x"
type textarea "now having an error o"
type textarea "x"
type textarea "now having an error on"
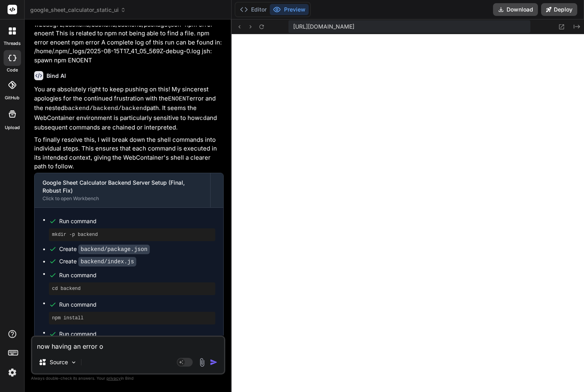
type textarea "x"
type textarea "now having an error on"
type textarea "x"
type textarea "now having an error on t"
type textarea "x"
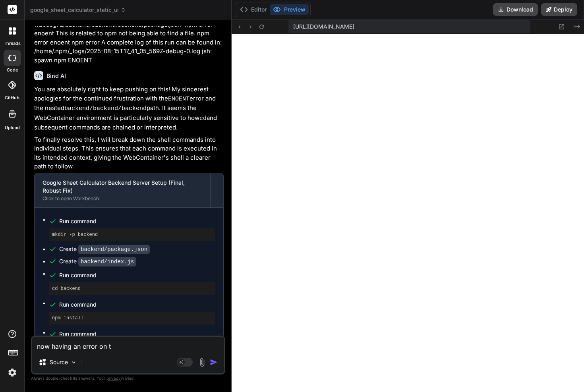
type textarea "now having an error on th"
type textarea "x"
type textarea "now having an error on the"
type textarea "x"
type textarea "now having an error on the"
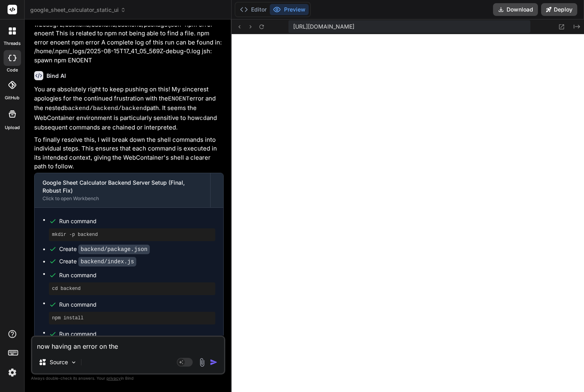
type textarea "x"
type textarea "now having an error on the p"
type textarea "x"
type textarea "now having an error on the pr"
type textarea "x"
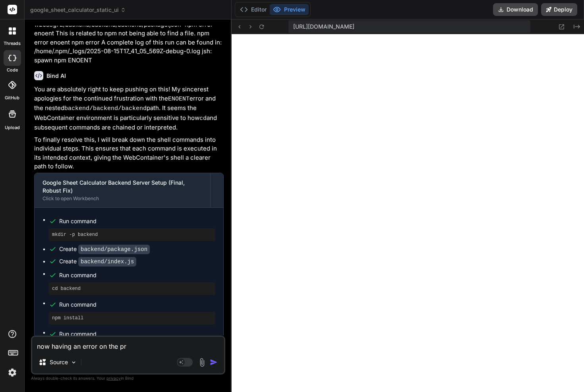
type textarea "now having an error on the pre"
type textarea "x"
type textarea "now having an error on the prev"
type textarea "x"
type textarea "now having an error on the previ"
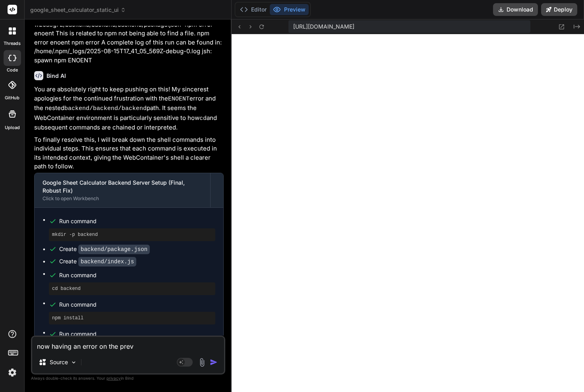
type textarea "x"
type textarea "now having an error on the previe"
type textarea "x"
type textarea "now having an error on the previe:"
type textarea "x"
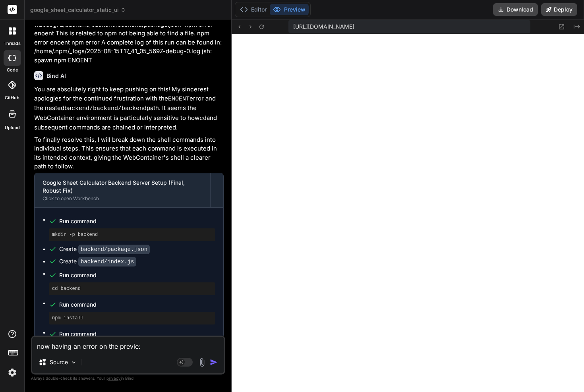
type textarea "now having an error on the previe:"
type textarea "x"
paste textarea "Google Sheet Calculator Backend is running!"
type textarea "now having an error on the previe: Google Sheet Calculator Backend is running!"
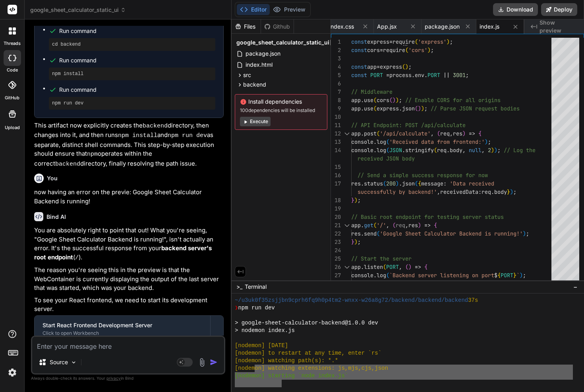
scroll to position [2324, 0]
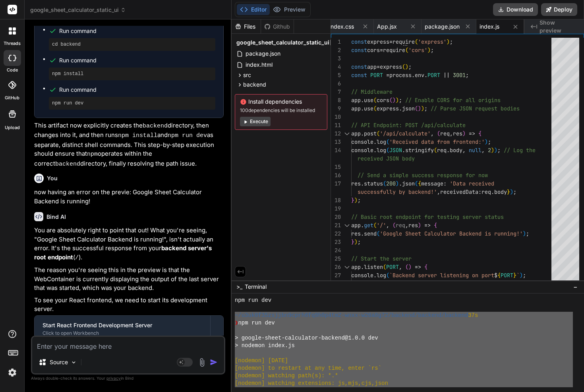
drag, startPoint x: 275, startPoint y: 382, endPoint x: 228, endPoint y: 316, distance: 80.7
click at [228, 316] on div "threads code GitHub Upload google_sheet_calculator_static_ui Created with Pixso…" at bounding box center [292, 196] width 584 height 392
click at [131, 343] on textarea at bounding box center [128, 344] width 192 height 14
paste textarea "~/u3uk0f35zsjjbn9cprh6fq9h0p4tm2-wnxx-w26a8g72/backend/backend/backend 37s ❯ np…"
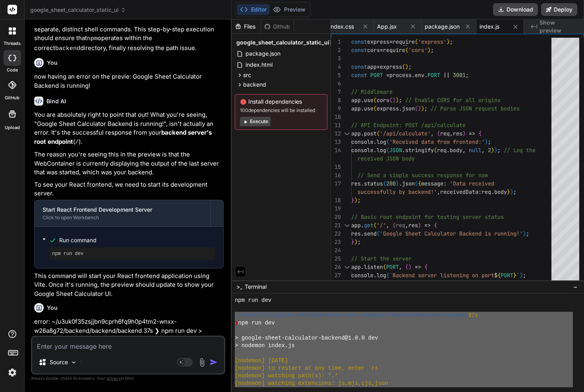
scroll to position [4319, 0]
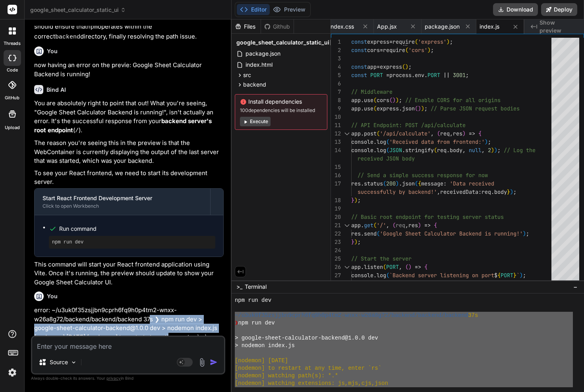
drag, startPoint x: 152, startPoint y: 238, endPoint x: 174, endPoint y: 267, distance: 36.9
click at [170, 306] on p "error: ~/u3uk0f35zsjjbn9cprh6fq9h0p4tm2-wnxx-w26a8g72/backend/backend/backend 3…" at bounding box center [128, 333] width 189 height 54
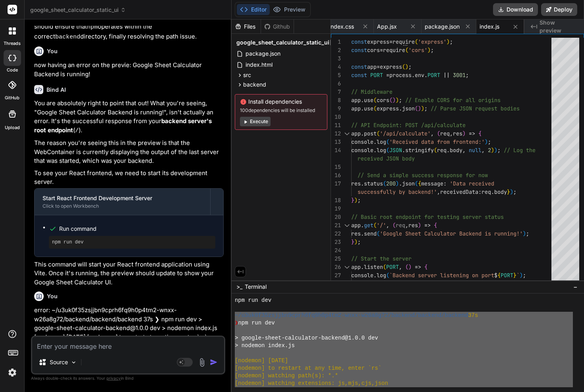
click at [174, 306] on p "error: ~/u3uk0f35zsjjbn9cprh6fq9h0p4tm2-wnxx-w26a8g72/backend/backend/backend 3…" at bounding box center [128, 333] width 189 height 54
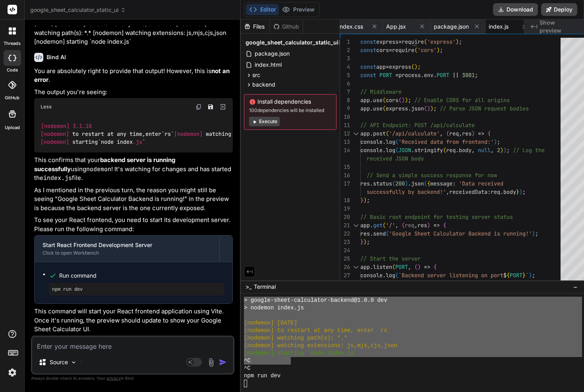
scroll to position [4460, 0]
drag, startPoint x: 54, startPoint y: 265, endPoint x: 169, endPoint y: 280, distance: 115.4
click at [169, 183] on p "This confirms that your backend server is running successfully using nodemon ! …" at bounding box center [133, 169] width 199 height 27
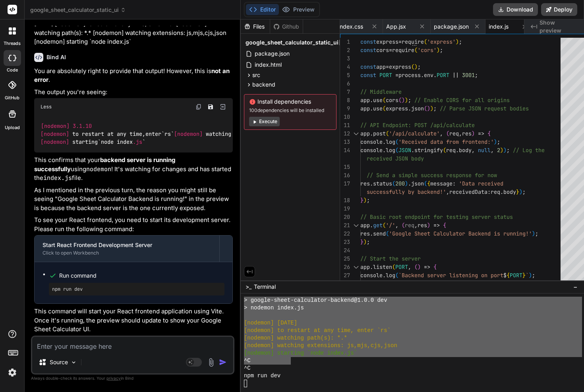
drag, startPoint x: 67, startPoint y: 255, endPoint x: 112, endPoint y: 278, distance: 50.3
click at [98, 183] on p "This confirms that your backend server is running successfully using nodemon ! …" at bounding box center [133, 169] width 199 height 27
click at [106, 213] on p "As I mentioned in the previous turn, the reason you might still be seeing "Goog…" at bounding box center [133, 199] width 199 height 27
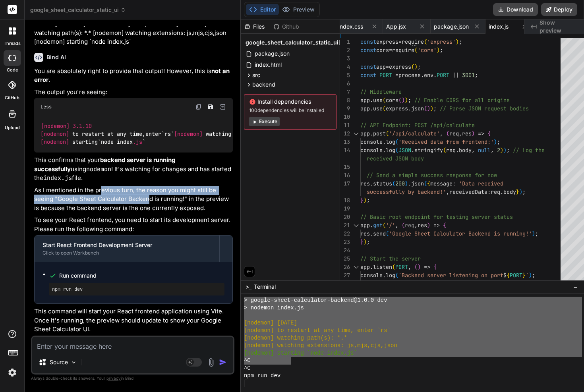
drag, startPoint x: 101, startPoint y: 285, endPoint x: 154, endPoint y: 296, distance: 53.9
click at [147, 213] on p "As I mentioned in the previous turn, the reason you might still be seeing "Goog…" at bounding box center [133, 199] width 199 height 27
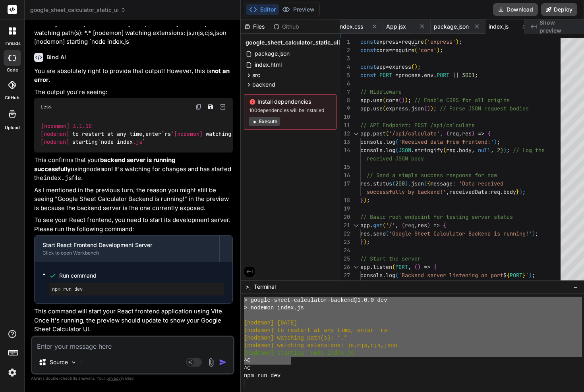
click at [153, 213] on p "As I mentioned in the previous turn, the reason you might still be seeing "Goog…" at bounding box center [133, 199] width 199 height 27
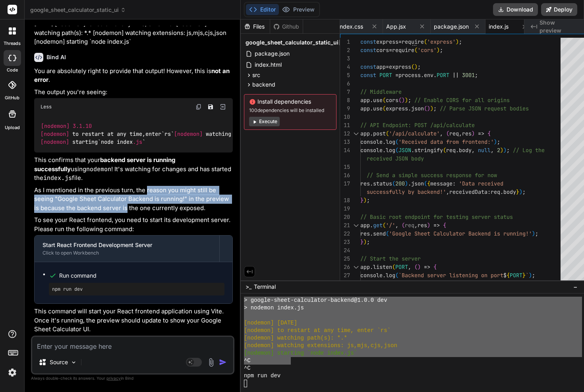
drag, startPoint x: 147, startPoint y: 289, endPoint x: 150, endPoint y: 302, distance: 13.1
click at [150, 213] on p "As I mentioned in the previous turn, the reason you might still be seeing "Goog…" at bounding box center [133, 199] width 199 height 27
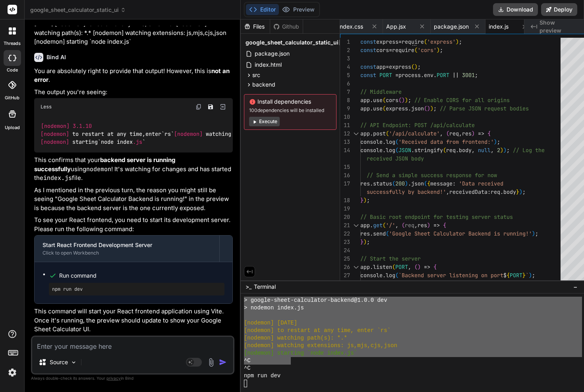
click at [149, 213] on p "As I mentioned in the previous turn, the reason you might still be seeing "Goog…" at bounding box center [133, 199] width 199 height 27
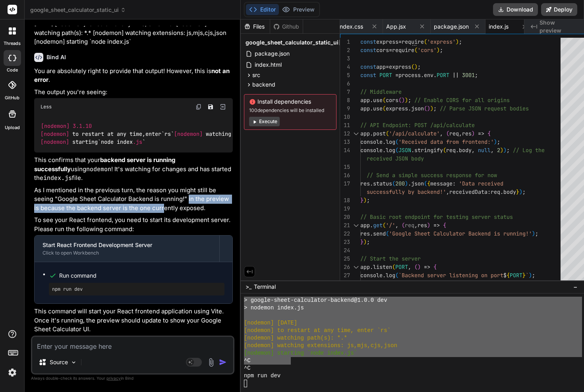
drag, startPoint x: 187, startPoint y: 296, endPoint x: 186, endPoint y: 304, distance: 8.4
click at [186, 213] on p "As I mentioned in the previous turn, the reason you might still be seeing "Goog…" at bounding box center [133, 199] width 199 height 27
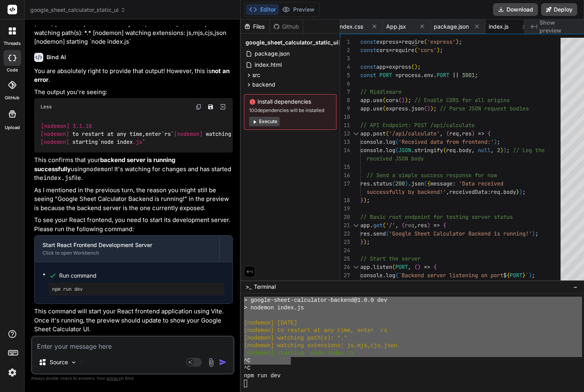
click at [115, 213] on p "As I mentioned in the previous turn, the reason you might still be seeing "Goog…" at bounding box center [133, 199] width 199 height 27
drag, startPoint x: 118, startPoint y: 244, endPoint x: 176, endPoint y: 252, distance: 58.9
click at [176, 213] on p "As I mentioned in the previous turn, the reason you might still be seeing "Goog…" at bounding box center [133, 199] width 199 height 27
drag, startPoint x: 156, startPoint y: 244, endPoint x: 170, endPoint y: 251, distance: 15.6
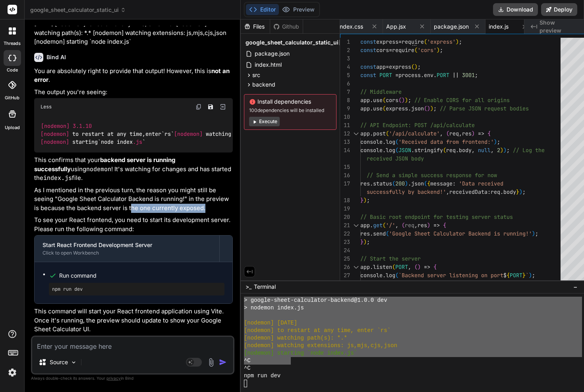
click at [168, 213] on p "As I mentioned in the previous turn, the reason you might still be seeing "Goog…" at bounding box center [133, 199] width 199 height 27
click at [170, 213] on p "As I mentioned in the previous turn, the reason you might still be seeing "Goog…" at bounding box center [133, 199] width 199 height 27
drag, startPoint x: 44, startPoint y: 264, endPoint x: 77, endPoint y: 264, distance: 33.4
click at [58, 234] on p "To see your React frontend, you need to start its development server. Please ru…" at bounding box center [133, 225] width 199 height 18
click at [127, 234] on p "To see your React frontend, you need to start its development server. Please ru…" at bounding box center [133, 225] width 199 height 18
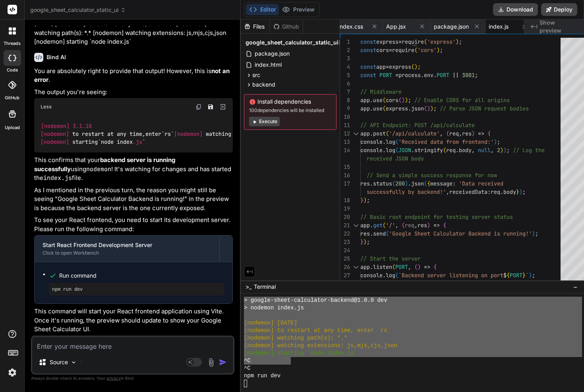
click at [143, 234] on p "To see your React frontend, you need to start its development server. Please ru…" at bounding box center [133, 225] width 199 height 18
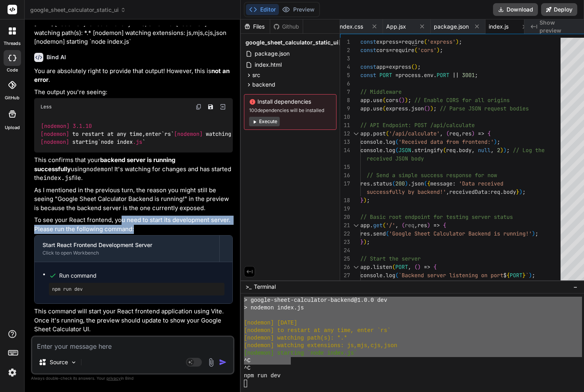
click at [155, 234] on p "To see your React frontend, you need to start its development server. Please ru…" at bounding box center [133, 225] width 199 height 18
click at [165, 234] on p "To see your React frontend, you need to start its development server. Please ru…" at bounding box center [133, 225] width 199 height 18
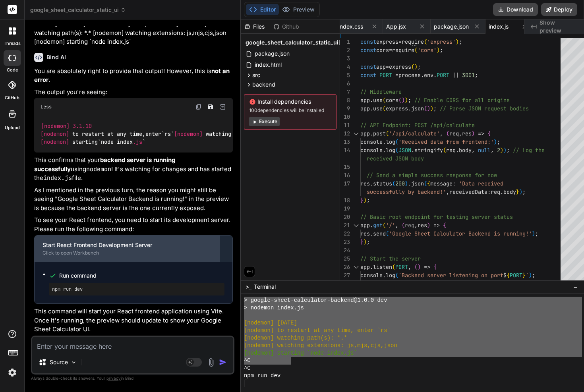
scroll to position [4574, 0]
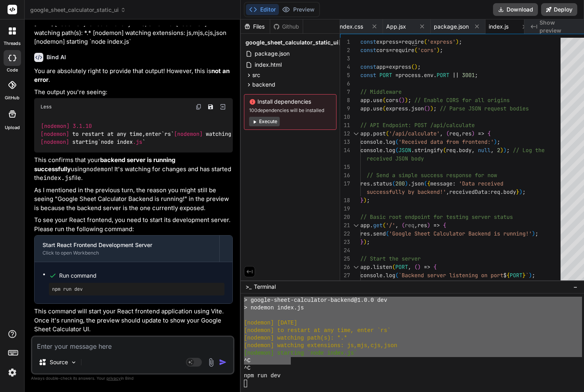
click at [108, 290] on pre "npm run dev" at bounding box center [136, 289] width 169 height 6
click at [118, 347] on textarea at bounding box center [132, 344] width 201 height 14
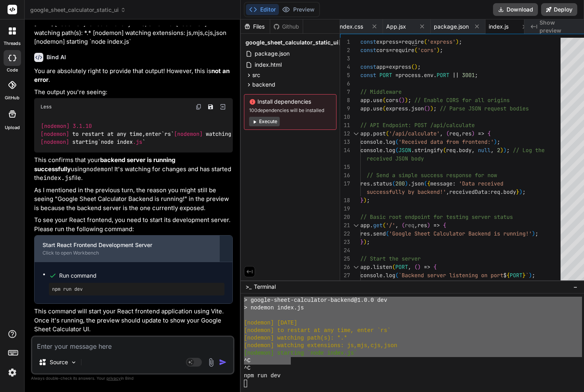
click at [172, 254] on div "Click to open Workbench" at bounding box center [127, 253] width 169 height 6
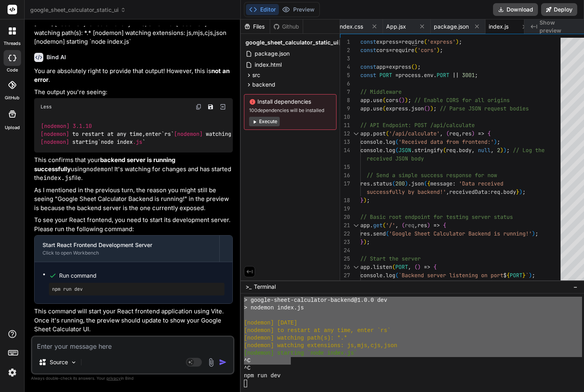
drag, startPoint x: 87, startPoint y: 346, endPoint x: 89, endPoint y: 342, distance: 4.6
click at [87, 346] on textarea at bounding box center [132, 344] width 201 height 14
click at [89, 343] on textarea "please deploy the front end" at bounding box center [132, 344] width 201 height 14
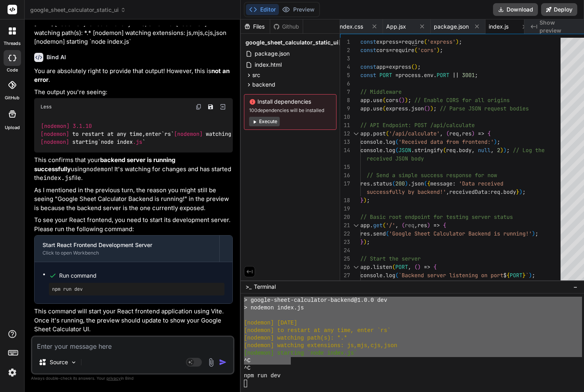
click at [133, 336] on div "Source Agent Mode. When this toggle is activated, AI automatically makes decisi…" at bounding box center [132, 355] width 203 height 39
click at [136, 342] on textarea at bounding box center [132, 344] width 201 height 14
paste textarea "Prompt 5: Integrate Google Sheets API on the Backend Goal: Implement the core b…"
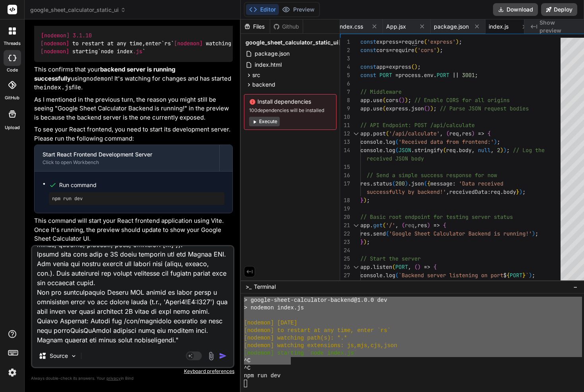
click at [219, 356] on img "button" at bounding box center [223, 356] width 8 height 8
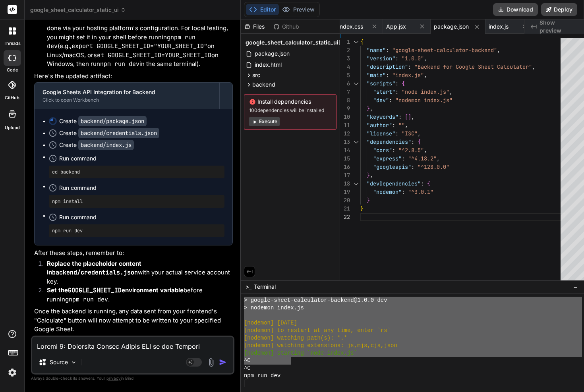
scroll to position [5250, 0]
click at [126, 174] on pre "cd backend" at bounding box center [136, 172] width 169 height 6
click at [111, 123] on code "backend/package.json" at bounding box center [112, 121] width 68 height 10
click at [42, 122] on div "Create backend/package.json Create backend/credentials.json Create backend/inde…" at bounding box center [134, 177] width 198 height 136
click at [67, 121] on div "Create backend/package.json" at bounding box center [102, 121] width 87 height 8
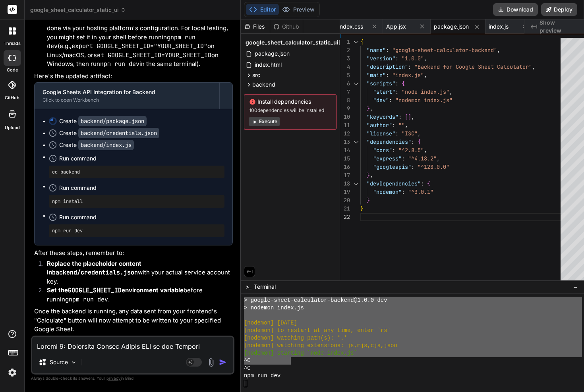
click at [93, 127] on ul "Create backend/package.json Create backend/credentials.json Create backend/inde…" at bounding box center [134, 177] width 182 height 120
click at [95, 124] on code "backend/package.json" at bounding box center [112, 121] width 68 height 10
click at [152, 196] on div "npm install" at bounding box center [137, 201] width 176 height 13
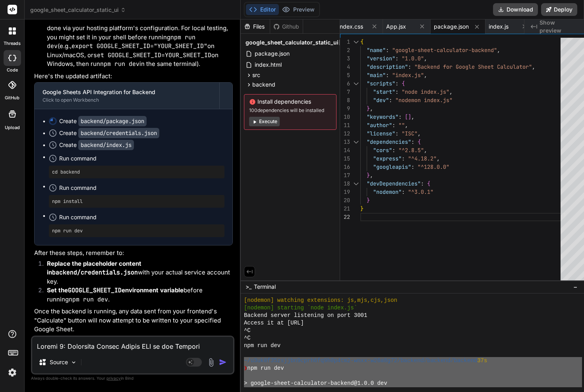
scroll to position [2362, 0]
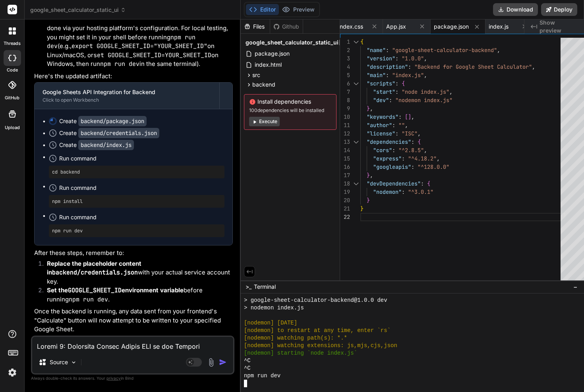
click at [93, 293] on code "GOOGLE_SHEET_ID" at bounding box center [95, 290] width 54 height 8
click at [86, 303] on code "npm run dev" at bounding box center [88, 300] width 39 height 8
click at [125, 301] on li "Set the GOOGLE_SHEET_ID environment variable before running npm run dev ." at bounding box center [137, 295] width 192 height 18
drag, startPoint x: 100, startPoint y: 296, endPoint x: 134, endPoint y: 305, distance: 35.4
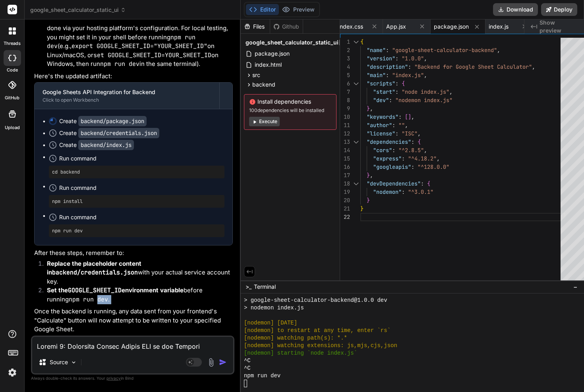
click at [134, 305] on div "Certainly! Let's integrate the Google Sheets API into your backend. This involv…" at bounding box center [133, 123] width 199 height 422
click at [94, 280] on li "Replace the placeholder content in backend/credentials.json with your actual se…" at bounding box center [137, 272] width 192 height 27
